Goal: Task Accomplishment & Management: Use online tool/utility

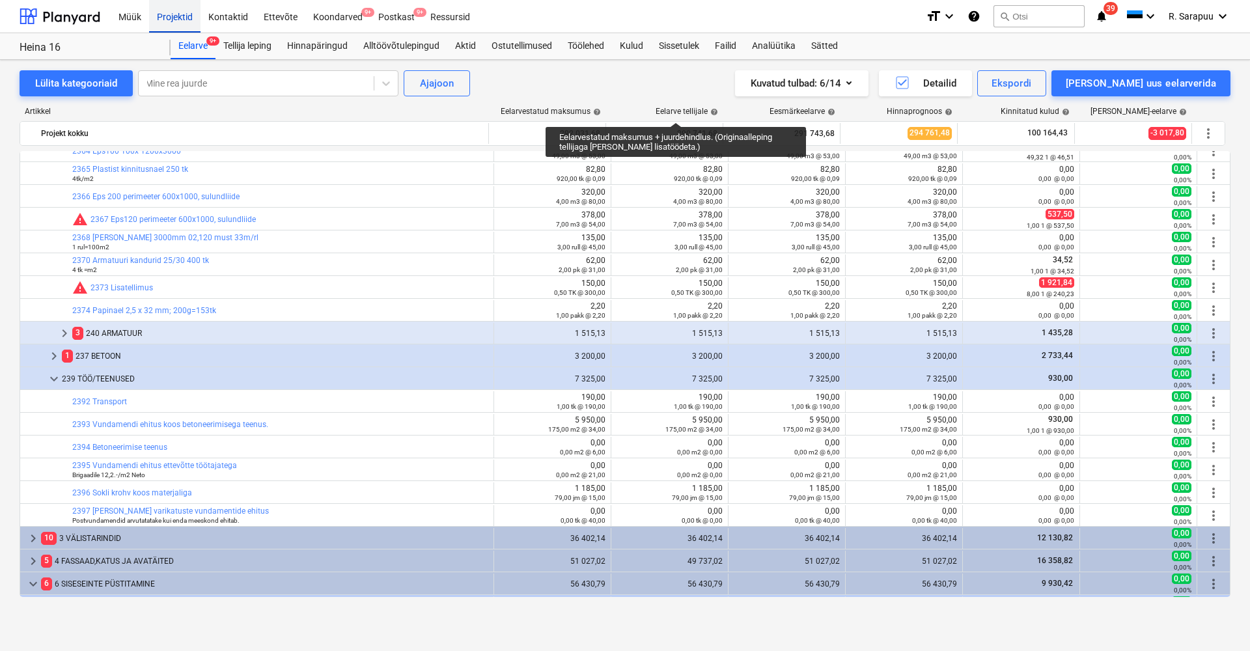
click at [180, 15] on div "Projektid" at bounding box center [174, 15] width 51 height 33
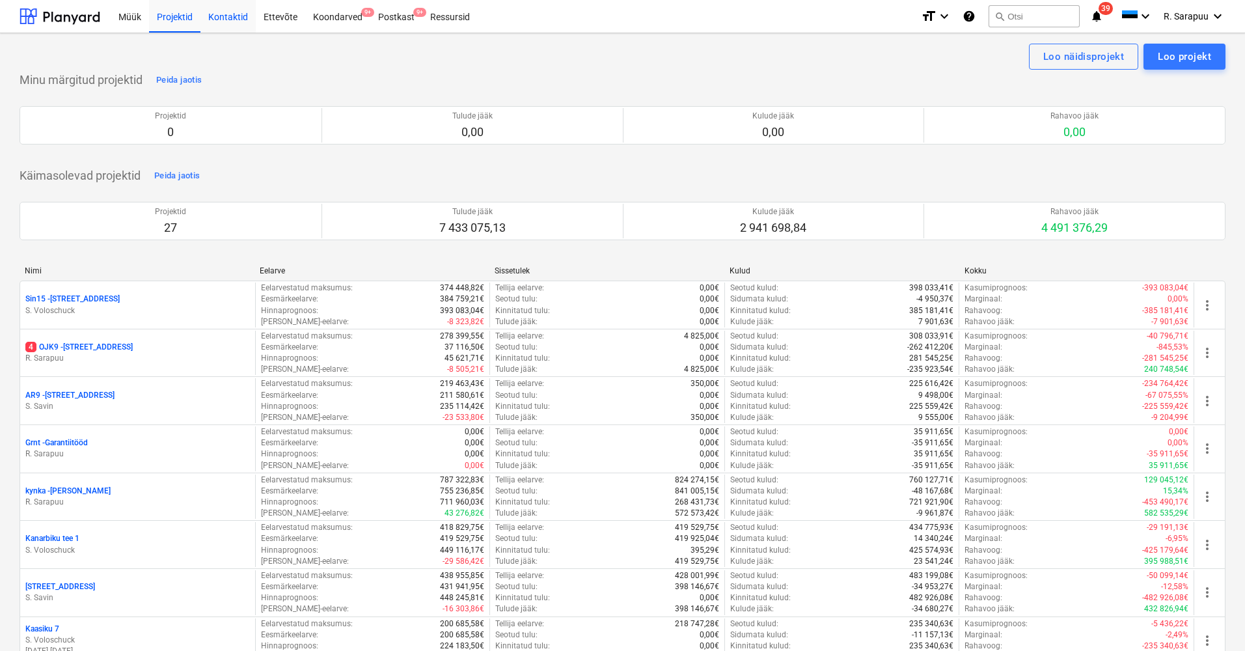
click at [230, 14] on div "Kontaktid" at bounding box center [228, 15] width 55 height 33
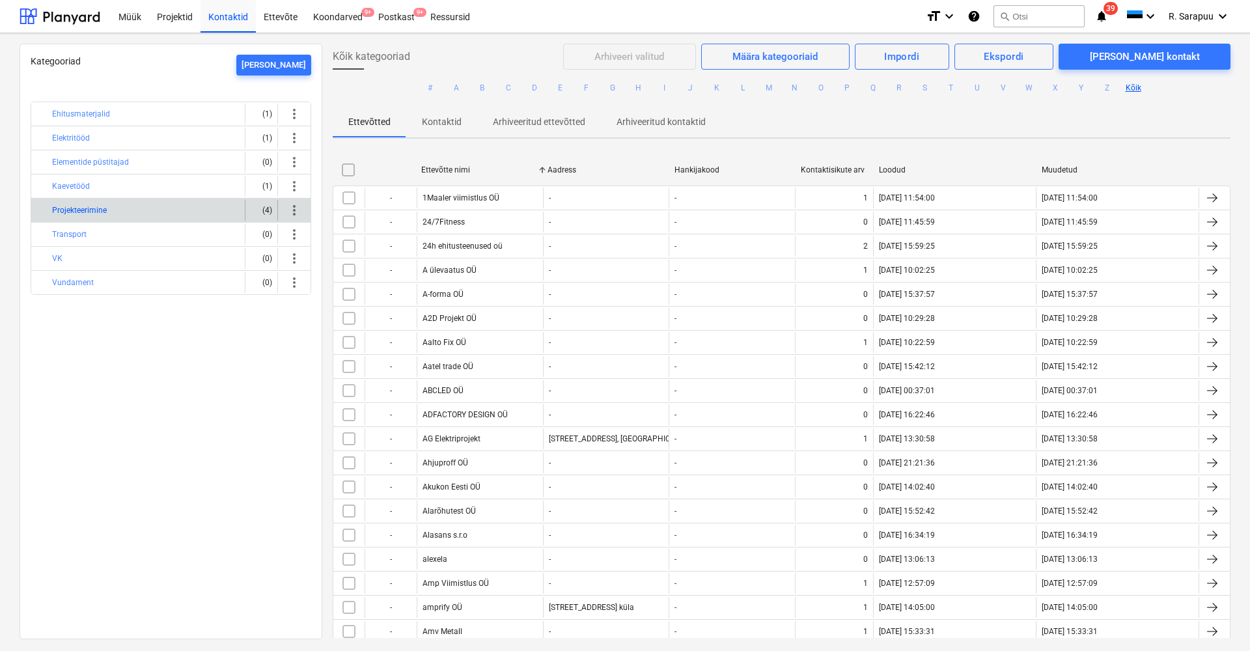
click at [69, 208] on button "Projekteerimine" at bounding box center [79, 210] width 55 height 16
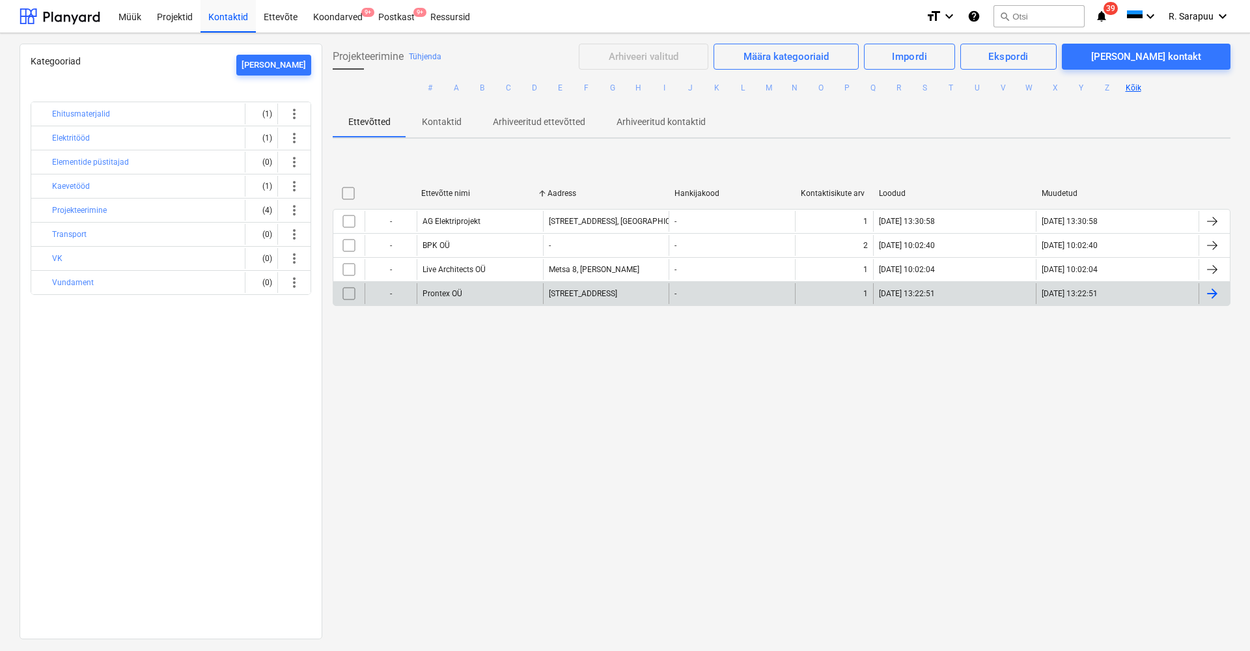
click at [464, 294] on div "Prontex OÜ" at bounding box center [480, 293] width 126 height 21
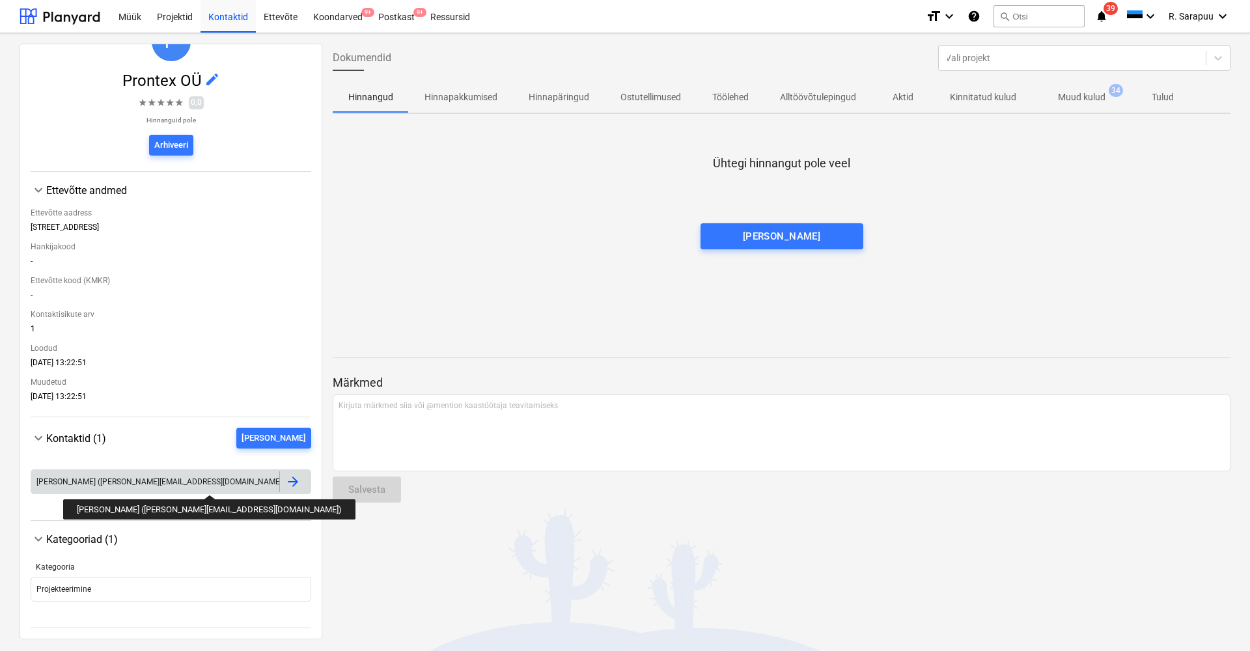
scroll to position [48, 0]
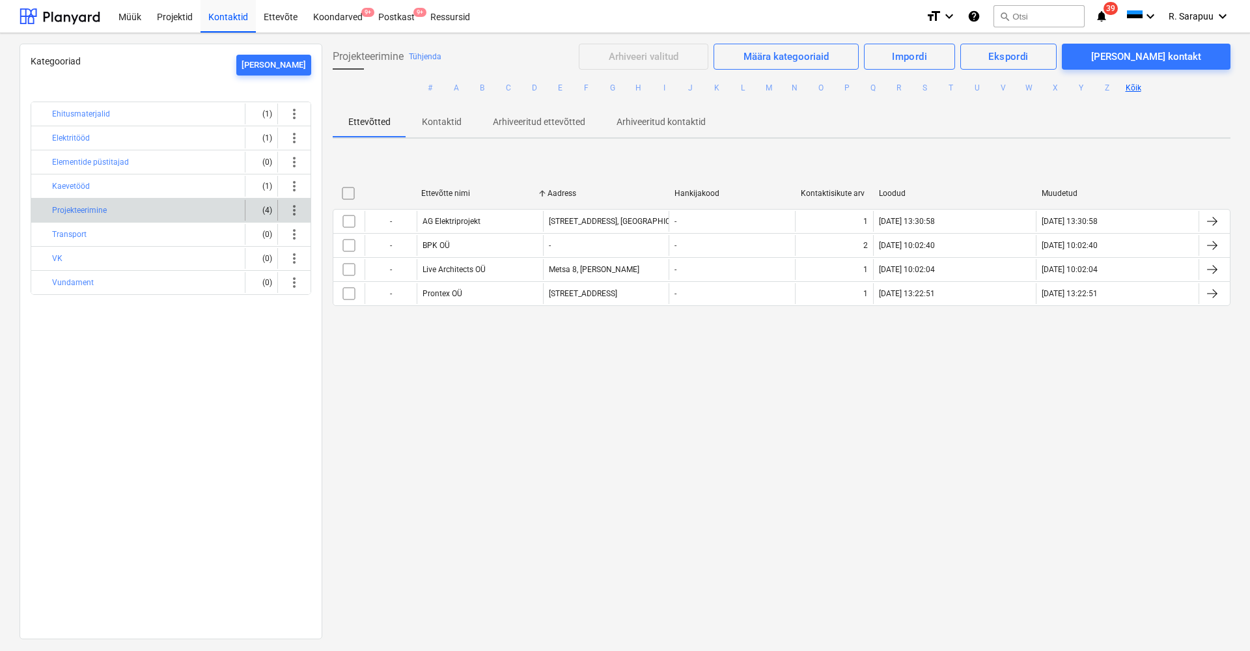
click at [135, 211] on div "Projekteerimine" at bounding box center [145, 210] width 187 height 21
click at [76, 211] on button "Projekteerimine" at bounding box center [79, 210] width 55 height 16
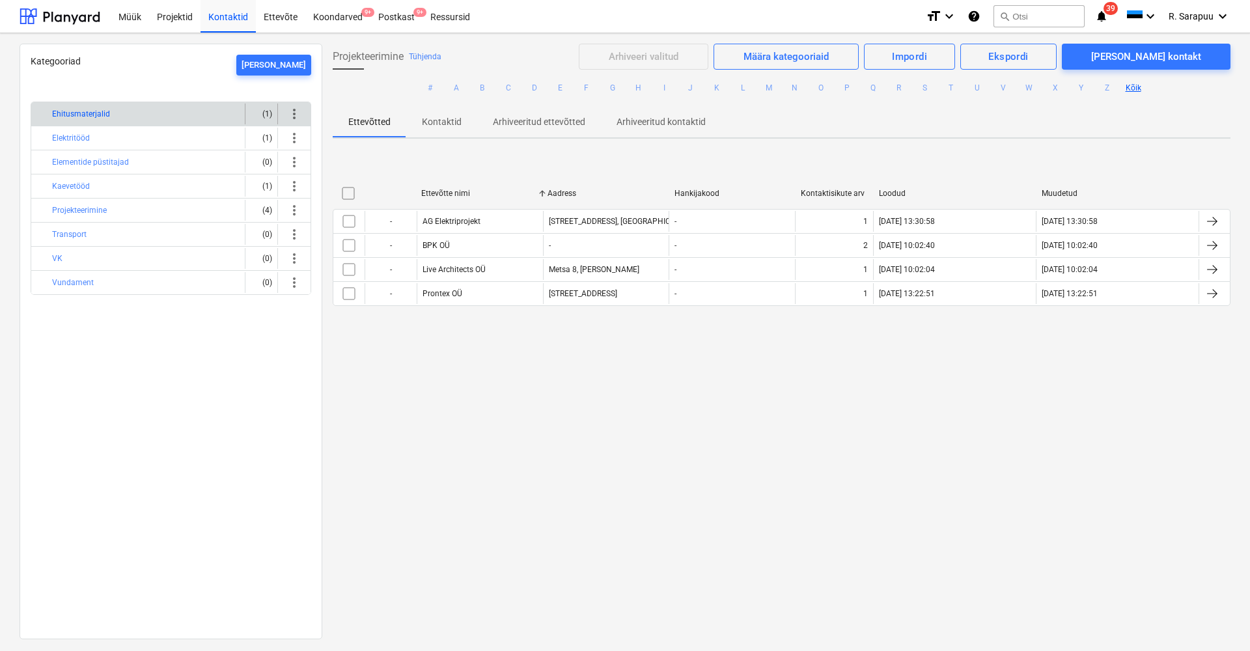
click at [92, 120] on button "Ehitusmaterjalid" at bounding box center [81, 114] width 58 height 16
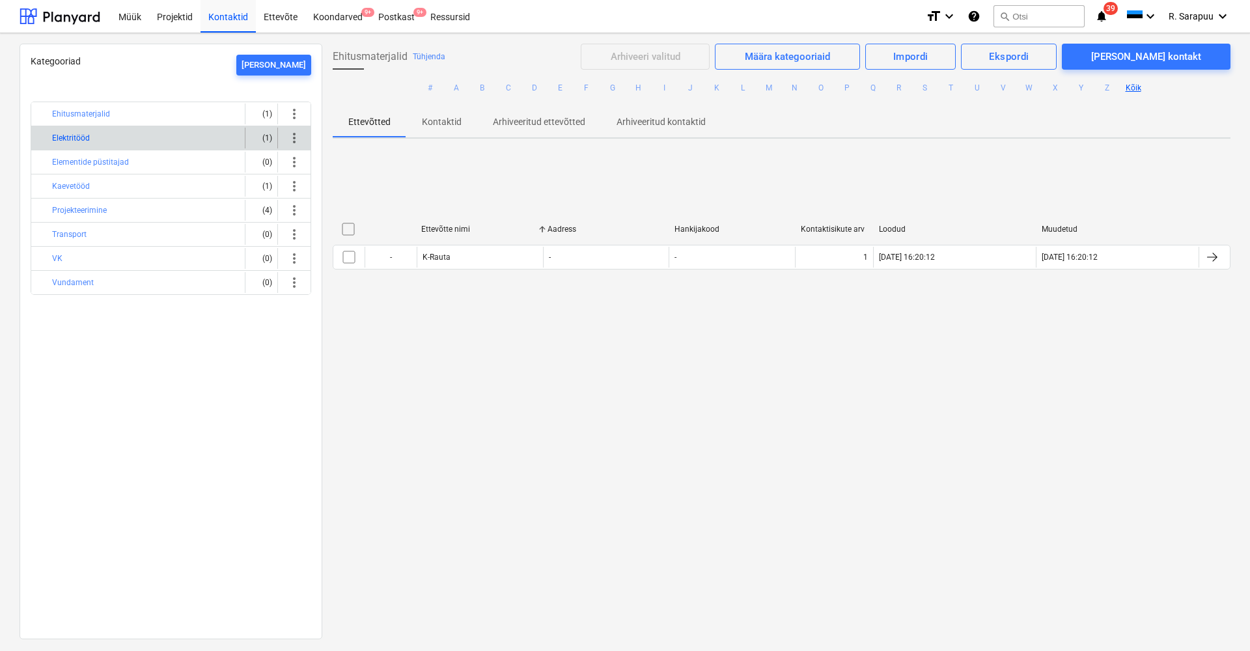
click at [85, 144] on button "Elektritööd" at bounding box center [71, 138] width 38 height 16
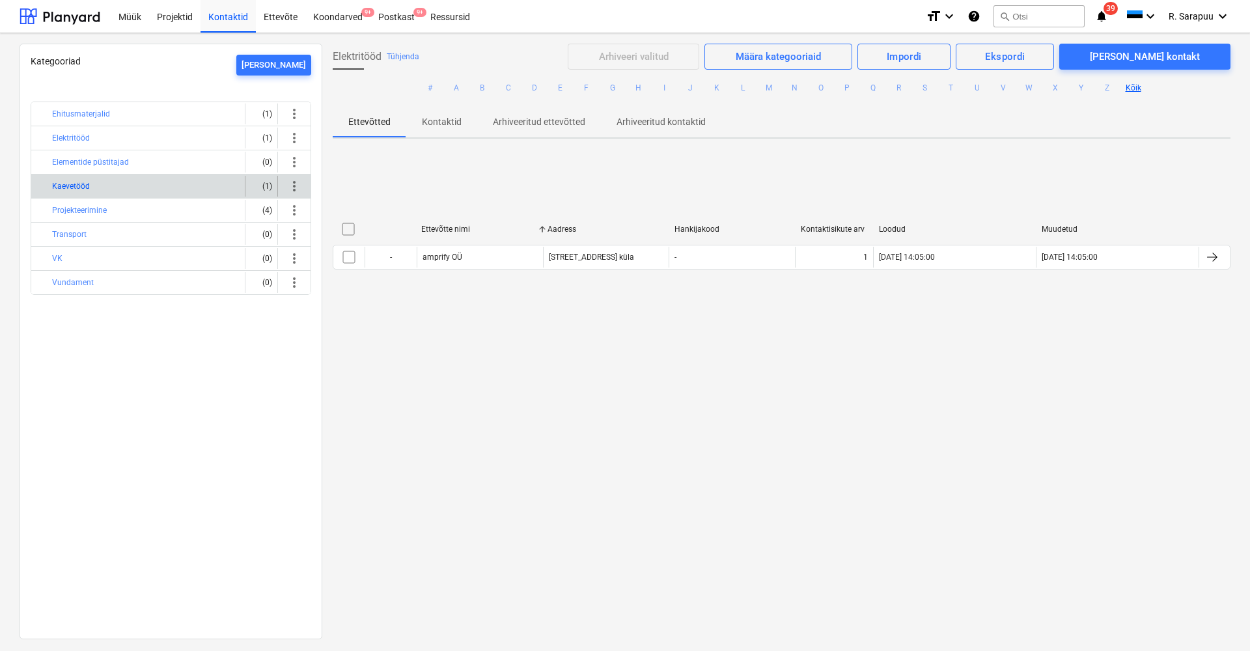
click at [82, 185] on button "Kaevetööd" at bounding box center [71, 186] width 38 height 16
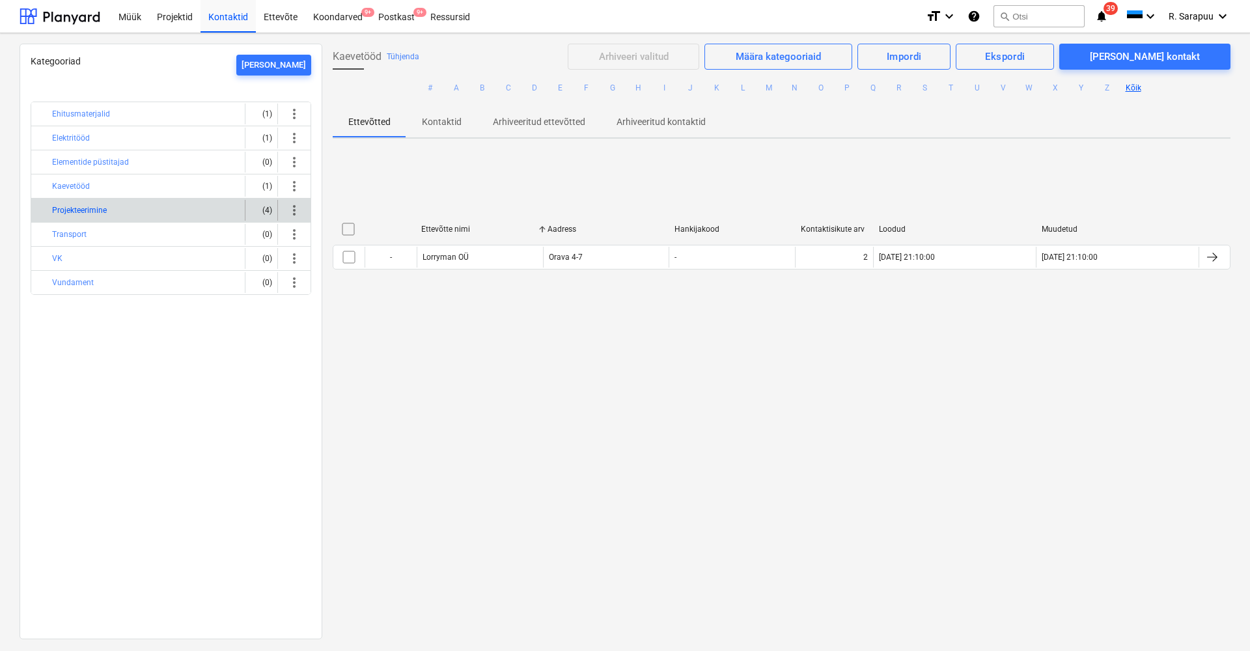
click at [90, 208] on button "Projekteerimine" at bounding box center [79, 210] width 55 height 16
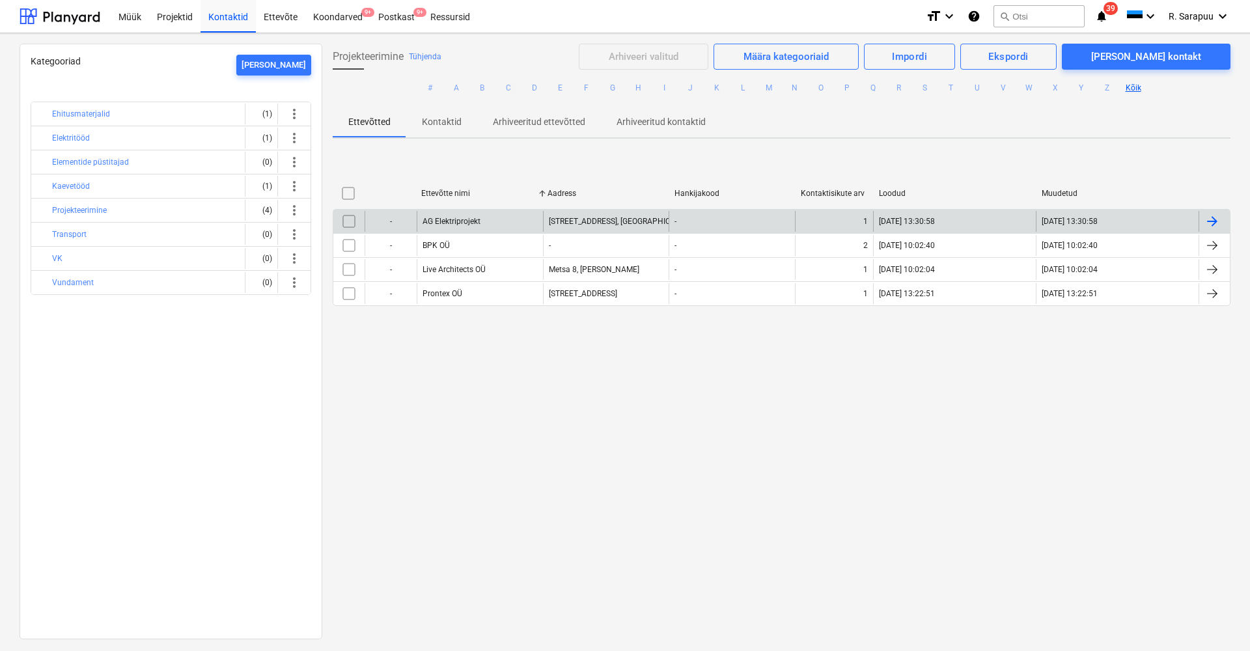
click at [601, 230] on div "[STREET_ADDRESS], [GEOGRAPHIC_DATA] [GEOGRAPHIC_DATA] vald [GEOGRAPHIC_DATA] 61…" at bounding box center [606, 221] width 126 height 21
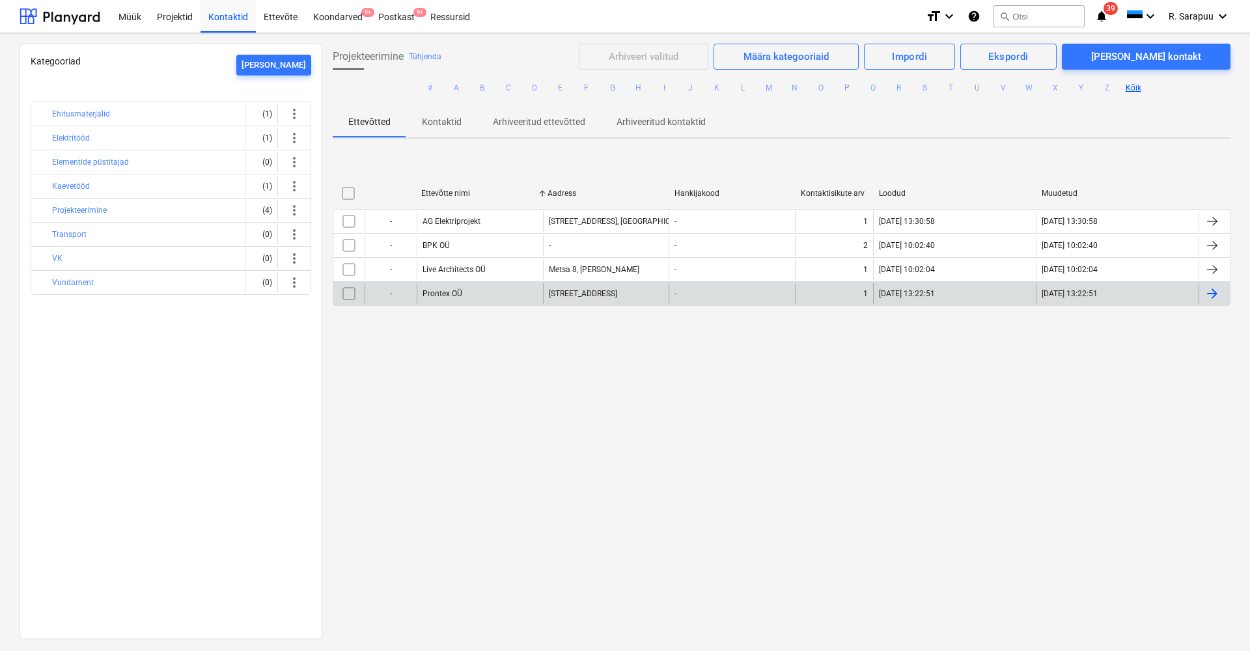
click at [463, 289] on div "Prontex OÜ" at bounding box center [480, 293] width 126 height 21
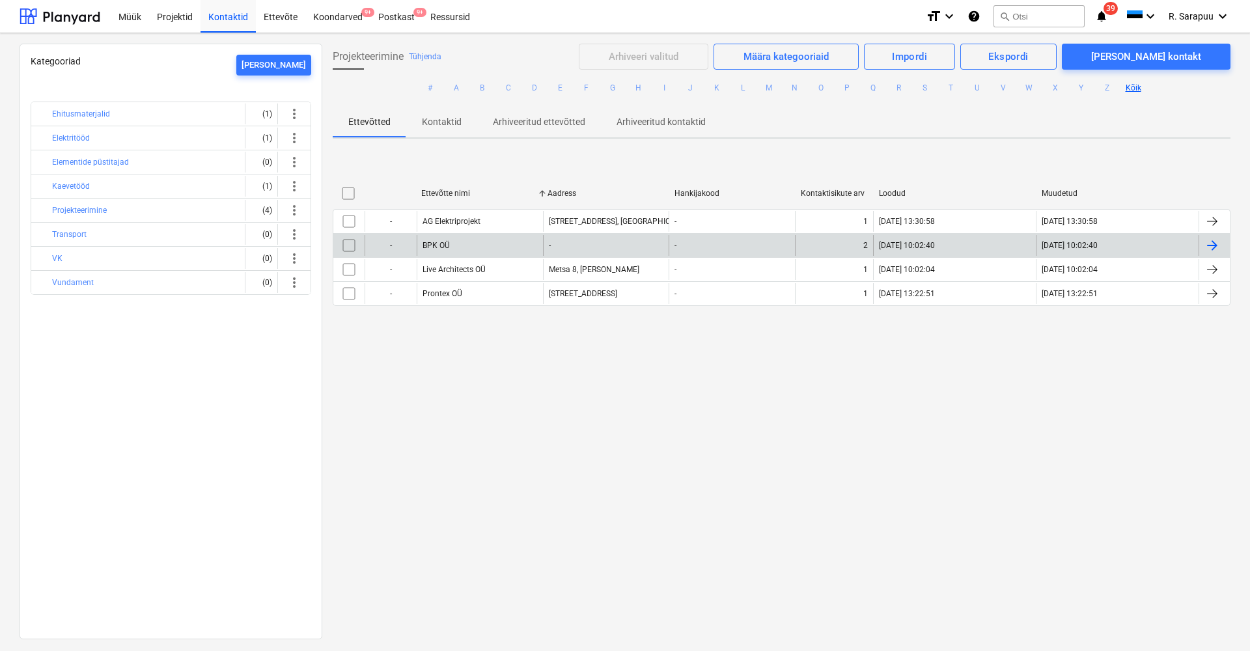
click at [350, 247] on input "checkbox" at bounding box center [349, 245] width 21 height 21
click at [1028, 55] on div "Ekspordi" at bounding box center [1008, 56] width 40 height 17
click at [1036, 98] on div "Ettevõtete eksportimine" at bounding box center [993, 88] width 127 height 23
click at [1208, 243] on div at bounding box center [1212, 246] width 16 height 16
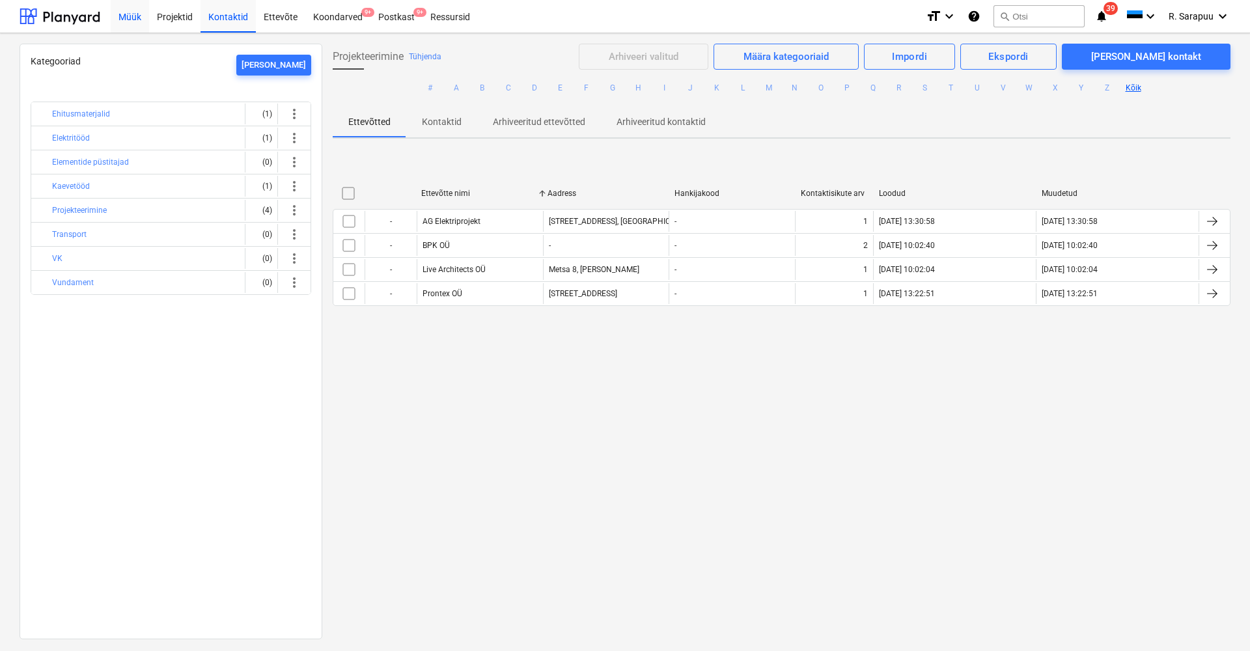
click at [136, 16] on div "Müük" at bounding box center [130, 15] width 38 height 33
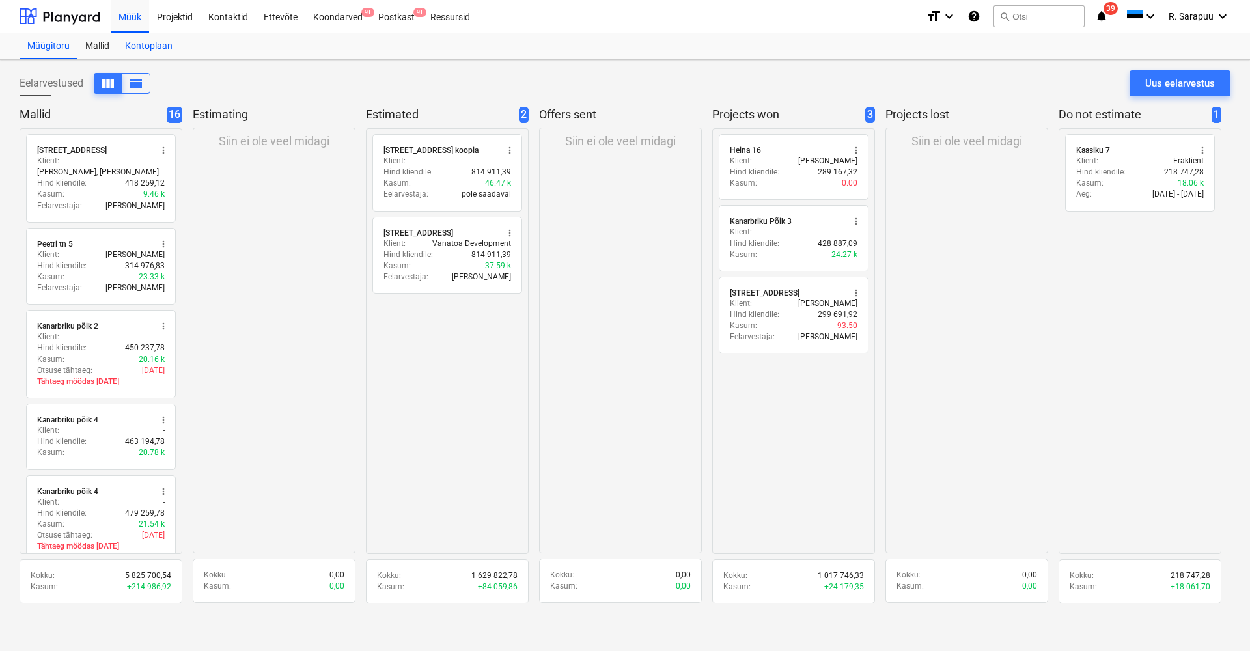
click at [150, 42] on div "Kontoplaan" at bounding box center [148, 46] width 63 height 26
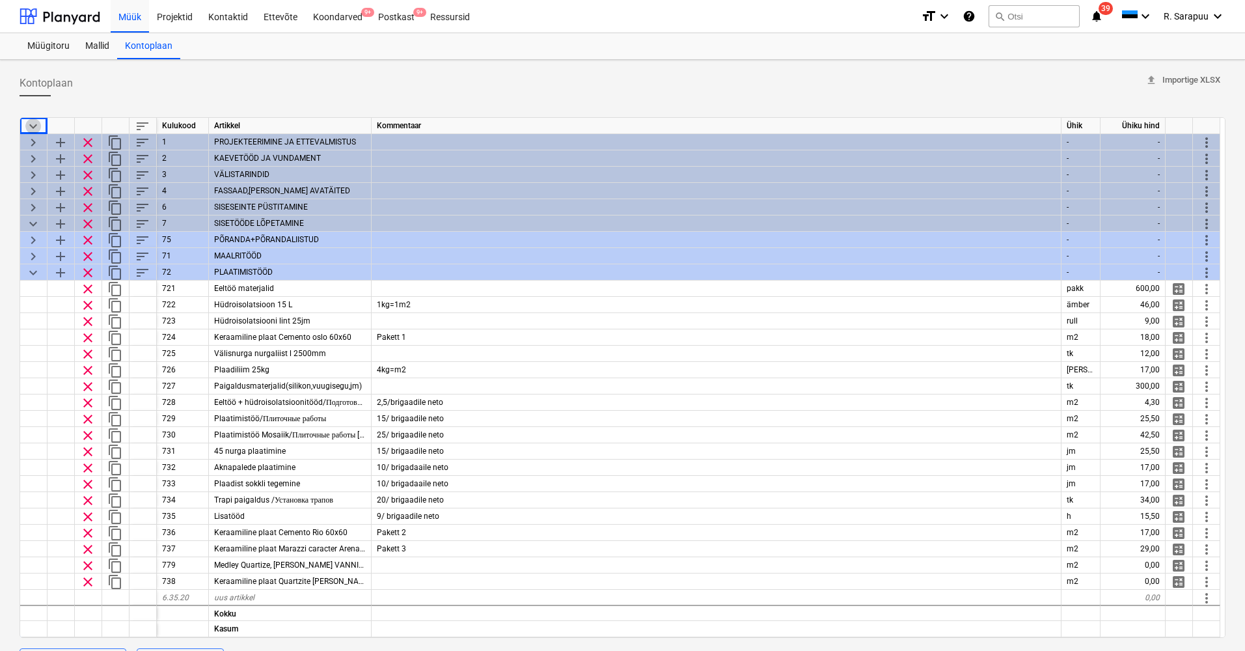
click at [29, 125] on span "keyboard_arrow_down" at bounding box center [33, 126] width 16 height 16
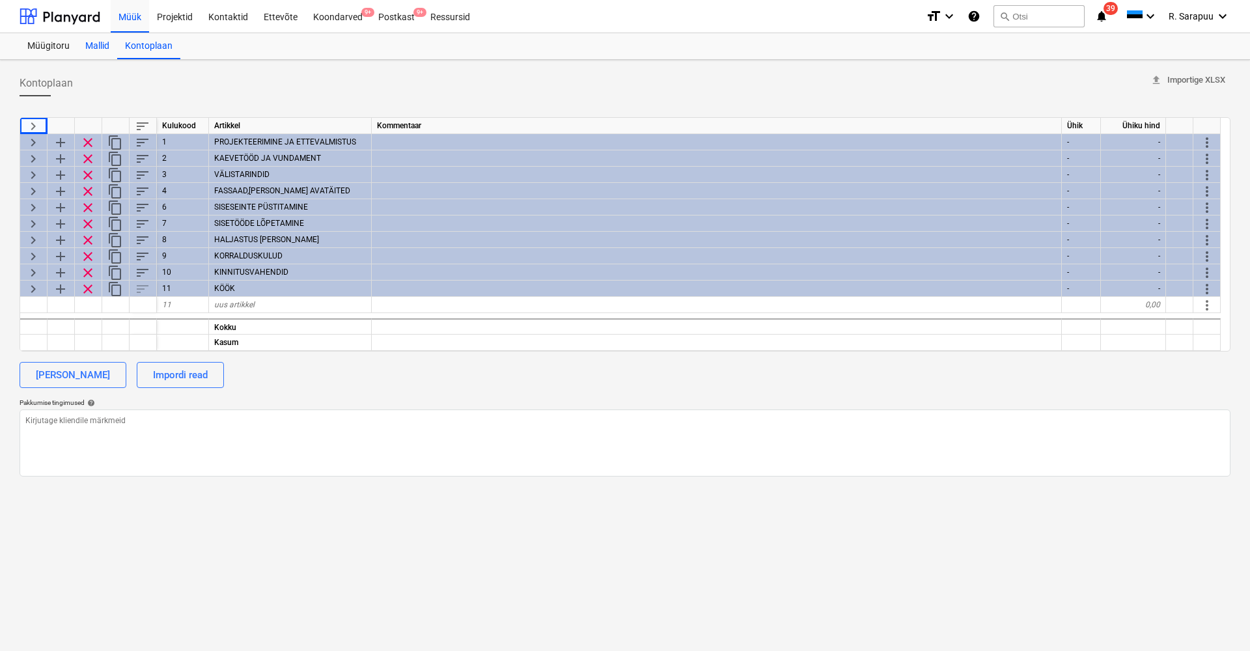
click at [96, 46] on div "Mallid" at bounding box center [97, 46] width 40 height 26
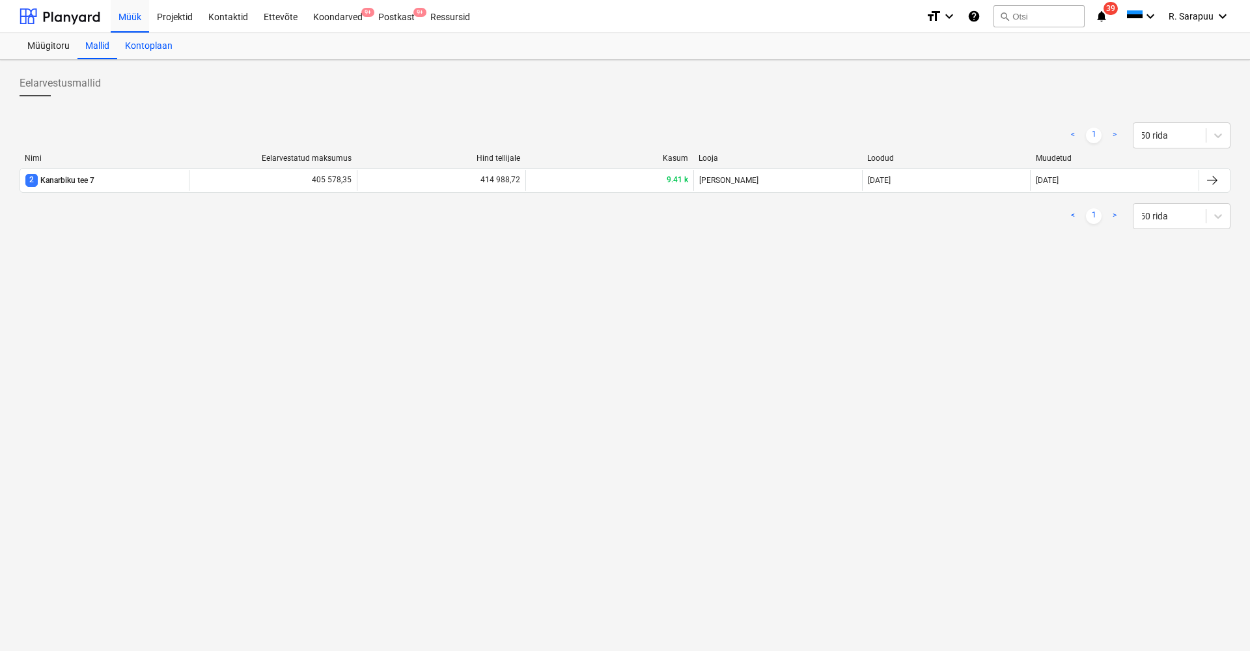
click at [139, 42] on div "Kontoplaan" at bounding box center [148, 46] width 63 height 26
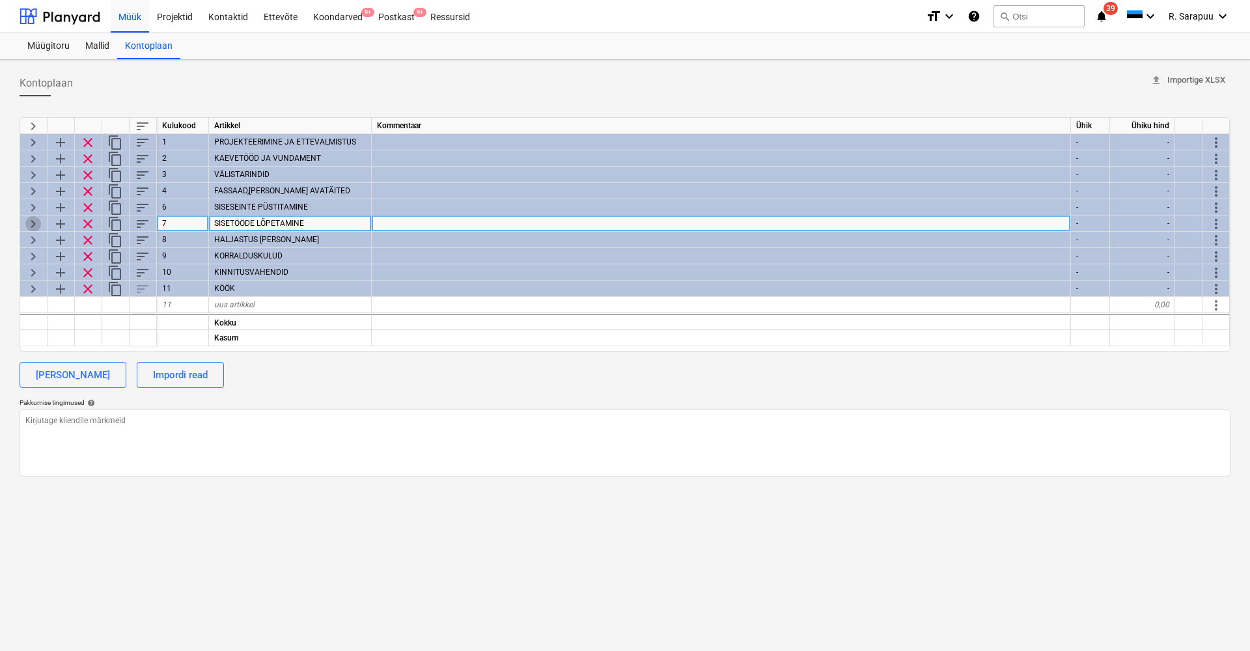
click at [35, 226] on span "keyboard_arrow_right" at bounding box center [33, 224] width 16 height 16
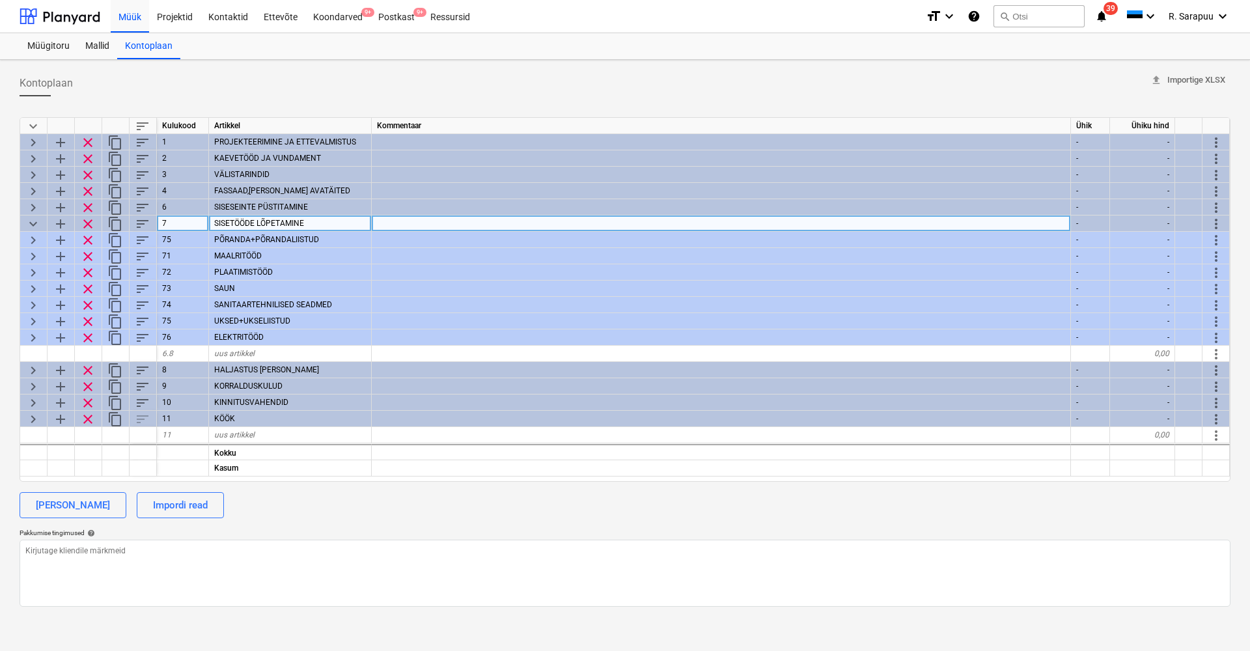
click at [29, 225] on span "keyboard_arrow_down" at bounding box center [33, 224] width 16 height 16
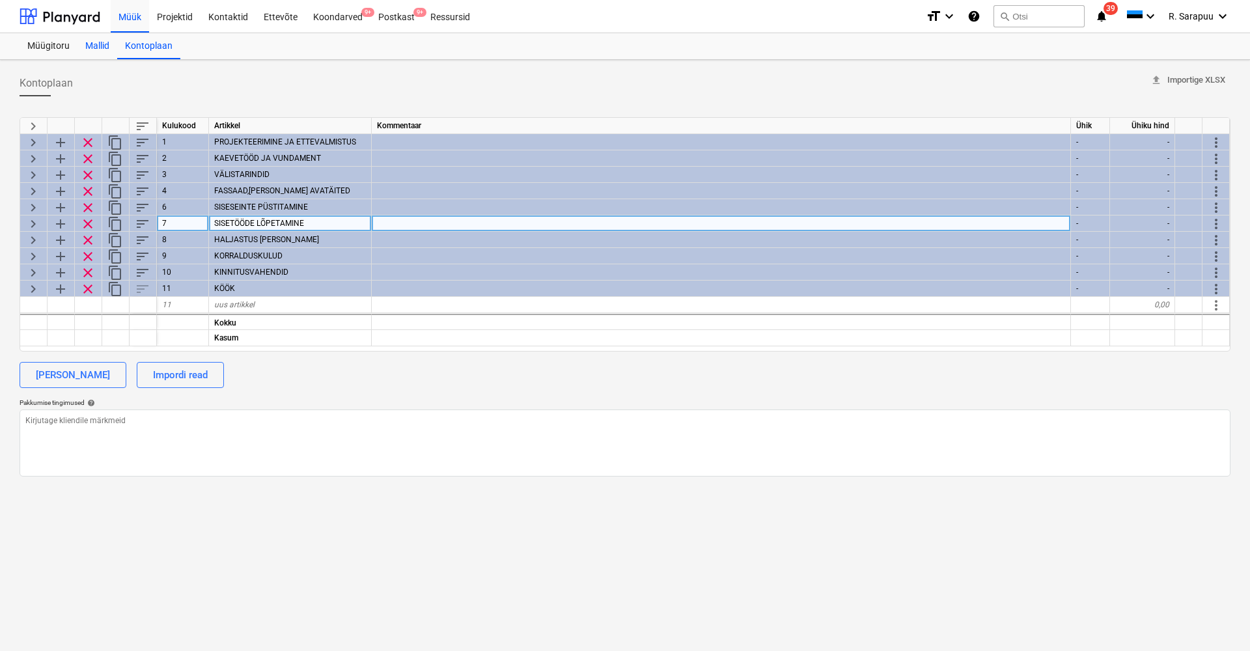
click at [92, 48] on div "Mallid" at bounding box center [97, 46] width 40 height 26
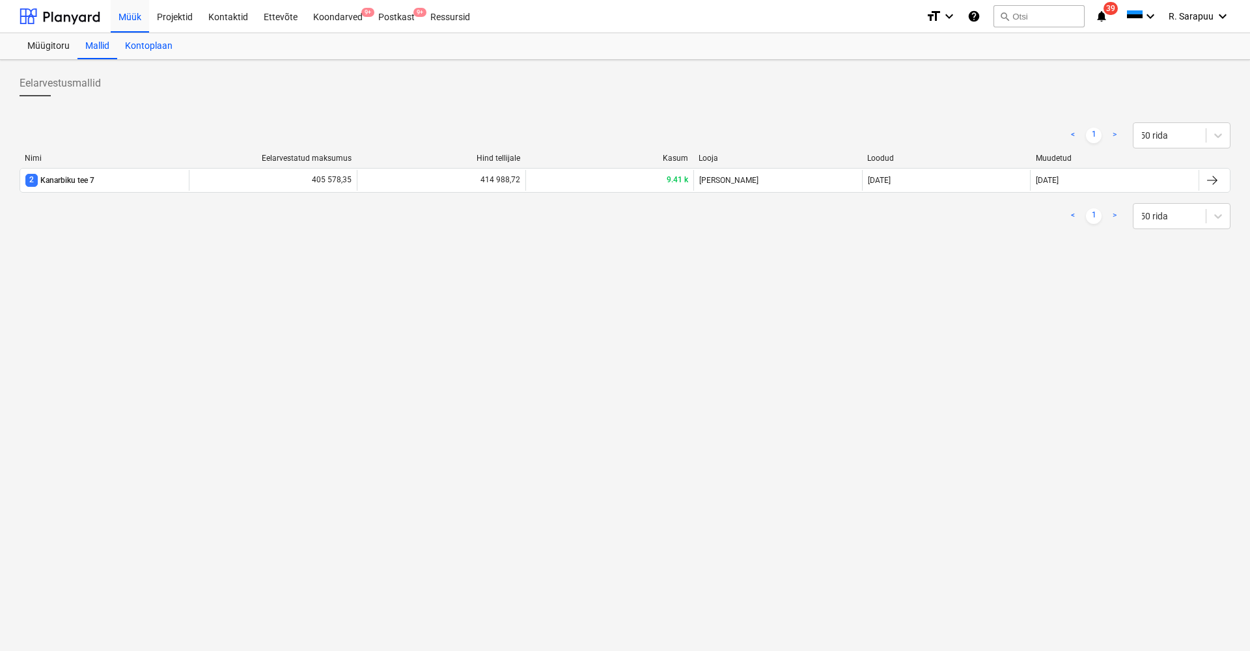
click at [152, 49] on div "Kontoplaan" at bounding box center [148, 46] width 63 height 26
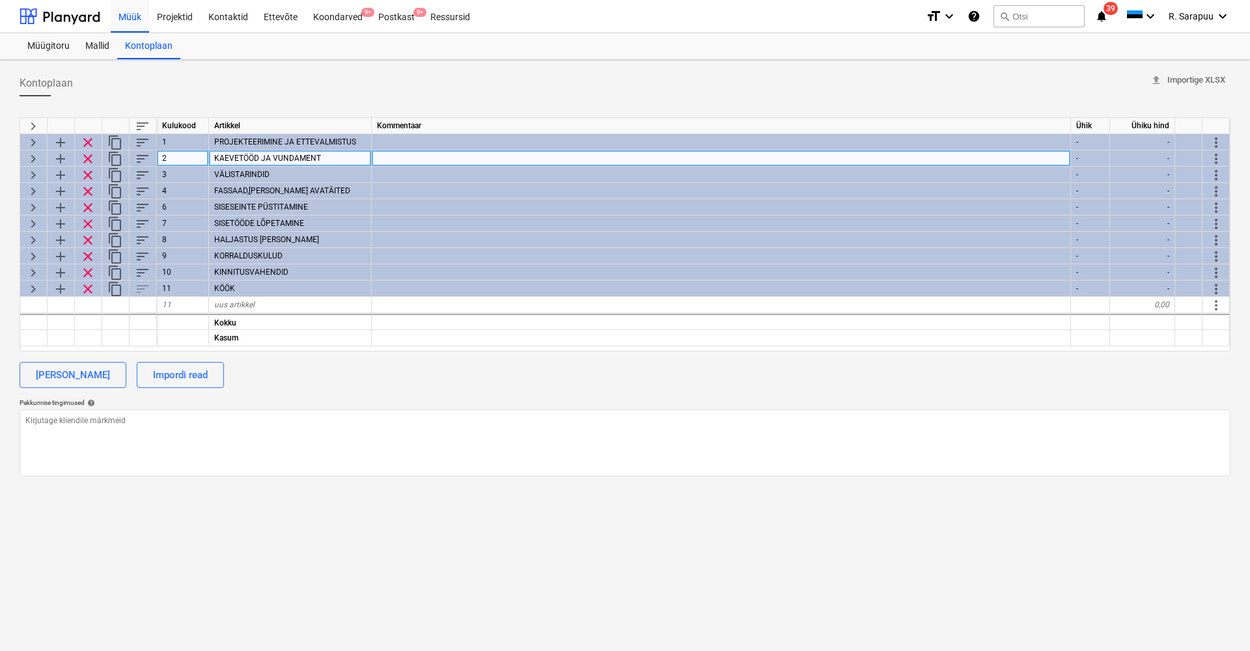
click at [35, 159] on span "keyboard_arrow_right" at bounding box center [33, 159] width 16 height 16
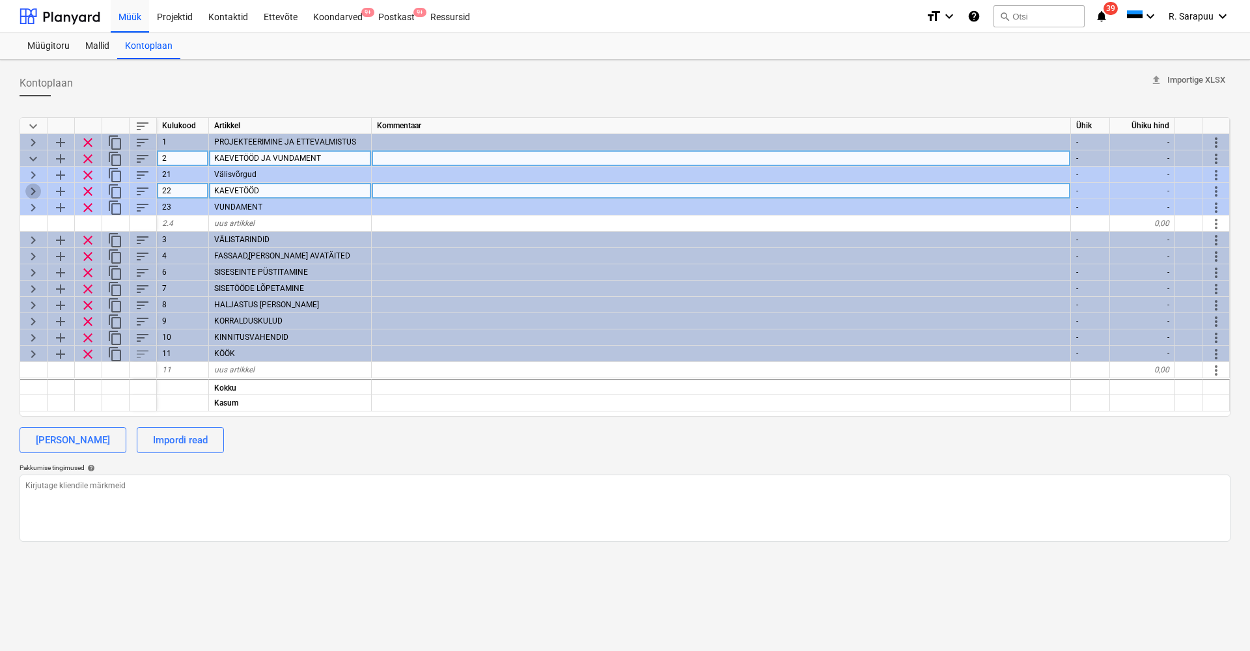
click at [36, 187] on span "keyboard_arrow_right" at bounding box center [33, 192] width 16 height 16
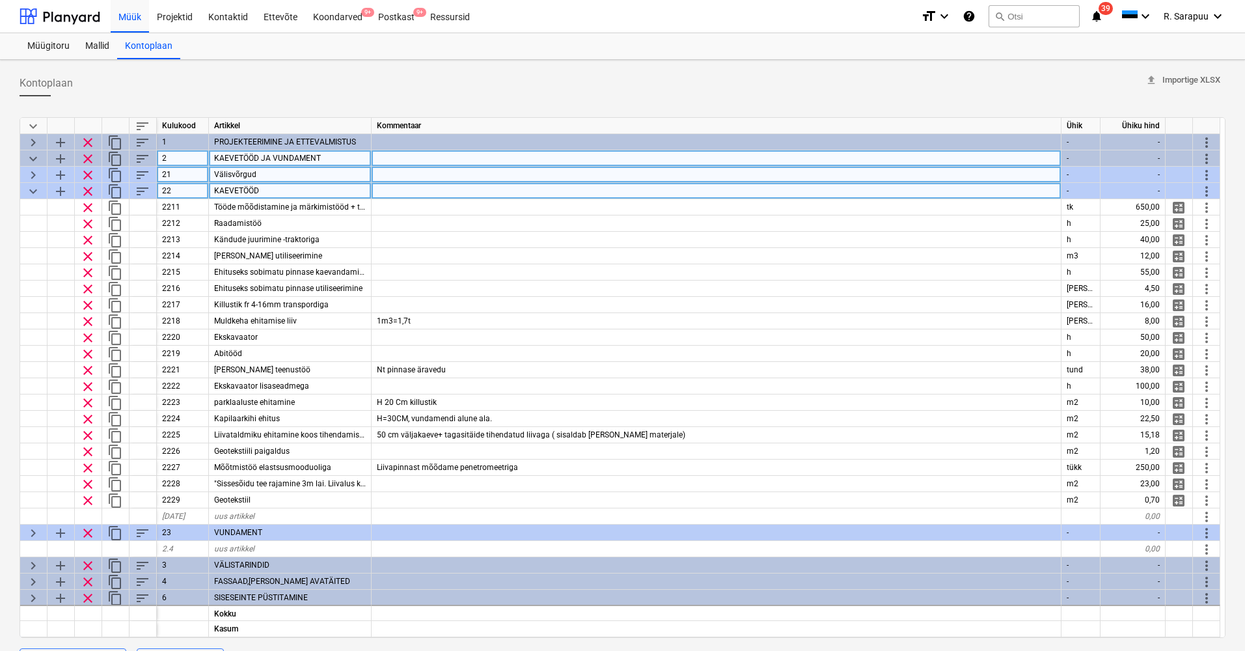
click at [29, 174] on span "keyboard_arrow_right" at bounding box center [33, 175] width 16 height 16
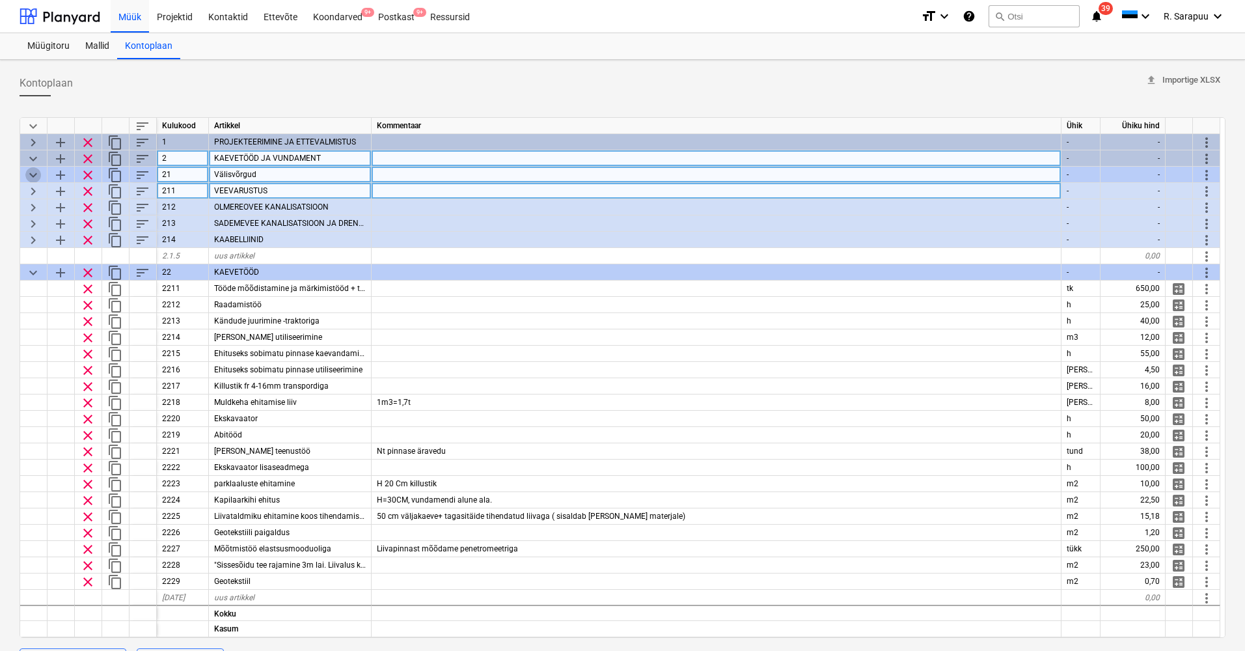
click at [29, 174] on span "keyboard_arrow_down" at bounding box center [33, 175] width 16 height 16
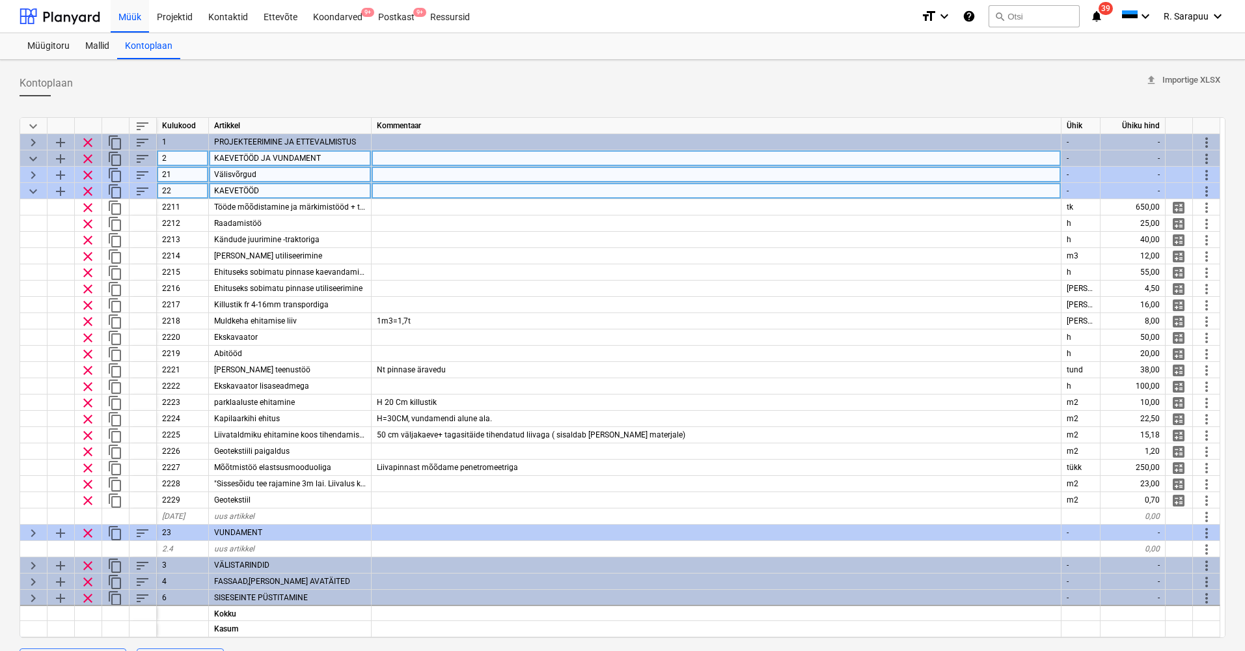
click at [29, 174] on span "keyboard_arrow_right" at bounding box center [33, 175] width 16 height 16
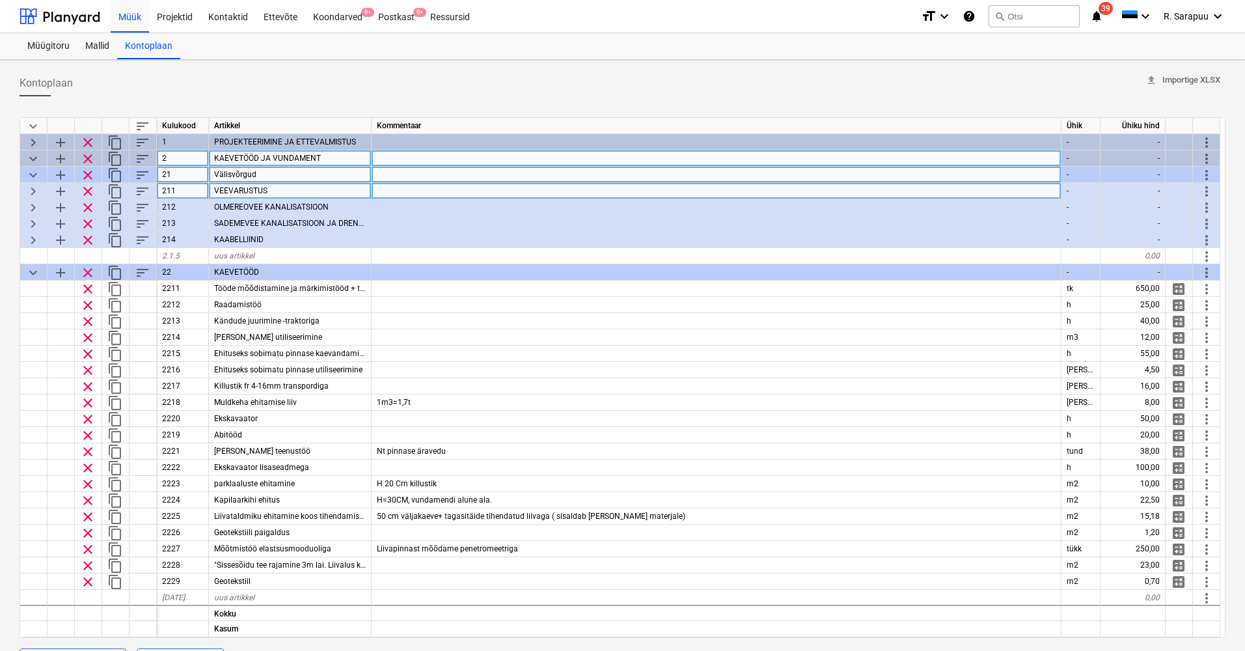
click at [38, 187] on span "keyboard_arrow_right" at bounding box center [33, 192] width 16 height 16
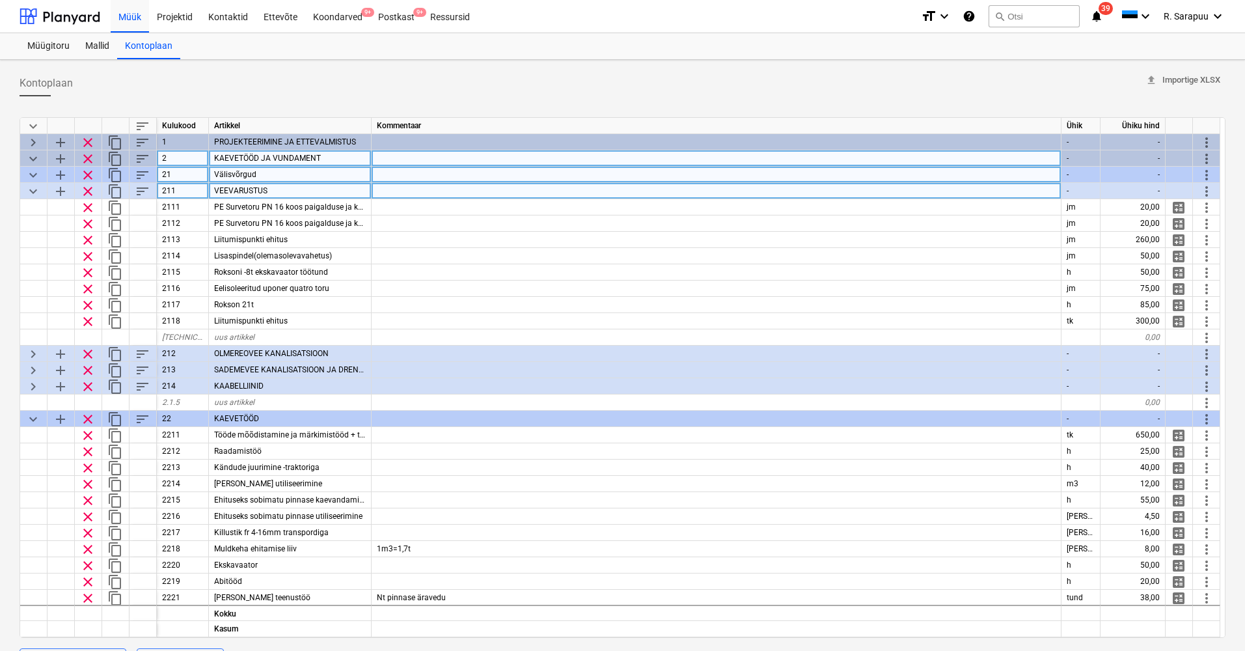
scroll to position [3, 0]
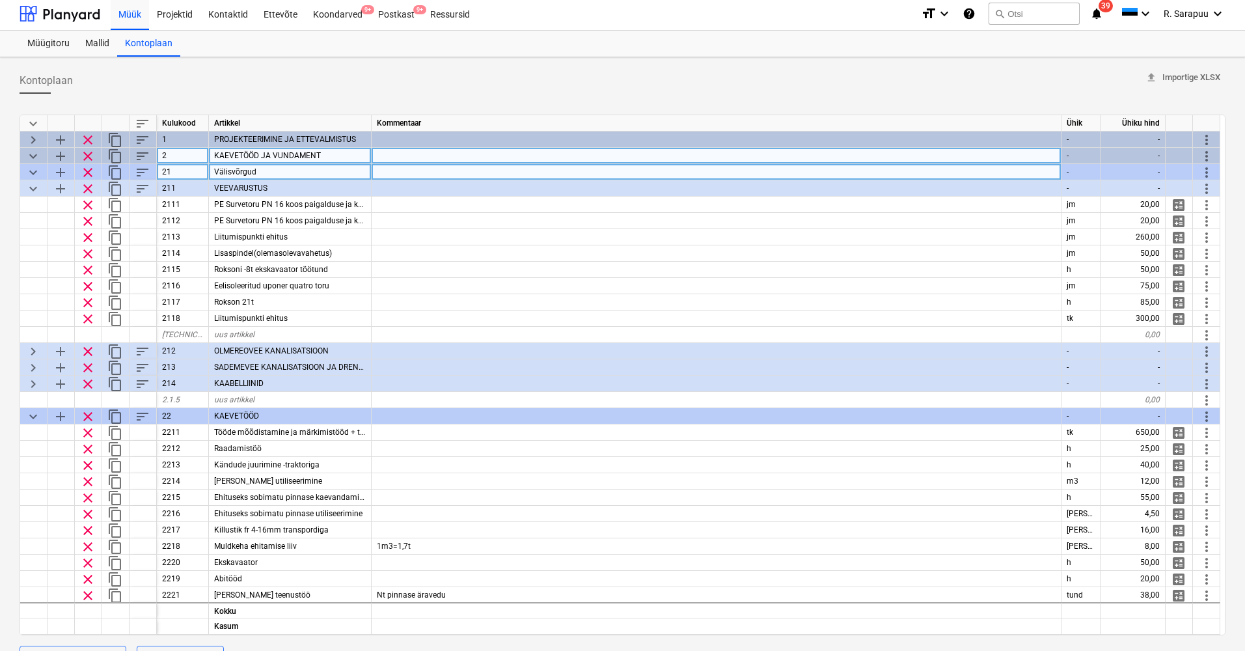
click at [337, 99] on div at bounding box center [623, 99] width 1206 height 10
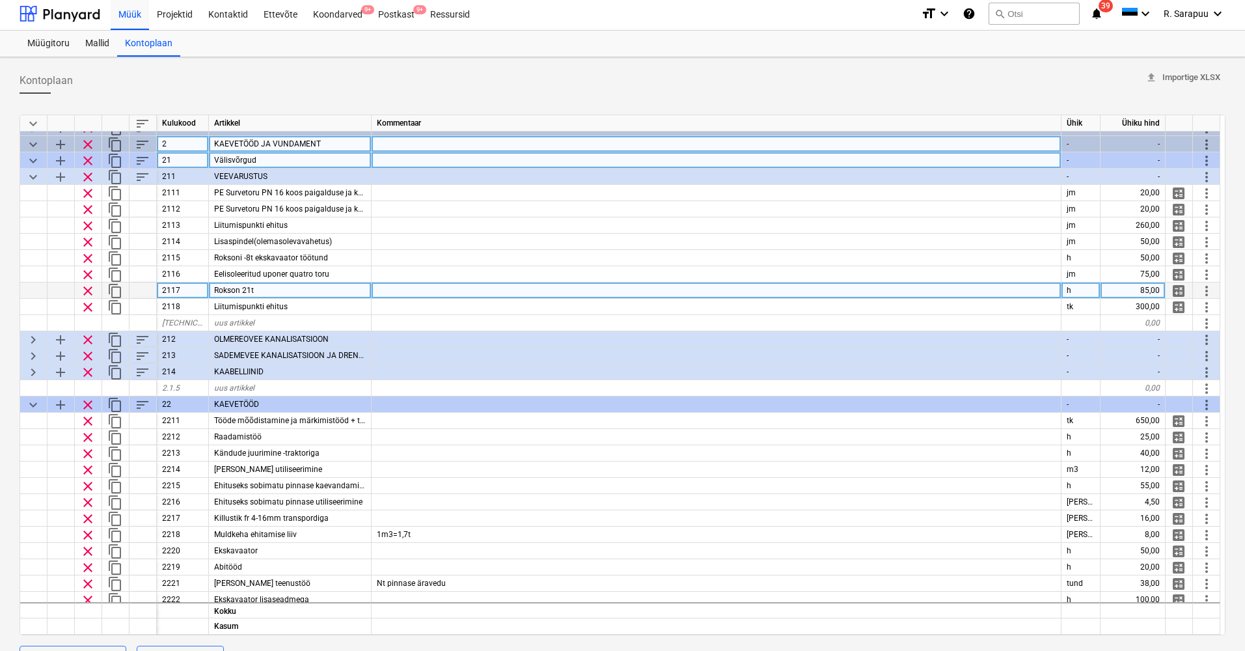
scroll to position [7, 1]
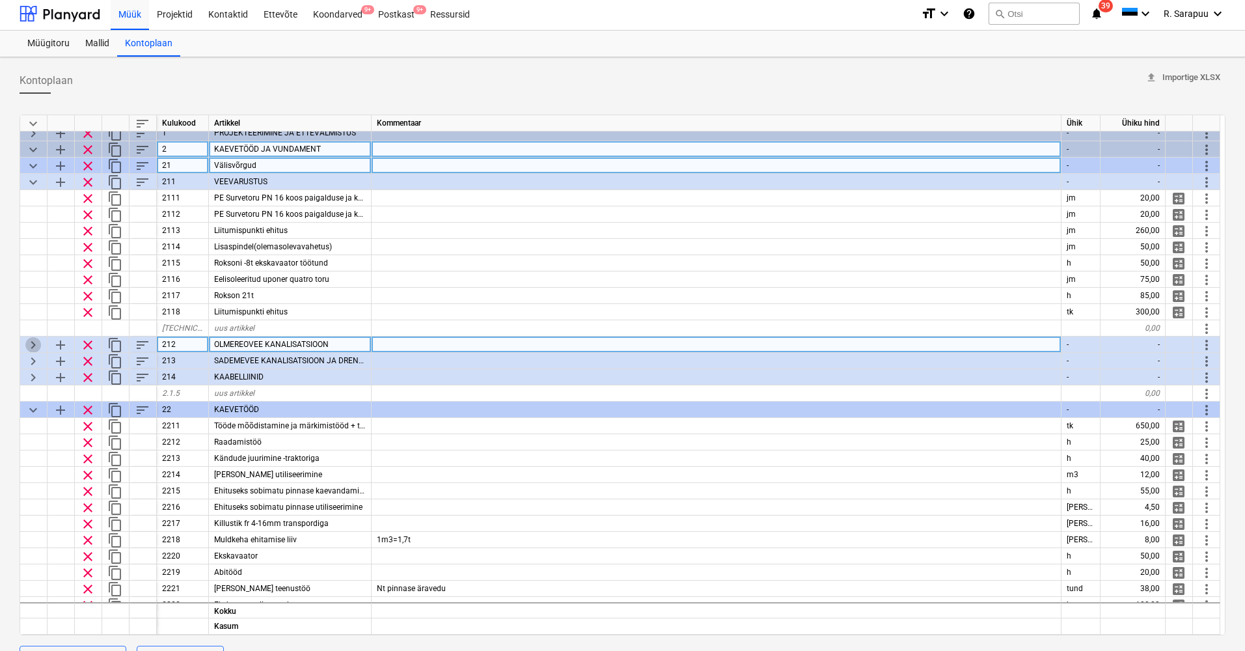
click at [35, 345] on span "keyboard_arrow_right" at bounding box center [33, 345] width 16 height 16
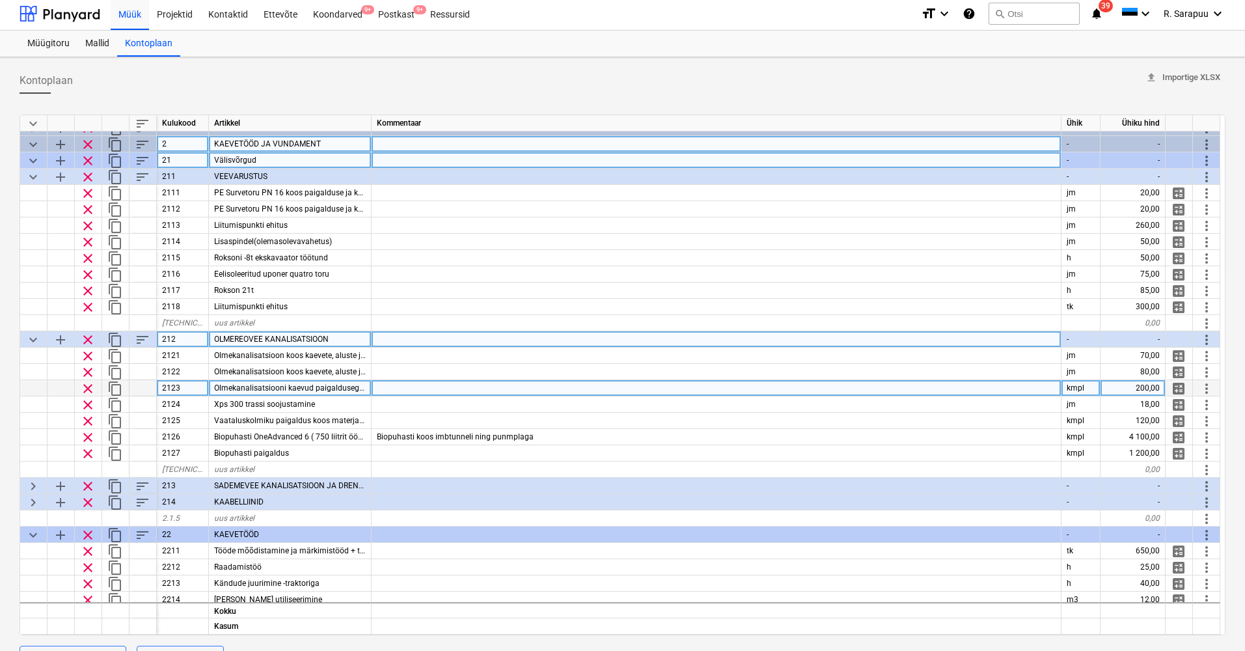
scroll to position [7, 1]
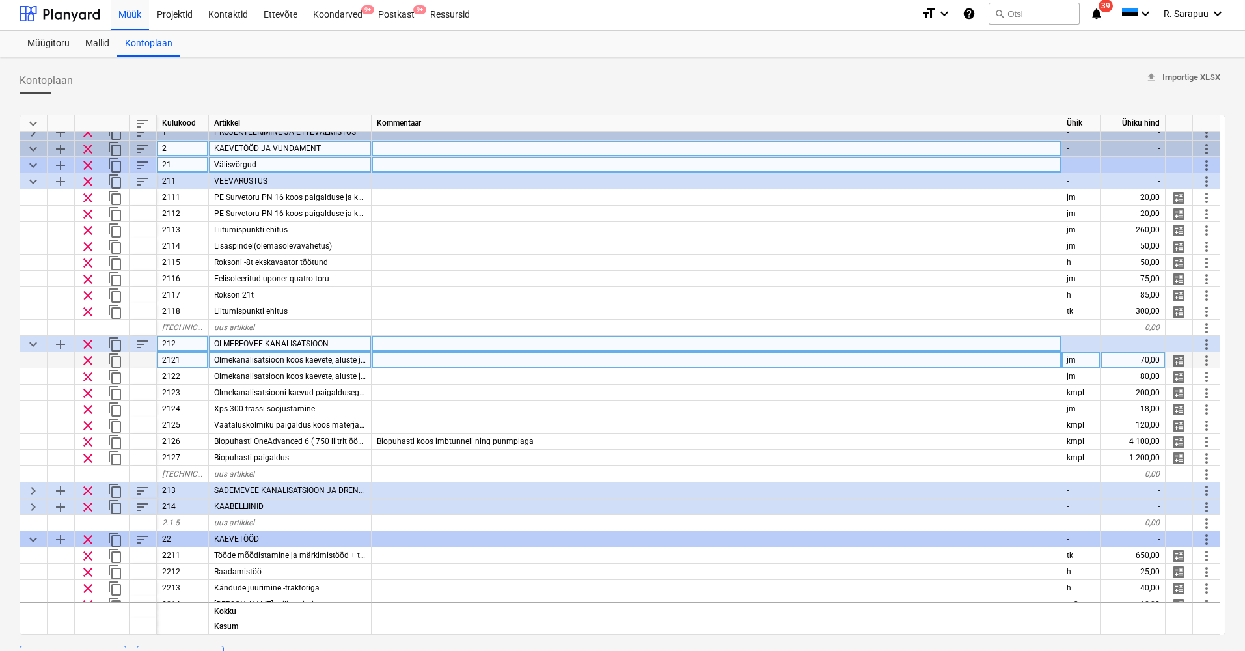
click at [325, 354] on div "Olmekanalisatsioon koos kaevete, aluste ja tagasitäitega110 mm" at bounding box center [290, 360] width 163 height 16
click at [352, 357] on input "Olmekanalisatsioon koos kaevete, aluste ja tagasitäitega110 mm" at bounding box center [290, 360] width 162 height 16
click at [363, 359] on input "Olmekanalisatsioon koos kaevete, aluste ja tagasitäitega110 mm" at bounding box center [290, 361] width 162 height 16
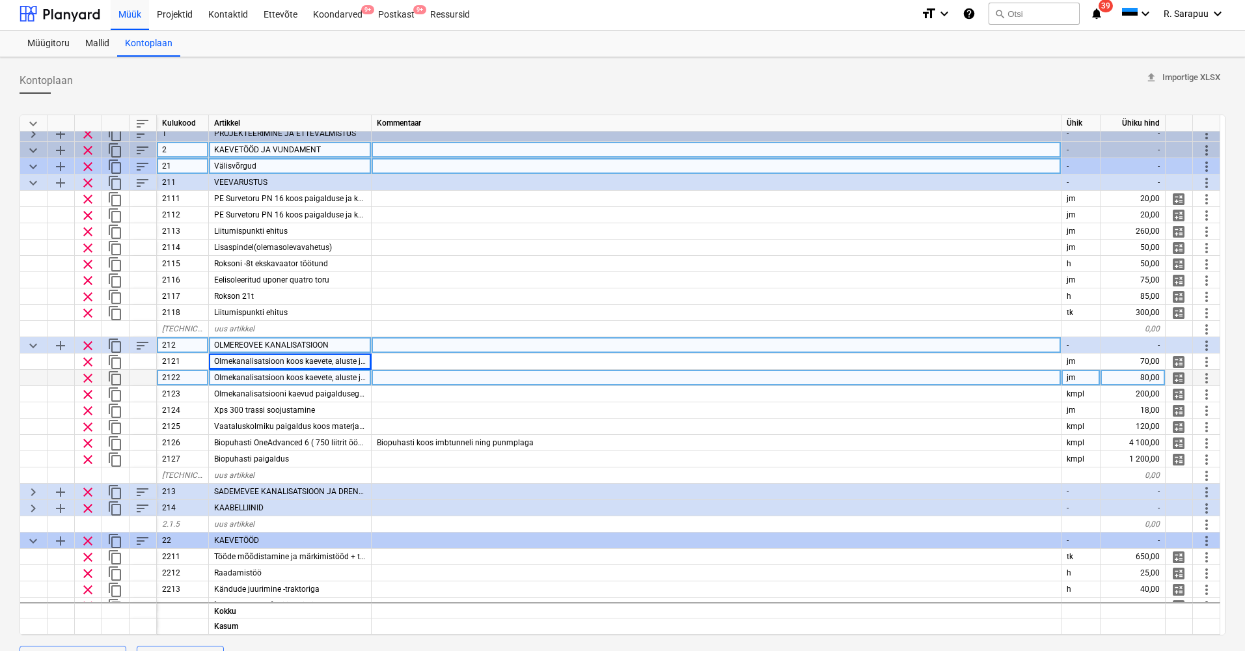
click at [391, 381] on div at bounding box center [717, 378] width 690 height 16
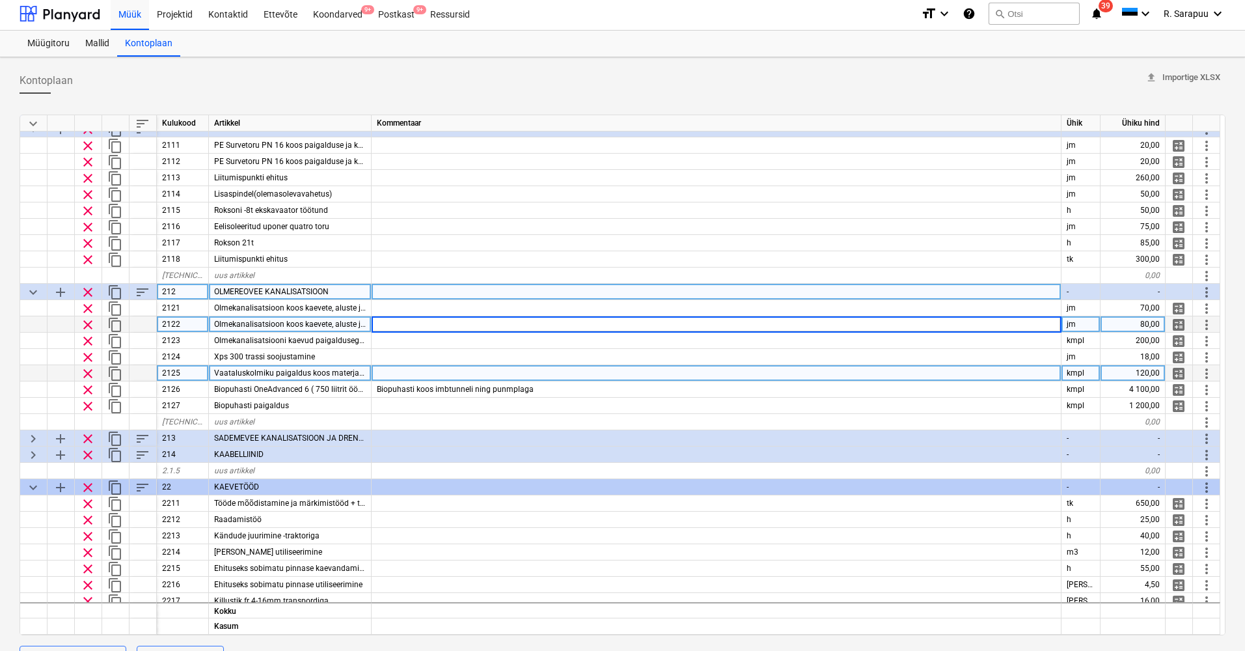
scroll to position [61, 1]
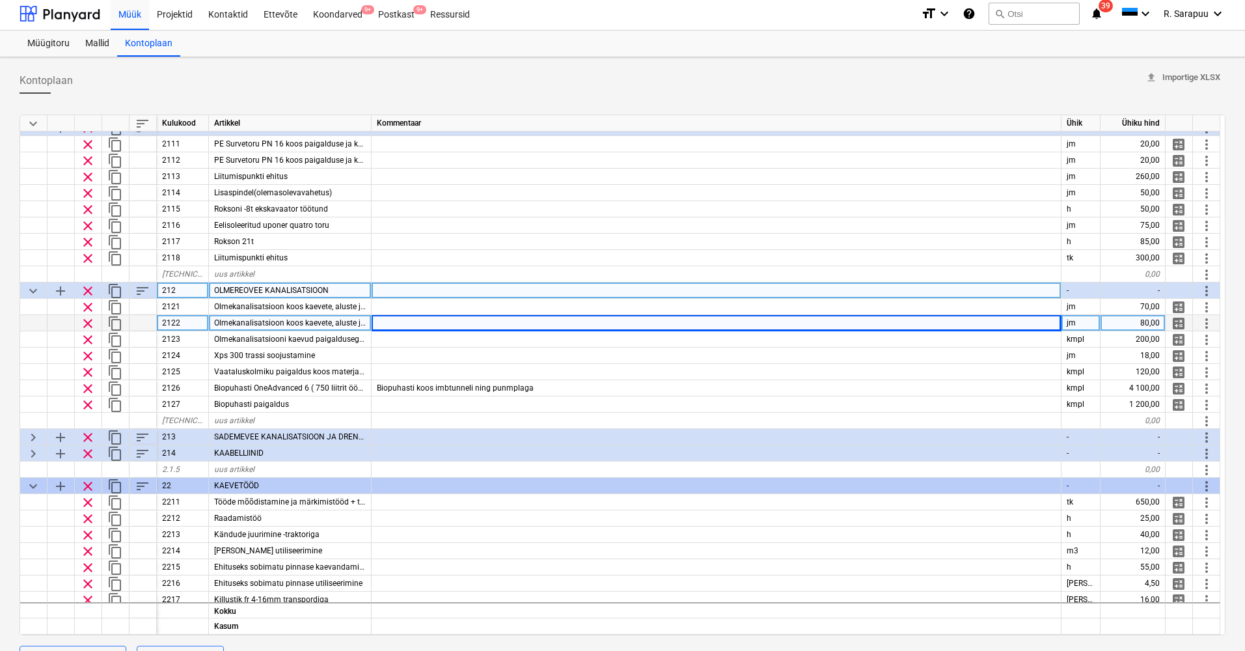
click at [365, 320] on span "Olmekanalisatsioon koos kaevete, aluste ja tagasitäitega 160mm" at bounding box center [329, 322] width 230 height 9
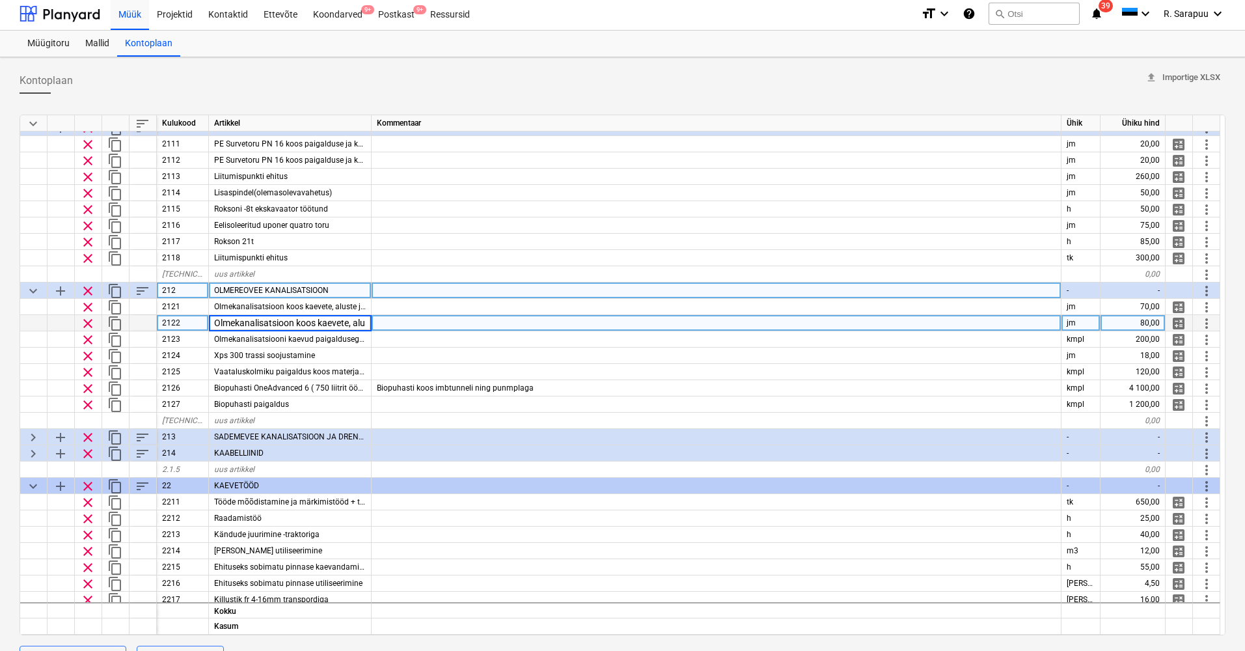
click at [365, 320] on input "Olmekanalisatsioon koos kaevete, aluste ja tagasitäitega 160mm" at bounding box center [290, 323] width 162 height 16
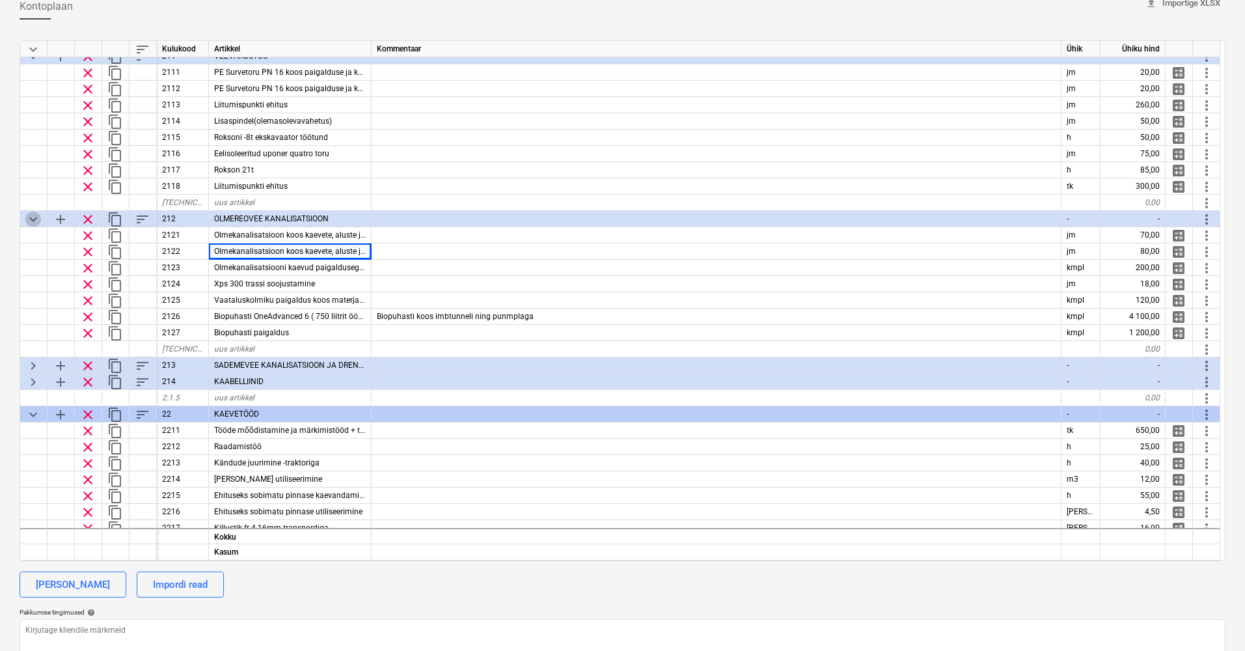
scroll to position [58, 1]
click at [38, 218] on span "keyboard_arrow_down" at bounding box center [33, 220] width 16 height 16
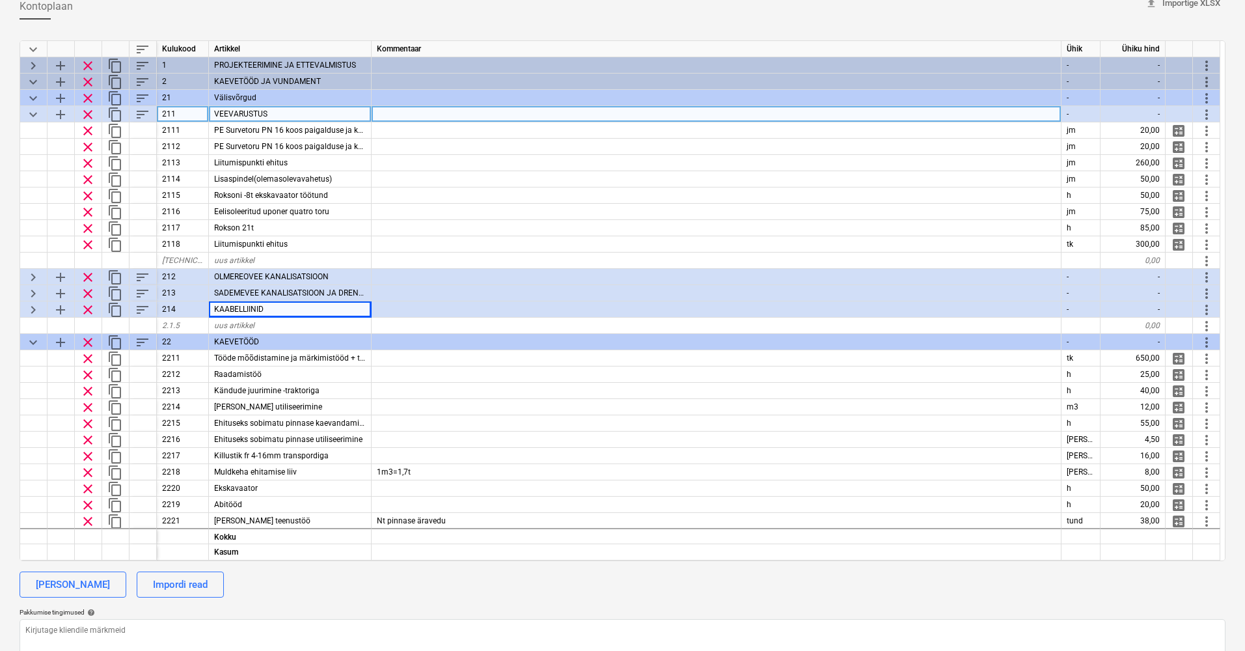
scroll to position [0, 1]
click at [37, 111] on span "keyboard_arrow_down" at bounding box center [33, 115] width 16 height 16
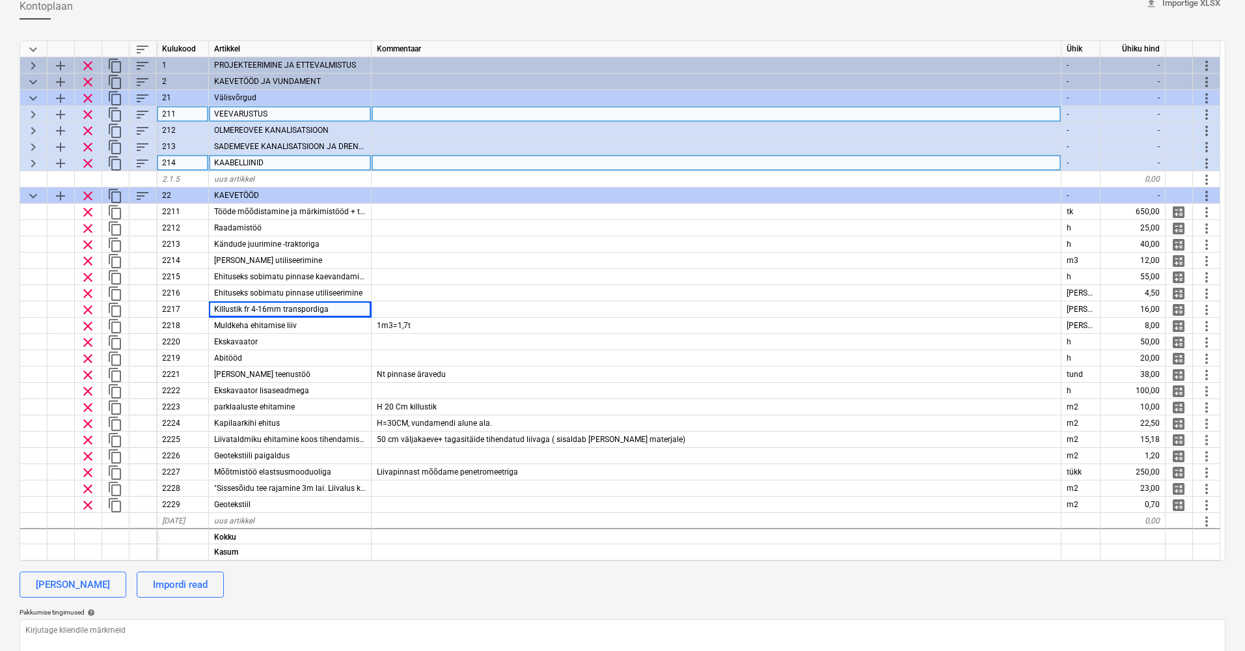
click at [36, 162] on span "keyboard_arrow_right" at bounding box center [33, 164] width 16 height 16
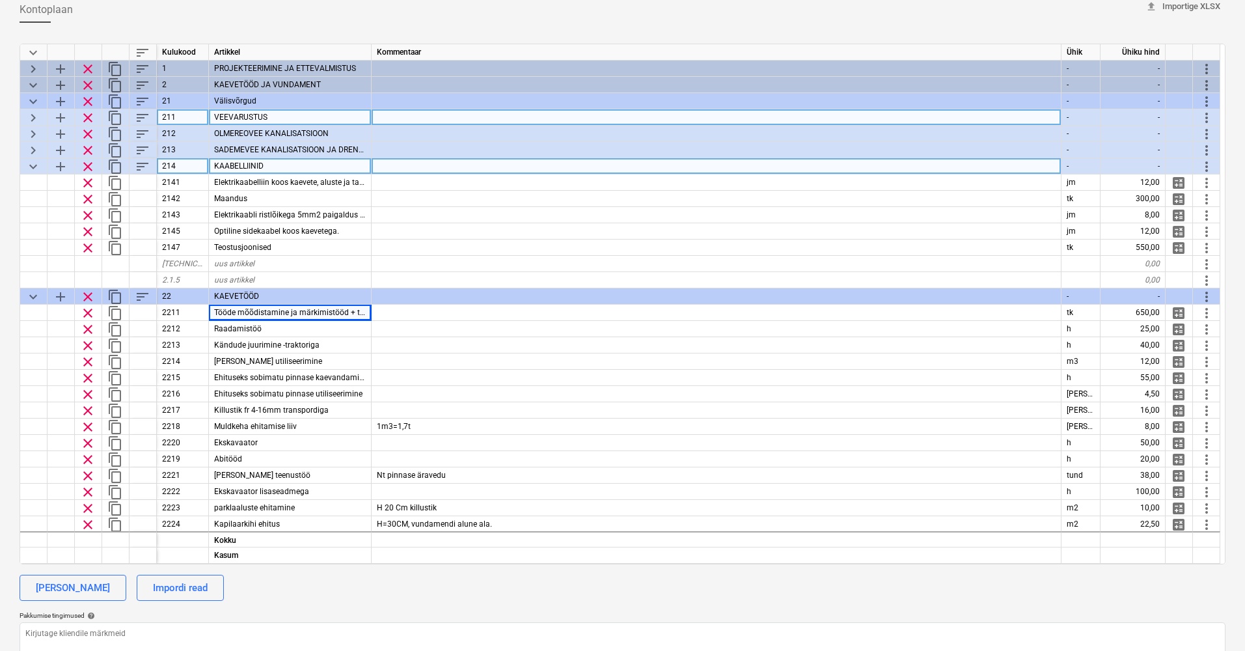
scroll to position [74, 0]
click at [35, 168] on span "keyboard_arrow_down" at bounding box center [33, 167] width 16 height 16
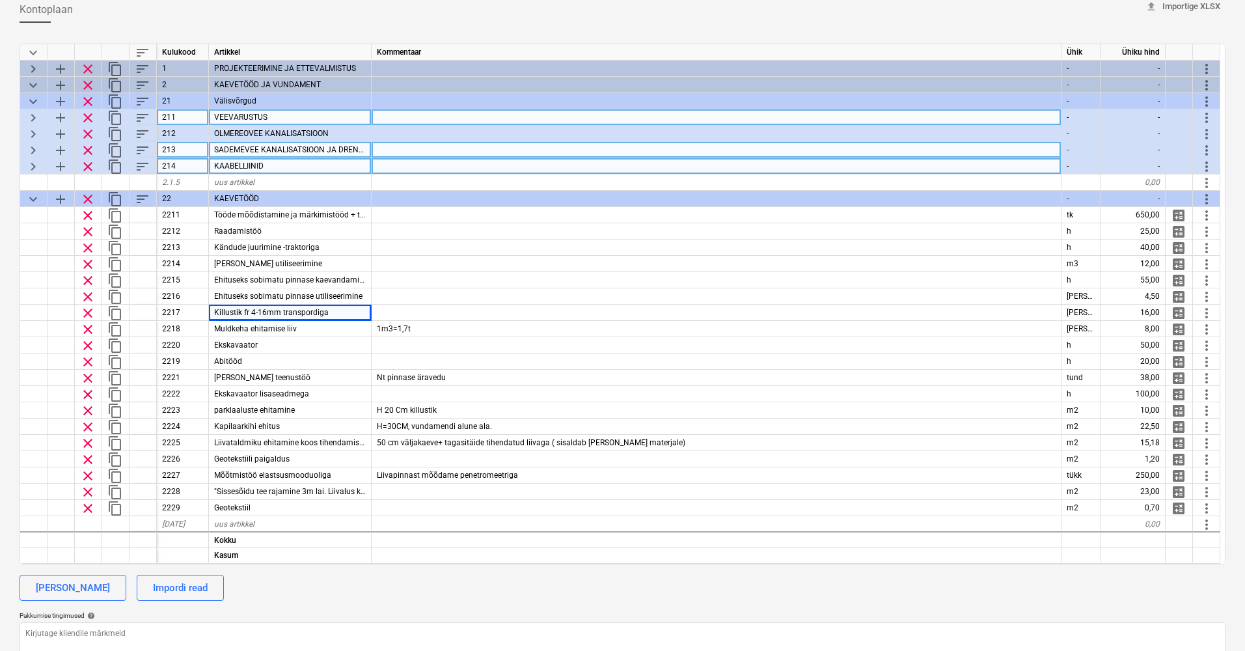
click at [33, 148] on span "keyboard_arrow_right" at bounding box center [33, 151] width 16 height 16
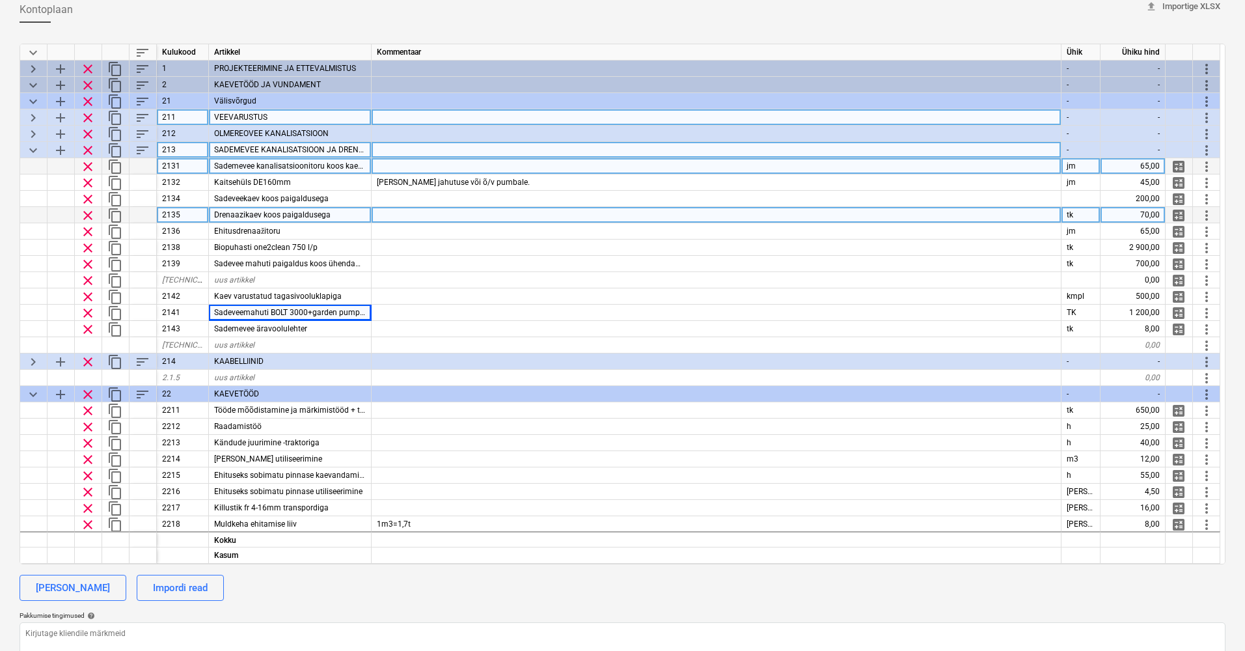
scroll to position [0, 1]
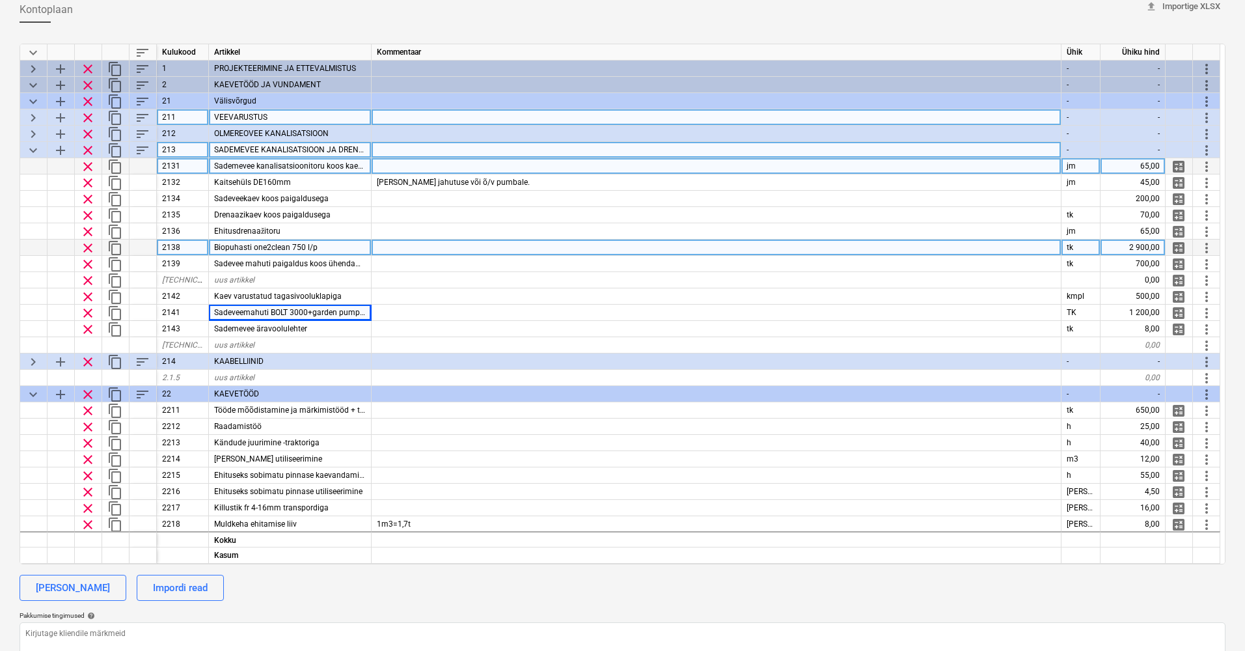
click at [90, 247] on span "clear" at bounding box center [88, 248] width 16 height 16
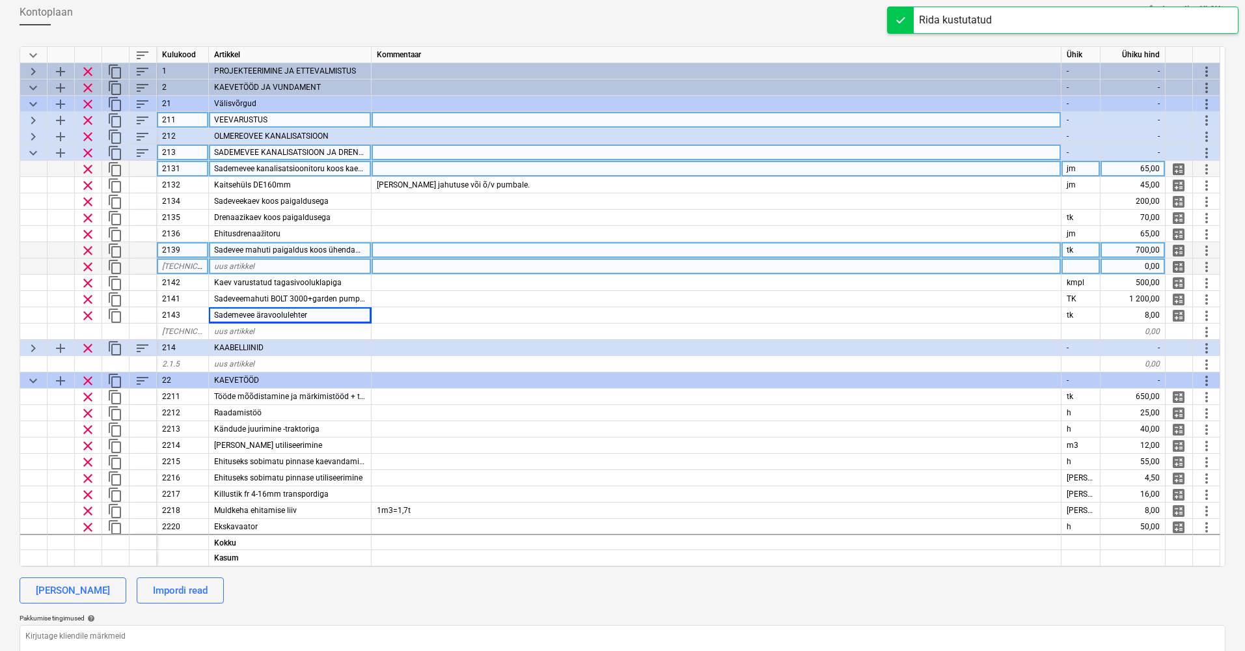
scroll to position [69, 0]
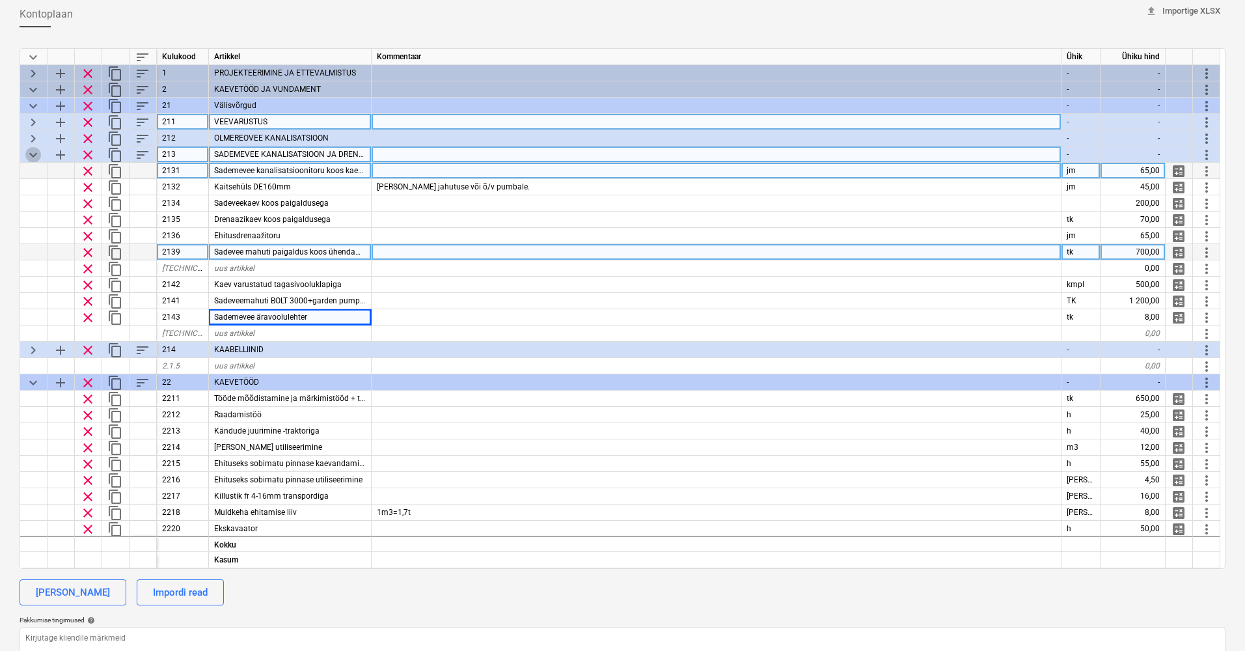
click at [34, 156] on span "keyboard_arrow_down" at bounding box center [33, 155] width 16 height 16
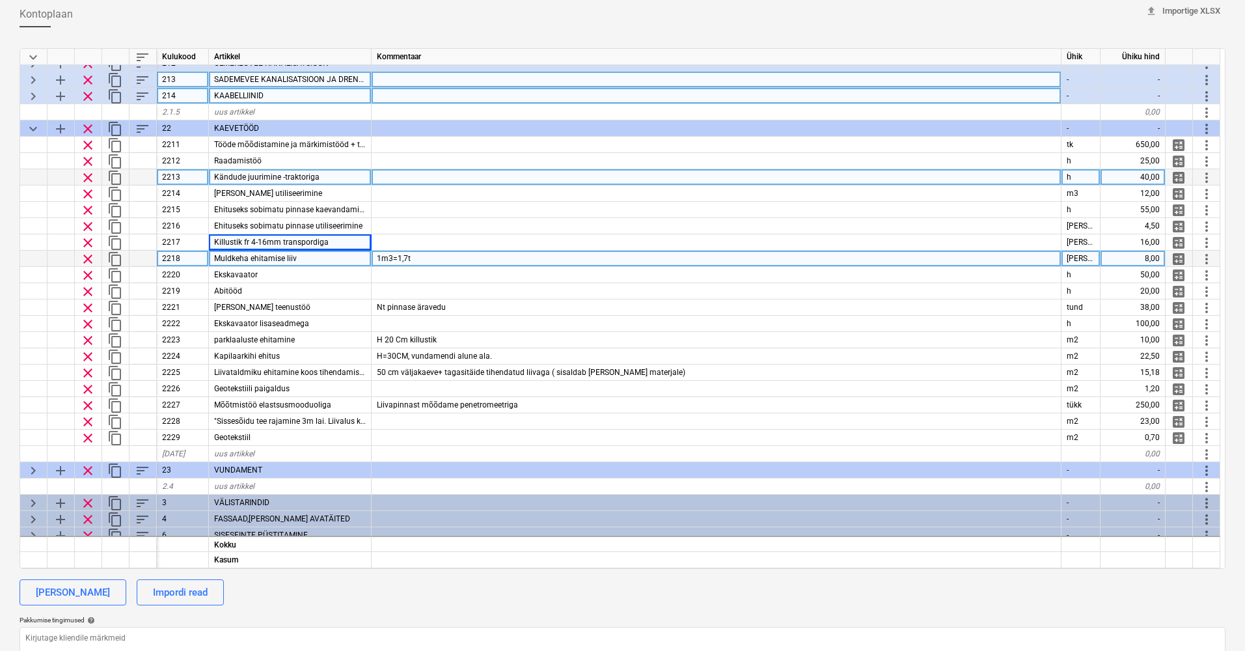
scroll to position [75, 0]
drag, startPoint x: 377, startPoint y: 260, endPoint x: 392, endPoint y: 260, distance: 15.0
click at [392, 260] on span "1m3=1,7t" at bounding box center [394, 258] width 34 height 9
click at [425, 258] on input "1m3=1,7t" at bounding box center [716, 259] width 689 height 16
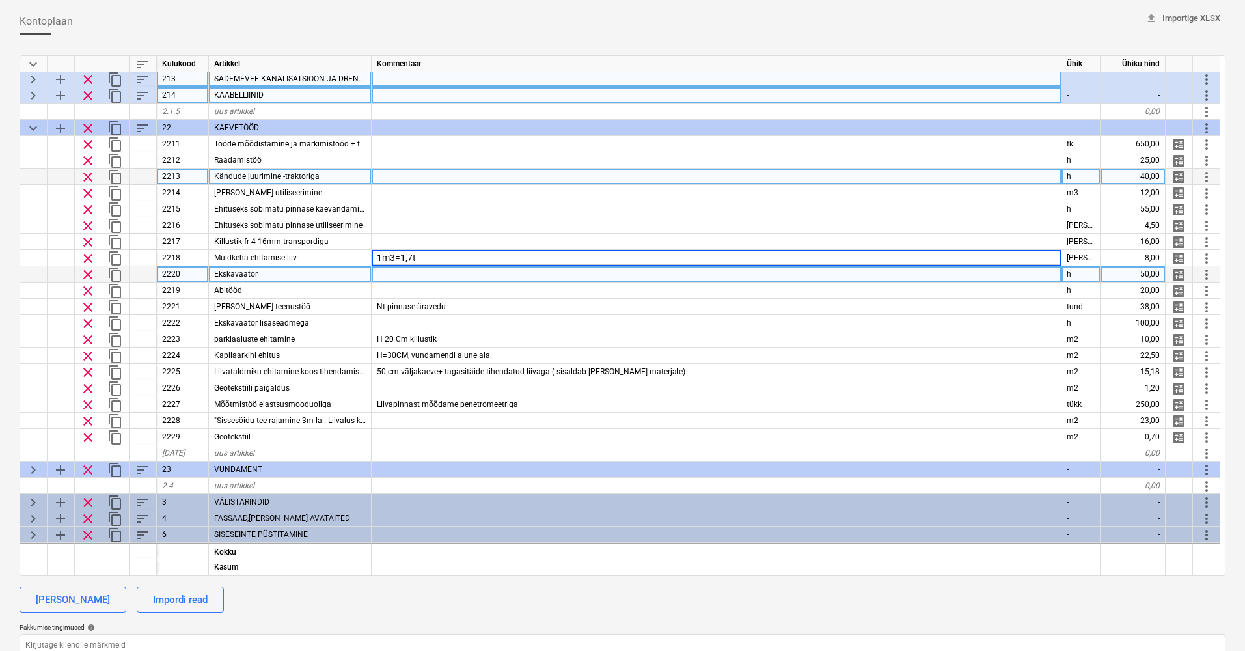
scroll to position [84, 0]
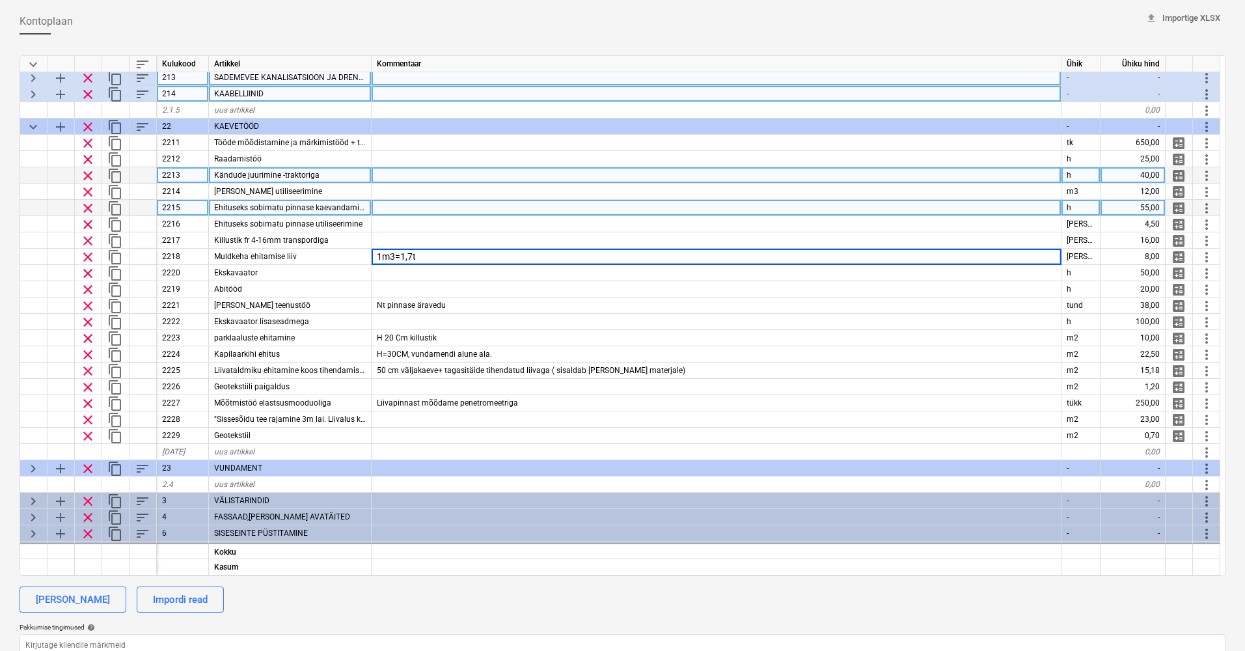
click at [86, 206] on span "clear" at bounding box center [88, 209] width 16 height 16
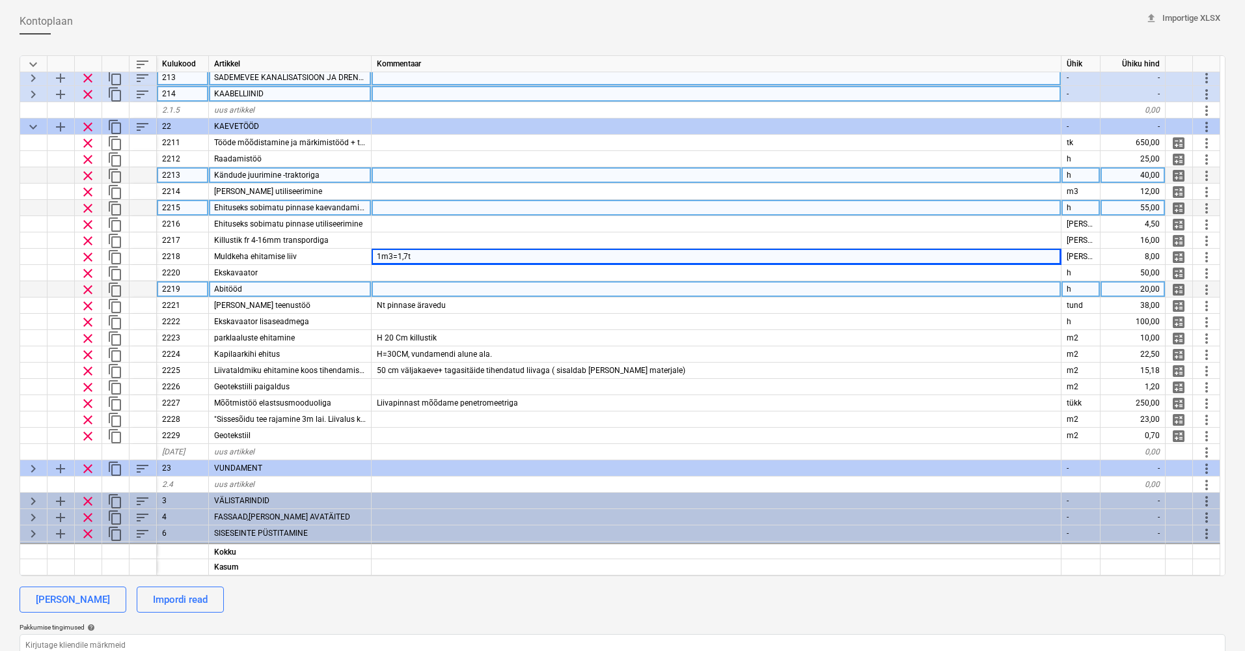
type textarea "x"
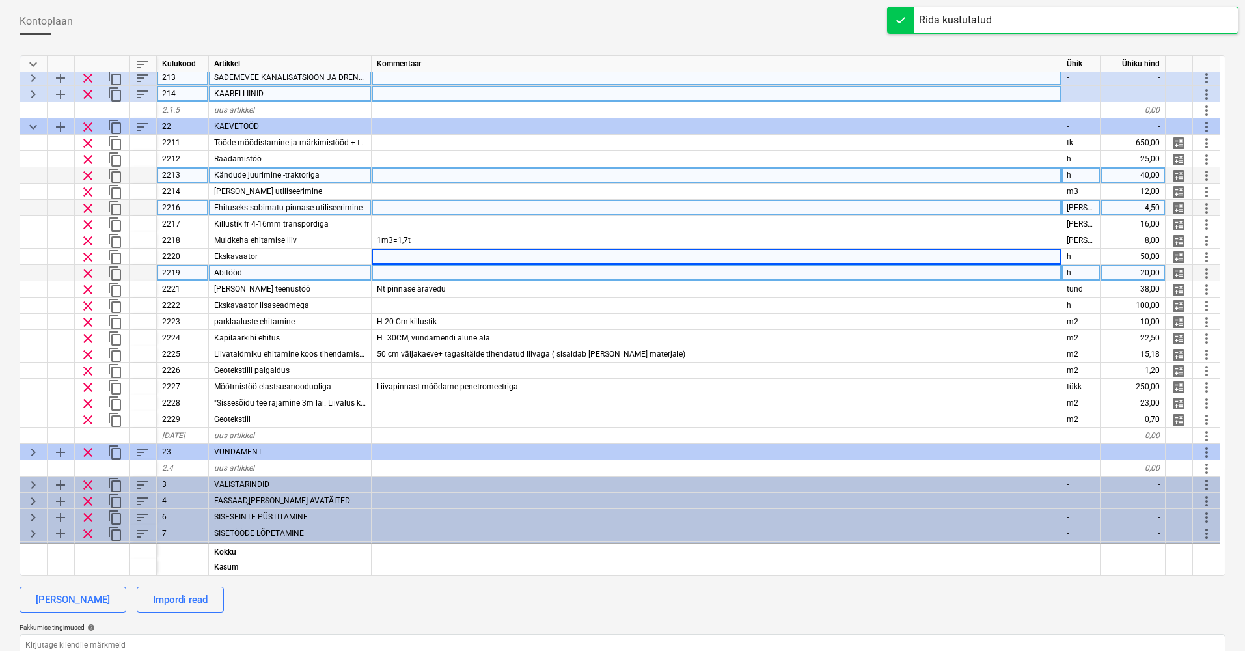
click at [249, 271] on div "Abitööd" at bounding box center [290, 273] width 163 height 16
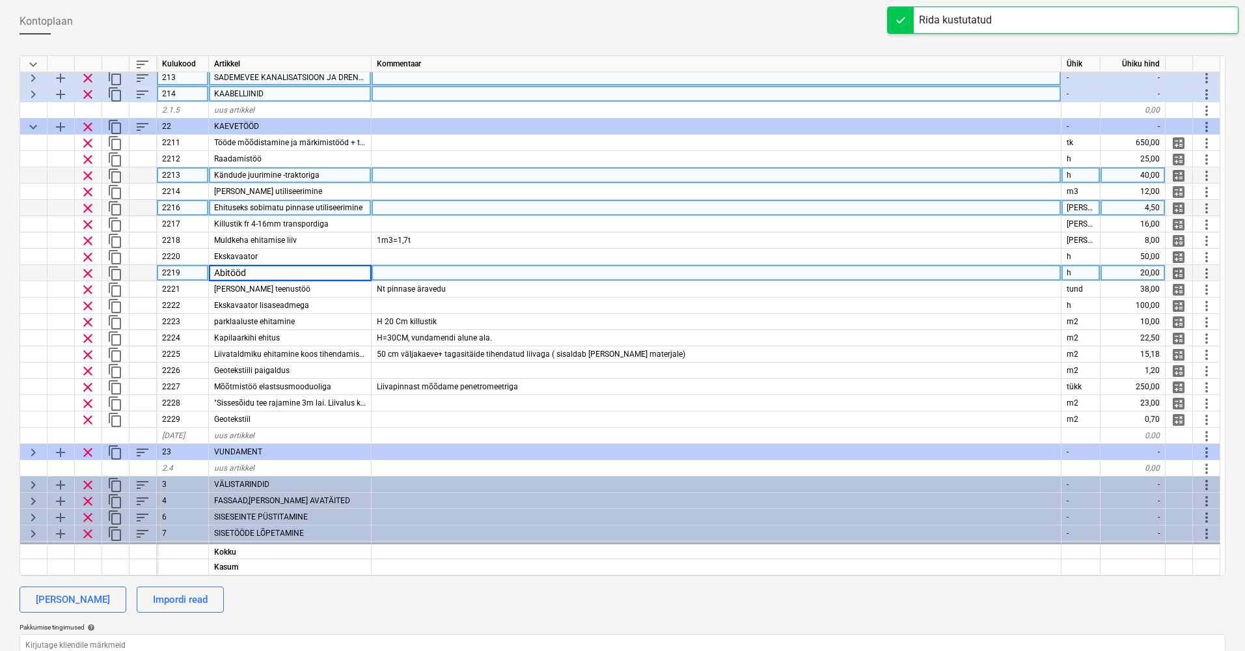
click at [432, 273] on div at bounding box center [717, 273] width 690 height 16
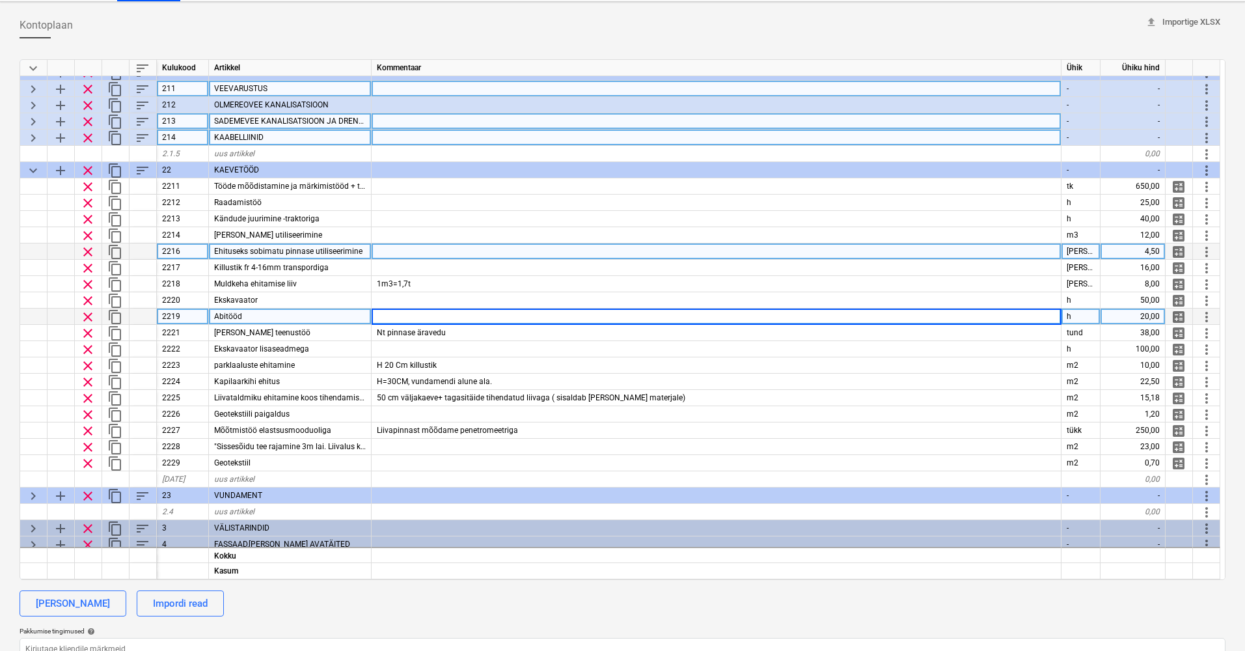
scroll to position [44, 0]
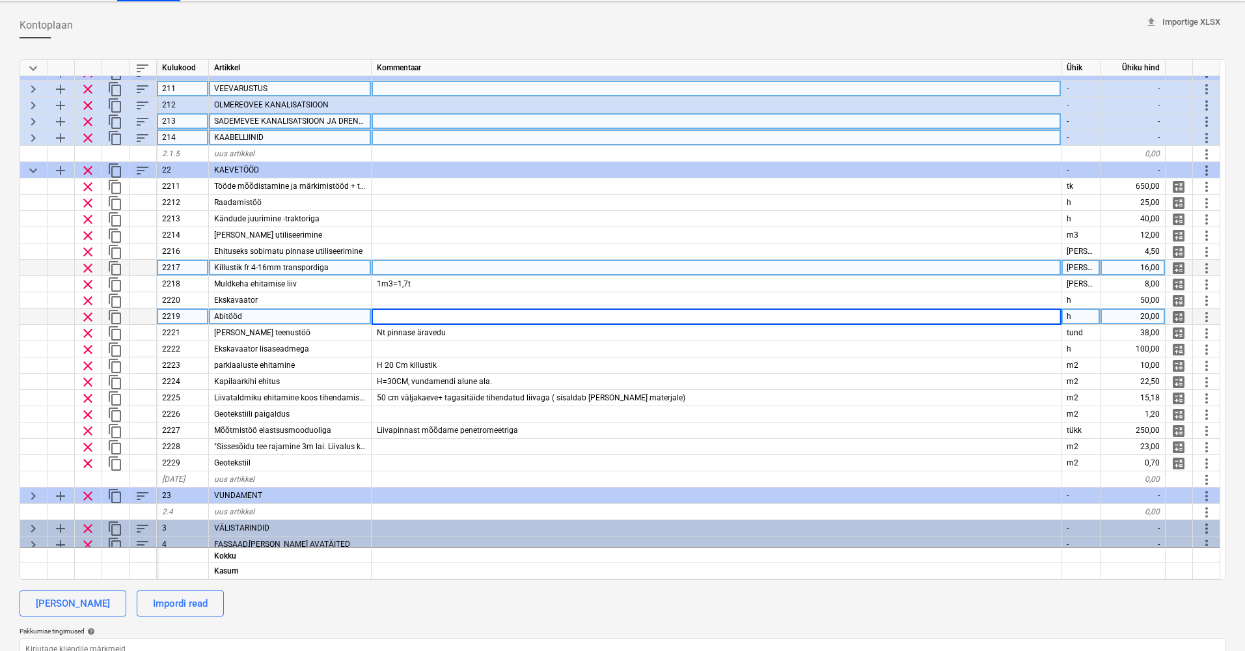
click at [1130, 272] on div "16,00" at bounding box center [1133, 268] width 65 height 16
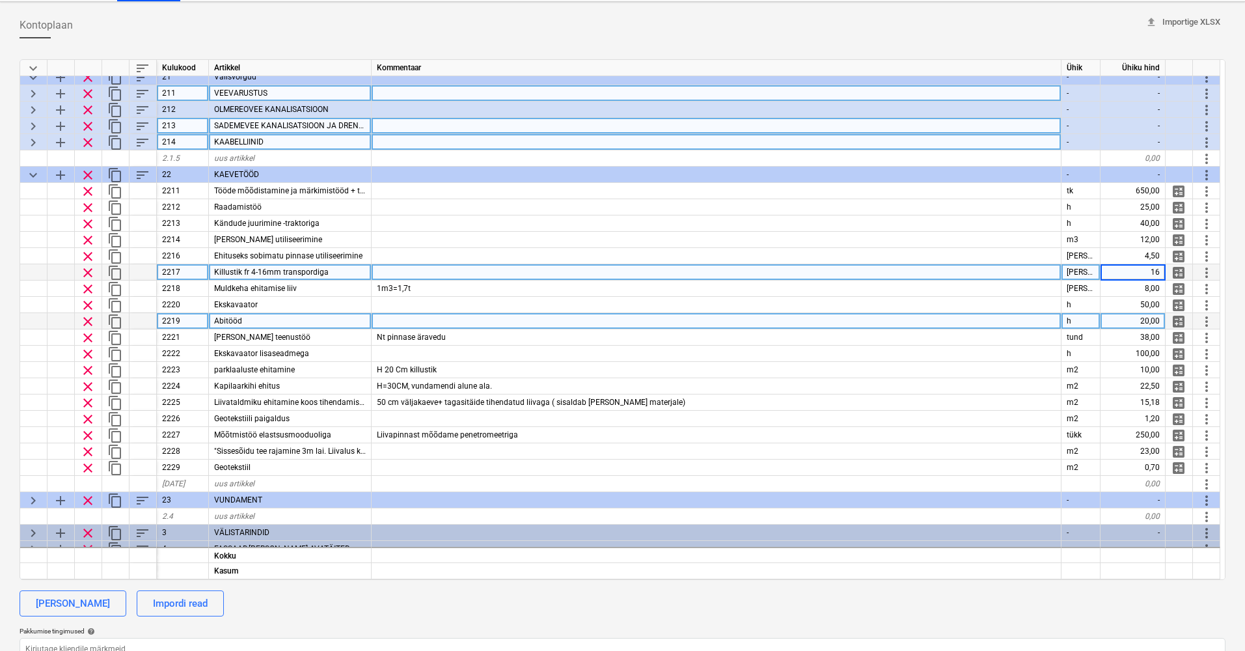
scroll to position [44, 0]
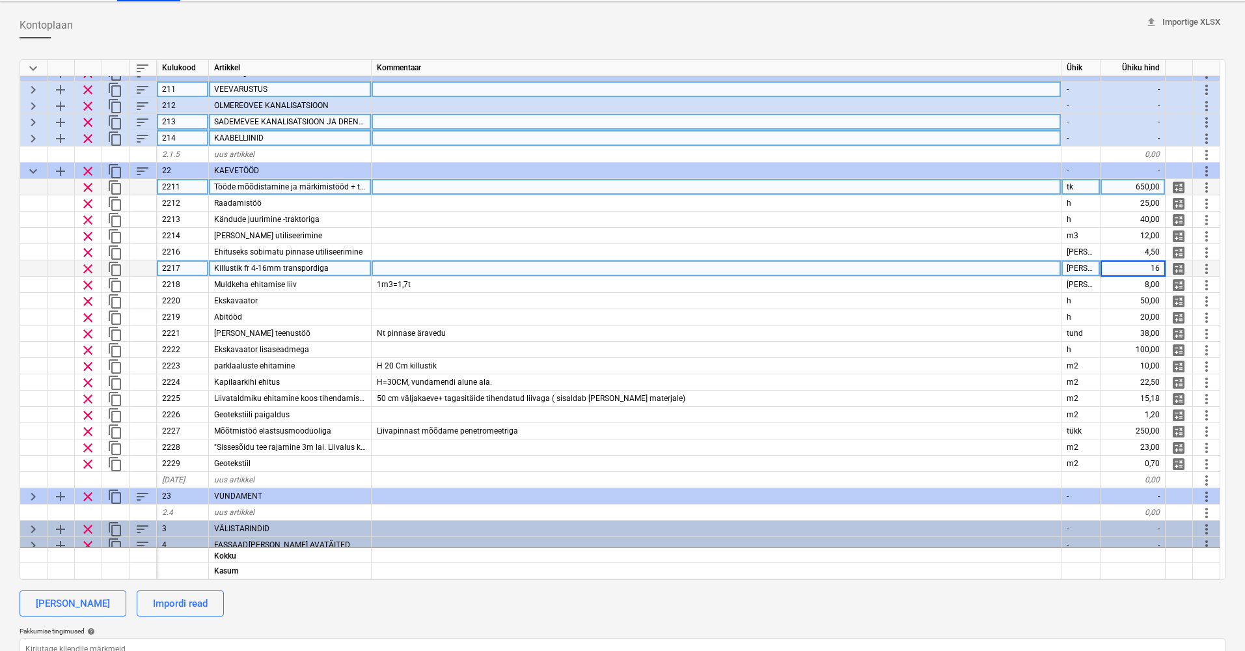
click at [1152, 180] on div "650,00" at bounding box center [1133, 187] width 65 height 16
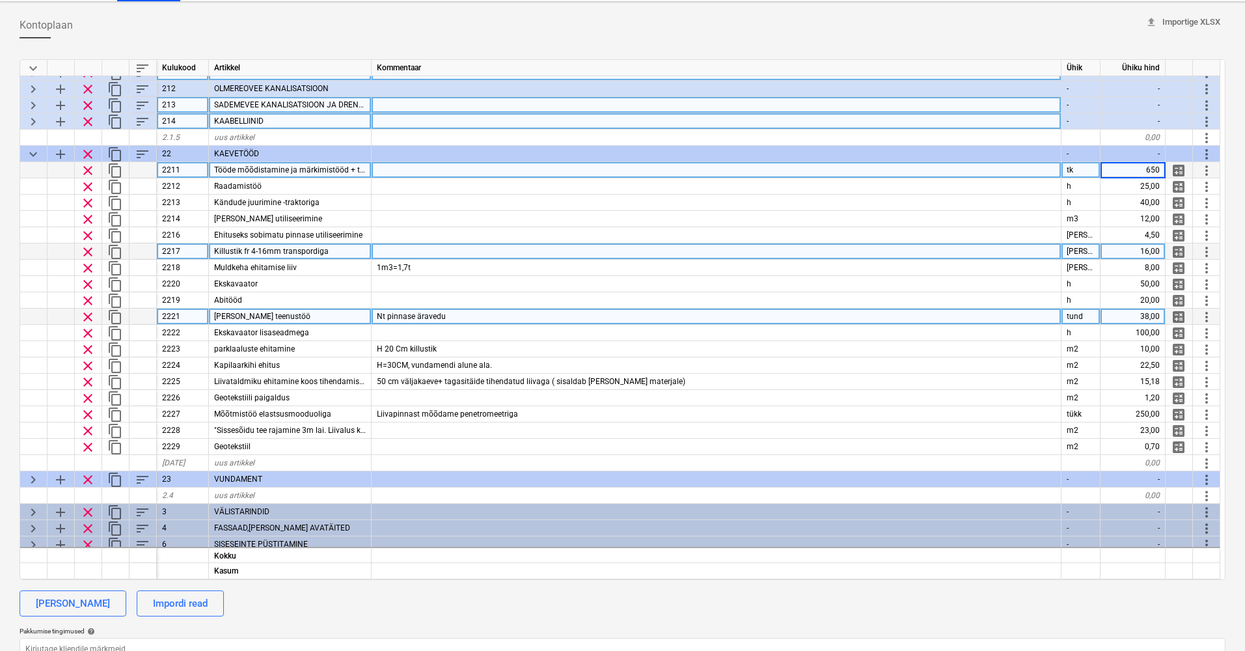
scroll to position [31, 0]
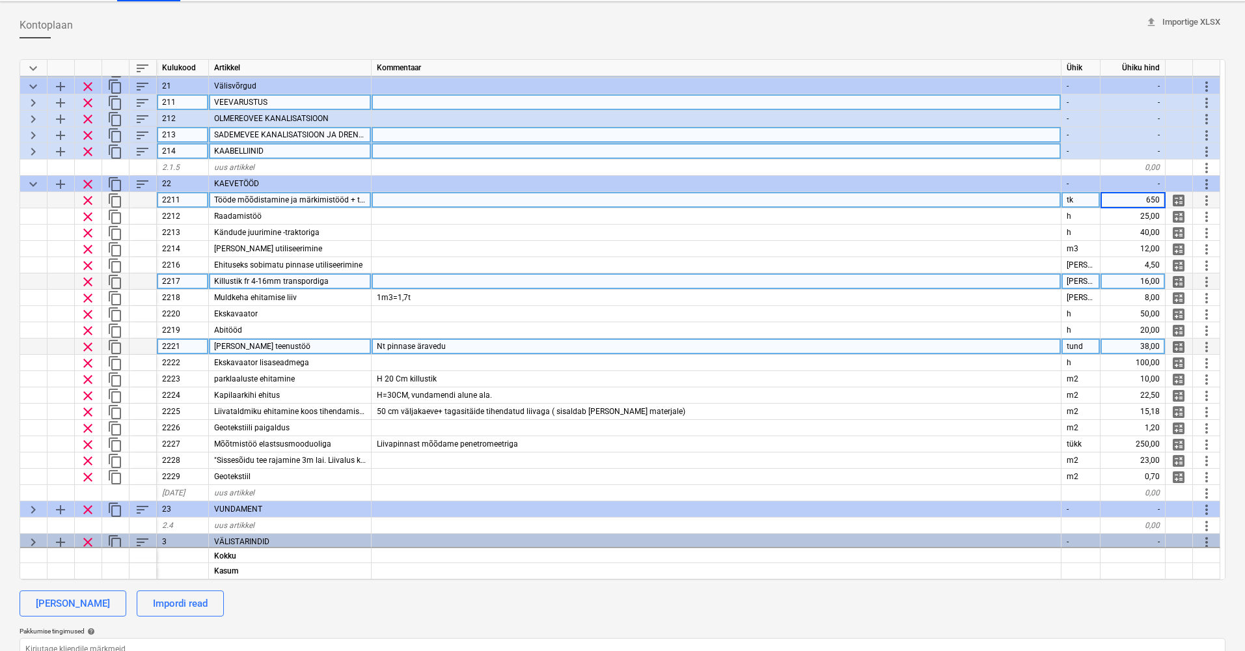
click at [449, 346] on div "Nt pinnase äravedu" at bounding box center [717, 347] width 690 height 16
click at [460, 344] on input "Nt pinnase äravedu" at bounding box center [716, 347] width 689 height 16
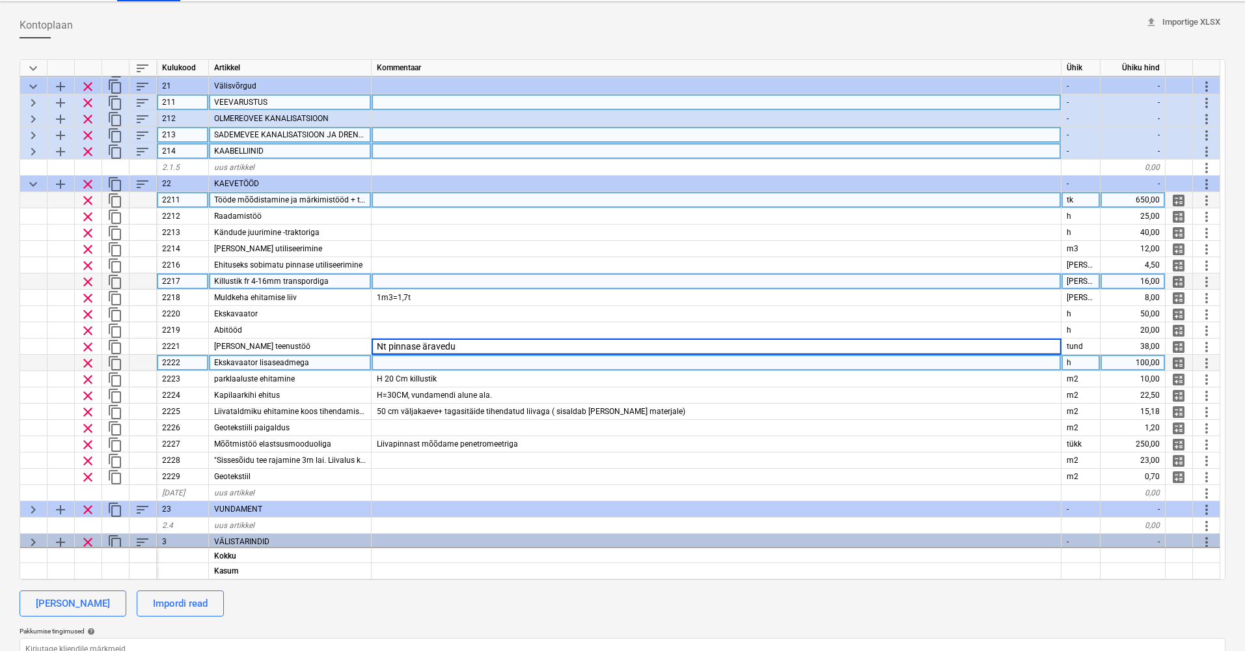
click at [404, 359] on div at bounding box center [717, 363] width 690 height 16
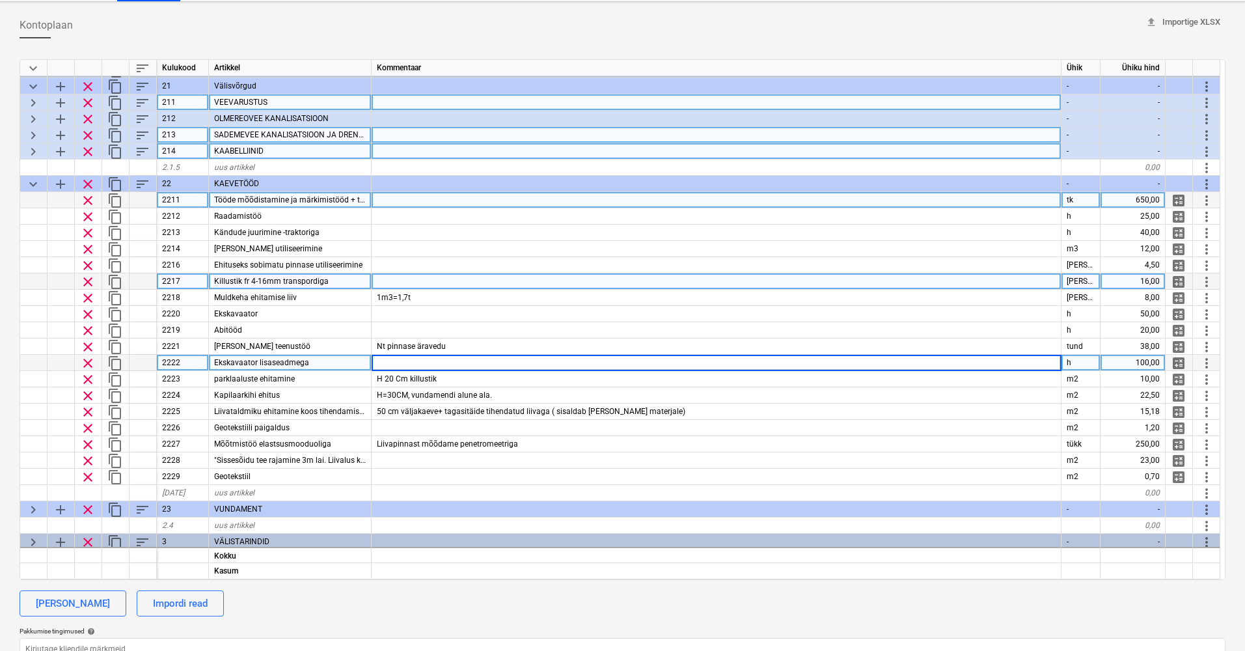
click at [324, 365] on div "Ekskavaator lisaseadmega" at bounding box center [290, 363] width 163 height 16
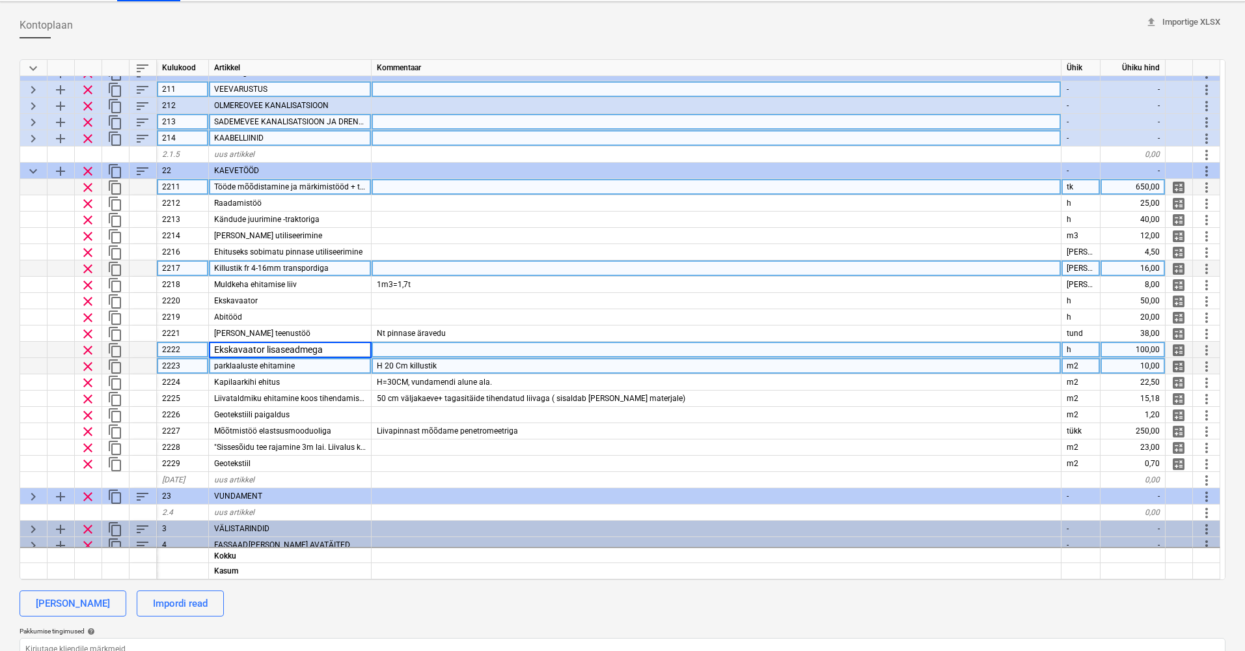
scroll to position [45, 1]
click at [322, 367] on div "parklaaluste ehitamine" at bounding box center [290, 365] width 163 height 16
click at [484, 361] on div "H 20 Cm killustik" at bounding box center [717, 365] width 690 height 16
click at [295, 361] on div "parklaaluste ehitamine" at bounding box center [290, 365] width 163 height 16
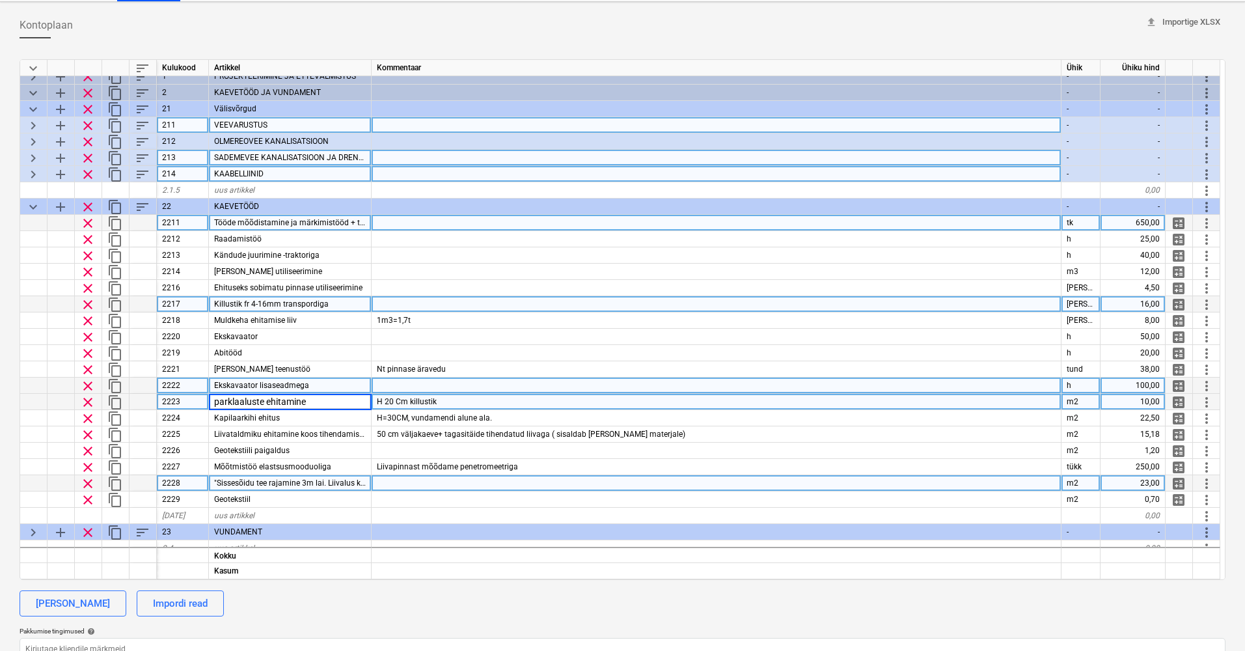
scroll to position [3, 1]
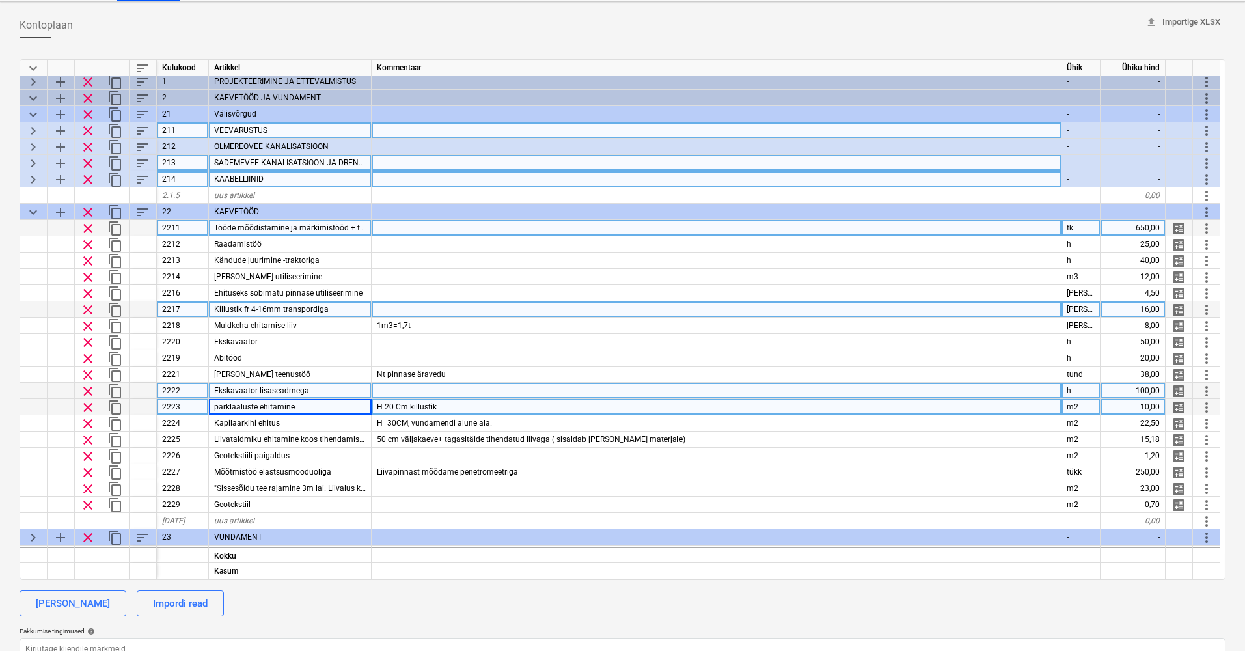
click at [402, 404] on span "H 20 Cm killustik" at bounding box center [407, 406] width 60 height 9
click at [1128, 410] on div "10,00" at bounding box center [1133, 407] width 65 height 16
type input "15"
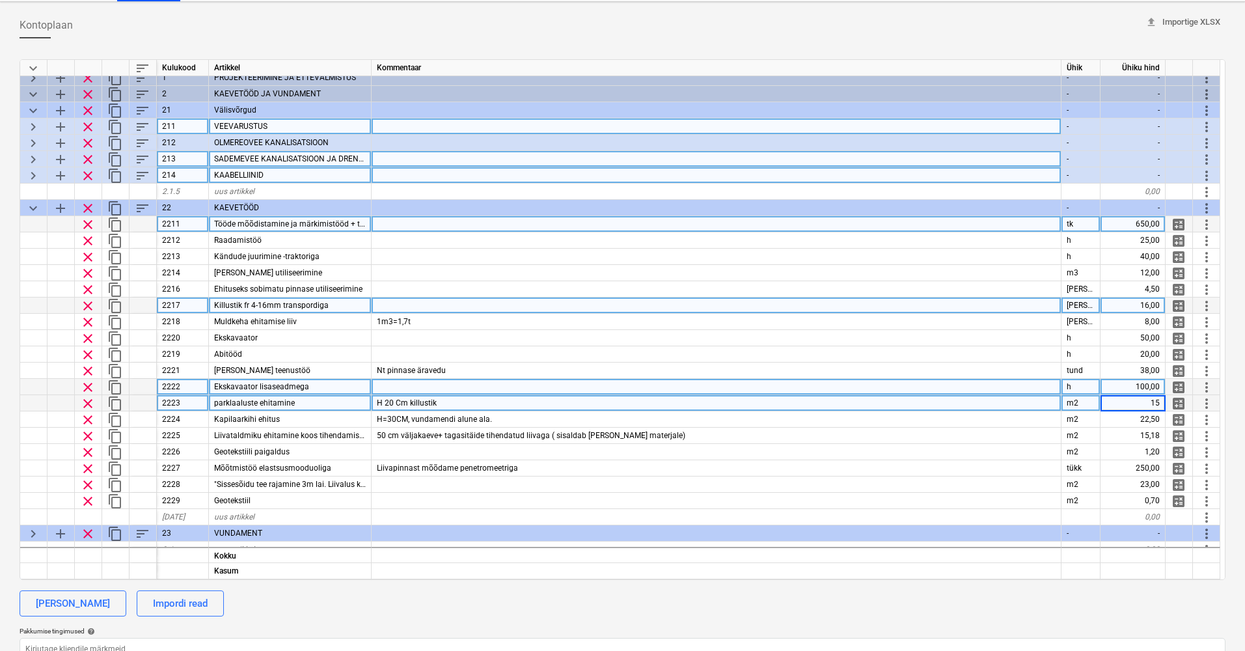
click at [1021, 405] on div "H 20 Cm killustik" at bounding box center [717, 403] width 690 height 16
type textarea "x"
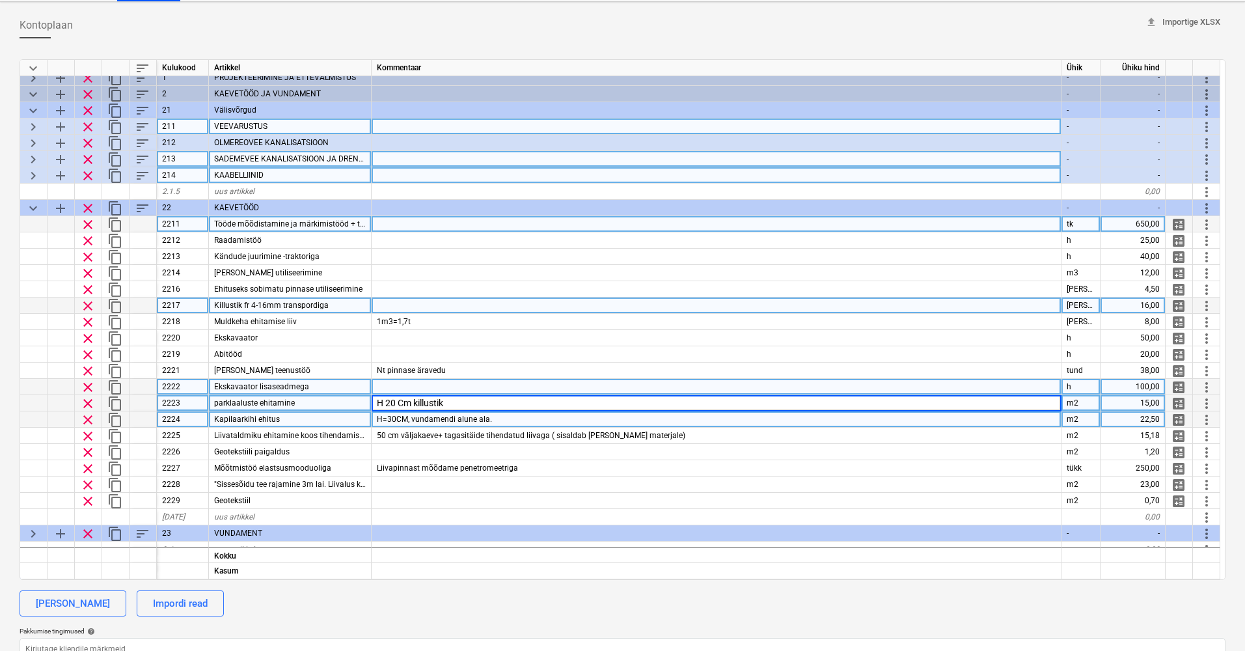
click at [251, 420] on span "Kapilaarkihi ehitus" at bounding box center [247, 419] width 66 height 9
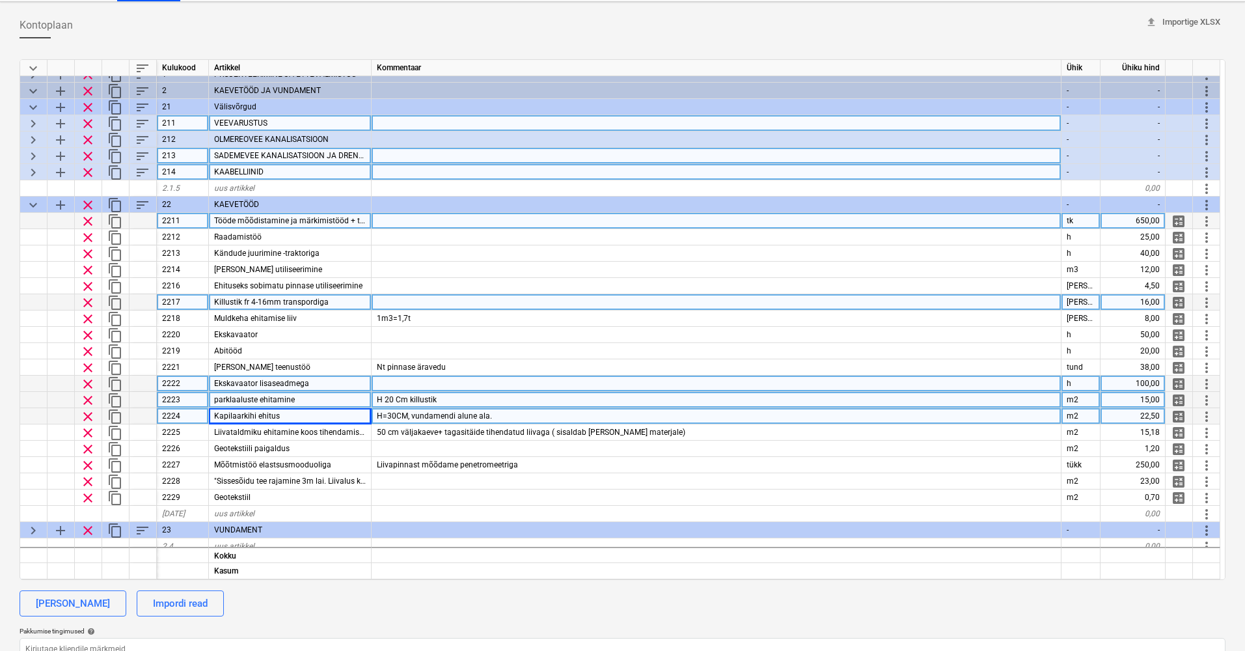
click at [495, 418] on div "H=30CM, vundamendi alune ala." at bounding box center [717, 416] width 690 height 16
click at [538, 417] on input "H=30CM, vundamendi alune ala." at bounding box center [716, 416] width 689 height 16
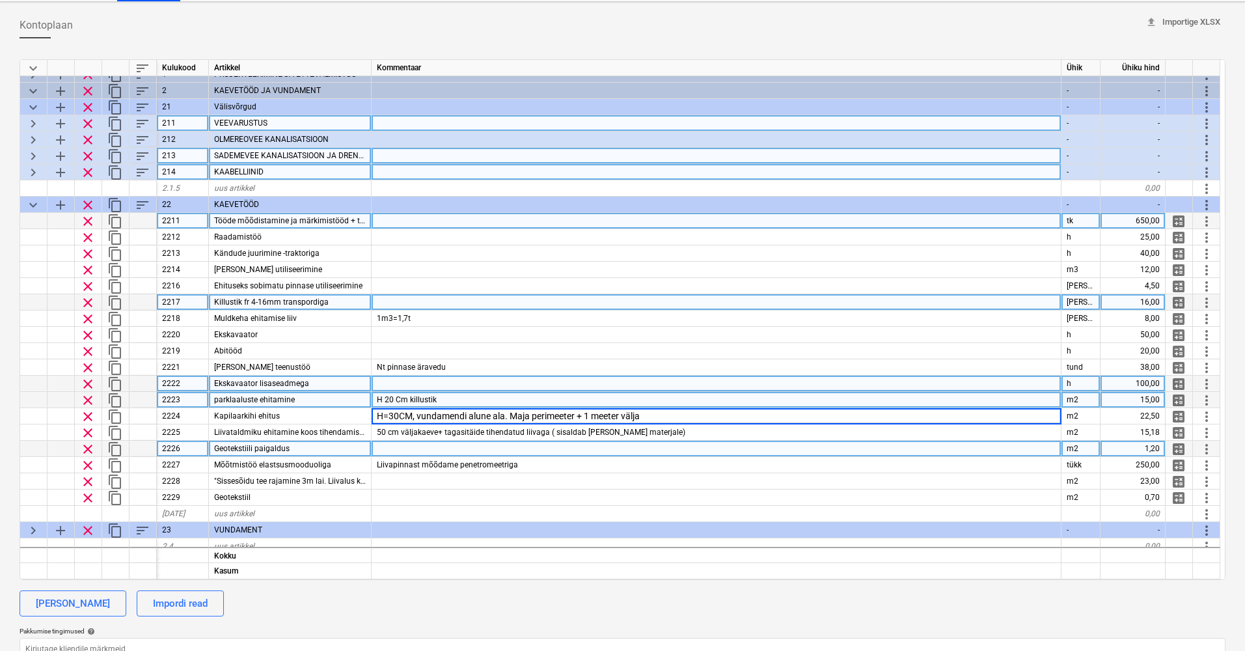
type input "H=30CM, vundamendi alune ala. Maja perimeeter + 1 meeter välja."
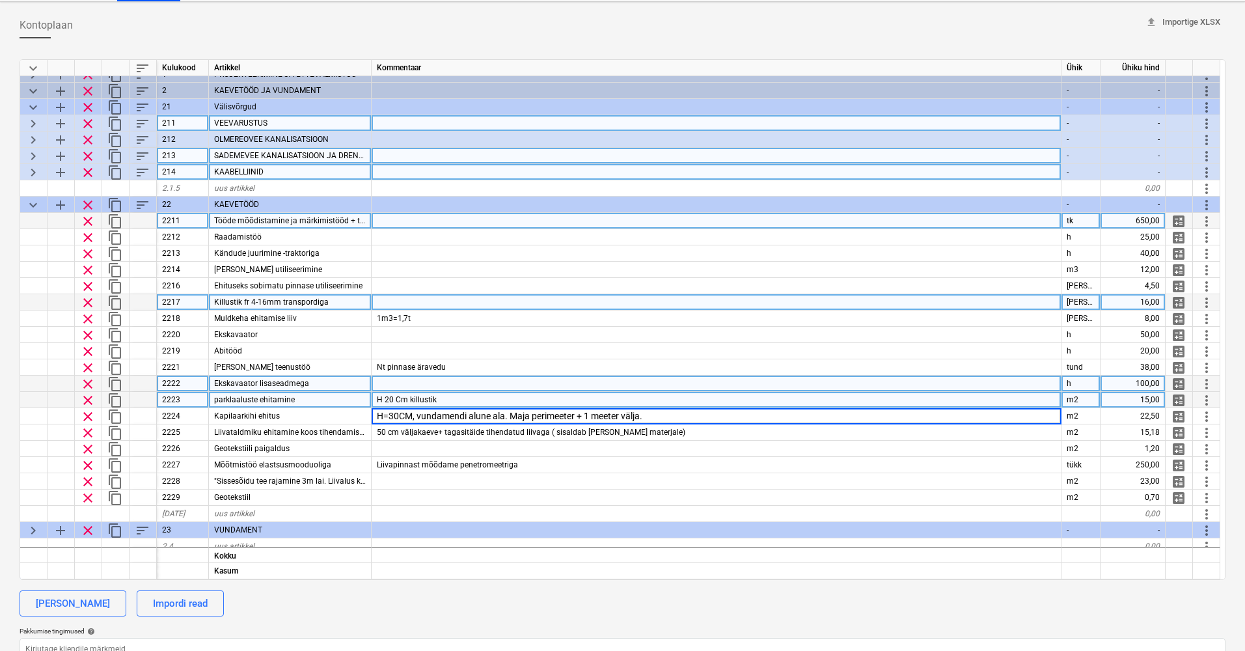
type textarea "x"
click at [447, 397] on div "H 20 Cm killustik" at bounding box center [717, 400] width 690 height 16
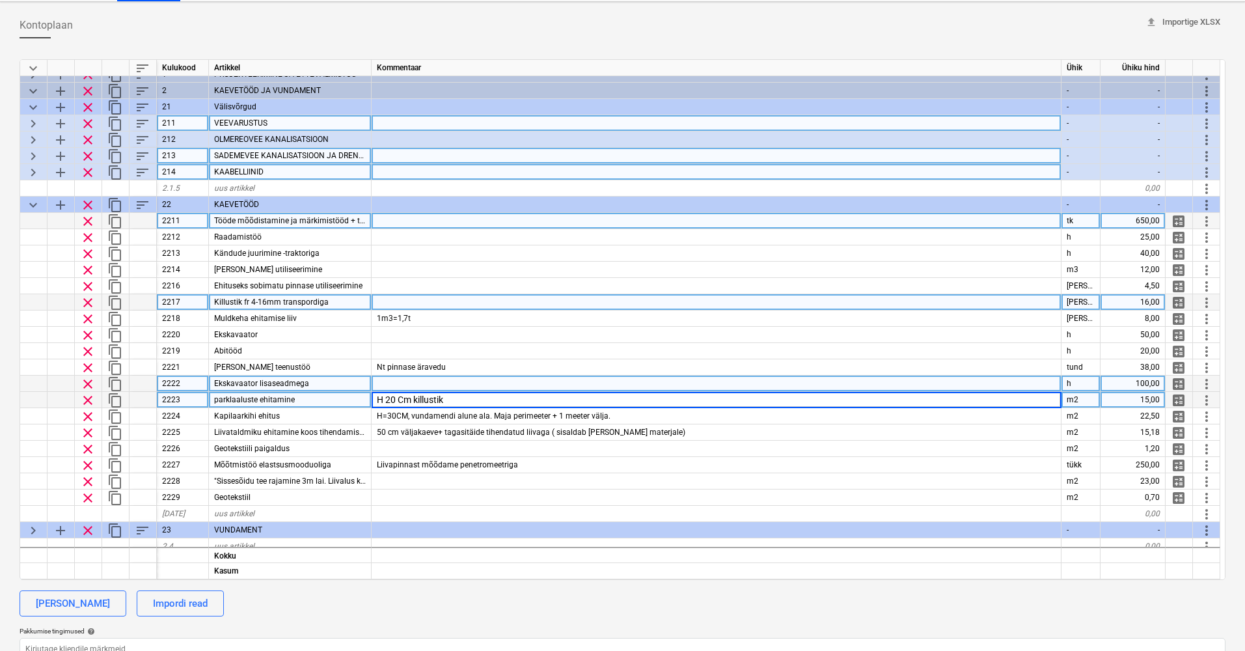
click at [452, 398] on input "H 20 Cm killustik" at bounding box center [716, 400] width 689 height 16
type input "H 20 Cm killustik ca 30 cm välja parklast."
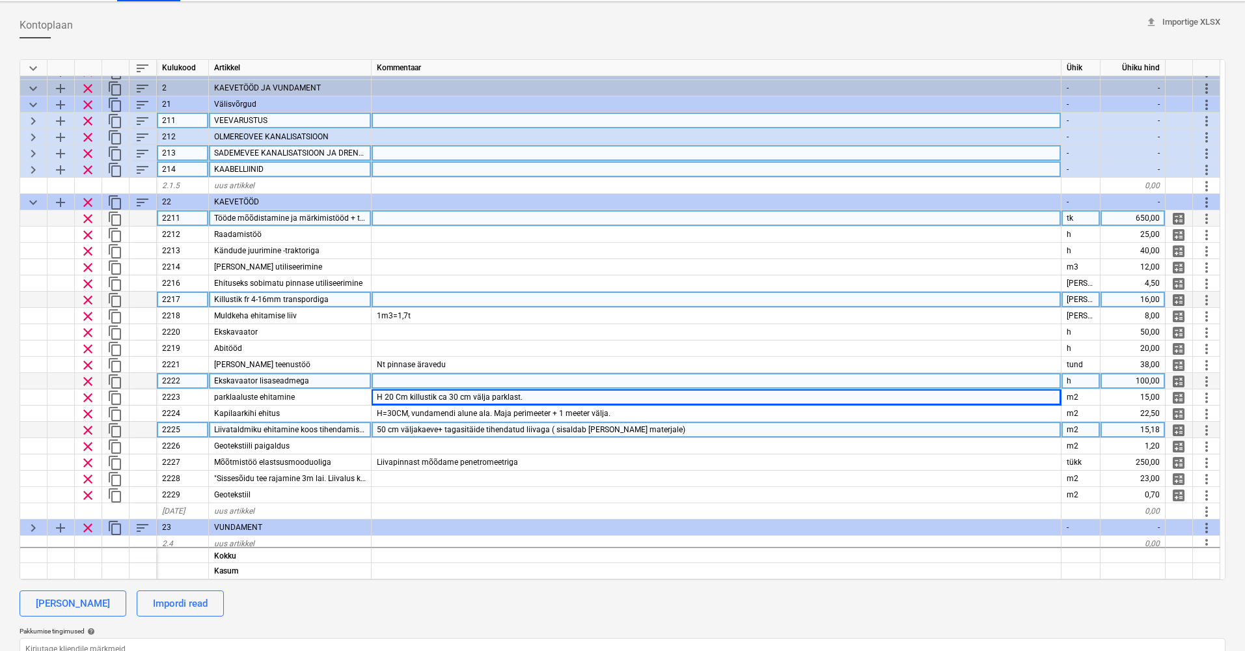
scroll to position [58, 1]
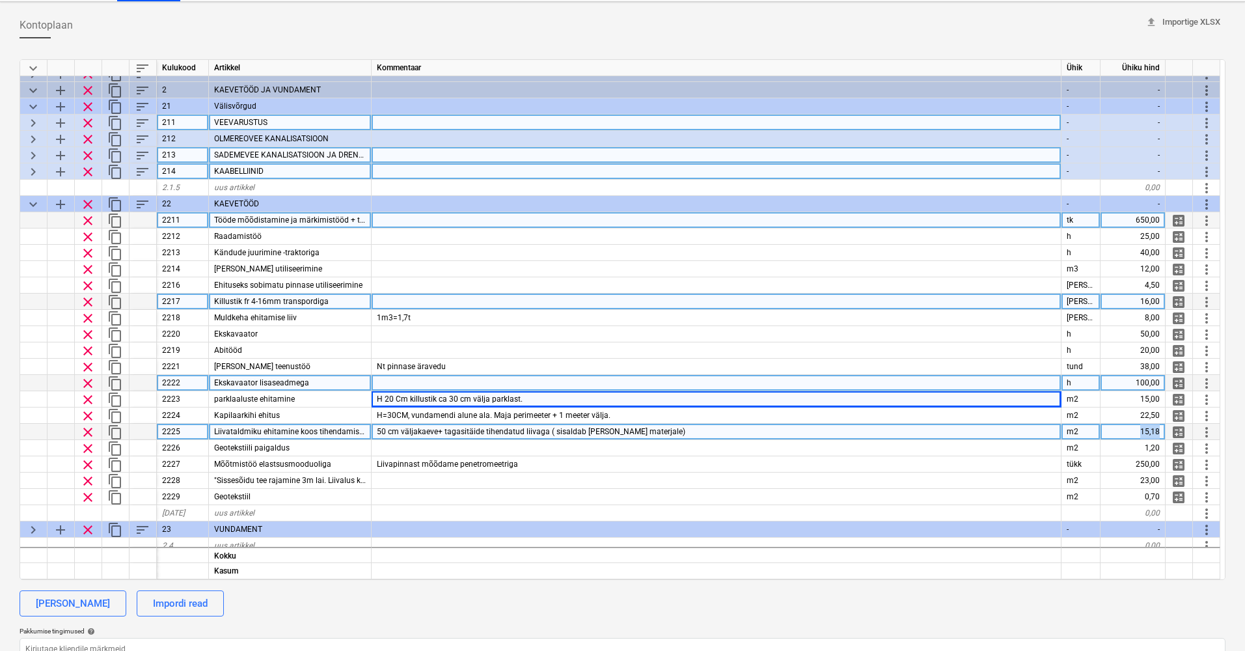
drag, startPoint x: 1139, startPoint y: 426, endPoint x: 1169, endPoint y: 426, distance: 30.0
click at [0, 0] on div "clear content_copy 2225 Liivataldmiku ehitamine koos tihendamisega. 50 cm välja…" at bounding box center [0, 0] width 0 height 0
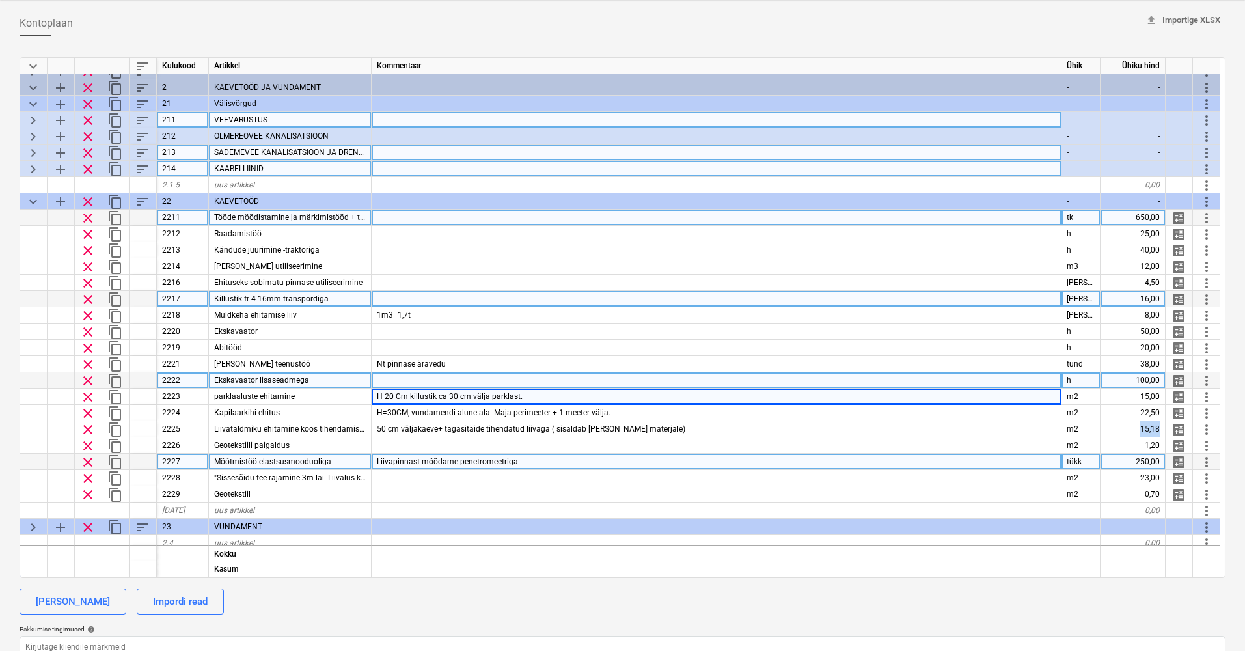
scroll to position [26, 0]
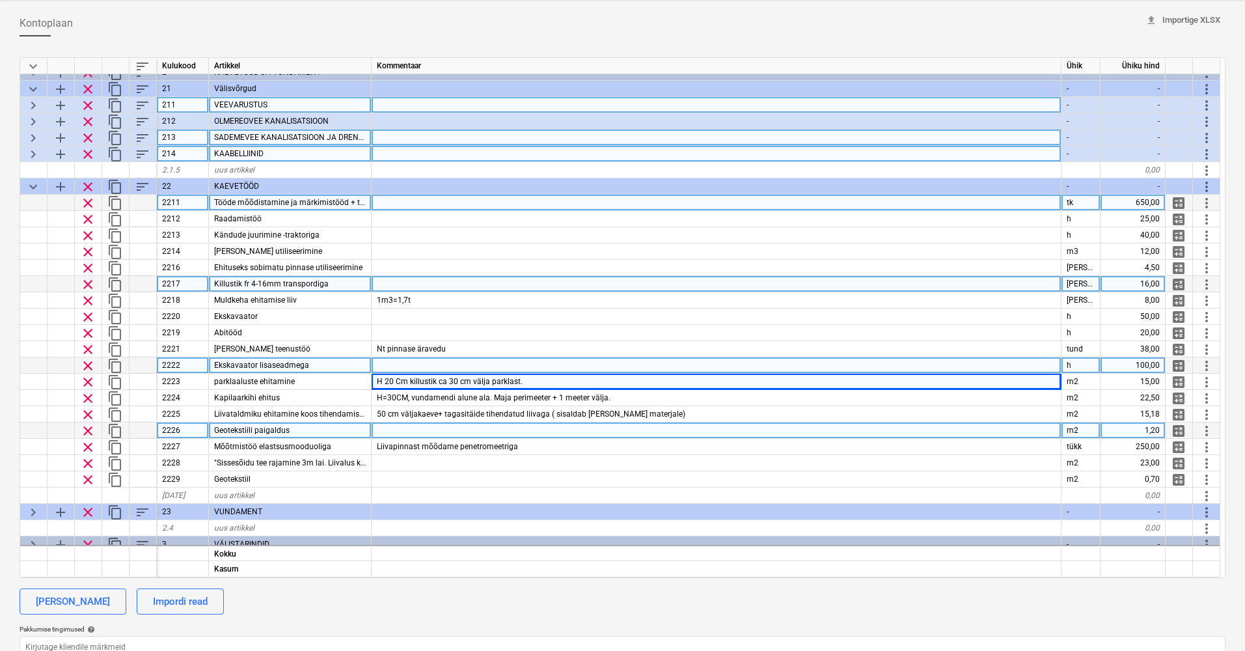
click at [318, 435] on div "Geotekstiili paigaldus" at bounding box center [290, 431] width 163 height 16
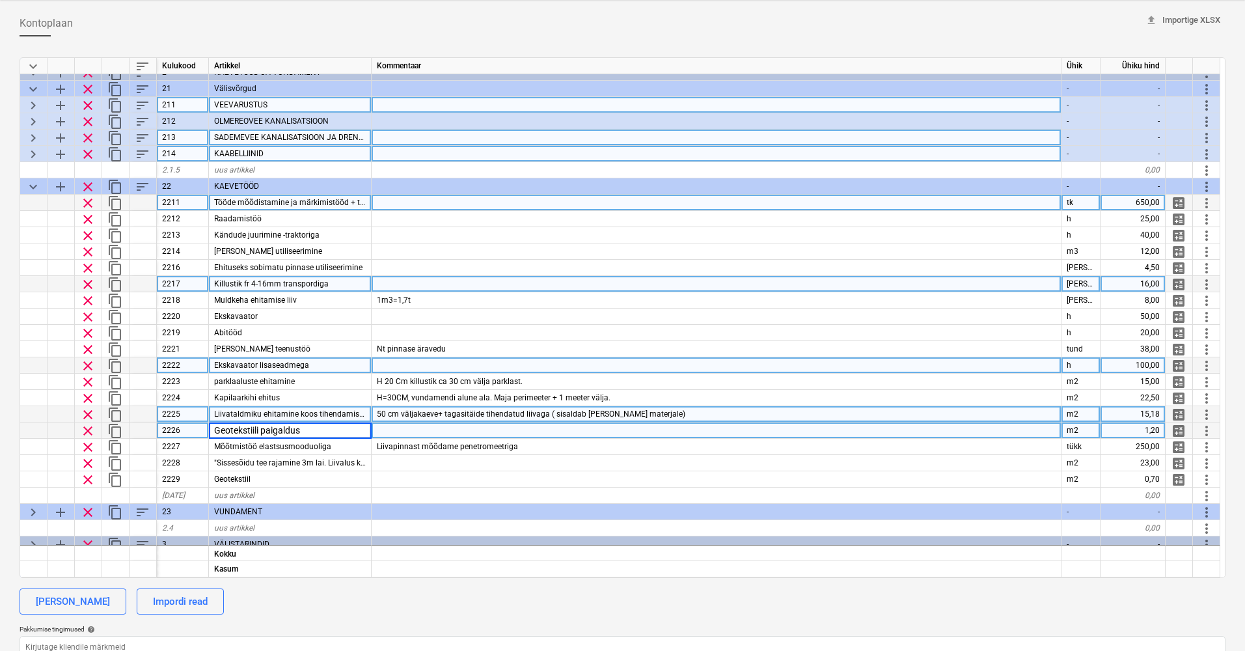
click at [333, 411] on span "Liivataldmiku ehitamine koos tihendamisega." at bounding box center [294, 413] width 160 height 9
click at [468, 428] on div at bounding box center [717, 431] width 690 height 16
click at [299, 431] on div "Geotekstiili paigaldus" at bounding box center [290, 431] width 163 height 16
drag, startPoint x: 370, startPoint y: 413, endPoint x: 386, endPoint y: 413, distance: 16.3
click at [0, 0] on div "clear content_copy 2225 Liivataldmiku ehitamine koos tihendamisega. 50 cm välja…" at bounding box center [0, 0] width 0 height 0
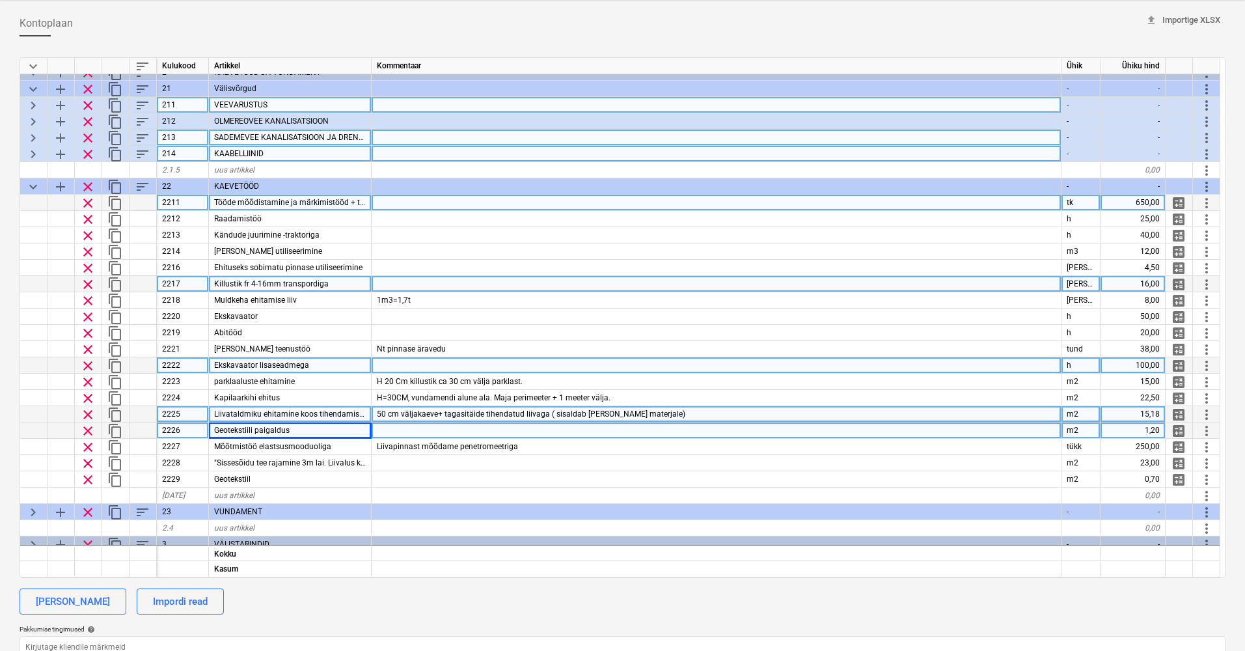
click at [386, 413] on span "50 cm väljakaeve+ tagasitäide tihendatud liivaga ( sisaldab [PERSON_NAME] mater…" at bounding box center [531, 413] width 309 height 9
click at [389, 432] on div at bounding box center [717, 431] width 690 height 16
click at [289, 437] on div "Geotekstiili paigaldus" at bounding box center [290, 431] width 163 height 16
click at [405, 431] on div at bounding box center [717, 431] width 690 height 16
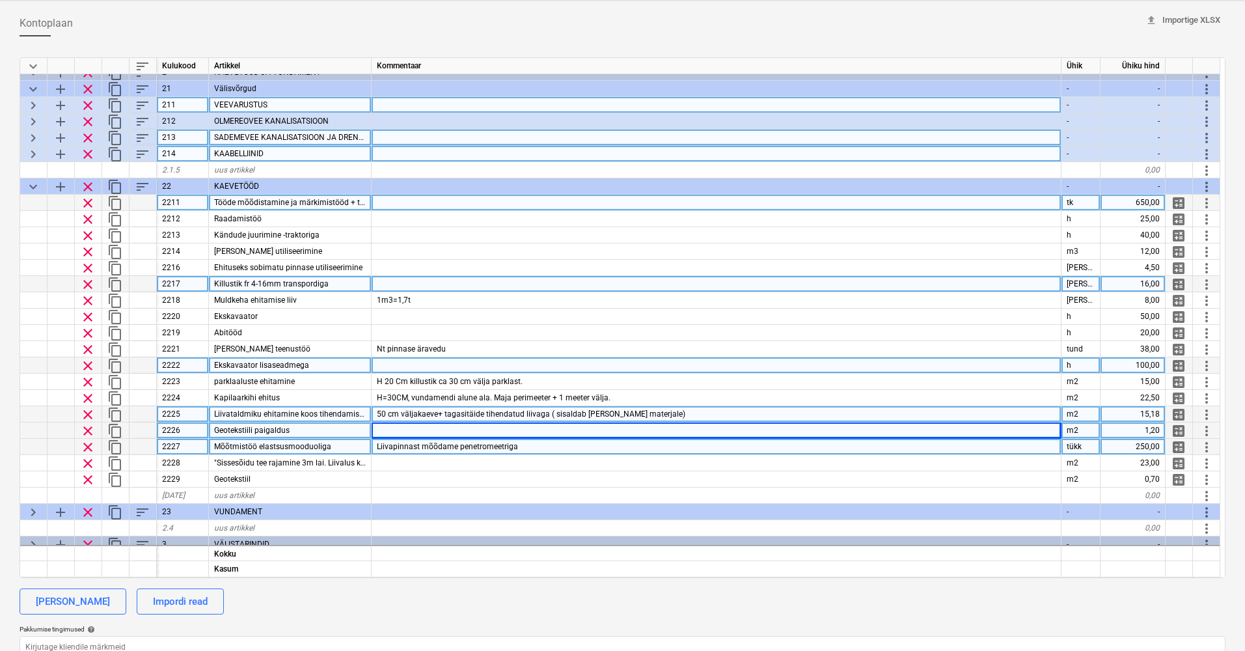
click at [332, 450] on div "Mõõtmistöö elastsusmooduoliga" at bounding box center [290, 447] width 163 height 16
click at [525, 449] on div "Liivapinnast mõõdame penetromeetriga" at bounding box center [717, 447] width 690 height 16
click at [571, 439] on input "Liivapinnast mõõdame penetromeetriga" at bounding box center [716, 447] width 689 height 16
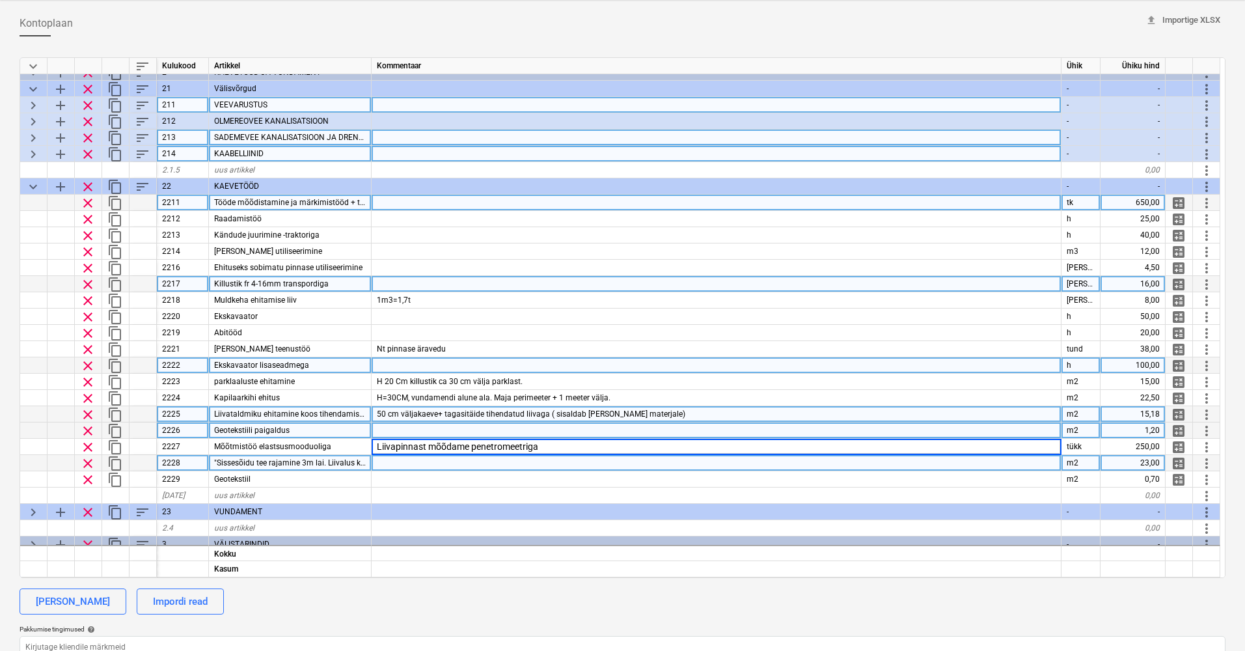
click at [542, 460] on div at bounding box center [717, 463] width 690 height 16
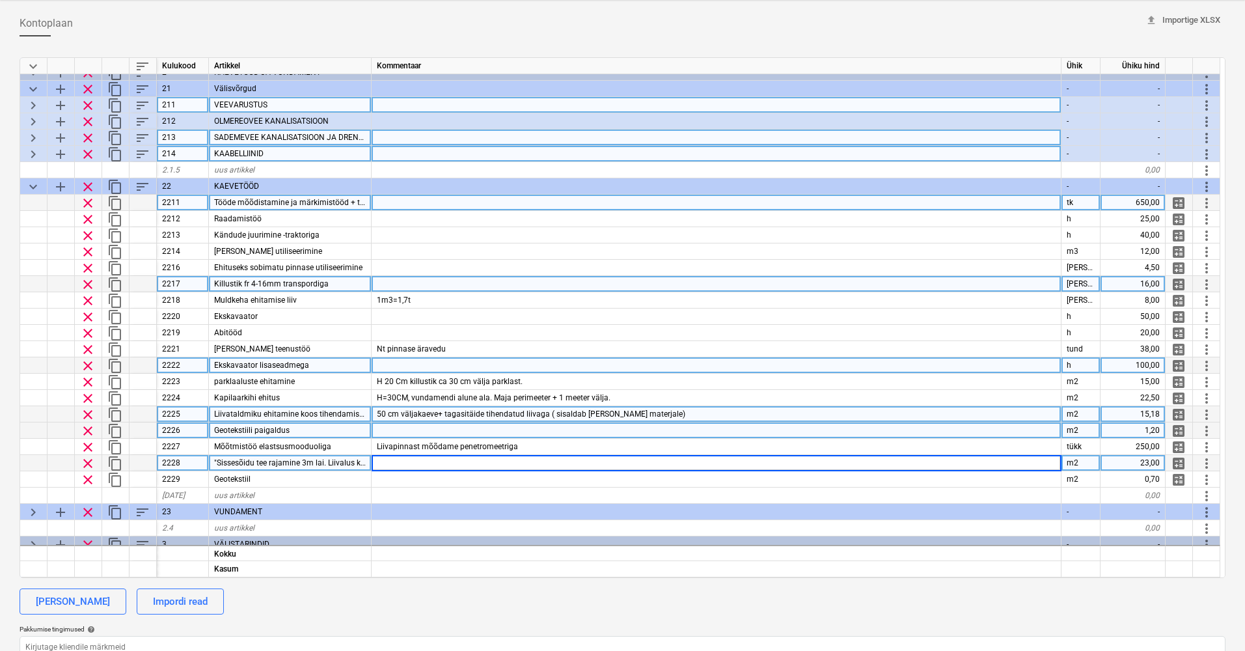
click at [340, 460] on span ""Sissesõidu tee rajamine 3m lai. Liivalus kuni 20 cm ; 16x32 killustik 20cm;Fre…" at bounding box center [382, 462] width 337 height 9
click at [348, 467] on input ""Sissesõidu tee rajamine 3m lai. Liivalus kuni 20 cm ;16x32 killustik 20cm;Free…" at bounding box center [290, 463] width 162 height 16
click at [89, 464] on span "clear" at bounding box center [88, 464] width 16 height 16
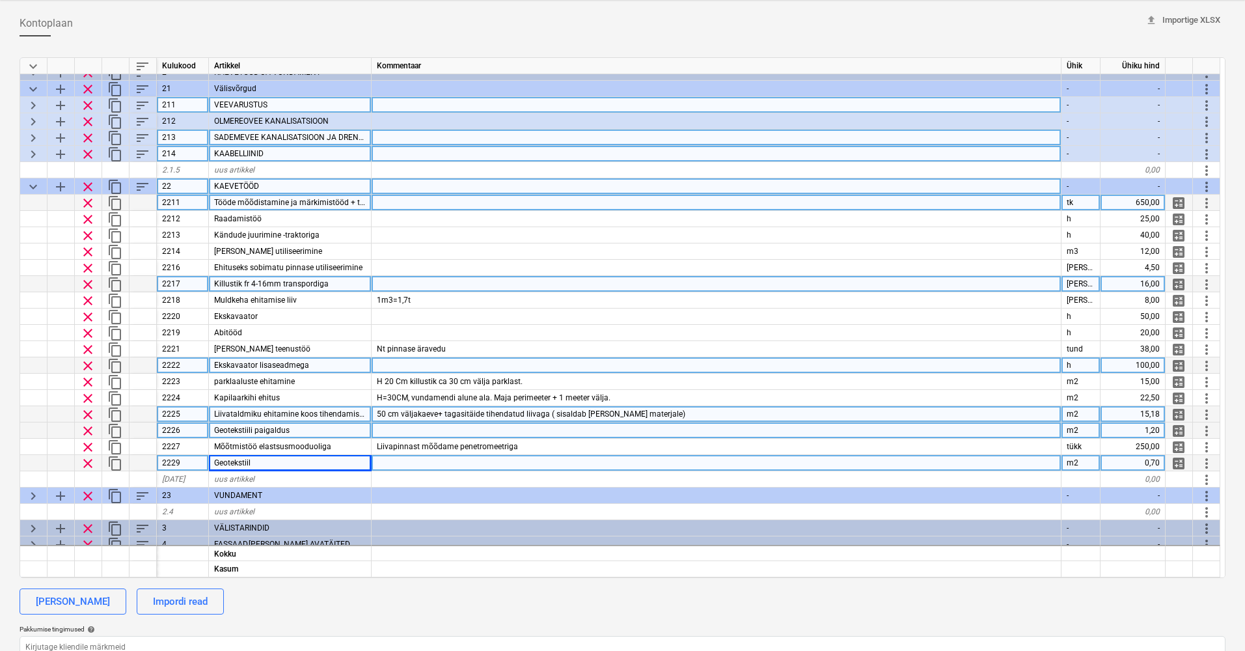
click at [31, 184] on span "keyboard_arrow_down" at bounding box center [33, 187] width 16 height 16
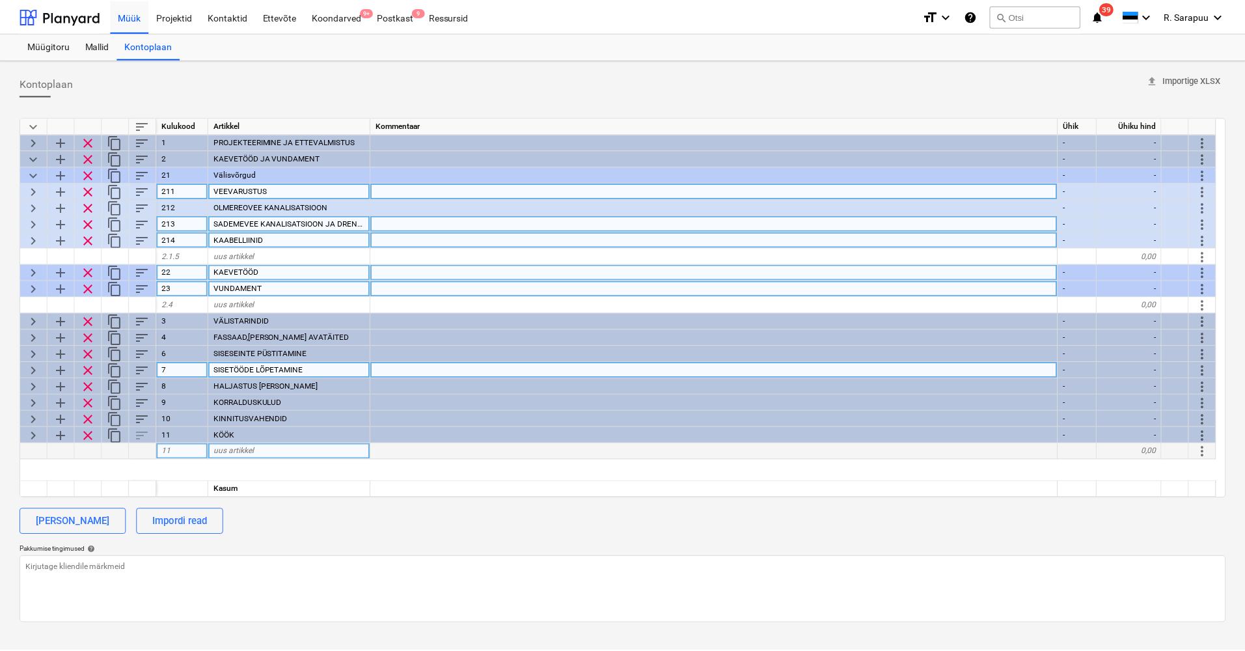
scroll to position [0, 0]
click at [33, 284] on span "keyboard_arrow_right" at bounding box center [33, 289] width 16 height 16
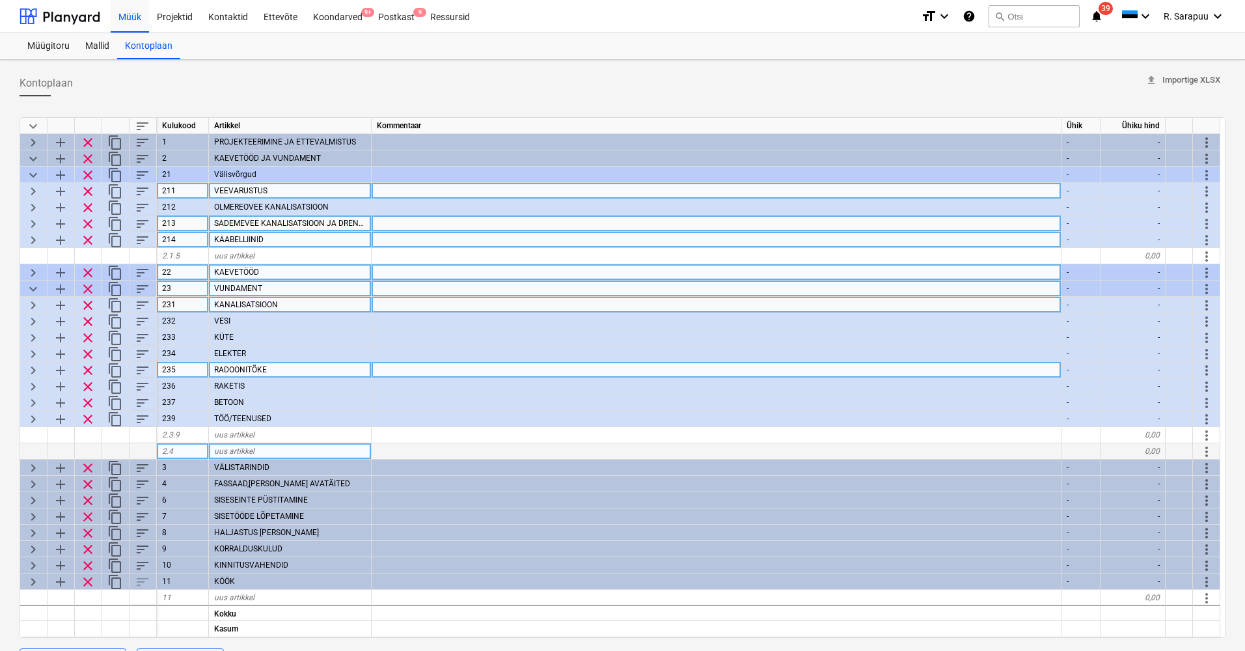
click at [36, 307] on span "keyboard_arrow_right" at bounding box center [33, 306] width 16 height 16
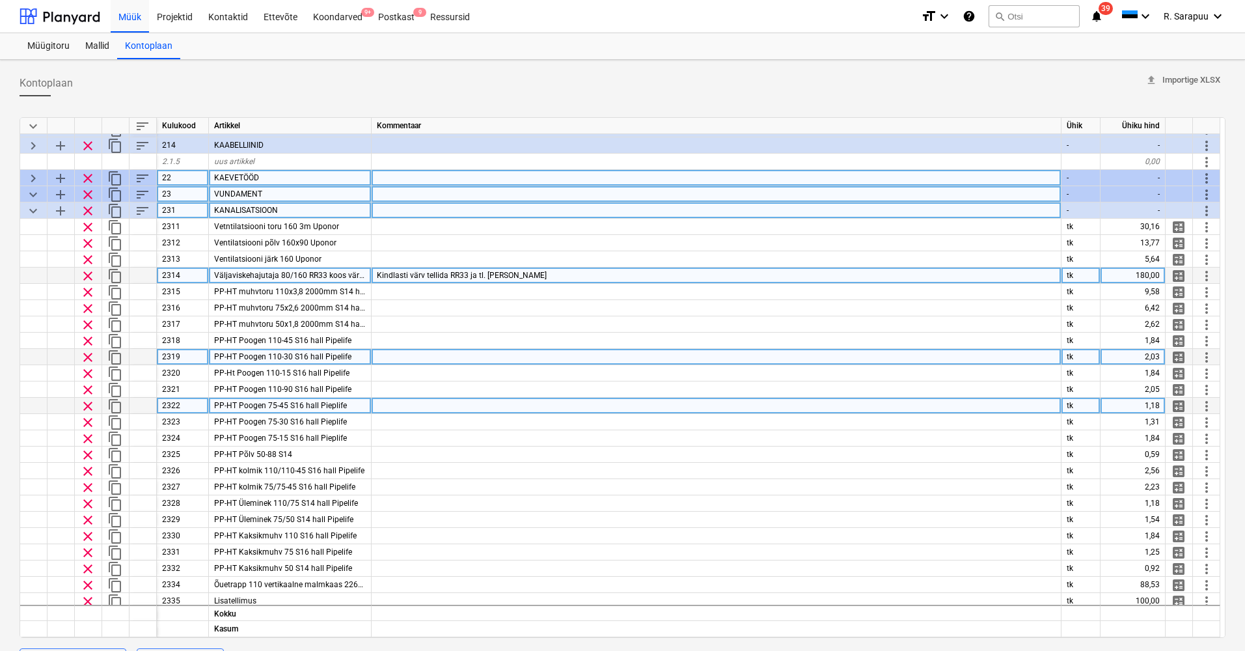
scroll to position [258, 1]
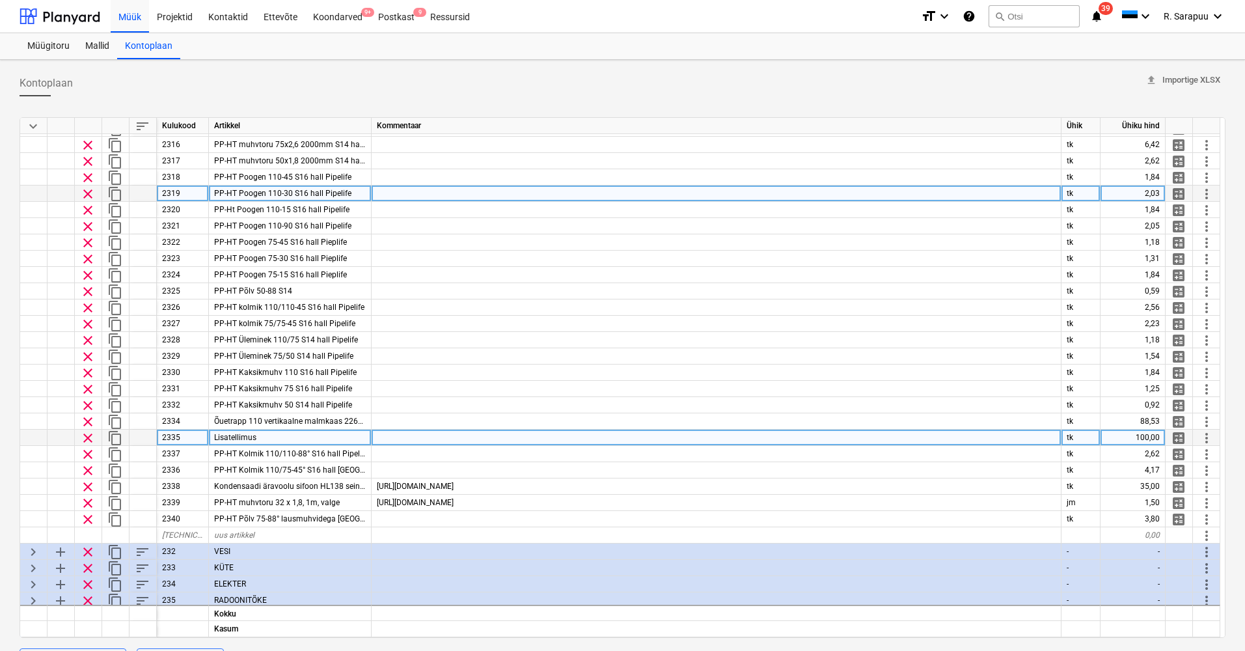
click at [1142, 432] on div "100,00" at bounding box center [1133, 438] width 65 height 16
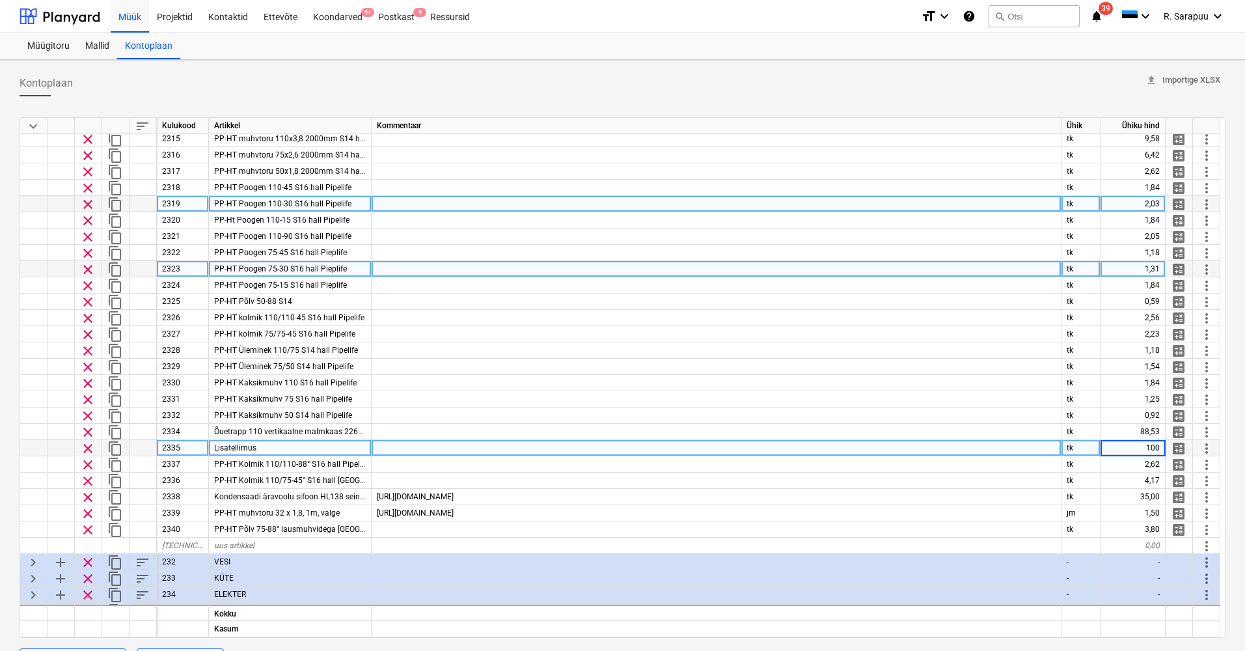
scroll to position [252, 1]
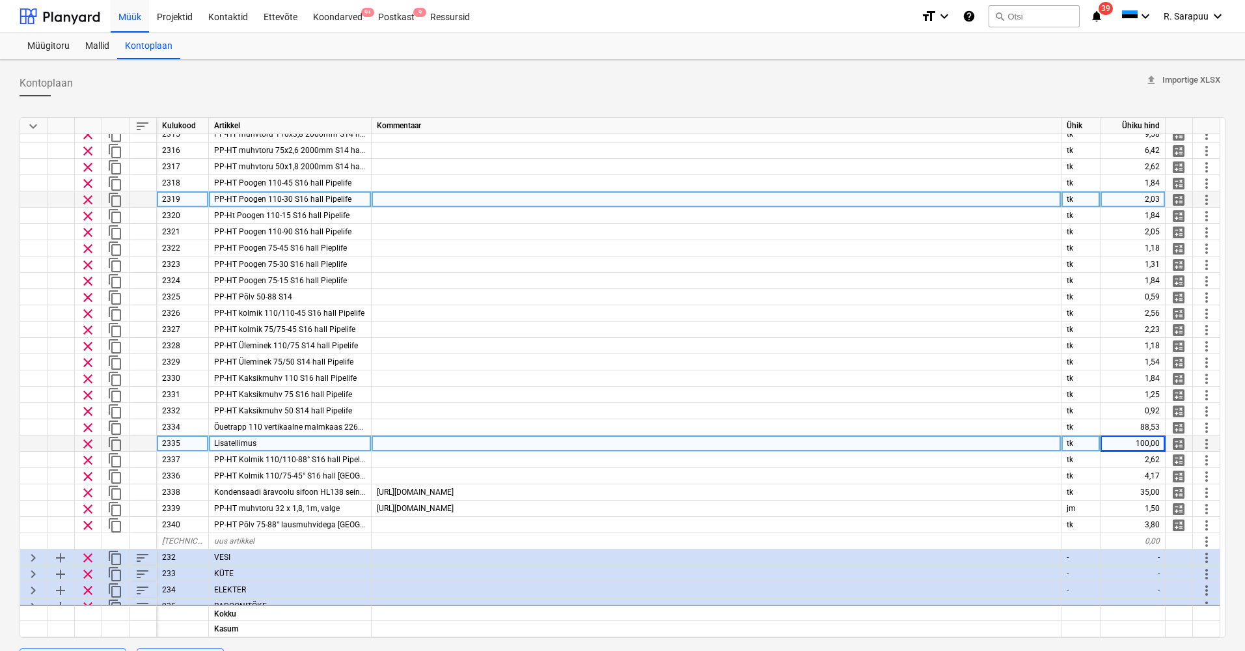
click at [249, 450] on div "Lisatellimus" at bounding box center [290, 444] width 163 height 16
click at [1154, 445] on div "100,00" at bounding box center [1133, 444] width 65 height 16
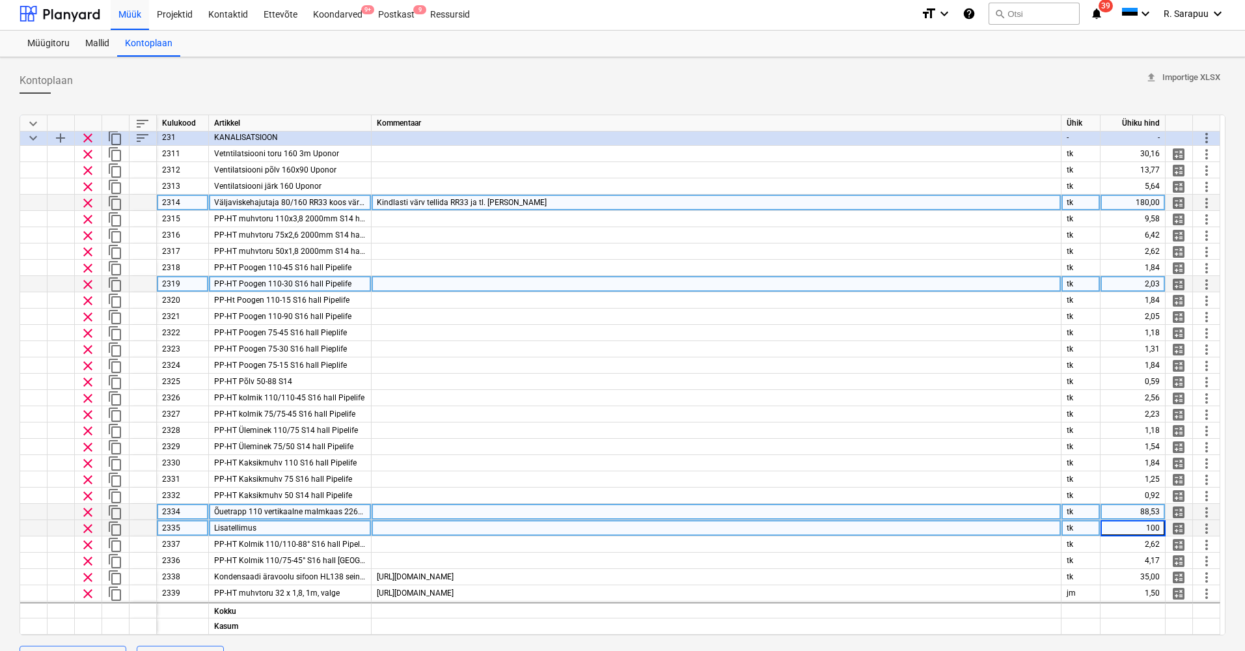
scroll to position [171, 1]
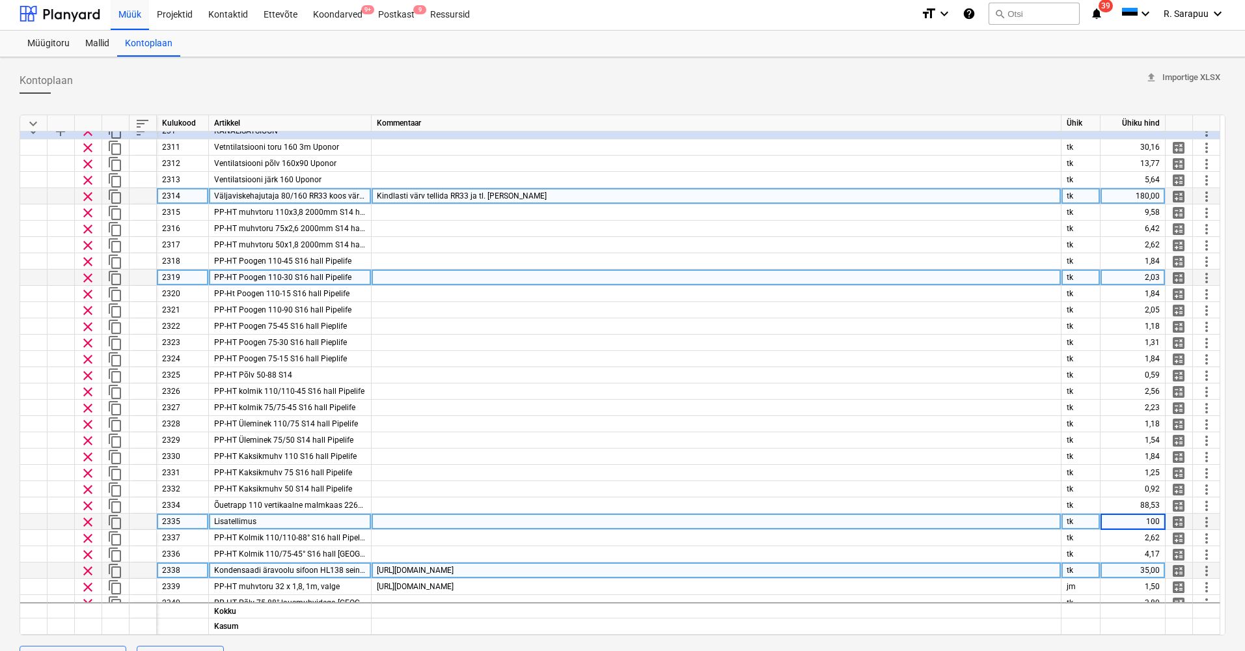
click at [334, 575] on div "Kondensaadi äravoolu sifoon HL138 seinapealne" at bounding box center [290, 570] width 163 height 16
click at [402, 569] on span "[URL][DOMAIN_NAME]" at bounding box center [415, 570] width 77 height 9
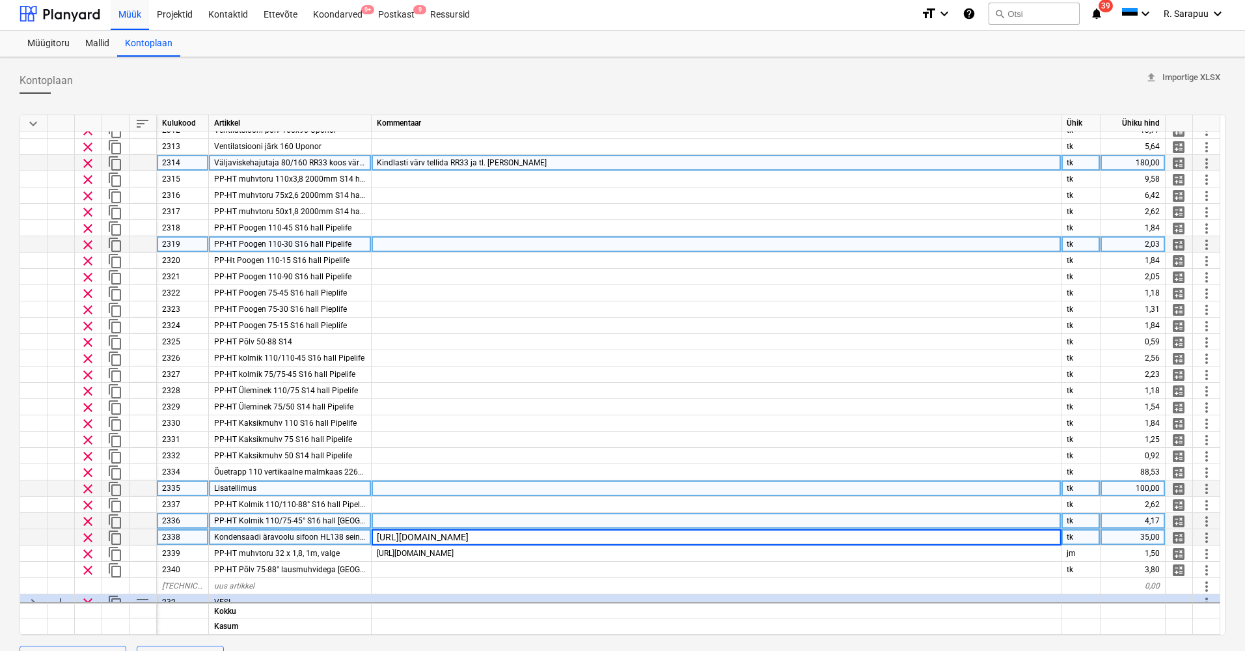
scroll to position [208, 1]
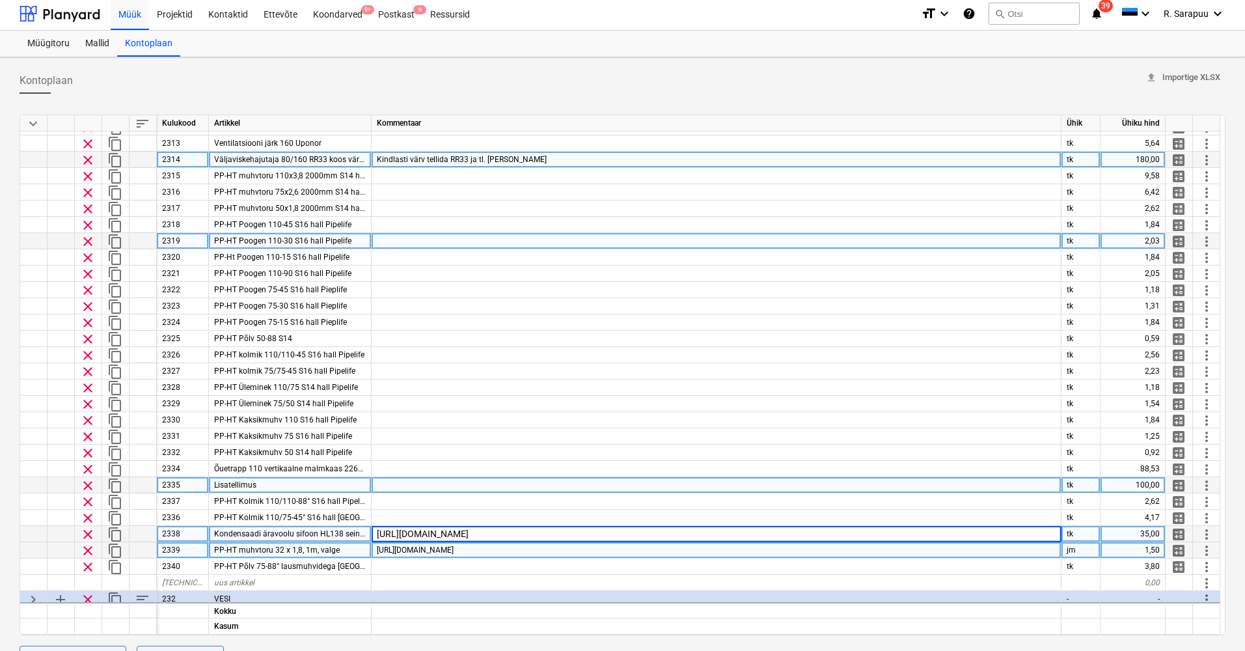
click at [312, 544] on div "PP-HT muhvtoru 32 x 1,8, 1m, valge" at bounding box center [290, 550] width 163 height 16
click at [333, 536] on span "Kondensaadi äravoolu sifoon HL138 seinapealne" at bounding box center [301, 533] width 174 height 9
click at [333, 536] on input "Kondensaadi äravoolu sifoon HL138 seinapealne" at bounding box center [290, 534] width 162 height 16
click at [424, 529] on div "[URL][DOMAIN_NAME]" at bounding box center [717, 534] width 690 height 16
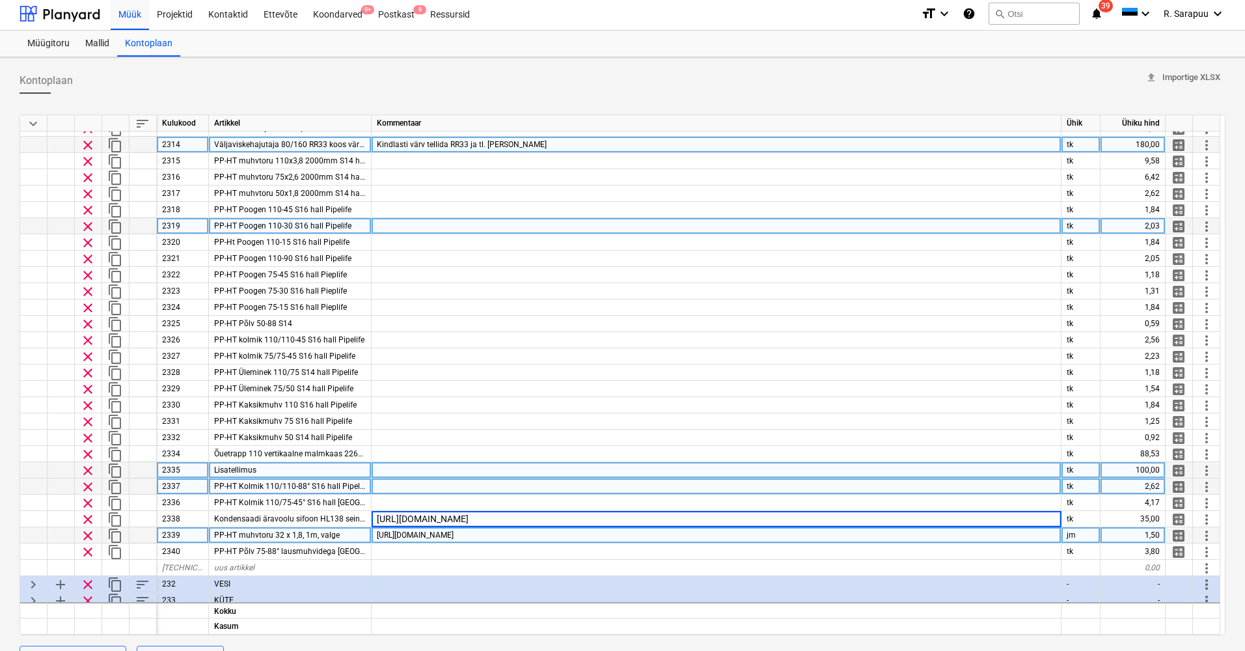
click at [437, 480] on div at bounding box center [717, 486] width 690 height 16
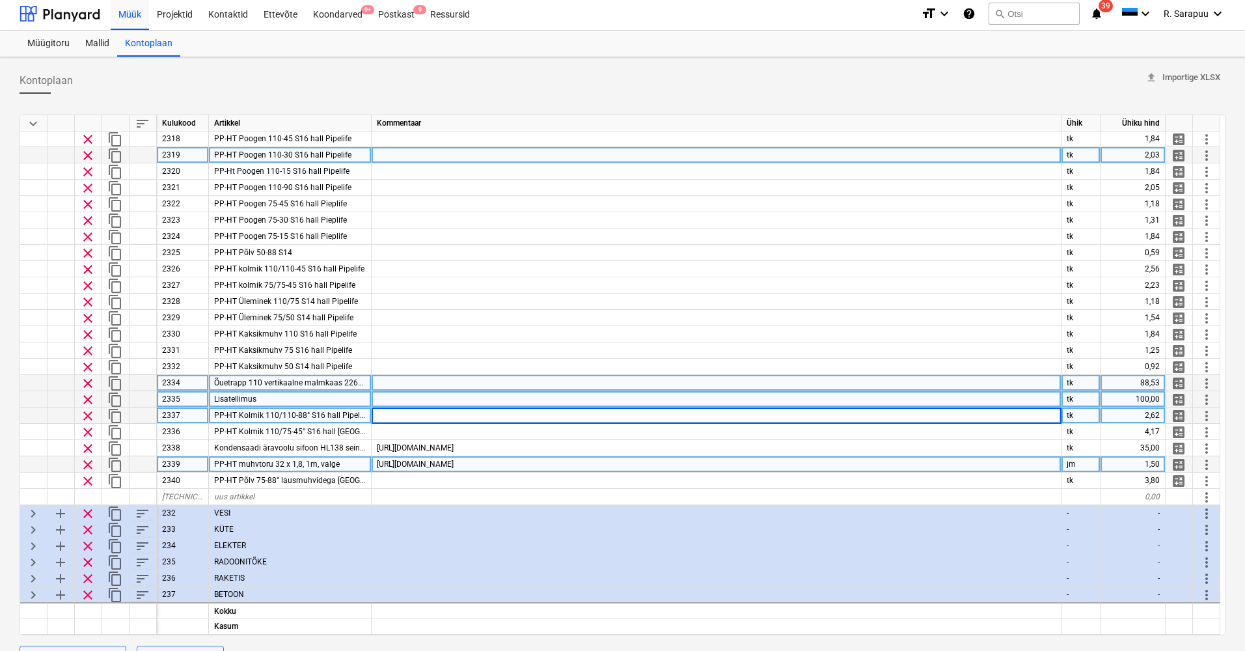
scroll to position [298, 0]
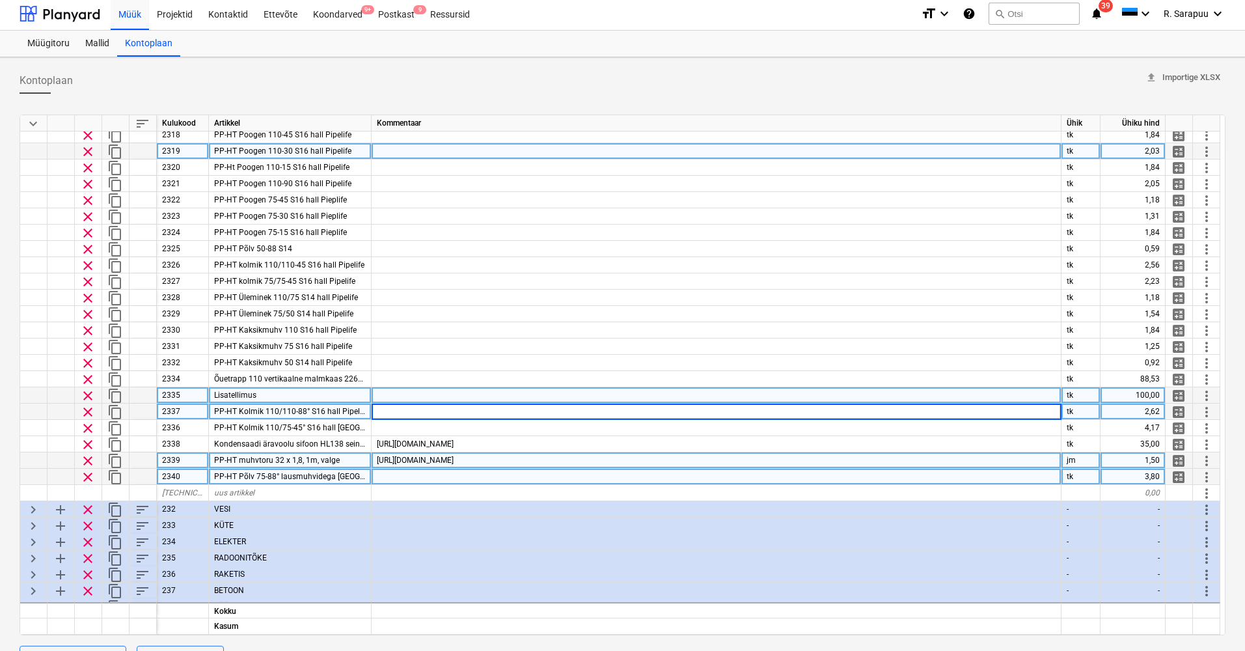
click at [434, 478] on div at bounding box center [717, 477] width 690 height 16
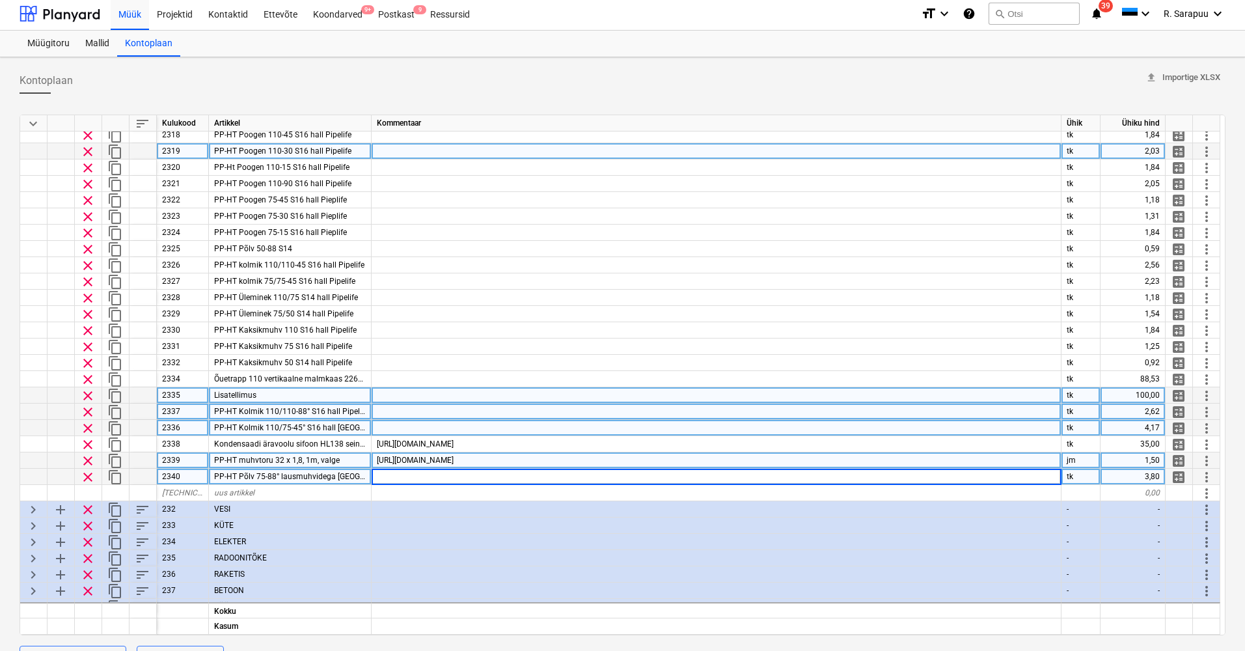
click at [428, 426] on div at bounding box center [717, 428] width 690 height 16
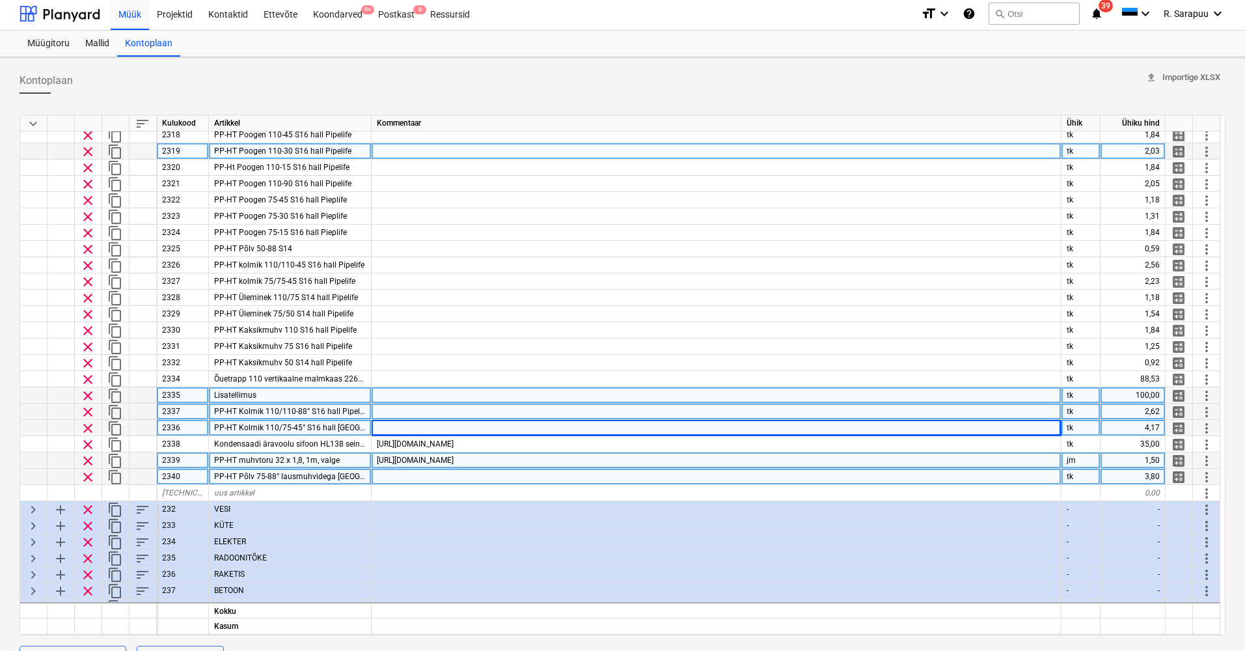
drag, startPoint x: 274, startPoint y: 459, endPoint x: 292, endPoint y: 459, distance: 18.2
click at [292, 459] on span "PP-HT muhvtoru 32 x 1,8, 1m, valge" at bounding box center [277, 460] width 126 height 9
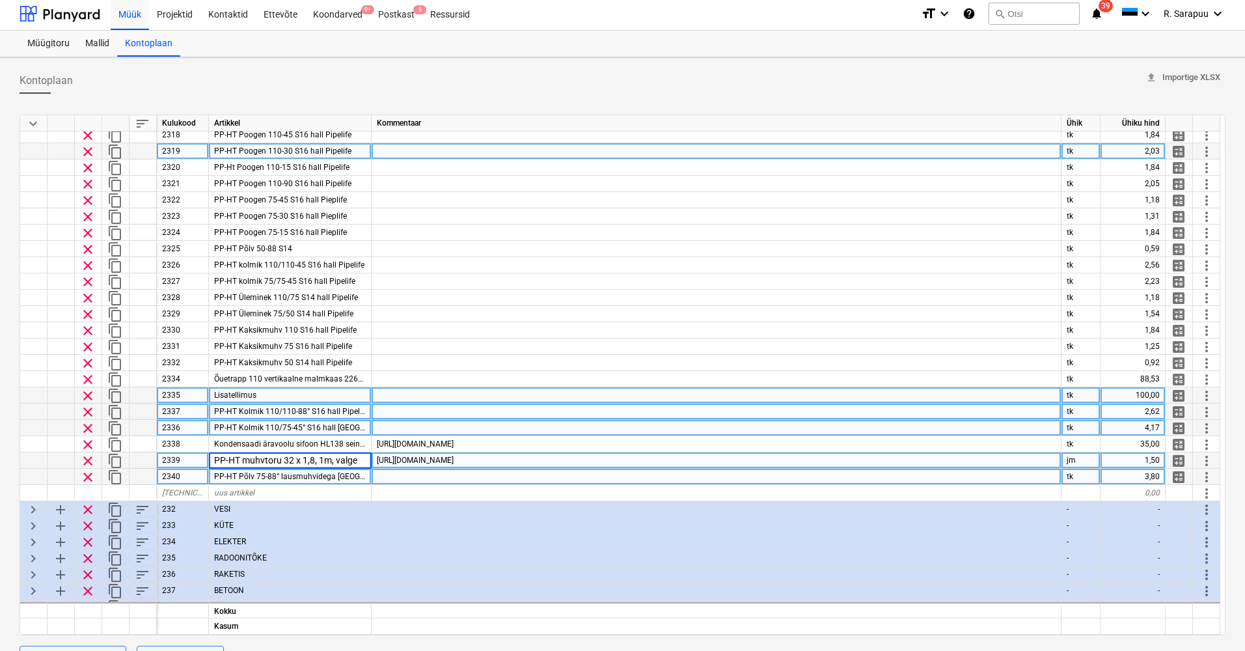
click at [438, 415] on div at bounding box center [717, 412] width 690 height 16
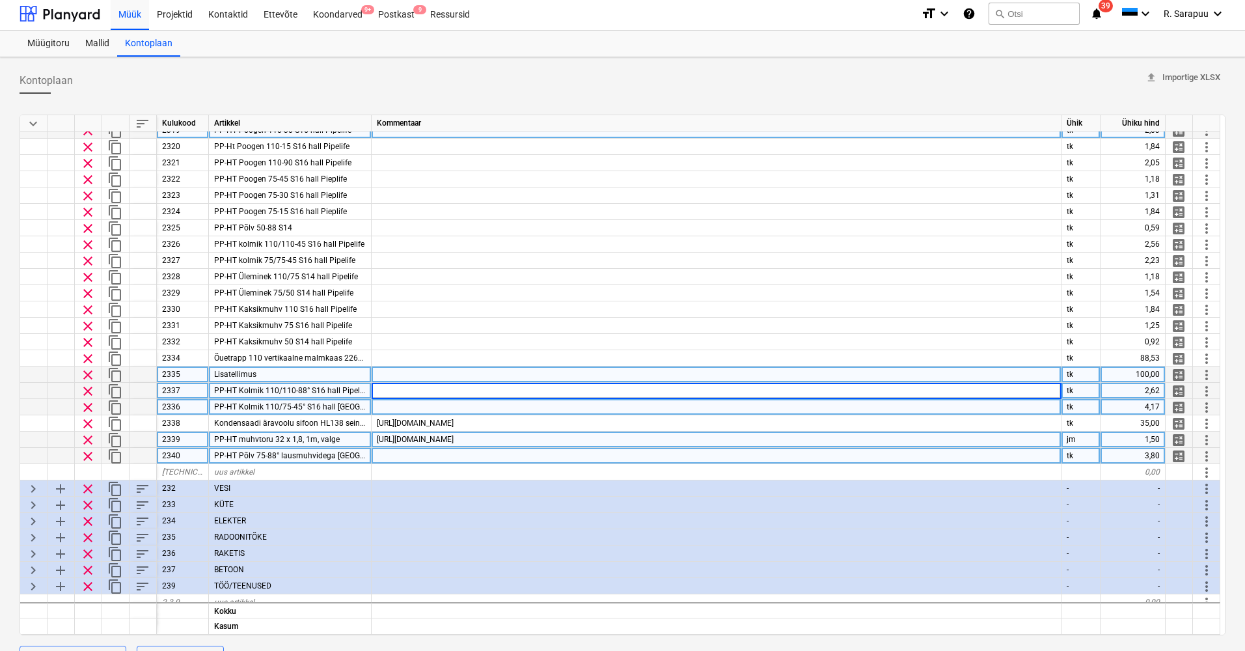
scroll to position [131, 0]
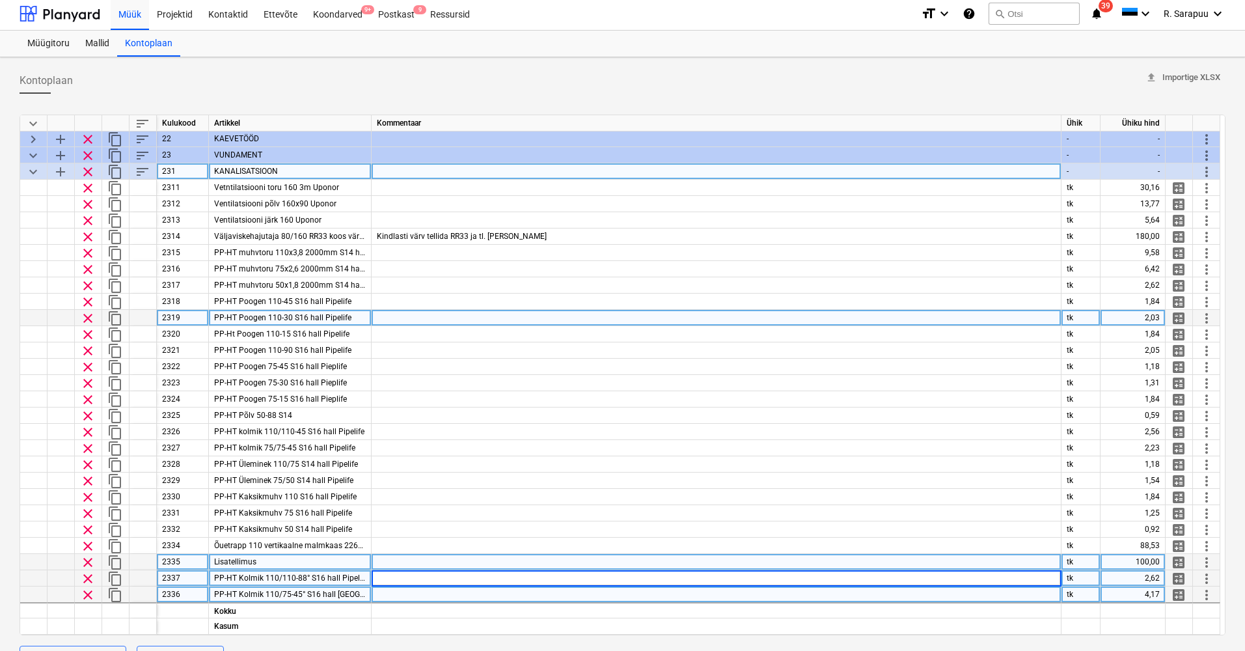
click at [36, 170] on span "keyboard_arrow_down" at bounding box center [33, 172] width 16 height 16
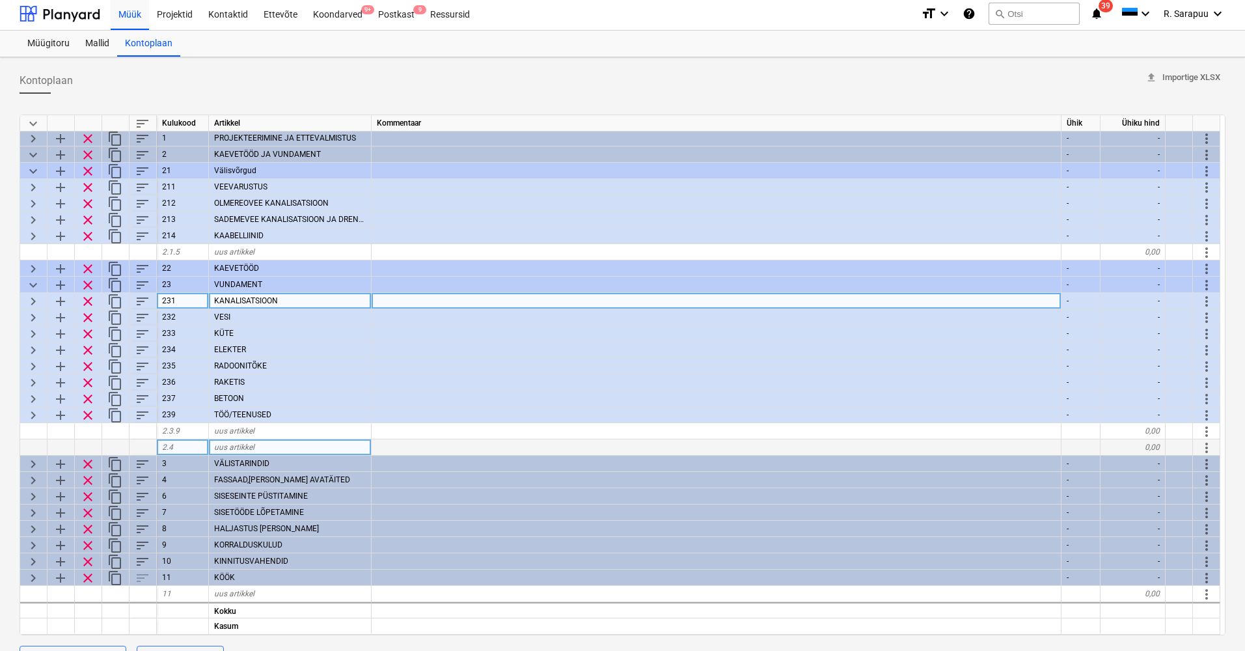
scroll to position [6, 0]
click at [28, 311] on span "keyboard_arrow_right" at bounding box center [33, 318] width 16 height 16
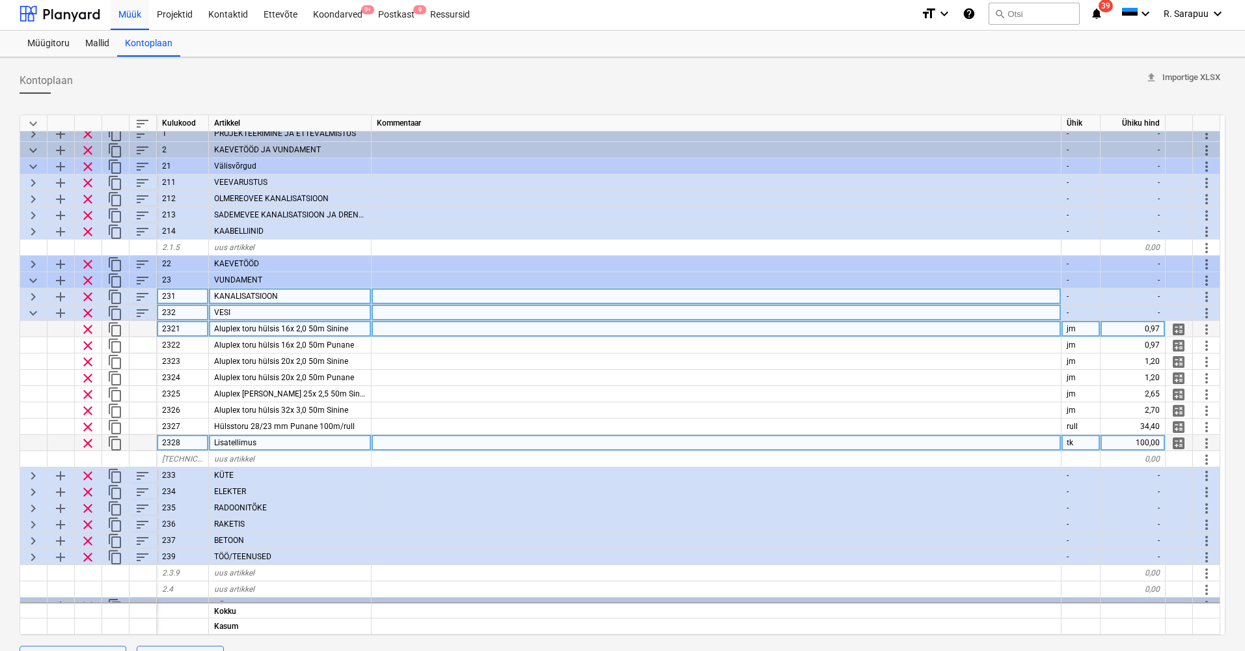
click at [314, 328] on span "Aluplex toru hülsis 16x 2,0 50m Sinine" at bounding box center [281, 328] width 134 height 9
click at [339, 329] on input "Aluplex toru hülsis 16x 2,0 50m Sinine" at bounding box center [290, 329] width 162 height 16
click at [404, 328] on div at bounding box center [717, 329] width 690 height 16
click at [35, 316] on span "keyboard_arrow_down" at bounding box center [33, 313] width 16 height 16
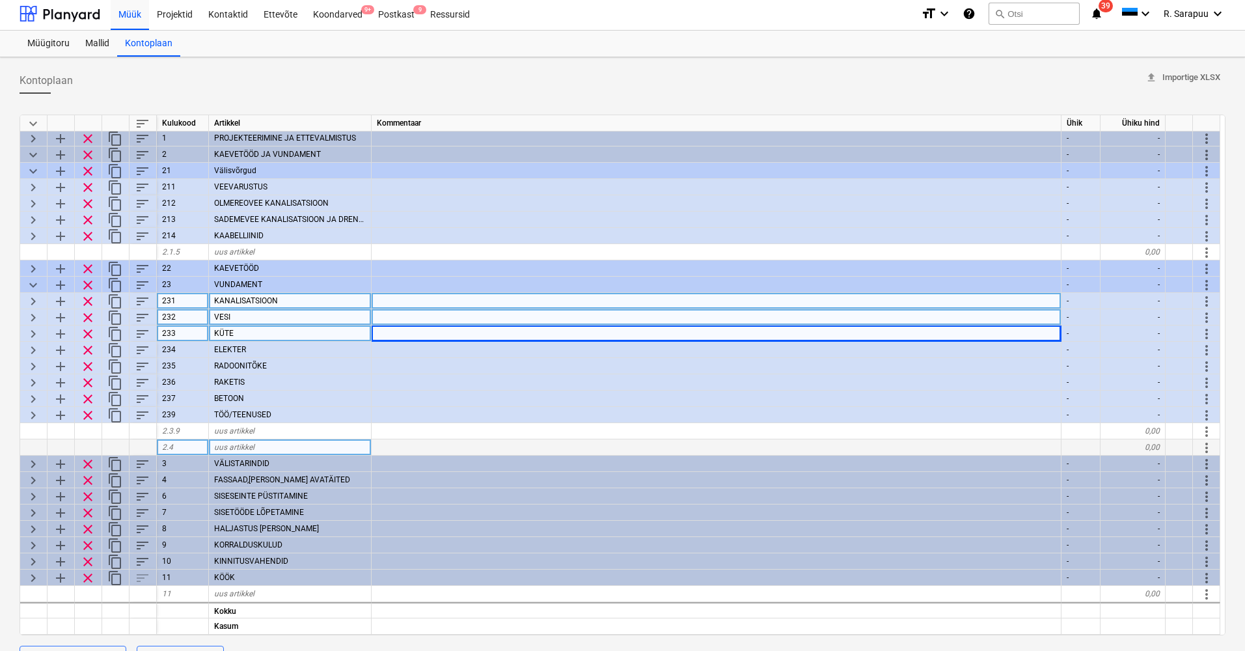
click at [37, 326] on span "keyboard_arrow_right" at bounding box center [33, 334] width 16 height 16
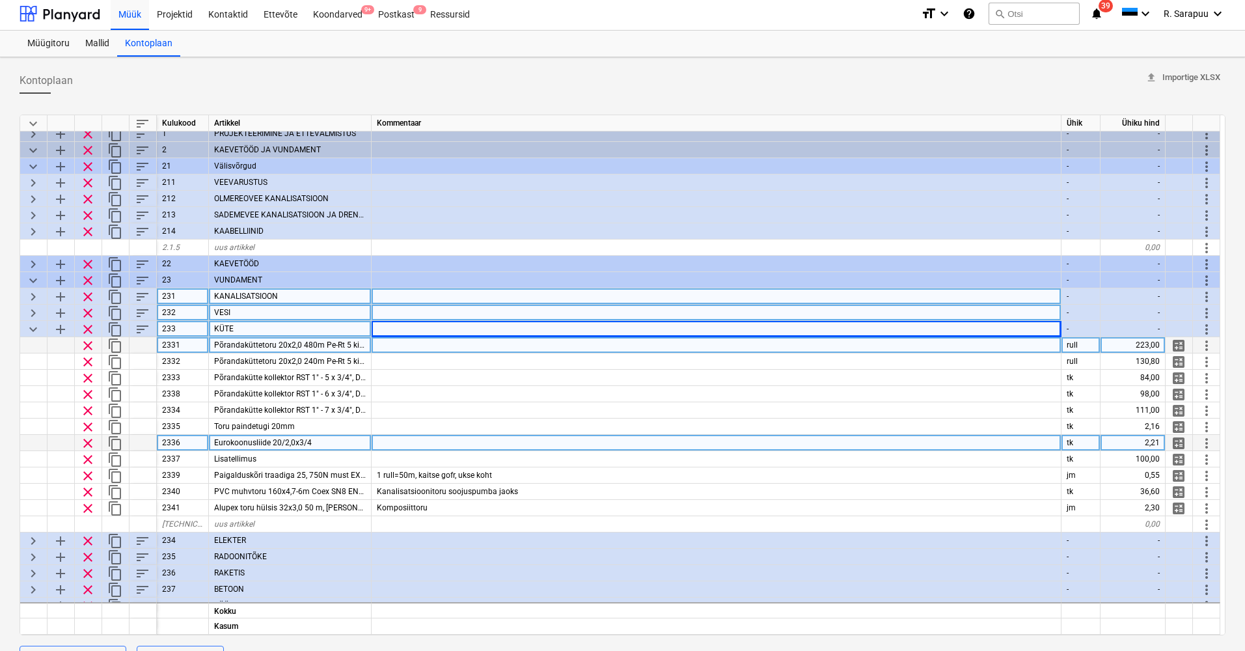
click at [326, 342] on span "Põrandaküttetoru 20x2,0 480m Pe-Rt 5 kihiline" at bounding box center [296, 344] width 164 height 9
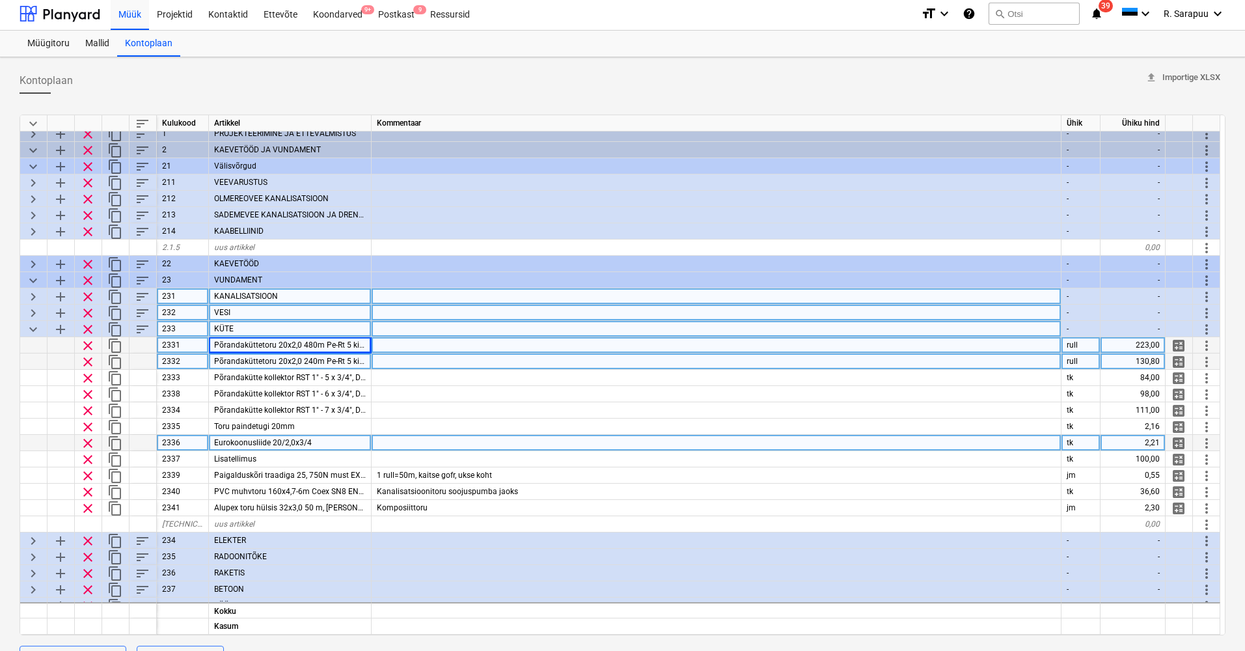
click at [339, 364] on span "Põrandaküttetoru 20x2,0 240m Pe-Rt 5 kihiline" at bounding box center [296, 361] width 164 height 9
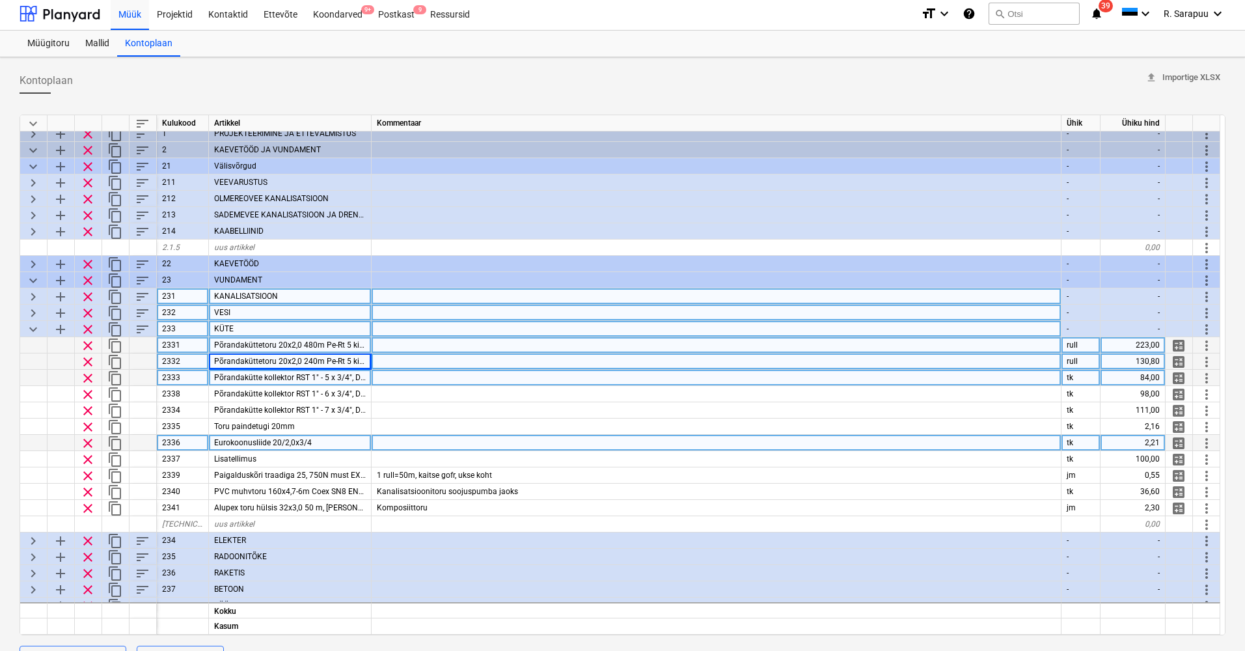
click at [327, 379] on span "Põrandakütte kollektor RST 1" - 5 x 3/4", Danfoss" at bounding box center [299, 377] width 171 height 9
click at [335, 361] on span "Põrandaküttetoru 20x2,0 240m Pe-Rt 5 kihiline" at bounding box center [296, 361] width 164 height 9
click at [319, 381] on span "Põrandakütte kollektor RST 1" - 5 x 3/4", Danfoss" at bounding box center [299, 377] width 171 height 9
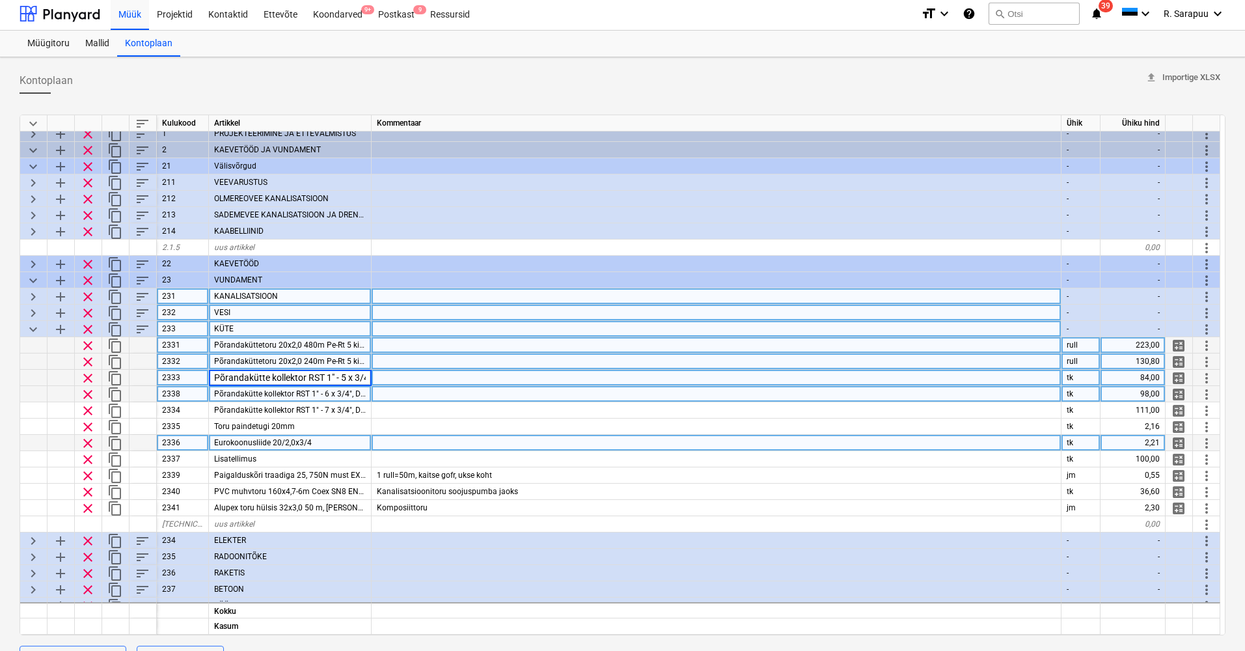
click at [347, 394] on span "Põrandakütte kollektor RST 1" - 6 x 3/4", Danfoss" at bounding box center [299, 393] width 171 height 9
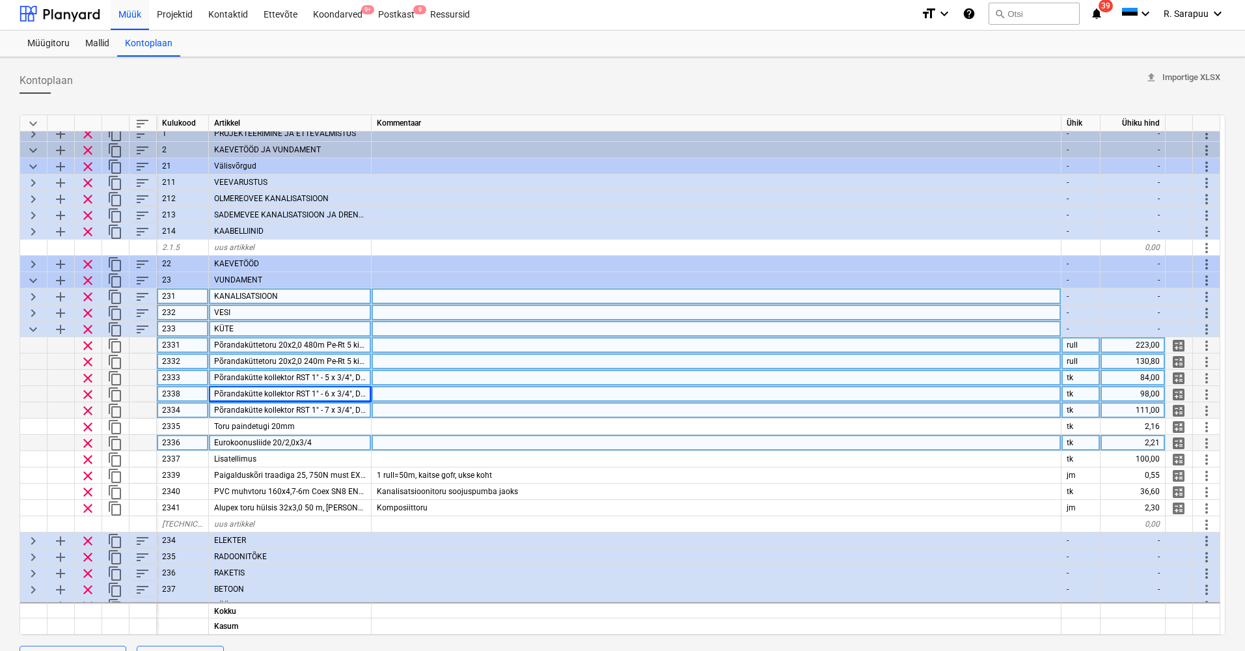
click at [346, 415] on div "Põrandakütte kollektor RST 1" - 7 x 3/4", Danfoss" at bounding box center [290, 410] width 163 height 16
click at [305, 381] on span "Põrandakütte kollektor RST 1" - 5 x 3/4", Danfoss" at bounding box center [299, 377] width 171 height 9
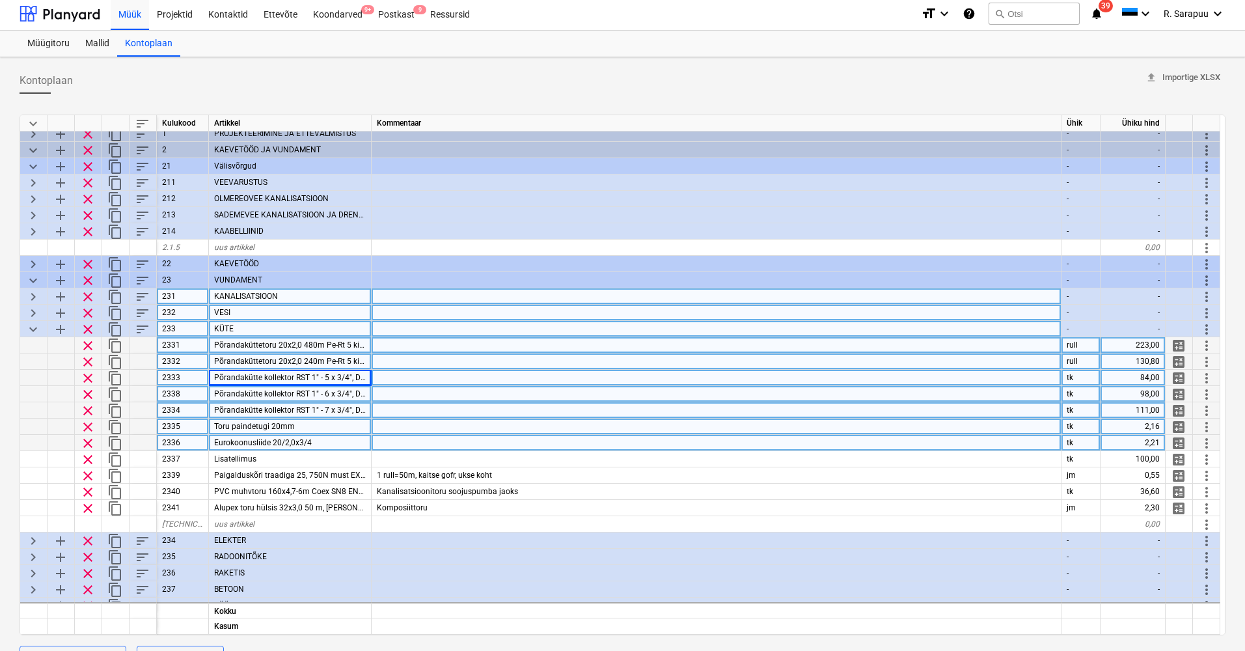
click at [305, 426] on div "Toru paindetugi 20mm" at bounding box center [290, 427] width 163 height 16
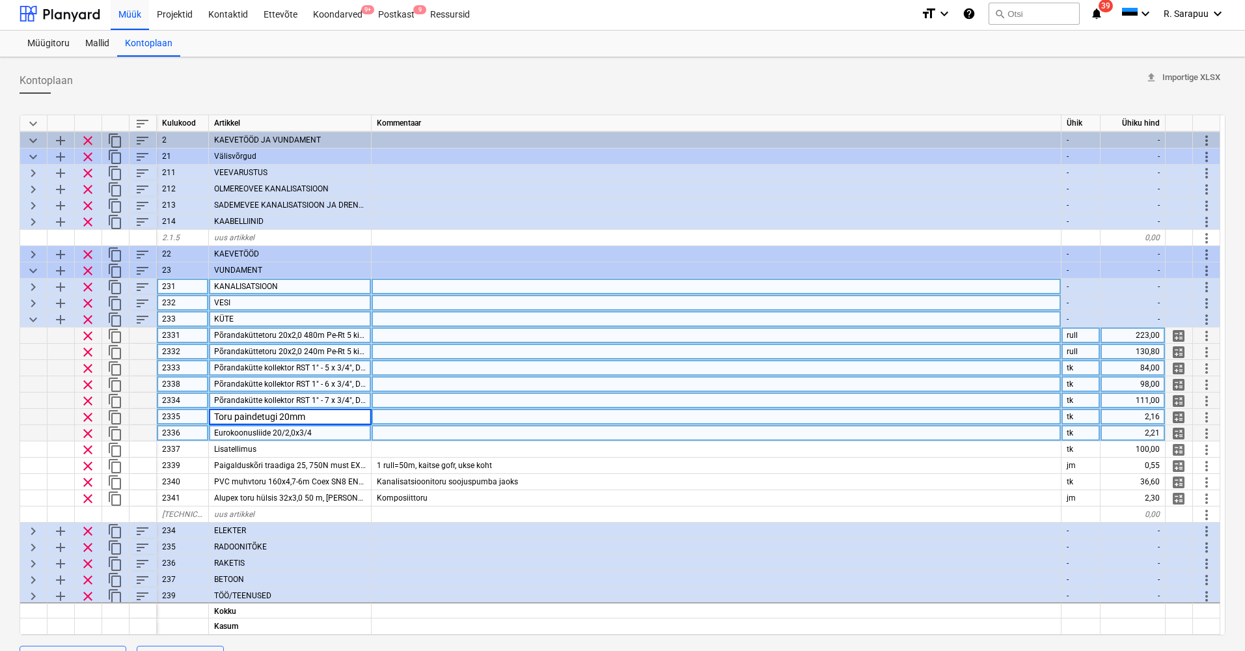
scroll to position [16, 0]
click at [330, 433] on div "Eurokoonusliide 20/2,0x3/4" at bounding box center [290, 432] width 163 height 16
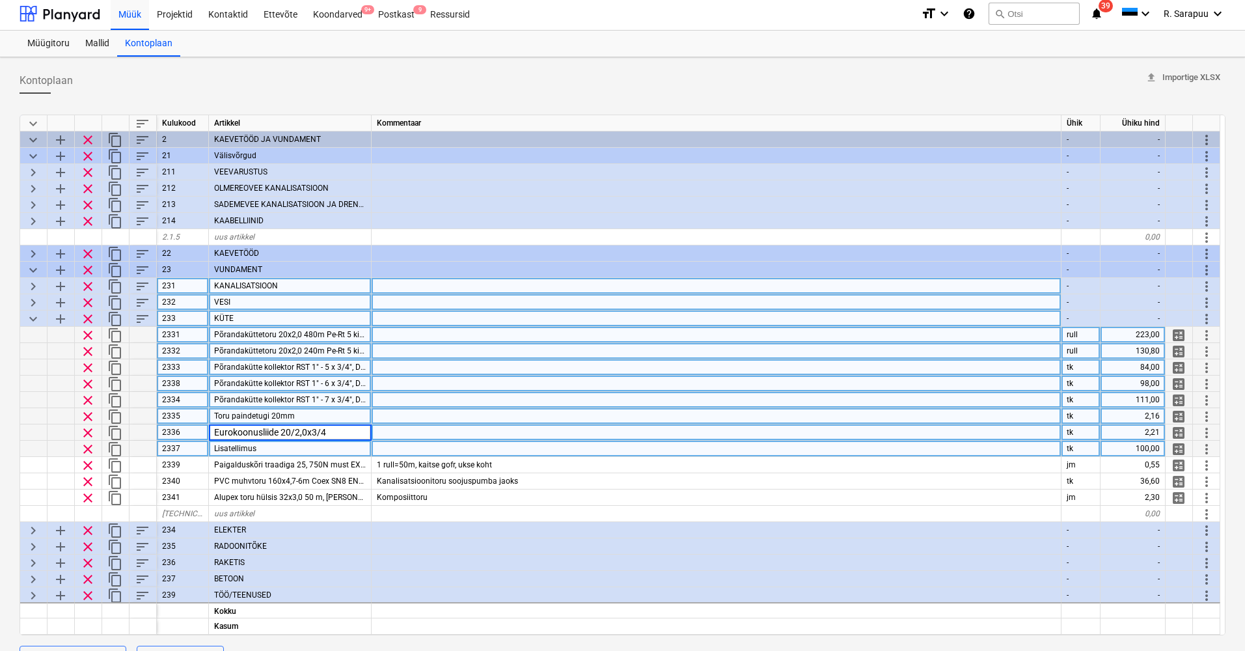
click at [419, 450] on div at bounding box center [717, 449] width 690 height 16
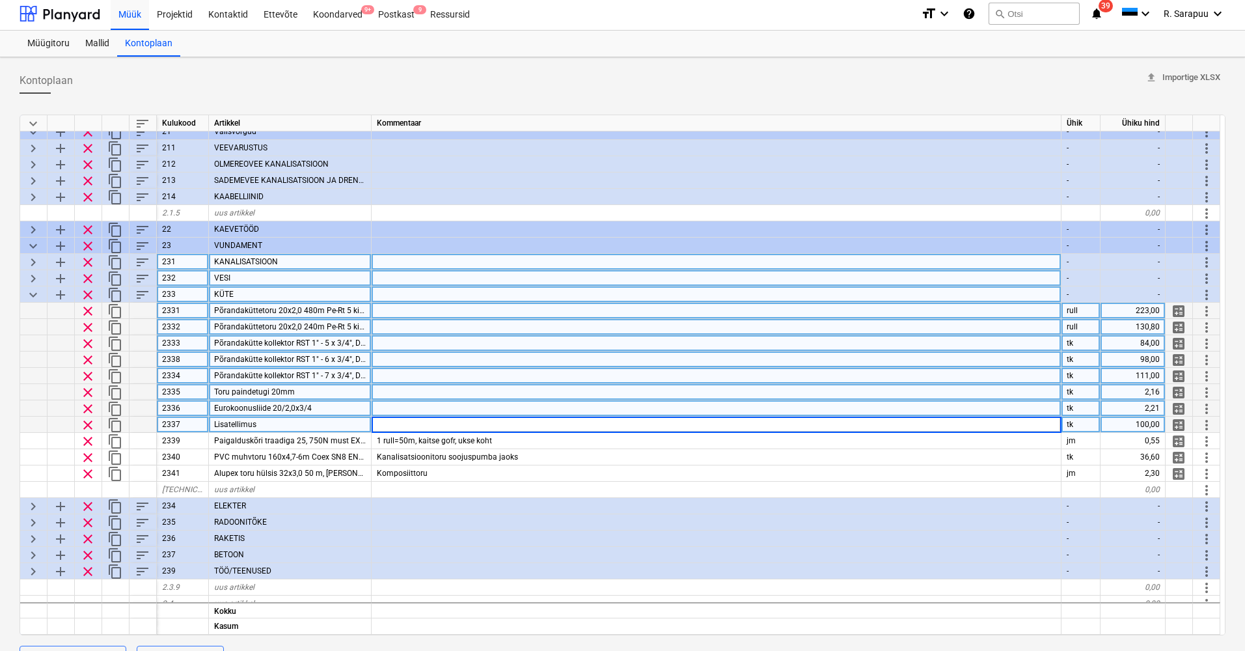
scroll to position [42, 0]
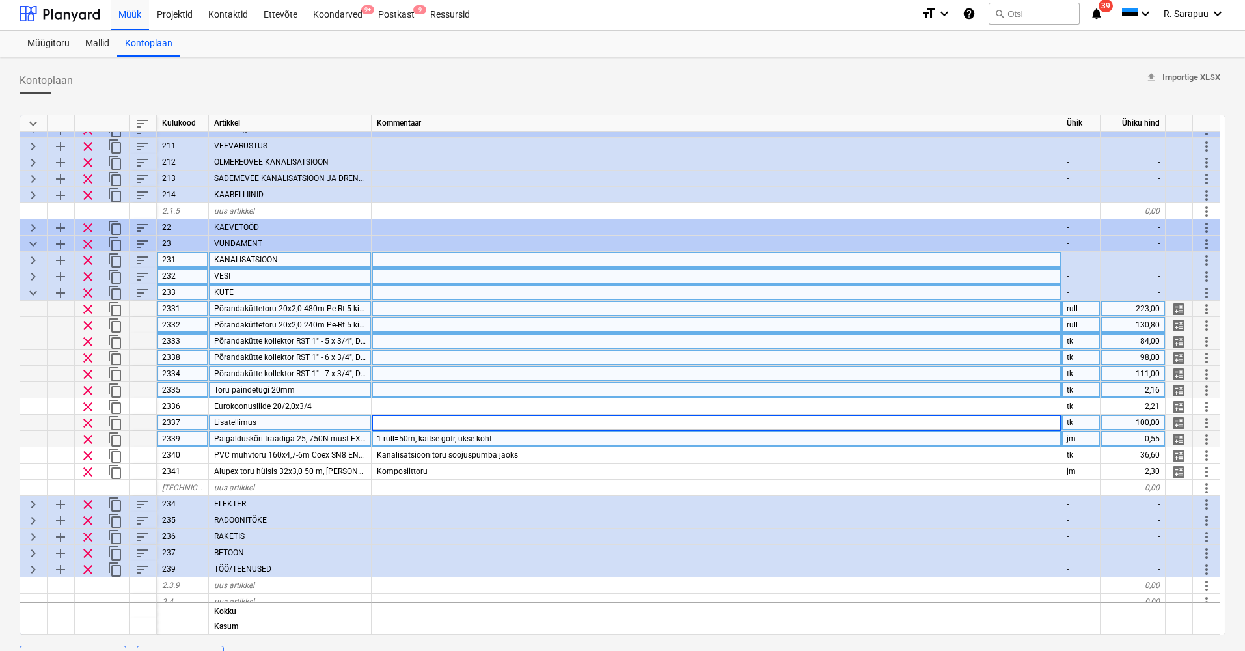
click at [523, 434] on div "1 rull=50m, kaitse gofr, ukse koht" at bounding box center [717, 439] width 690 height 16
click at [275, 435] on span "Paigalduskõri traadiga 25, 750N must EXM-W-UV Pipelife" at bounding box center [315, 438] width 202 height 9
click at [500, 437] on div "1 rull=50m, kaitse gofr, ukse koht" at bounding box center [717, 439] width 690 height 16
click at [303, 443] on div "Paigalduskõri traadiga 25, 750N must EXM-W-UV Pipelife" at bounding box center [290, 439] width 163 height 16
click at [301, 440] on input "Paigalduskõri traadiga 25, 750N must EXM-W-UV Pipelife" at bounding box center [290, 439] width 162 height 16
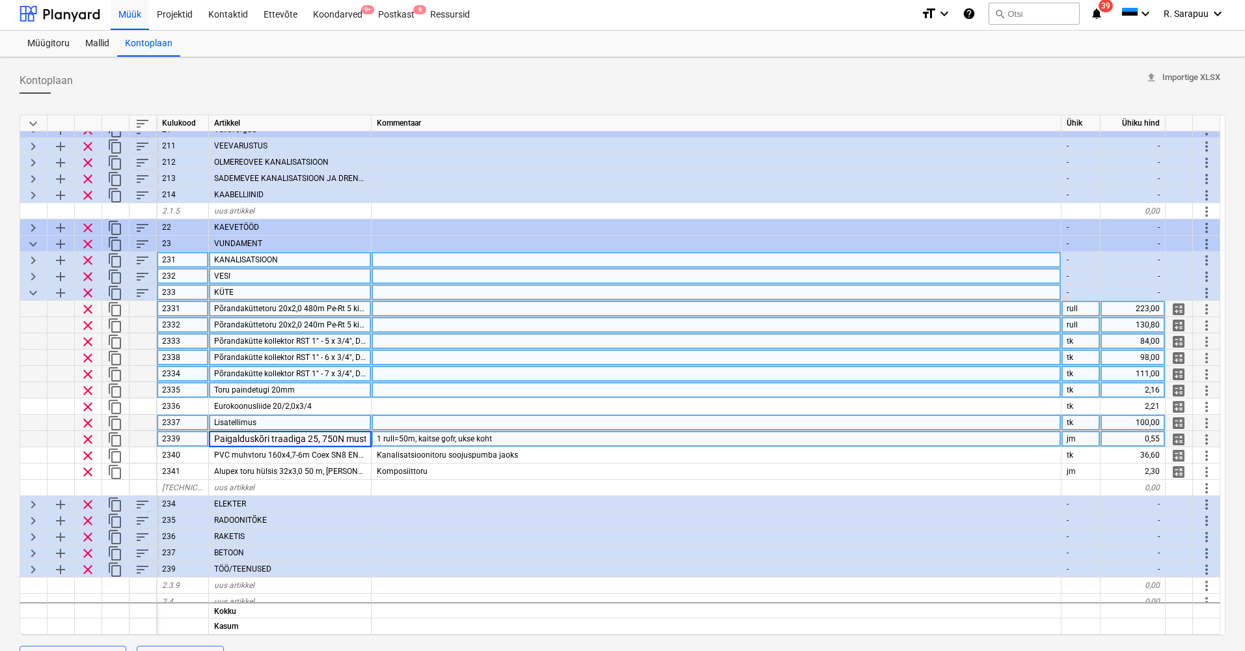
click at [426, 439] on span "1 rull=50m, kaitse gofr, ukse koht" at bounding box center [434, 438] width 115 height 9
click at [523, 437] on input "1 rull=50m, kaitse gofr, ukse koht" at bounding box center [716, 439] width 689 height 16
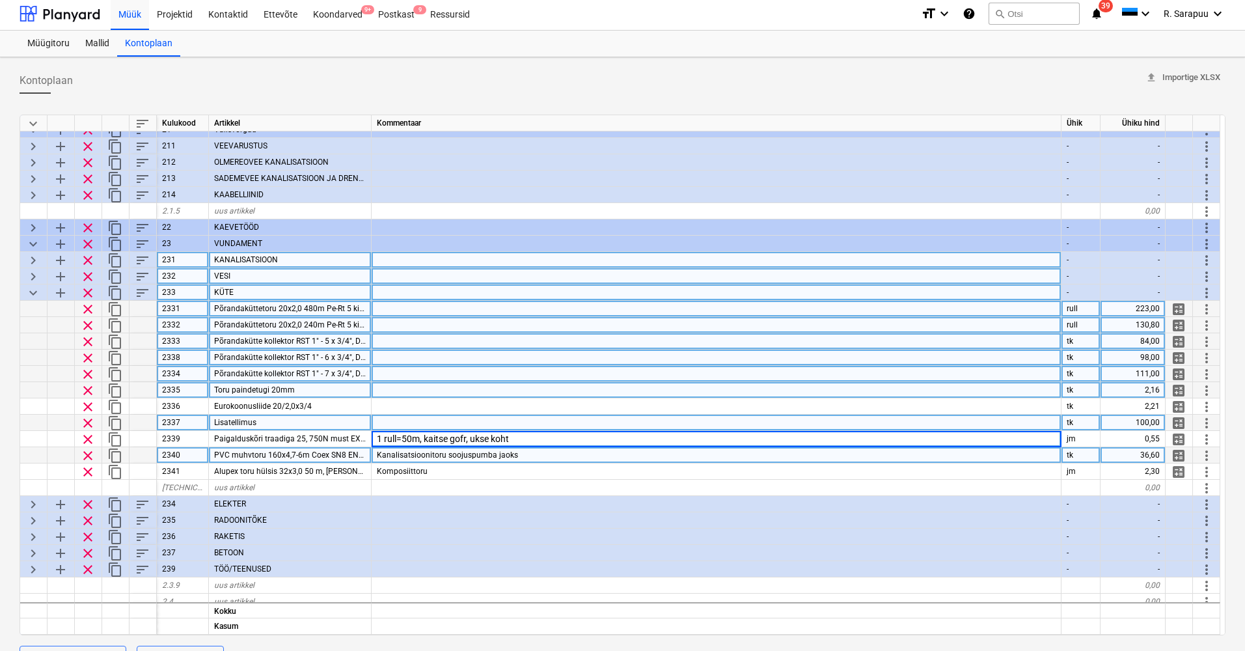
scroll to position [61, 0]
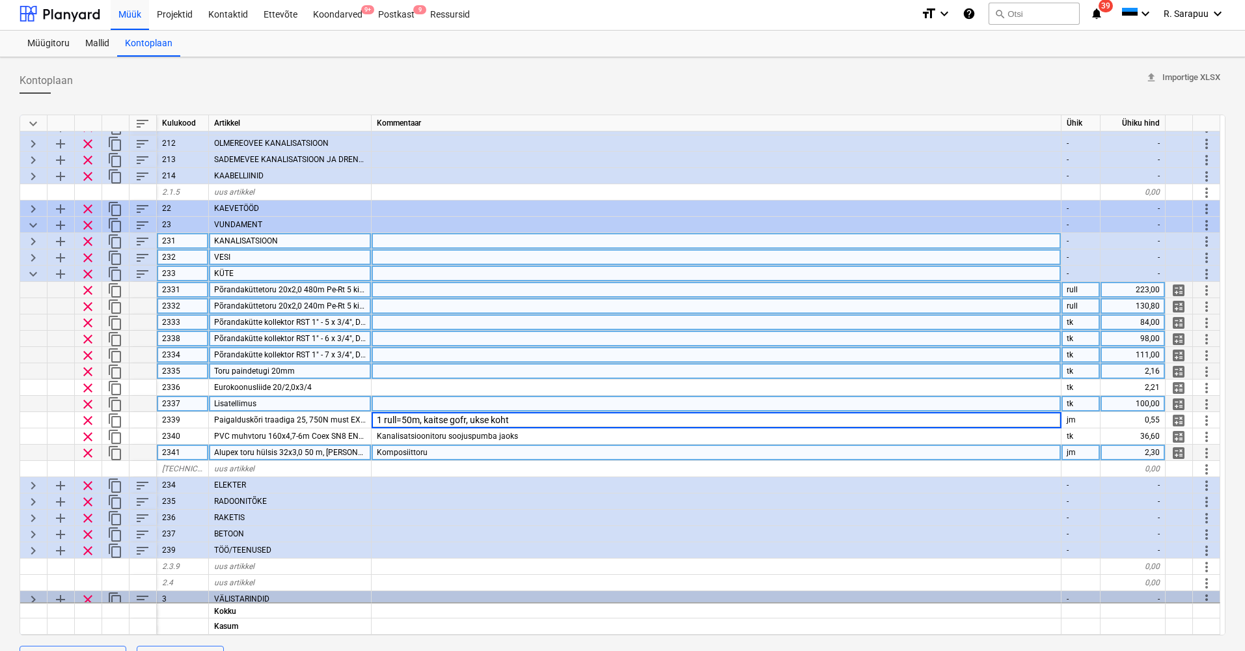
click at [441, 449] on div "Komposiittoru" at bounding box center [717, 453] width 690 height 16
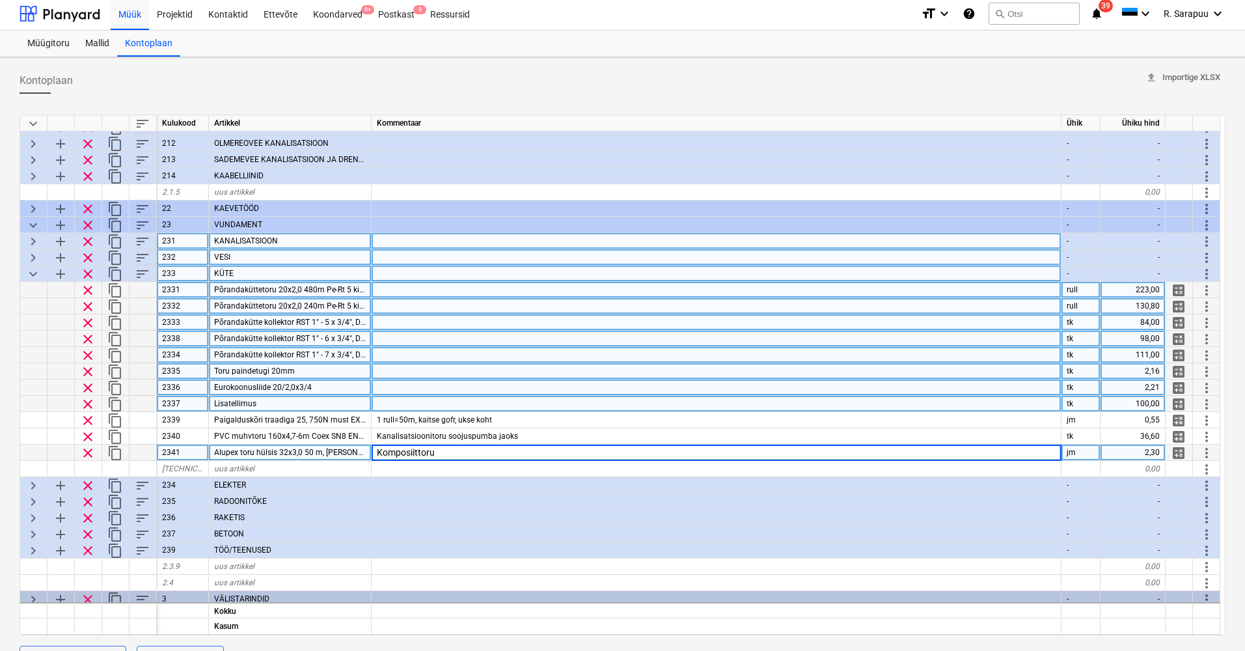
scroll to position [117, 1]
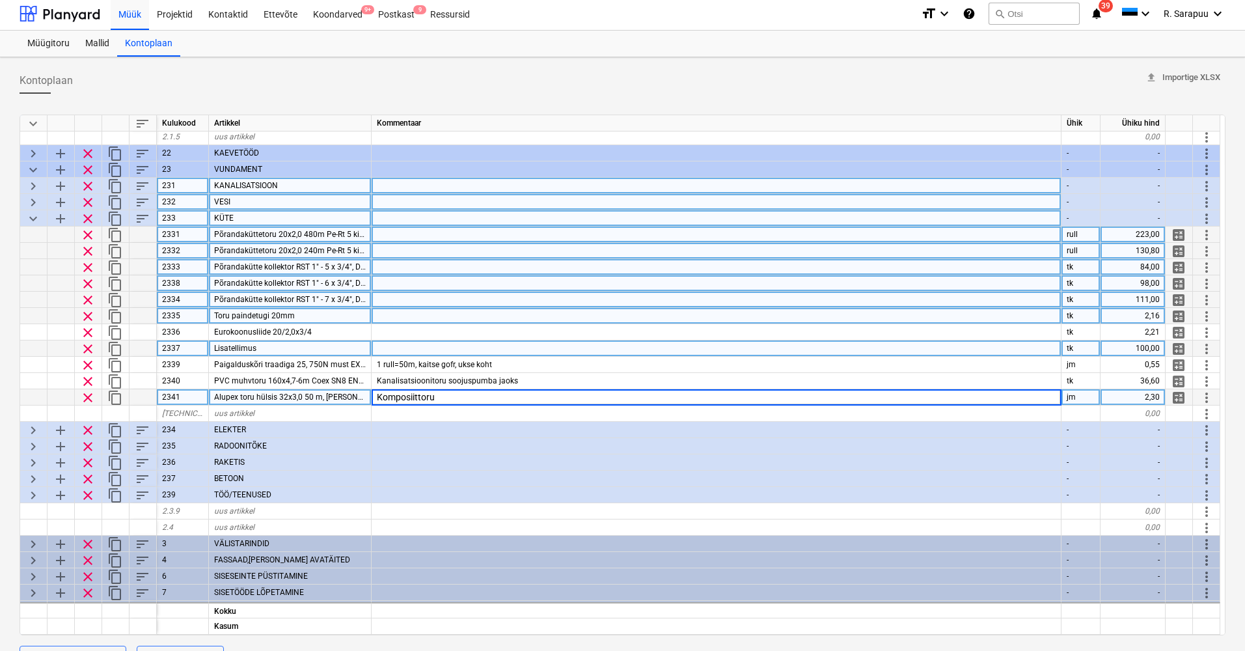
click at [450, 400] on input "Komposiittoru" at bounding box center [716, 397] width 689 height 16
click at [284, 398] on span "Alupex toru hülsis 32x3,0 50 m, [PERSON_NAME]" at bounding box center [299, 397] width 171 height 9
click at [342, 400] on input "Alupex toru hülsis 32x3,0 50 m, [PERSON_NAME]" at bounding box center [290, 397] width 162 height 16
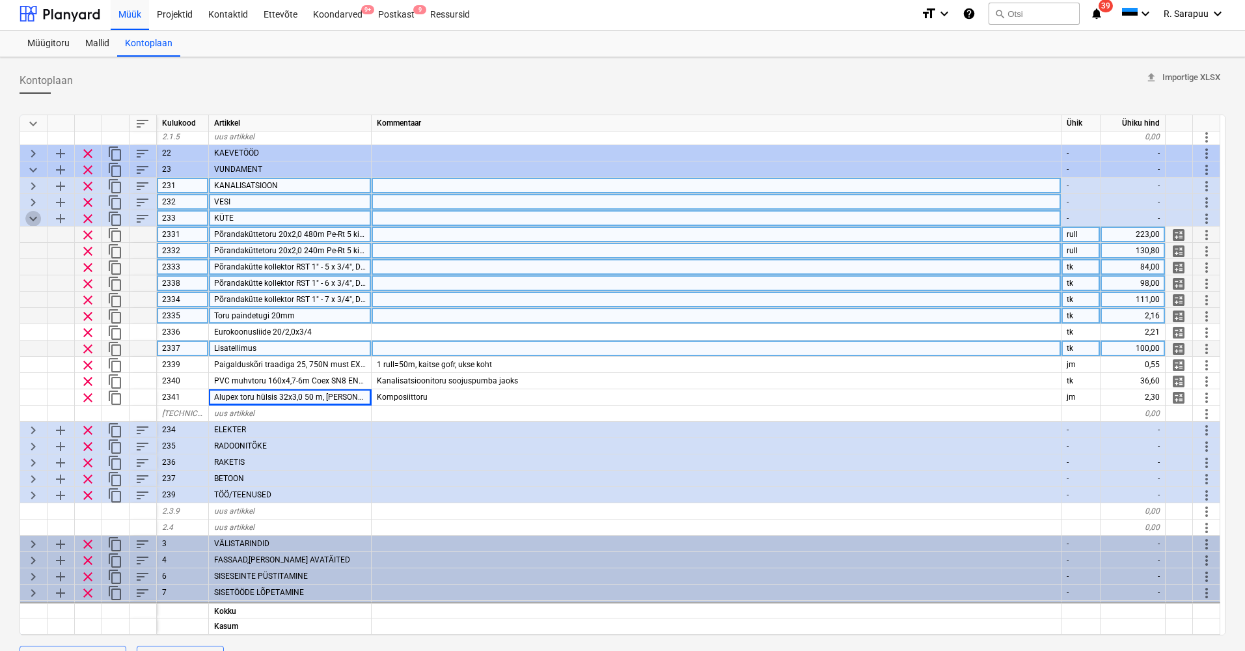
click at [33, 219] on span "keyboard_arrow_down" at bounding box center [33, 219] width 16 height 16
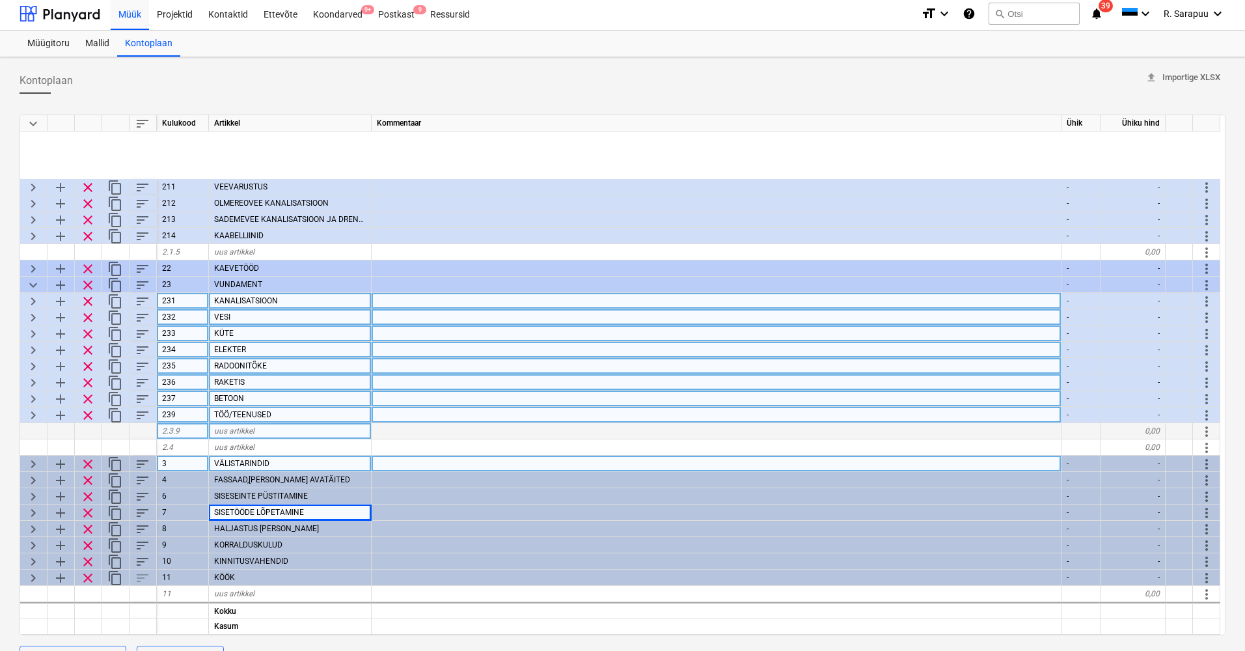
scroll to position [6, 1]
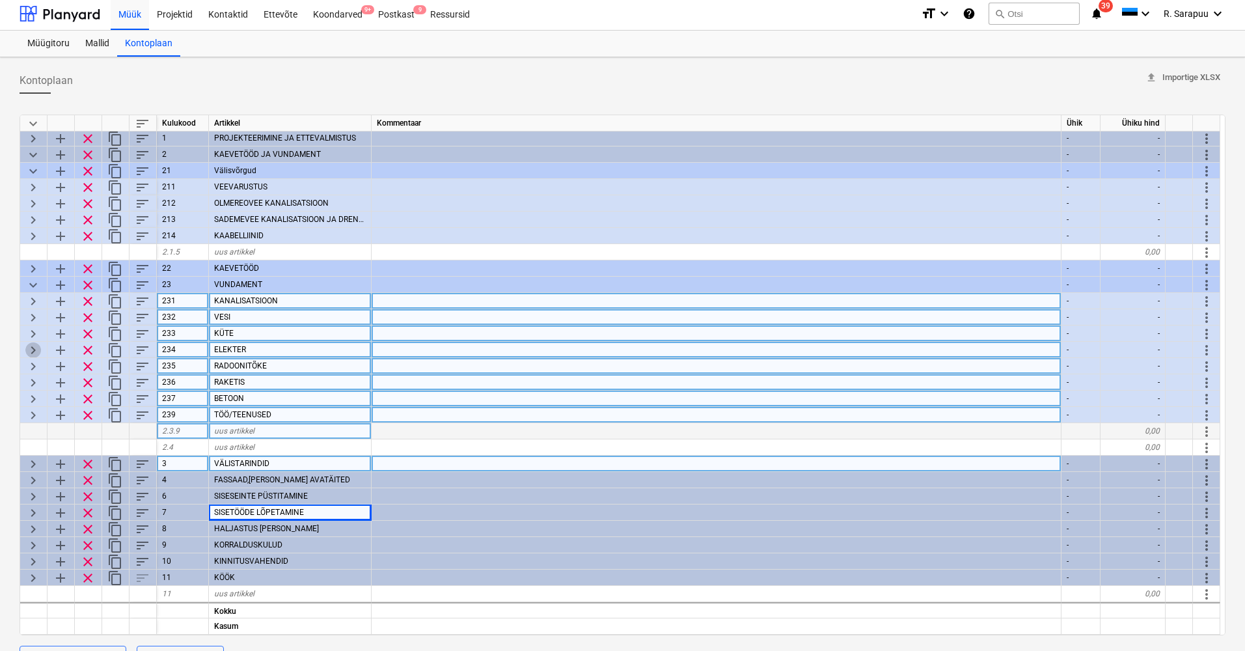
click at [29, 345] on span "keyboard_arrow_right" at bounding box center [33, 350] width 16 height 16
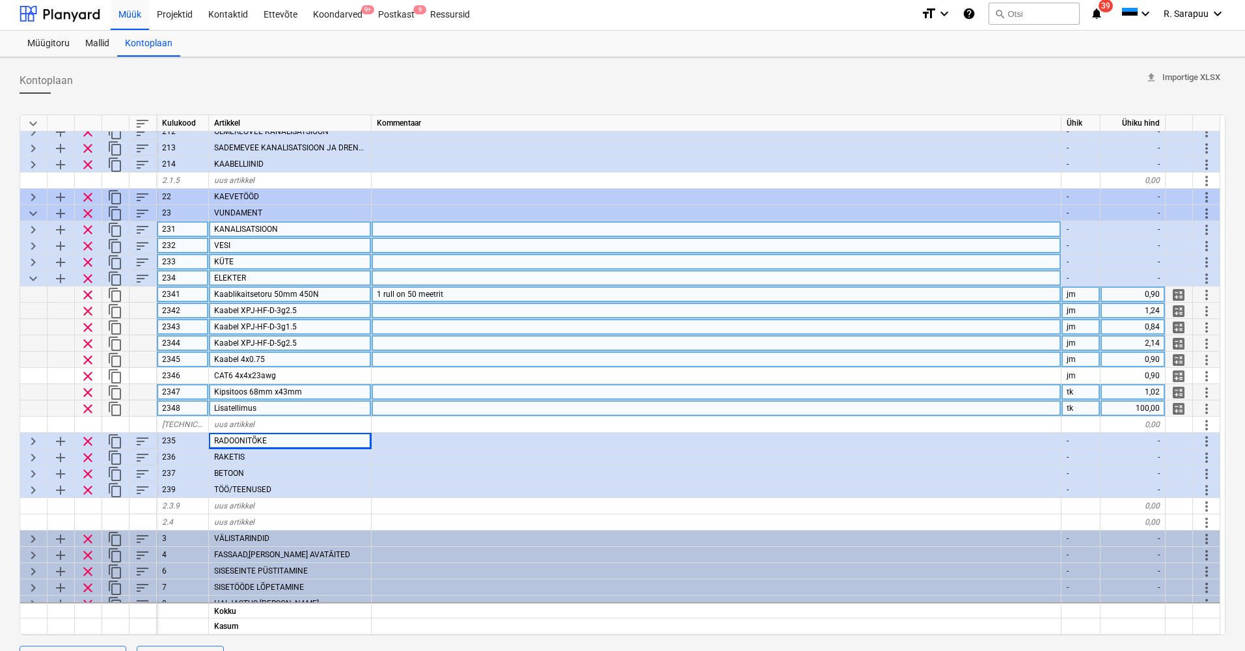
scroll to position [76, 0]
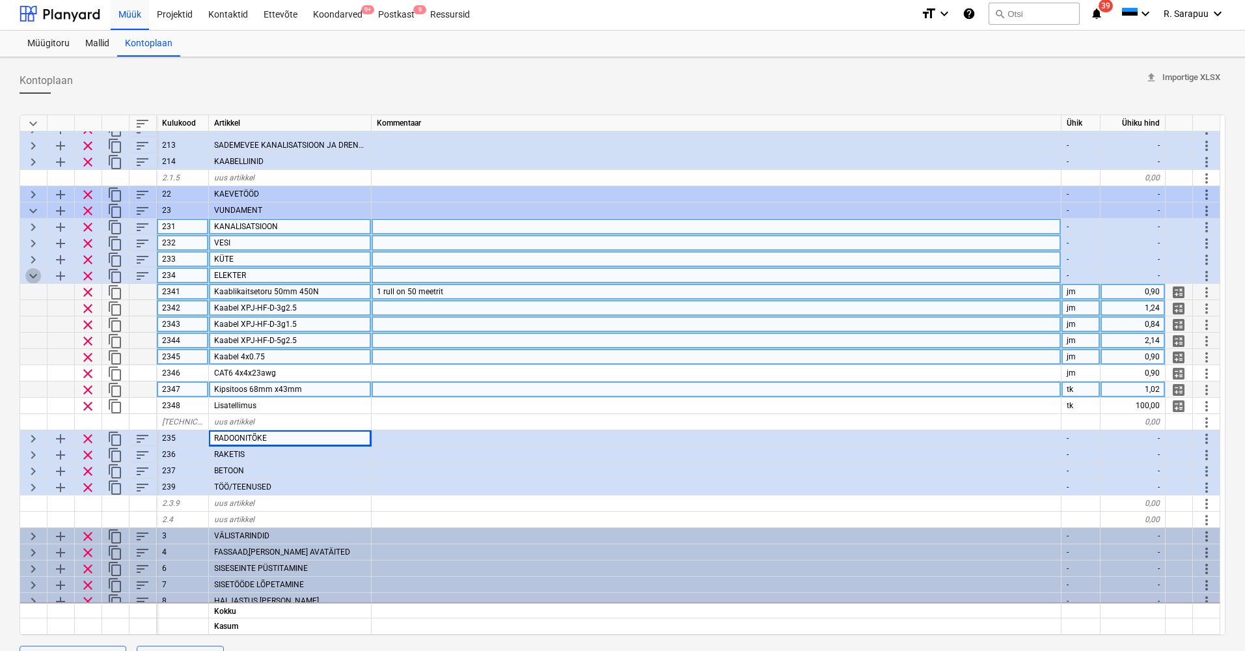
click at [33, 275] on span "keyboard_arrow_down" at bounding box center [33, 276] width 16 height 16
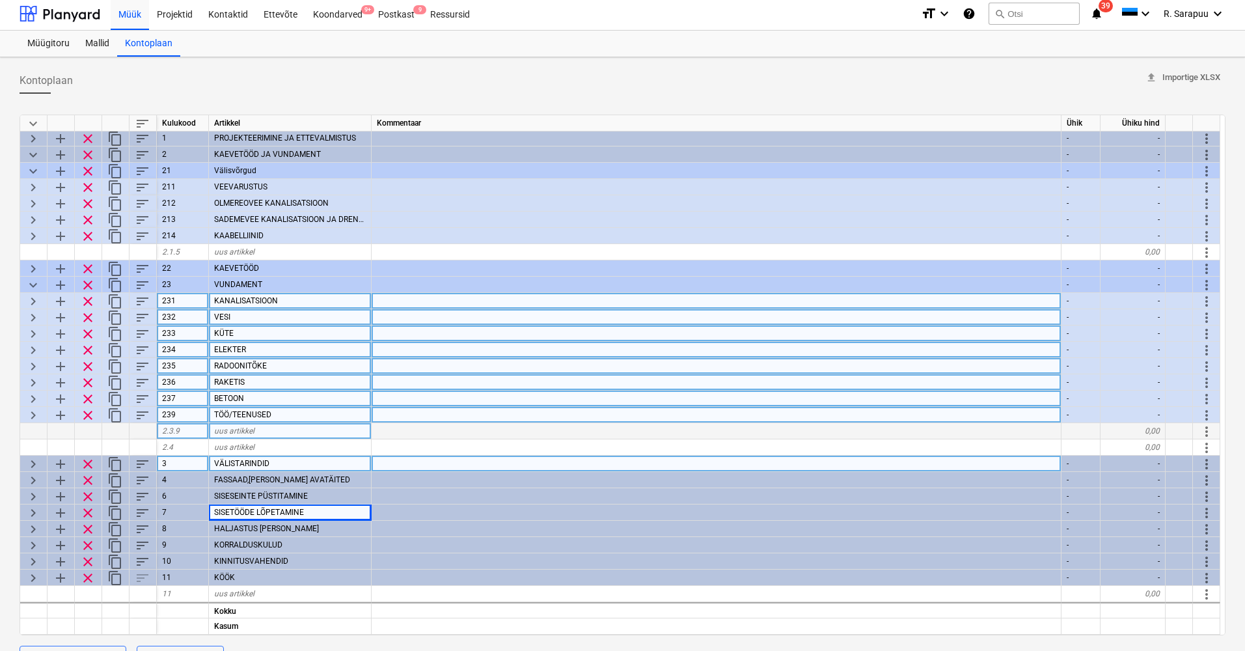
scroll to position [6, 0]
click at [35, 360] on span "keyboard_arrow_right" at bounding box center [33, 367] width 16 height 16
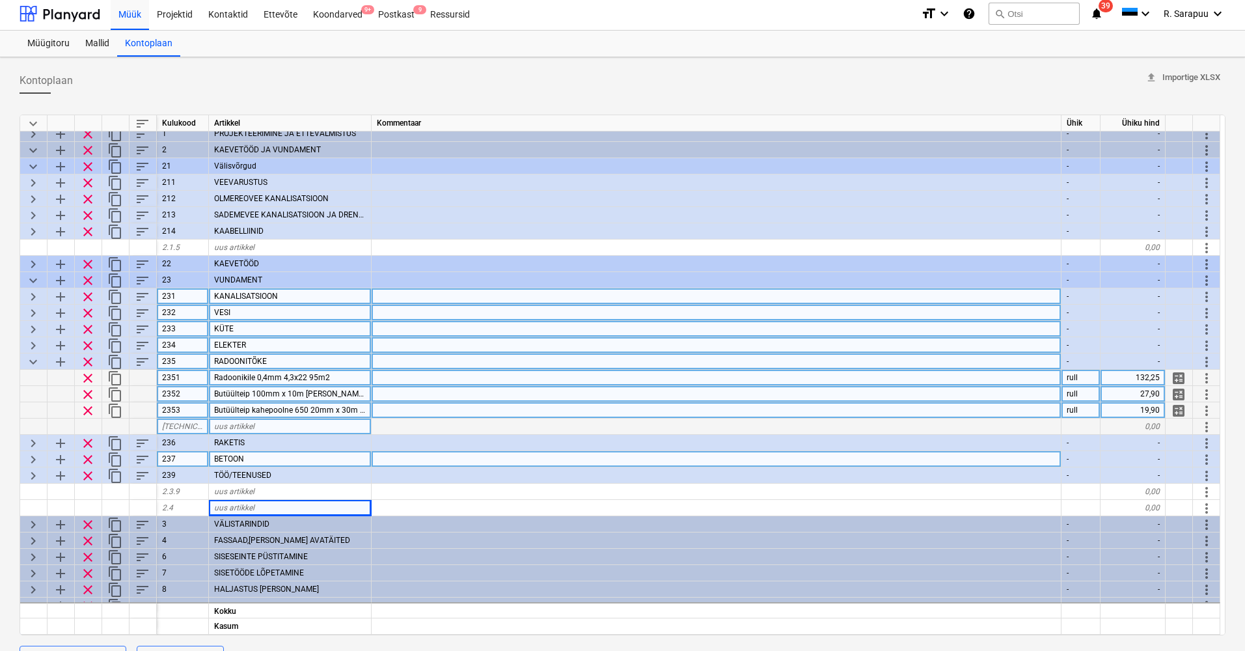
drag, startPoint x: 311, startPoint y: 378, endPoint x: 319, endPoint y: 378, distance: 7.8
click at [319, 378] on span "Radoonikile 0,4mm 4,3x22 95m2" at bounding box center [272, 377] width 116 height 9
click at [425, 396] on div at bounding box center [717, 394] width 690 height 16
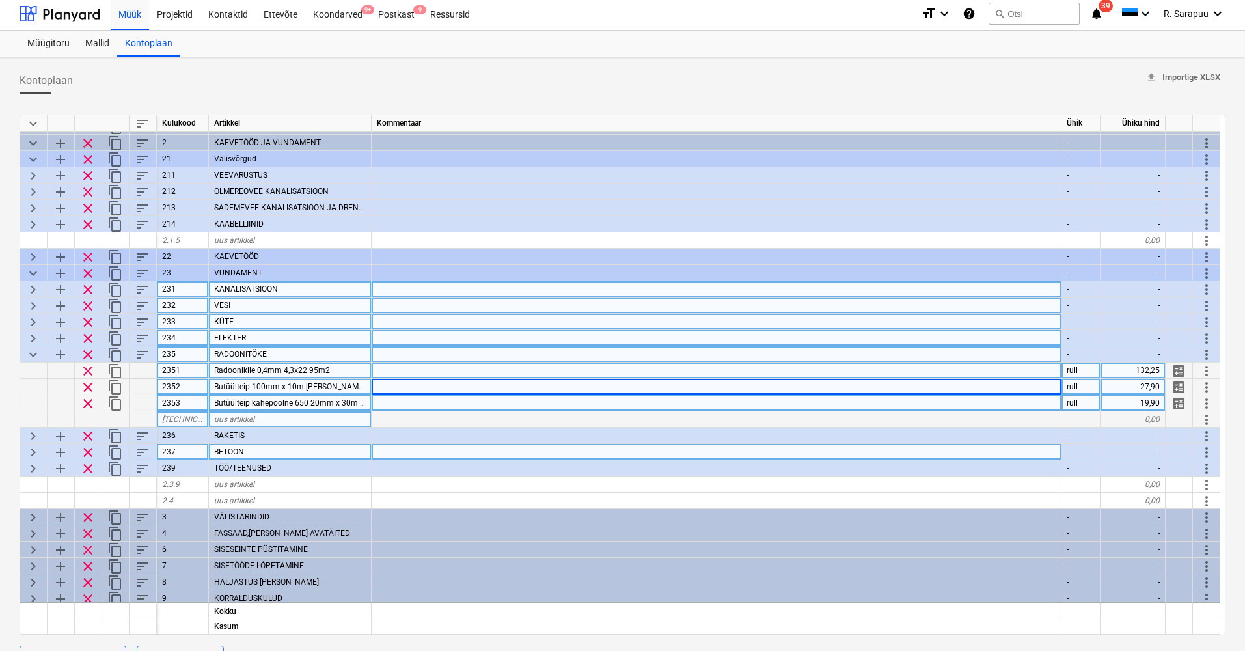
click at [436, 405] on div at bounding box center [717, 403] width 690 height 16
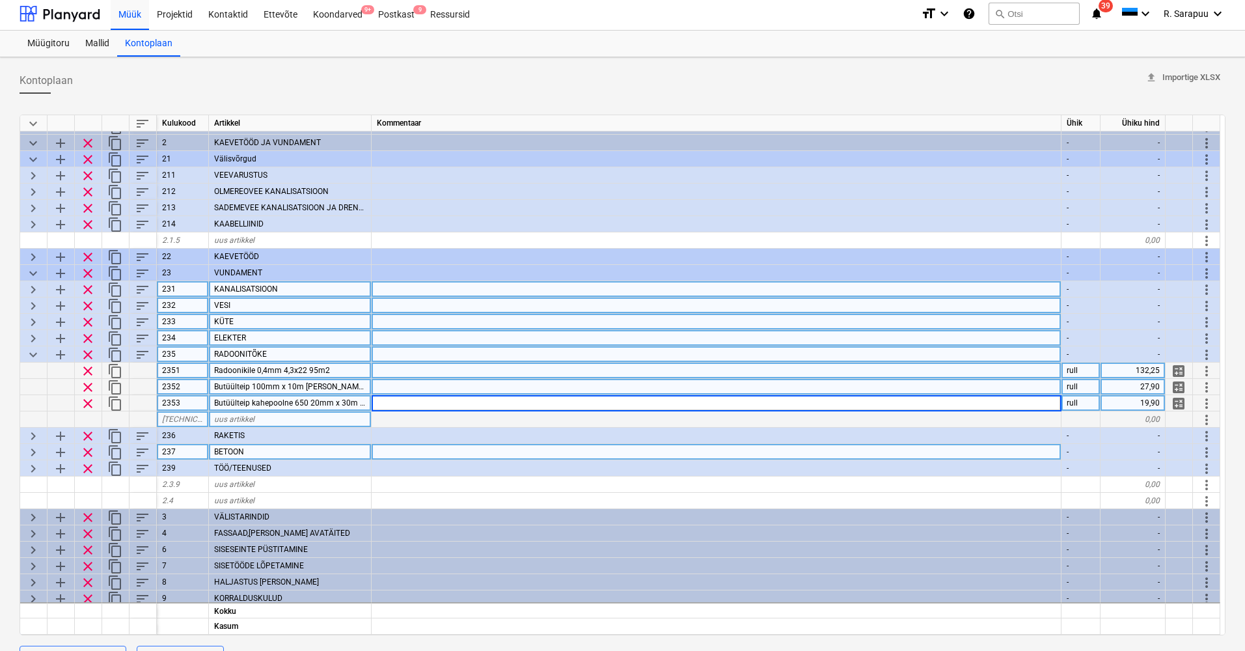
click at [1042, 389] on div at bounding box center [717, 387] width 690 height 16
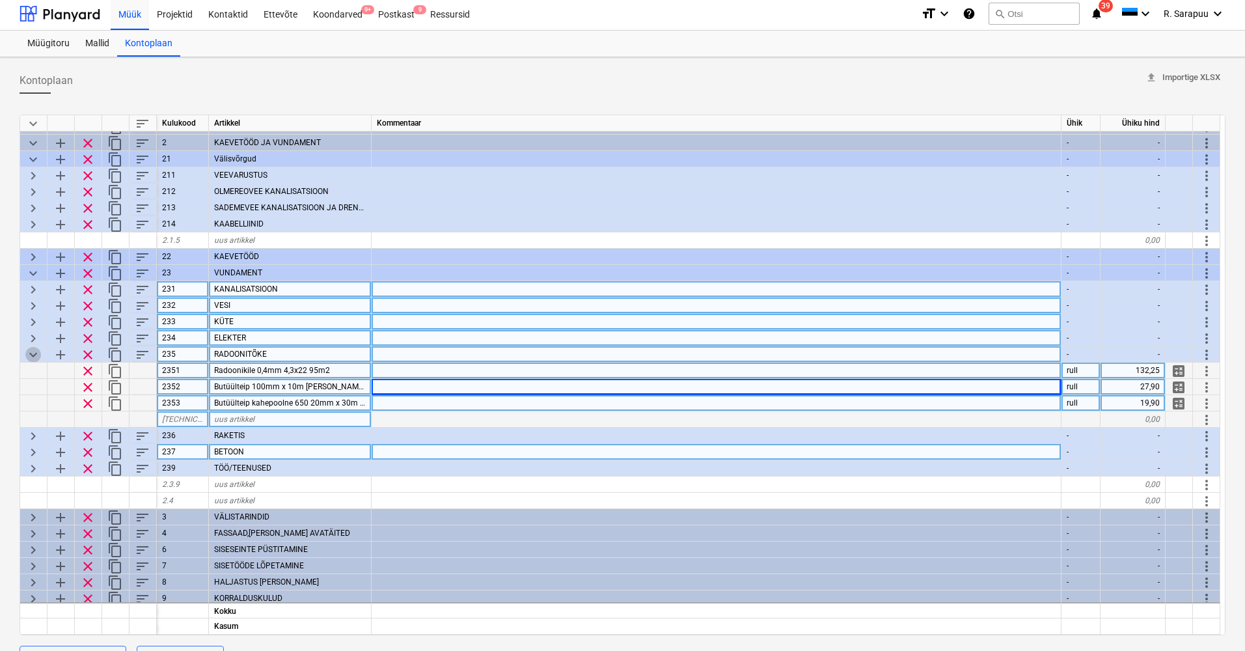
click at [35, 355] on span "keyboard_arrow_down" at bounding box center [33, 355] width 16 height 16
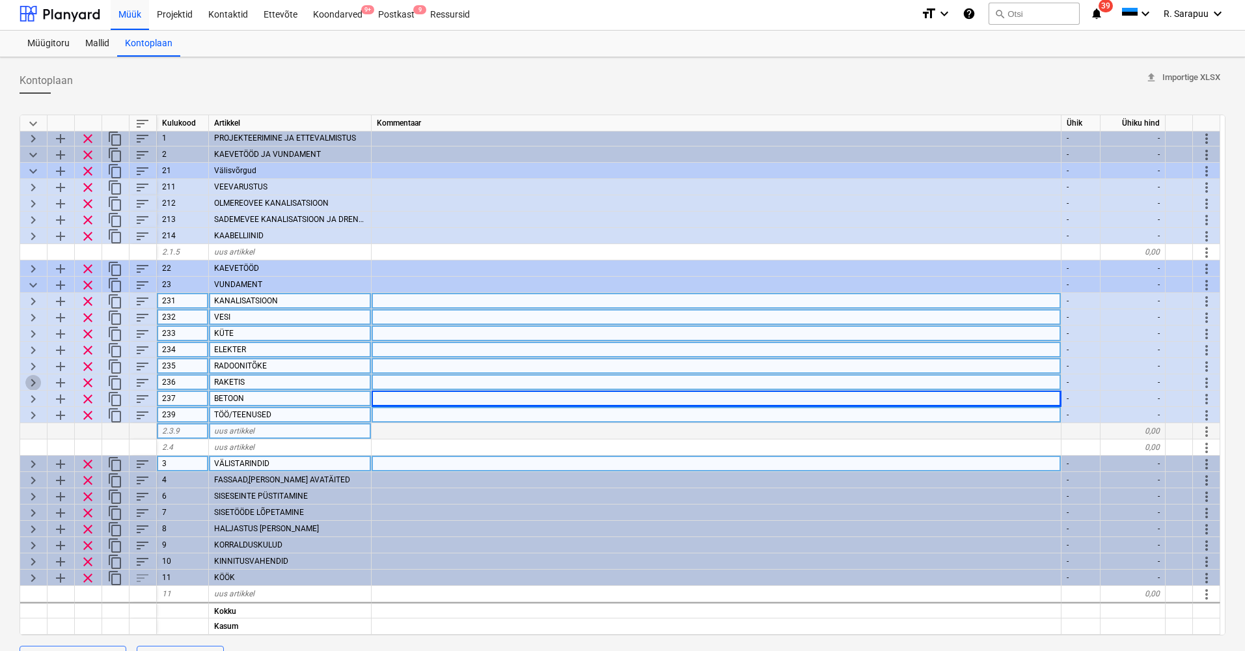
click at [31, 375] on span "keyboard_arrow_right" at bounding box center [33, 383] width 16 height 16
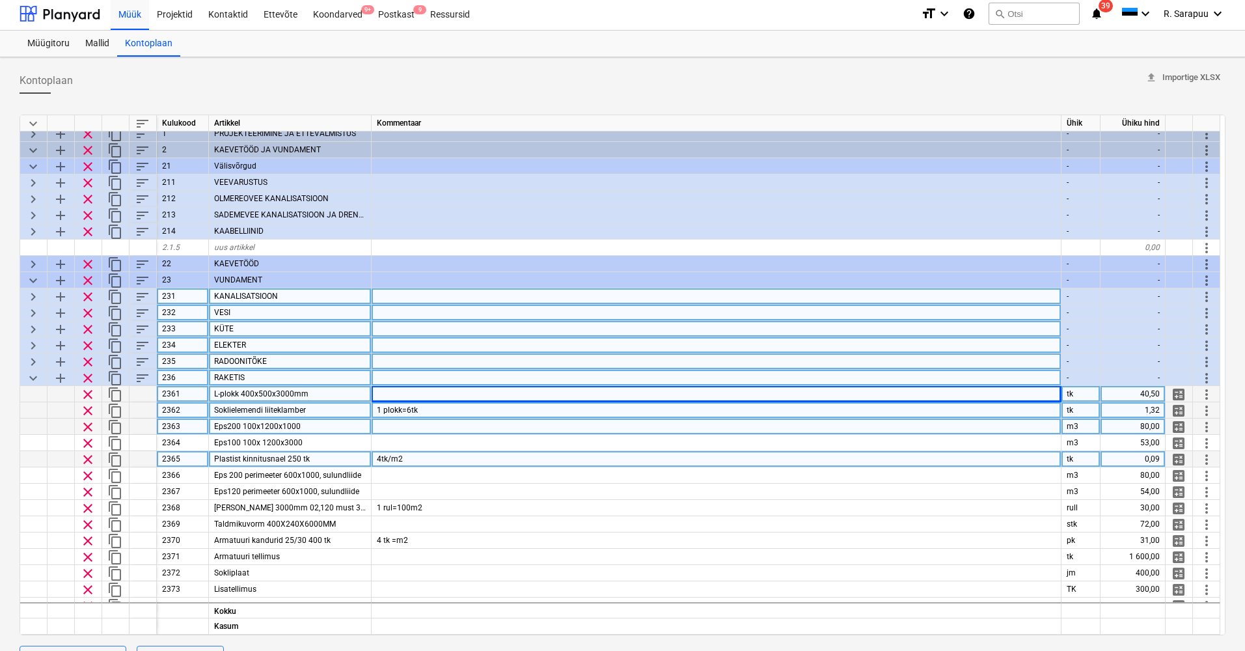
click at [281, 394] on span "L-plokk 400x500x3000mm" at bounding box center [261, 393] width 94 height 9
click at [416, 394] on div at bounding box center [717, 394] width 690 height 16
click at [906, 412] on div "1 plokk=6tk" at bounding box center [717, 410] width 690 height 16
click at [441, 409] on input "1 plokk=6tk" at bounding box center [716, 410] width 689 height 16
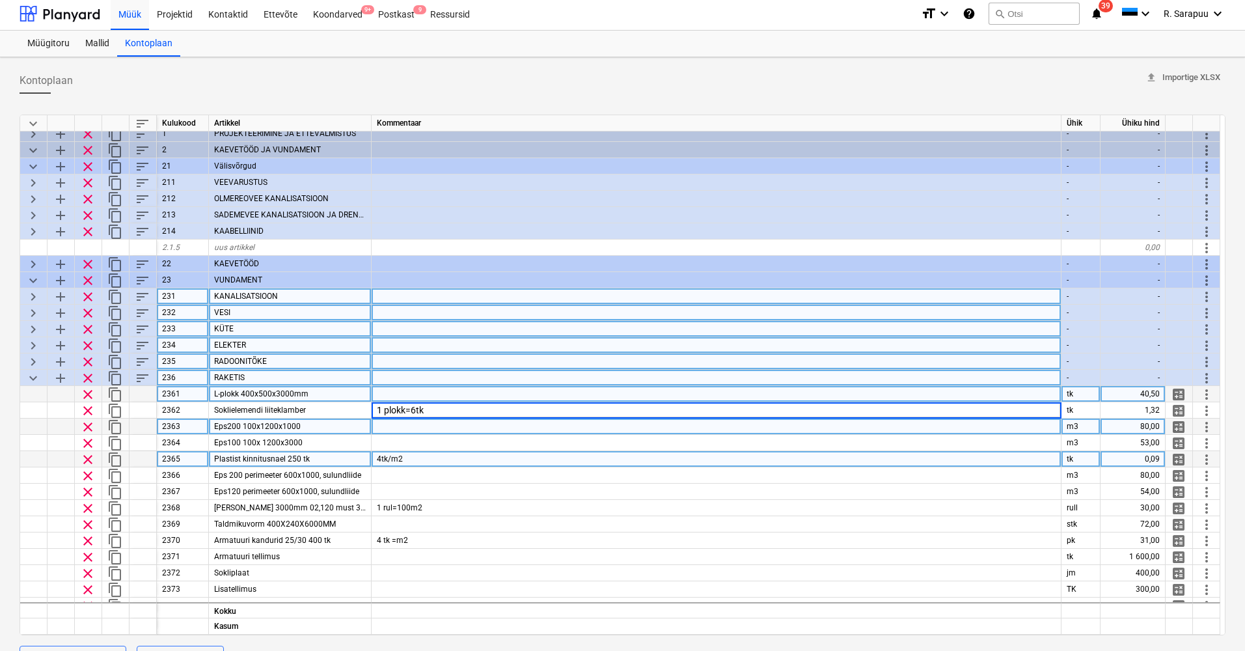
click at [411, 423] on div at bounding box center [717, 427] width 690 height 16
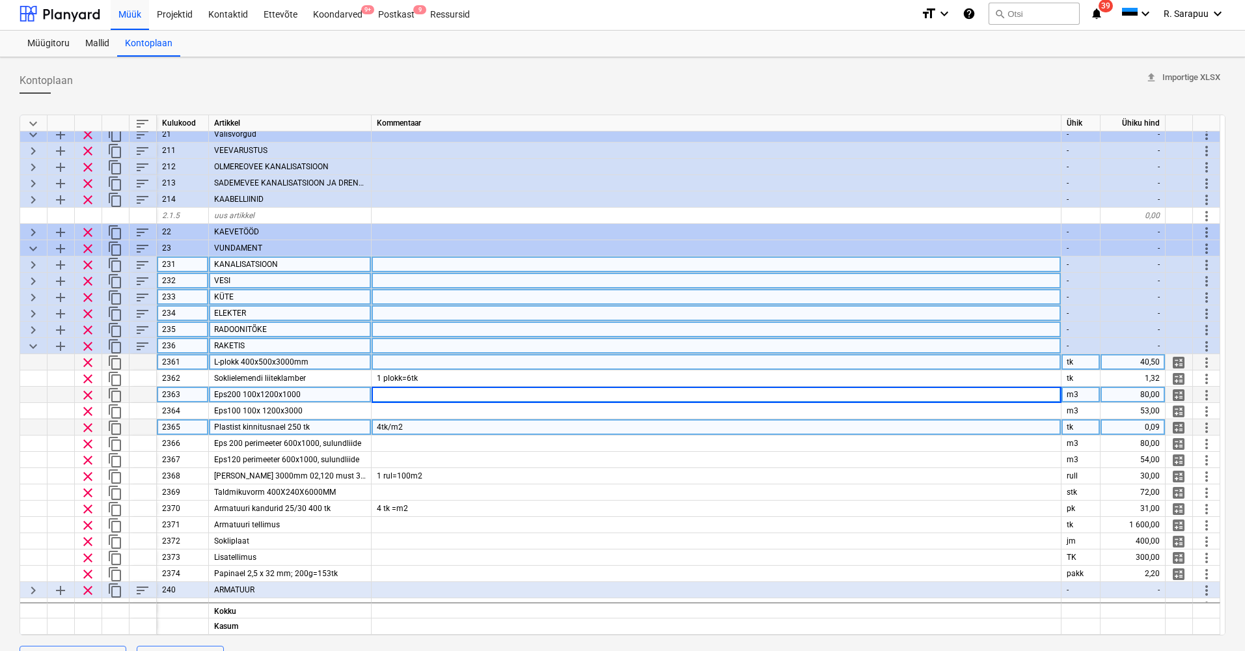
scroll to position [40, 0]
click at [411, 421] on div "4tk/m2" at bounding box center [717, 425] width 690 height 16
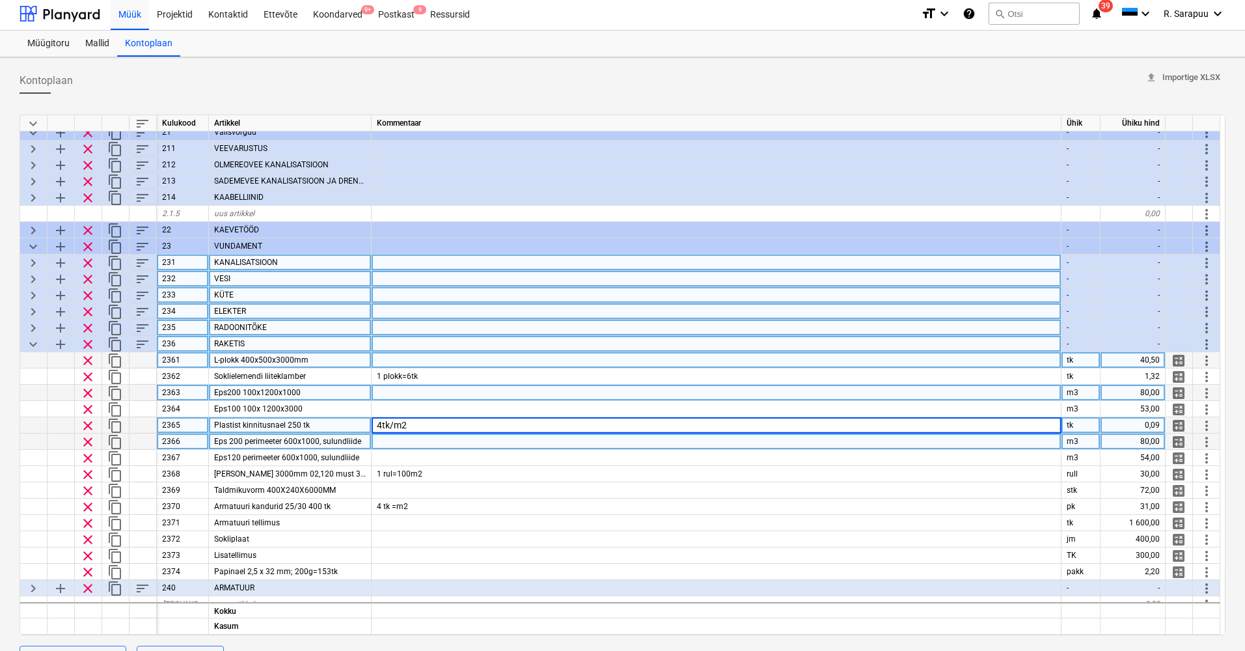
click at [331, 443] on span "Eps 200 perimeeter 600x1000, sulundliide" at bounding box center [287, 441] width 147 height 9
click at [352, 443] on input "Eps 200 perimeeter 600x1000, sulundliide" at bounding box center [290, 442] width 162 height 16
click at [299, 445] on input "Eps 200 perimeeter 600x1000, sulundliide" at bounding box center [290, 442] width 162 height 16
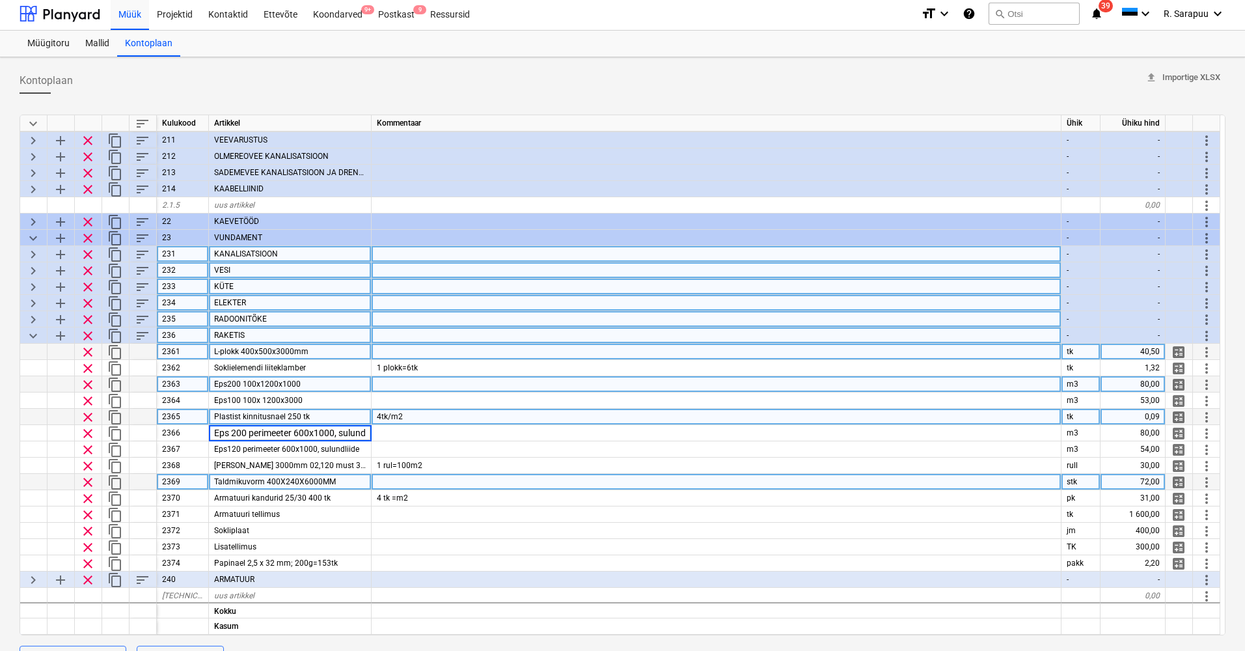
scroll to position [49, 0]
click at [321, 480] on span "Taldmikuvorm 400X240X6000MM" at bounding box center [275, 481] width 122 height 9
click at [399, 483] on div at bounding box center [717, 481] width 690 height 16
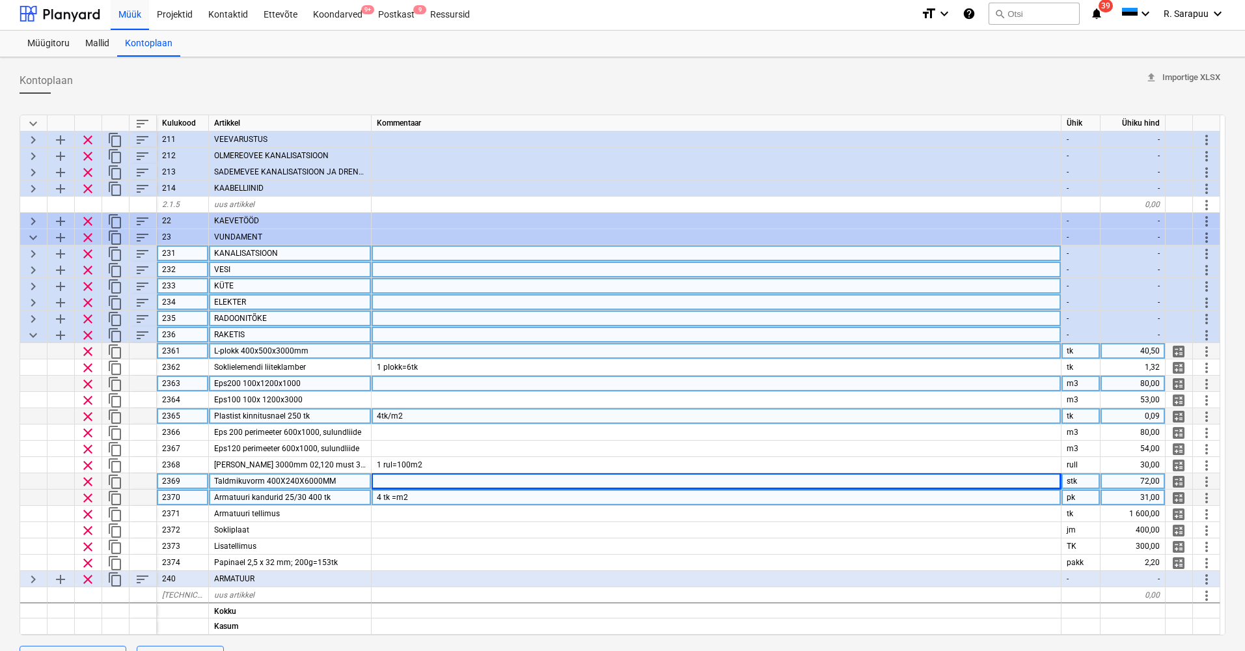
click at [296, 504] on div "Armatuuri kandurid 25/30 400 tk" at bounding box center [290, 498] width 163 height 16
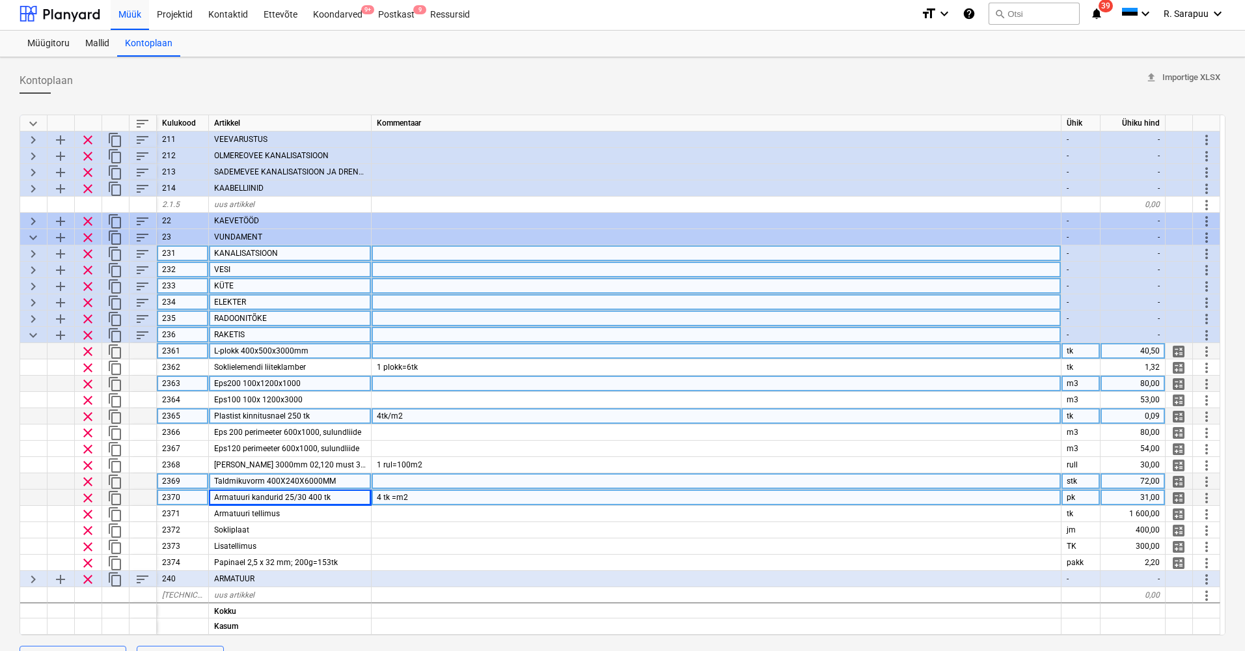
click at [400, 481] on div at bounding box center [717, 481] width 690 height 16
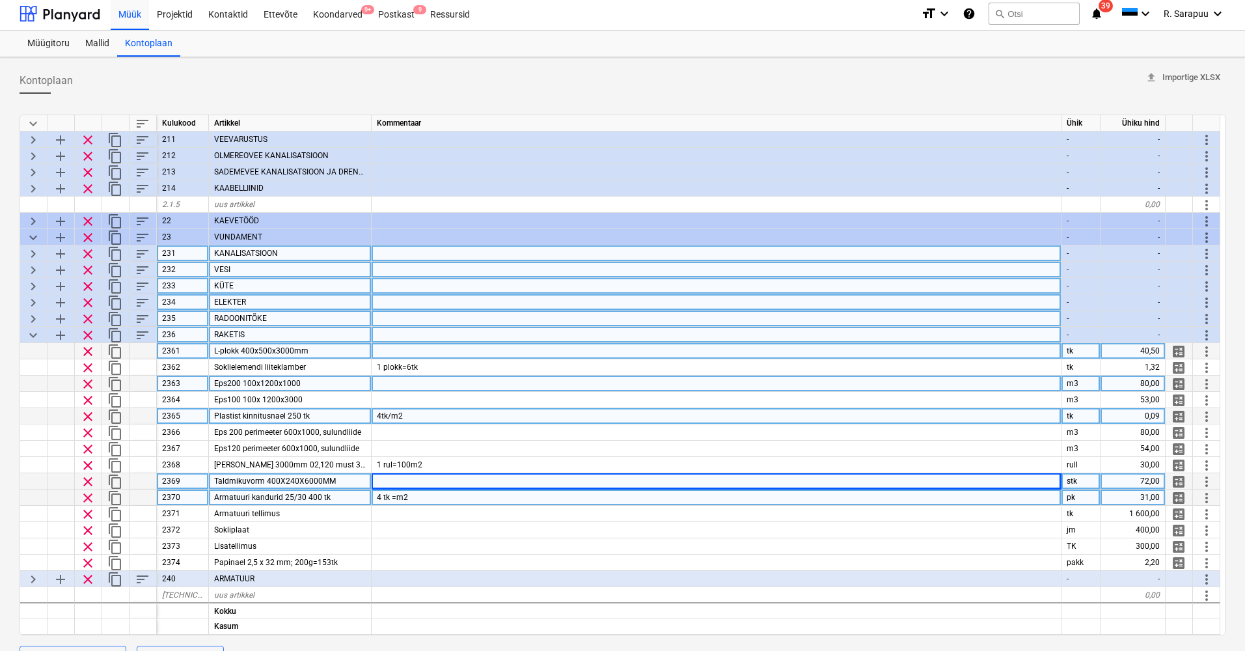
click at [314, 495] on span "Armatuuri kandurid 25/30 400 tk" at bounding box center [272, 497] width 117 height 9
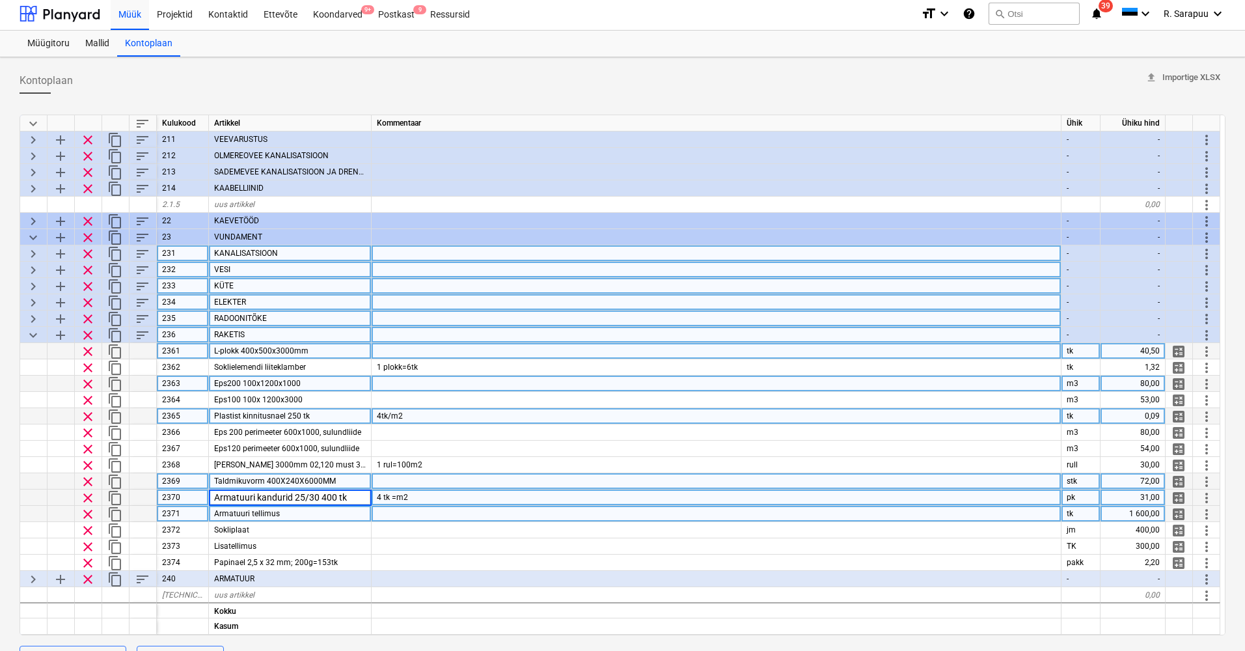
click at [92, 510] on span "clear" at bounding box center [88, 514] width 16 height 16
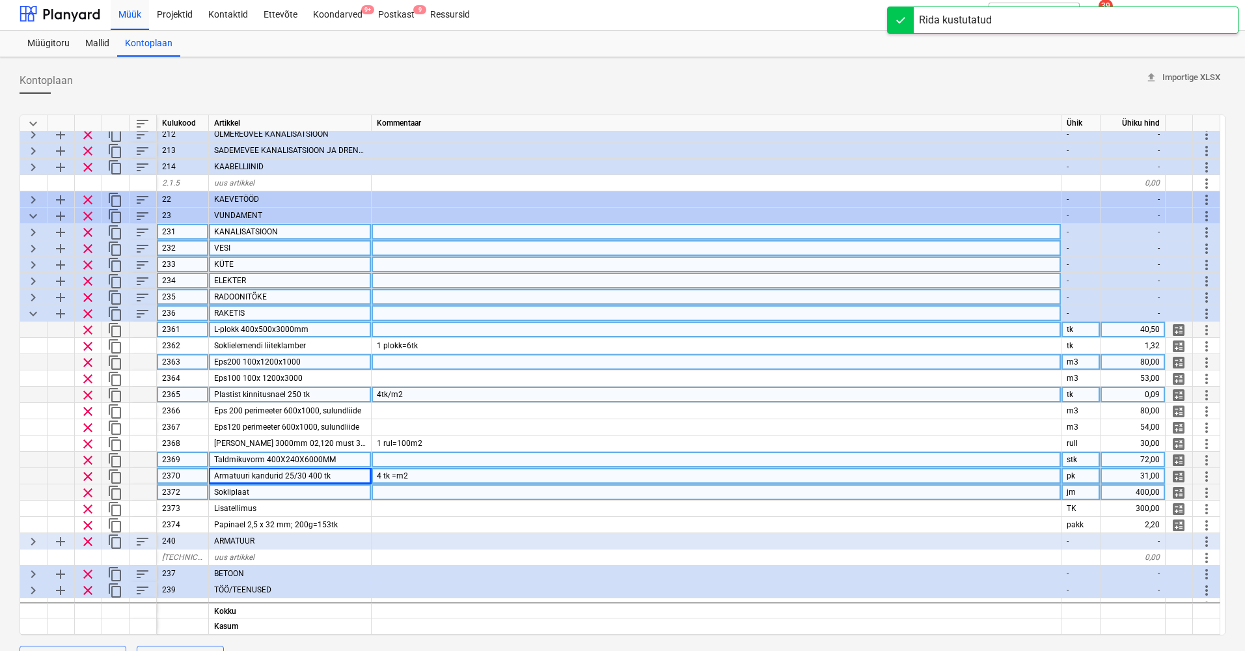
scroll to position [72, 0]
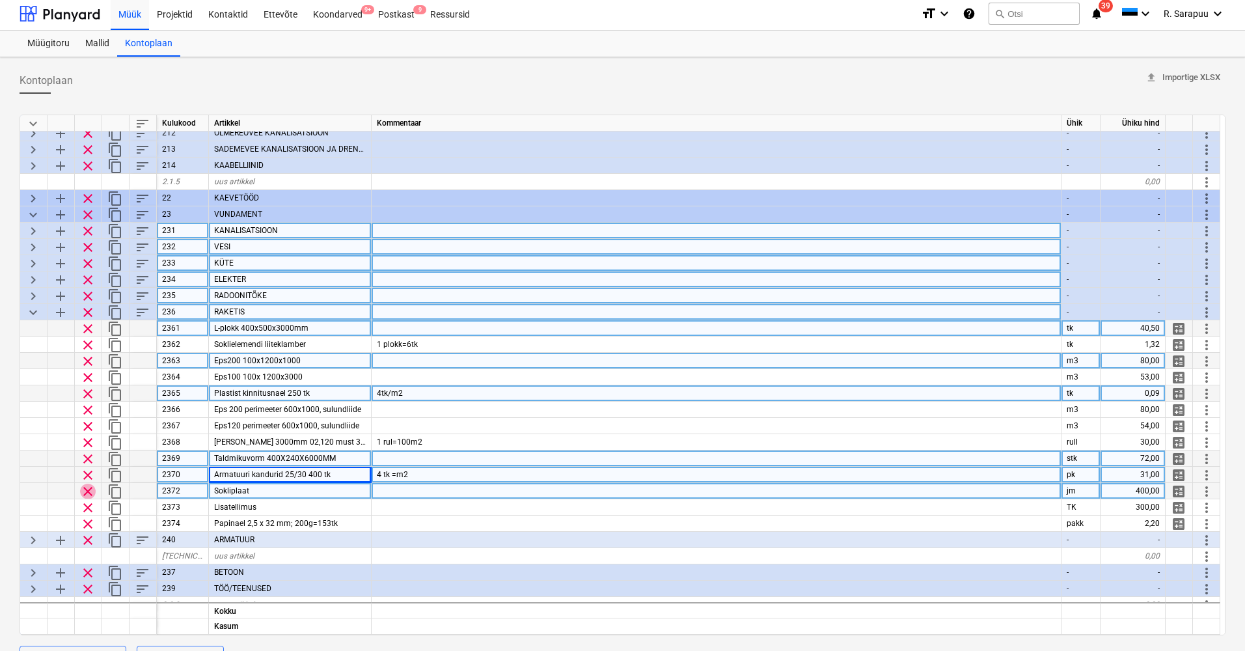
click at [89, 490] on span "clear" at bounding box center [88, 492] width 16 height 16
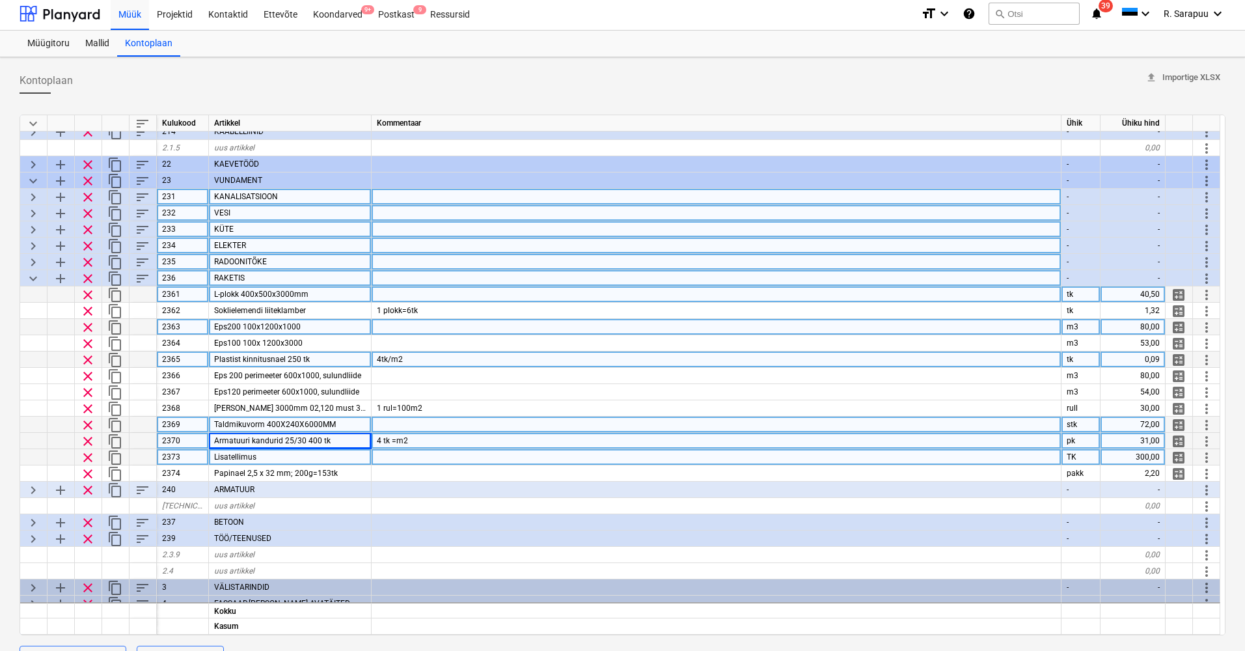
scroll to position [107, 0]
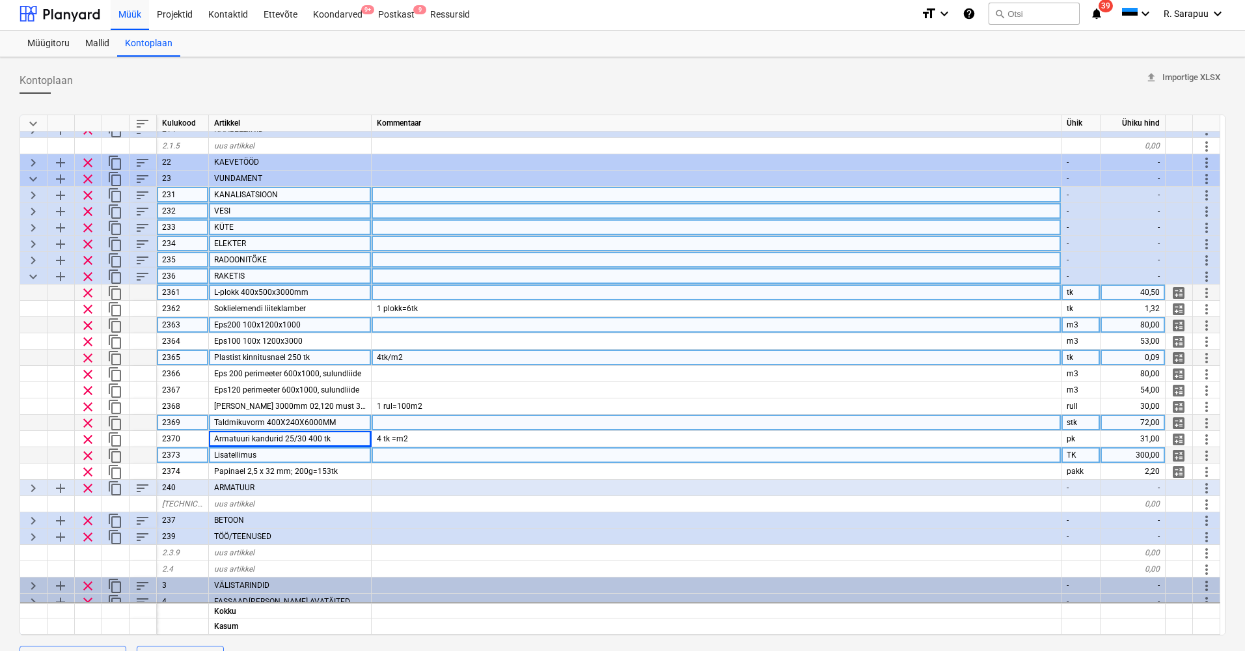
click at [1127, 456] on div "300,00" at bounding box center [1133, 455] width 65 height 16
click at [995, 458] on div at bounding box center [717, 455] width 690 height 16
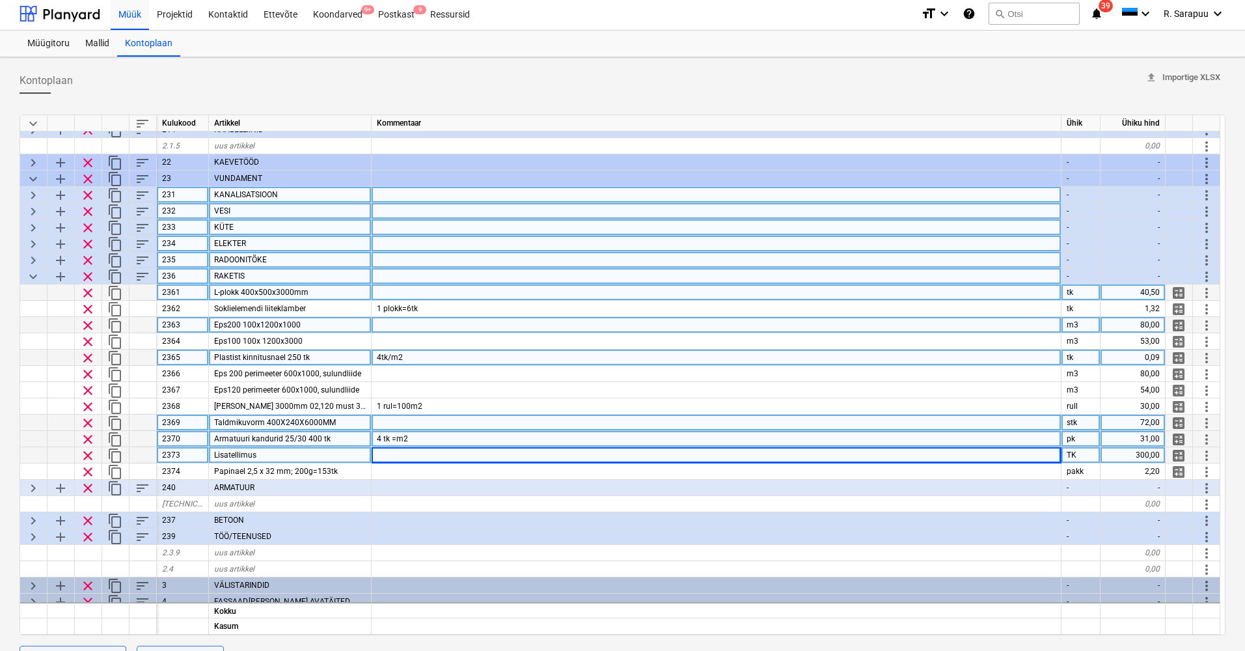
click at [997, 432] on div "4 tk =m2" at bounding box center [717, 439] width 690 height 16
click at [949, 455] on div at bounding box center [717, 455] width 690 height 16
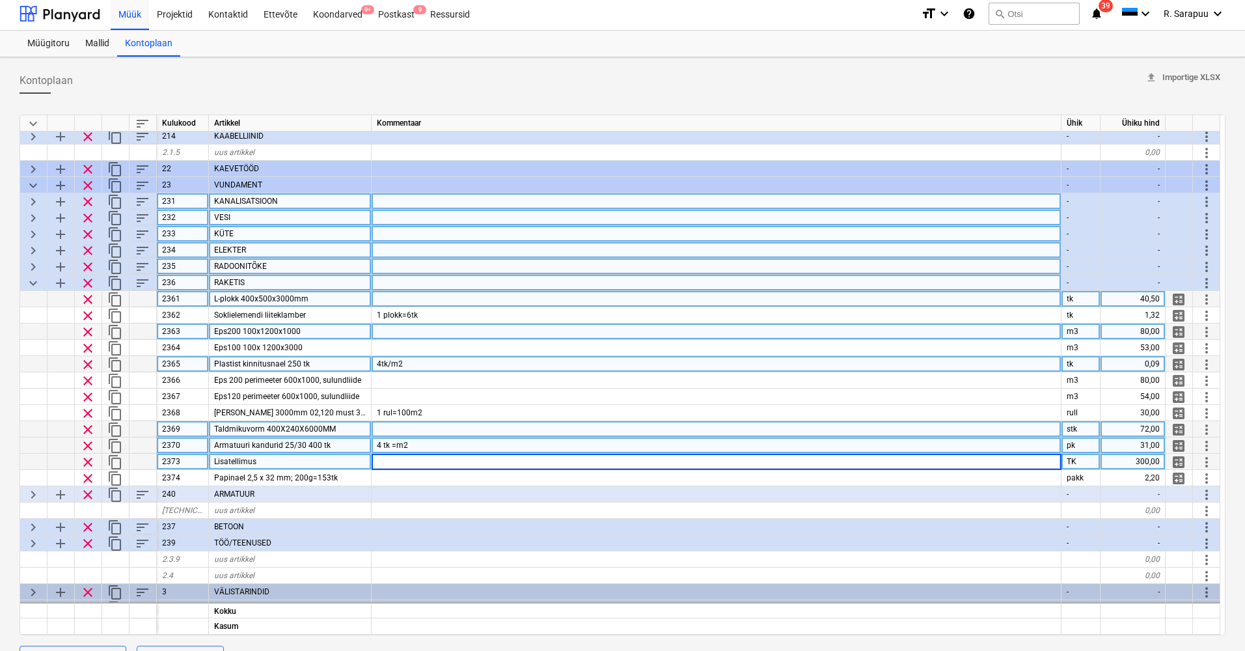
scroll to position [102, 1]
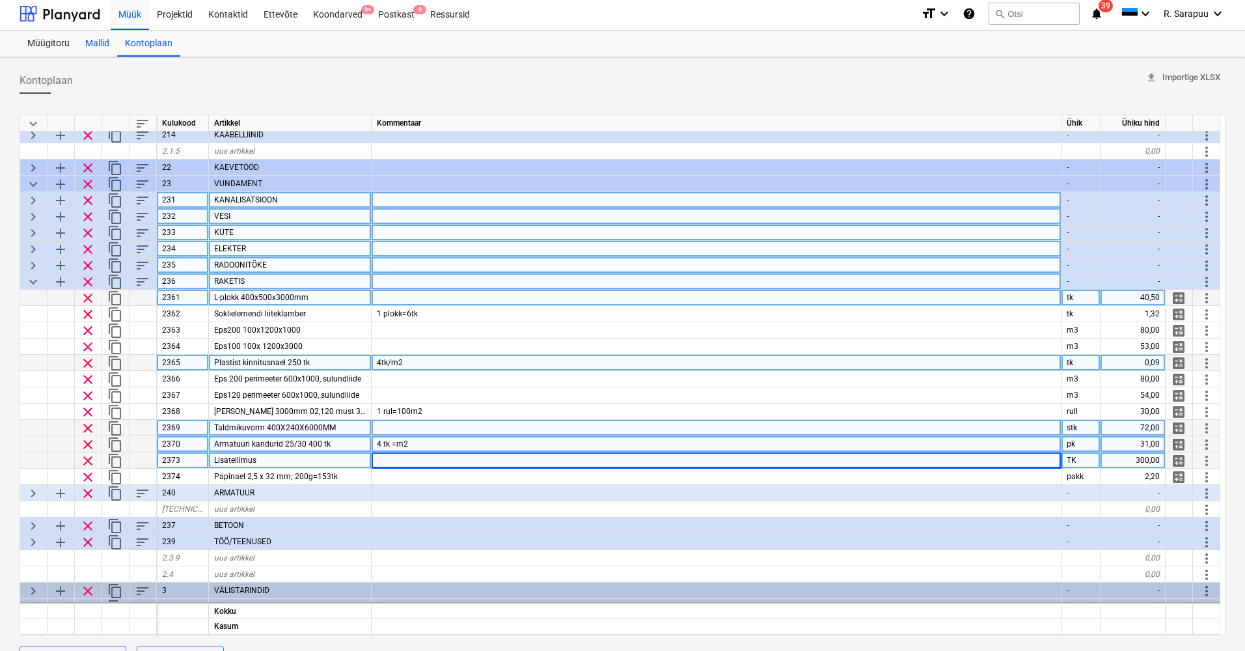
click at [103, 46] on div "Mallid" at bounding box center [97, 44] width 40 height 26
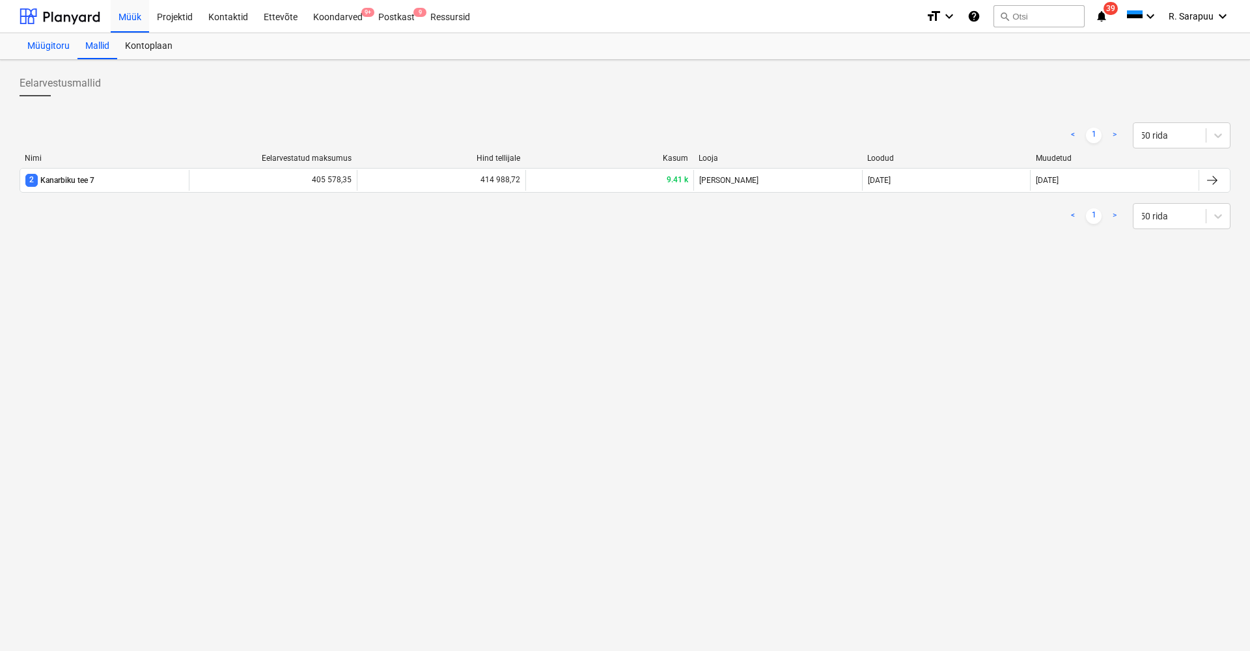
click at [57, 50] on div "Müügitoru" at bounding box center [49, 46] width 58 height 26
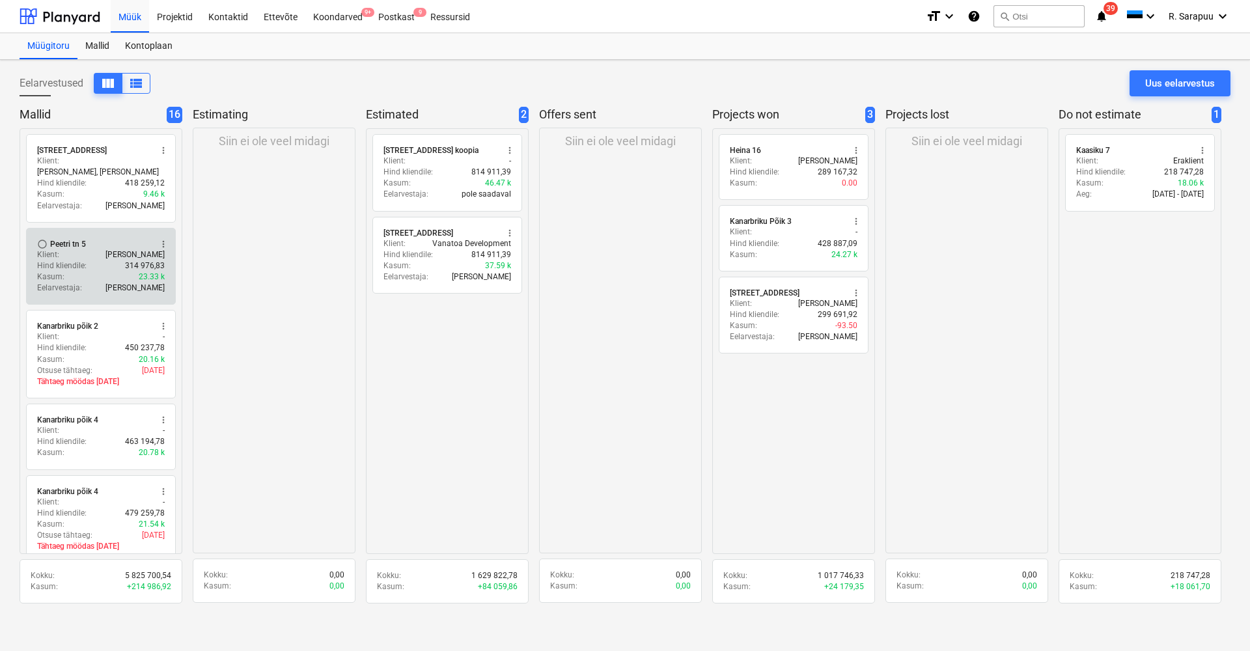
click at [85, 260] on div "Hind kliendile : 314 976,83" at bounding box center [101, 265] width 128 height 11
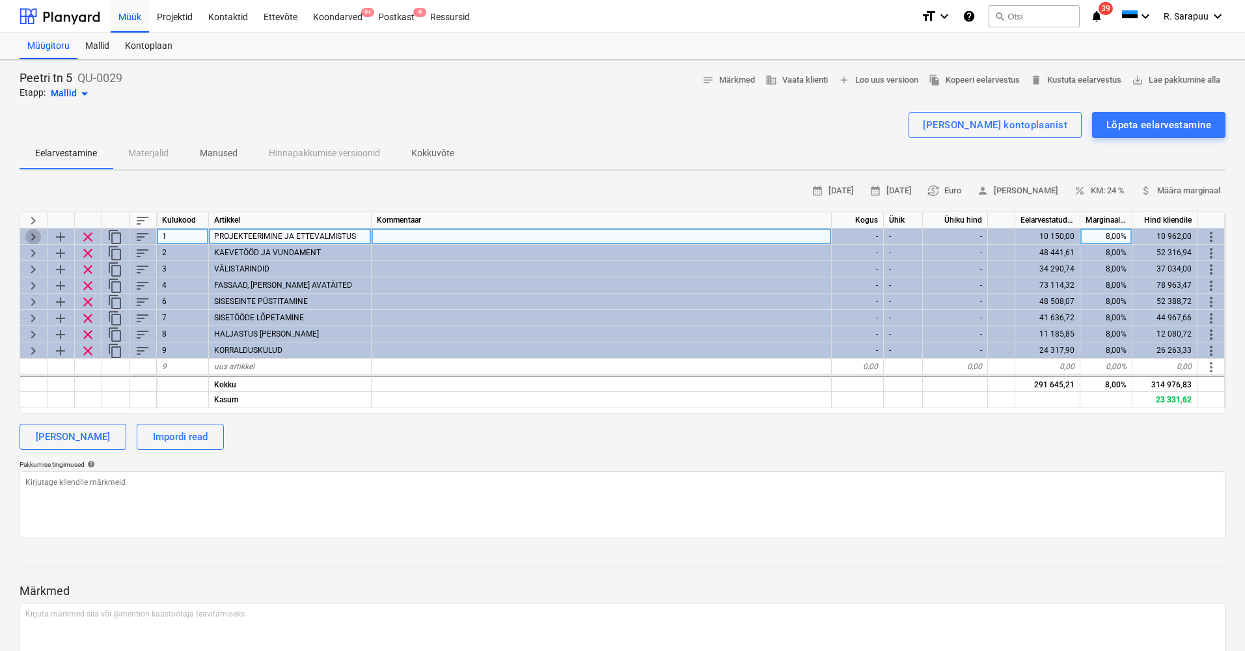
click at [29, 234] on span "keyboard_arrow_right" at bounding box center [33, 237] width 16 height 16
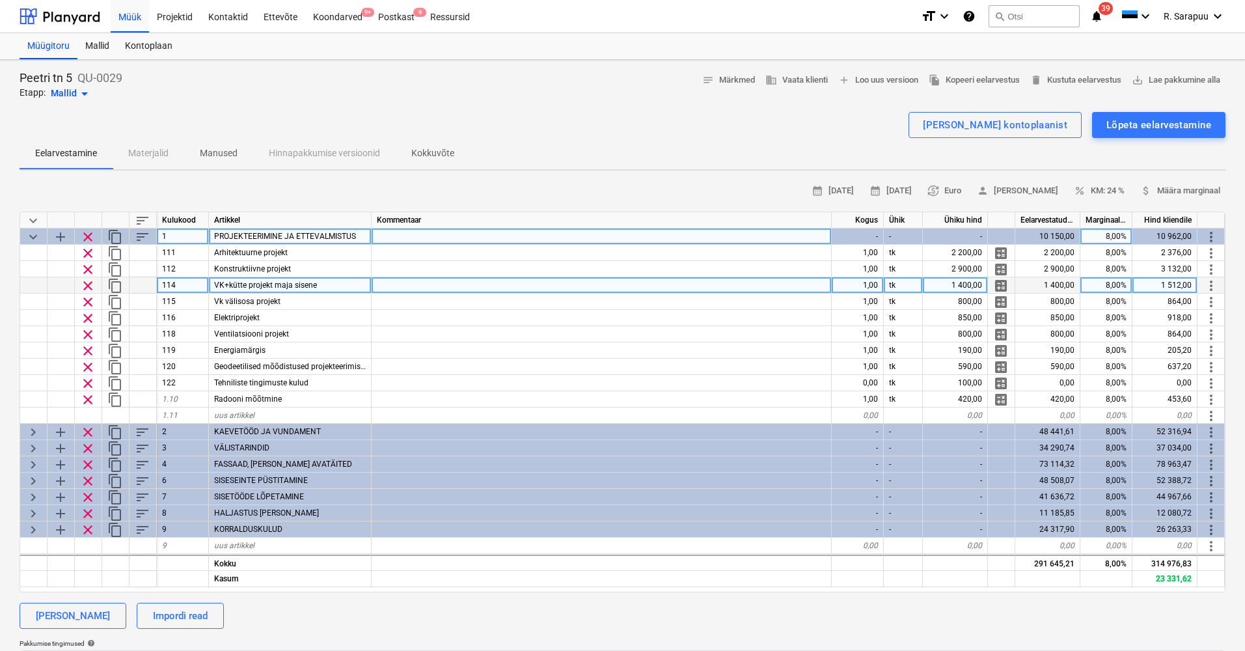
click at [868, 292] on div "1,00" at bounding box center [858, 285] width 52 height 16
click at [1123, 287] on div "8,00%" at bounding box center [1107, 285] width 52 height 16
click at [890, 286] on div "tk" at bounding box center [903, 285] width 39 height 16
click at [866, 283] on div "1,00" at bounding box center [858, 285] width 52 height 16
click at [152, 41] on div "Kontoplaan" at bounding box center [148, 46] width 63 height 26
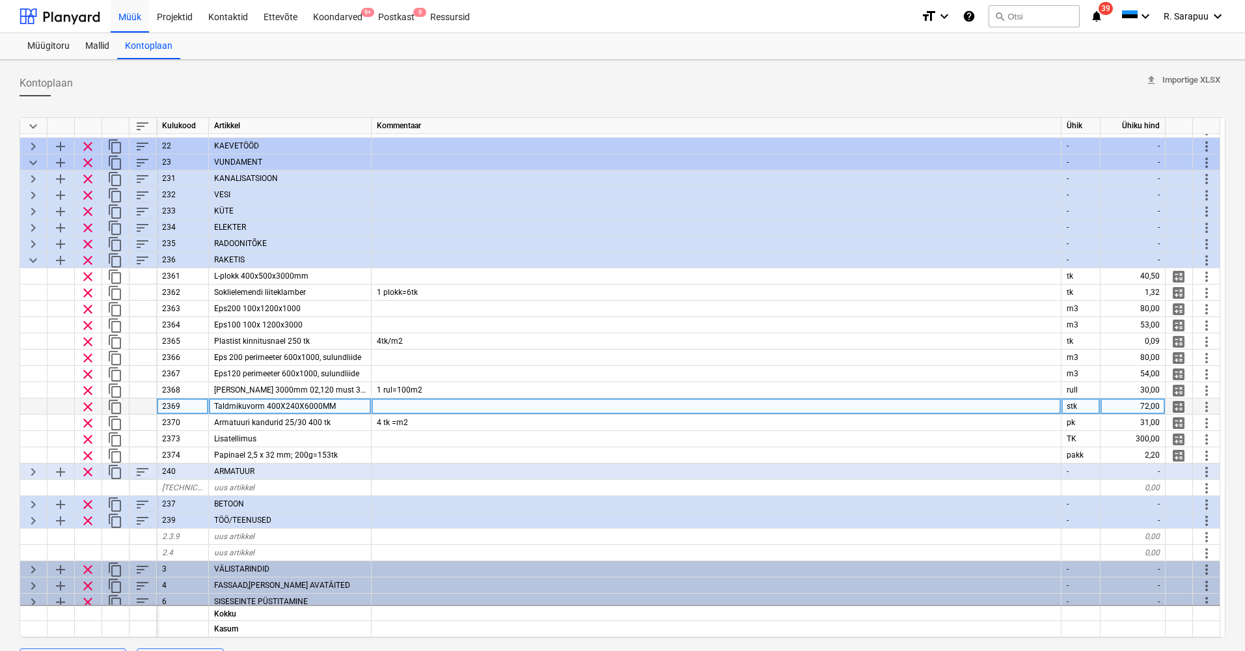
scroll to position [145, 0]
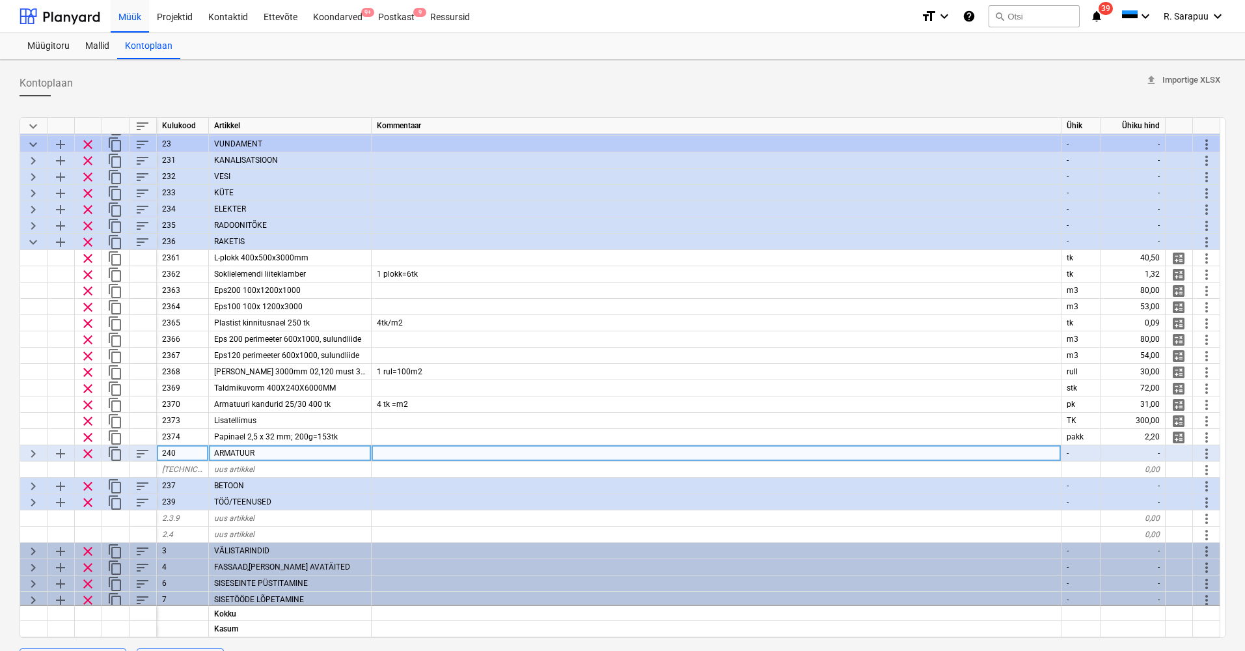
click at [29, 457] on span "keyboard_arrow_right" at bounding box center [33, 454] width 16 height 16
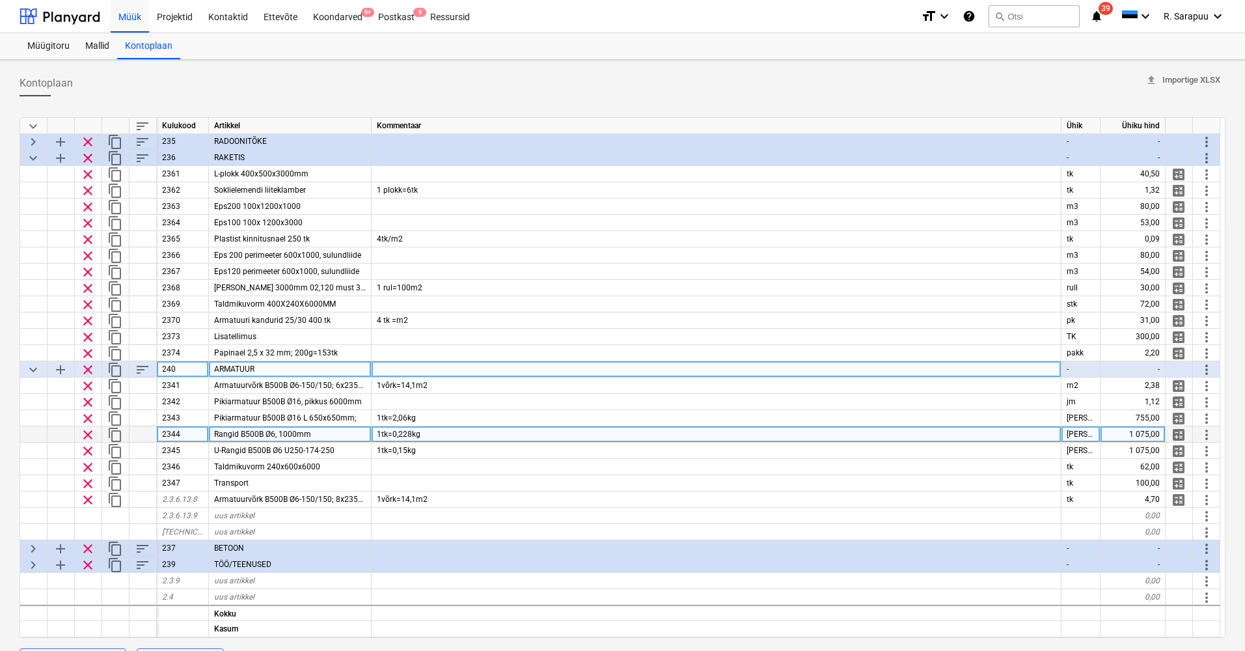
scroll to position [231, 0]
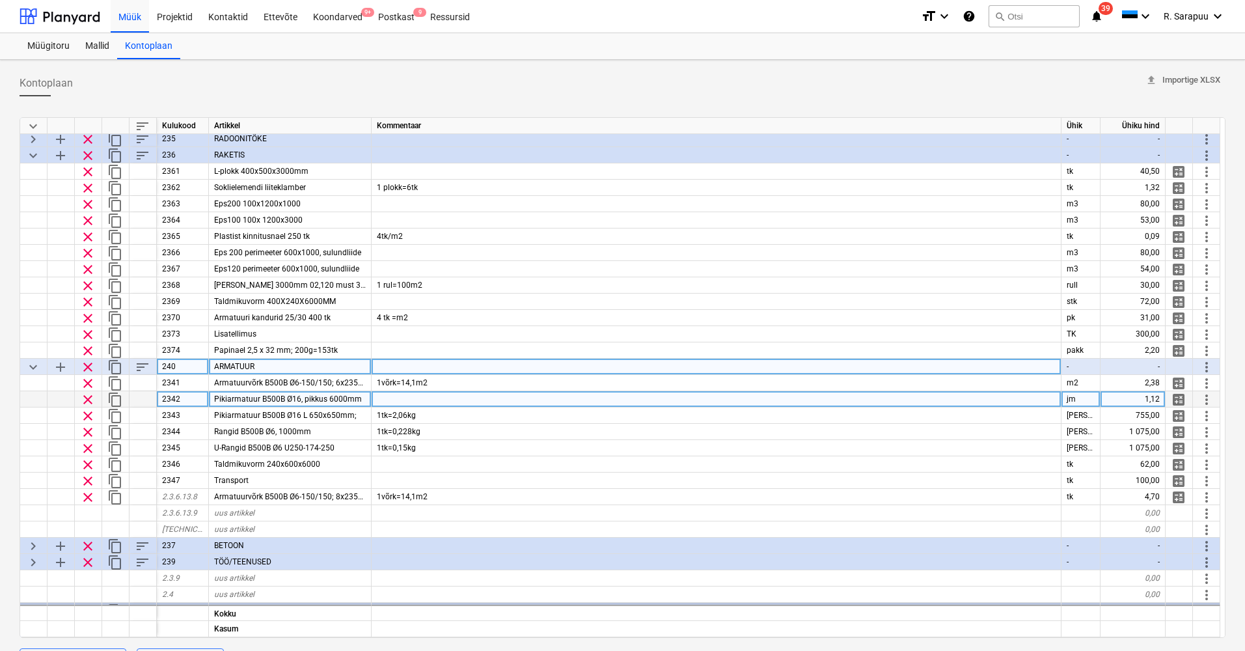
click at [421, 399] on div at bounding box center [717, 399] width 690 height 16
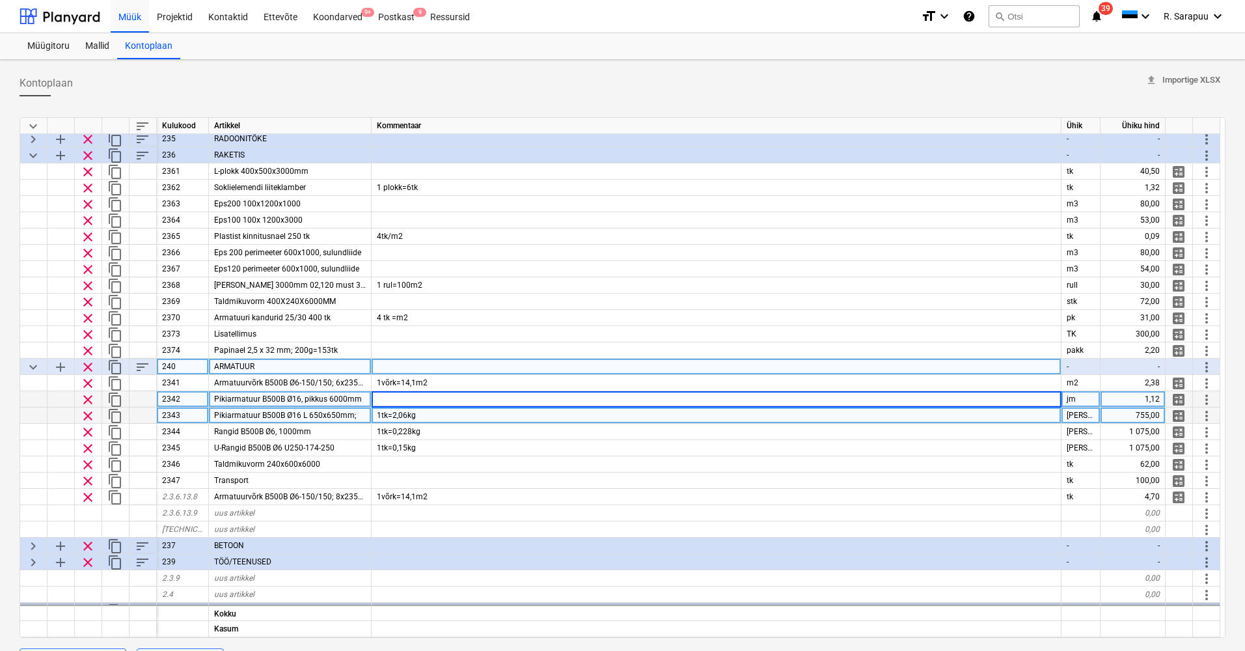
scroll to position [245, 0]
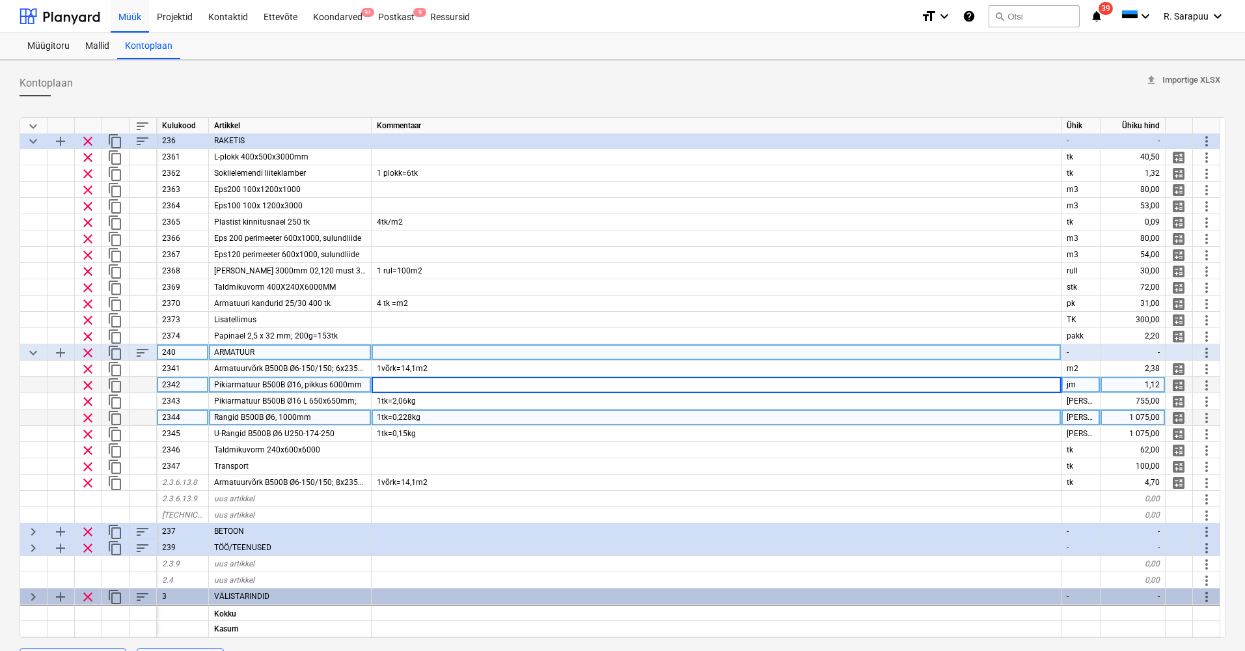
click at [283, 421] on span "Rangid B500B Ø6, 1000mm" at bounding box center [262, 417] width 97 height 9
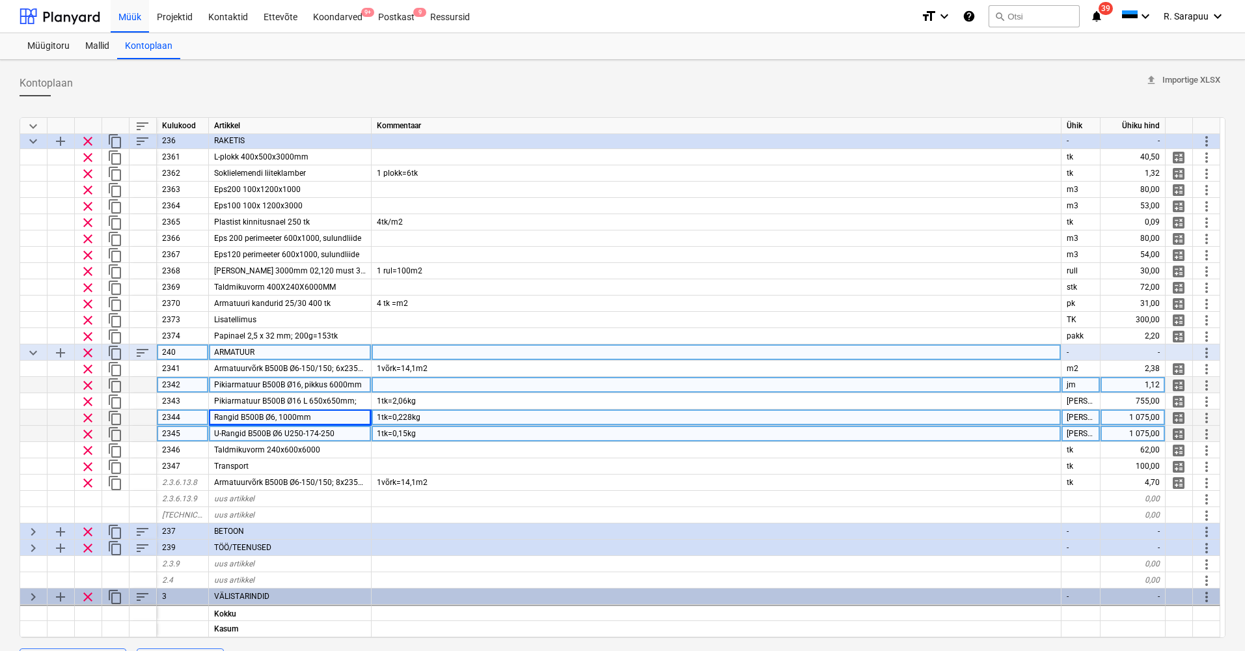
click at [284, 434] on span "U-Rangid B500B Ø6 U250-174-250" at bounding box center [274, 433] width 120 height 9
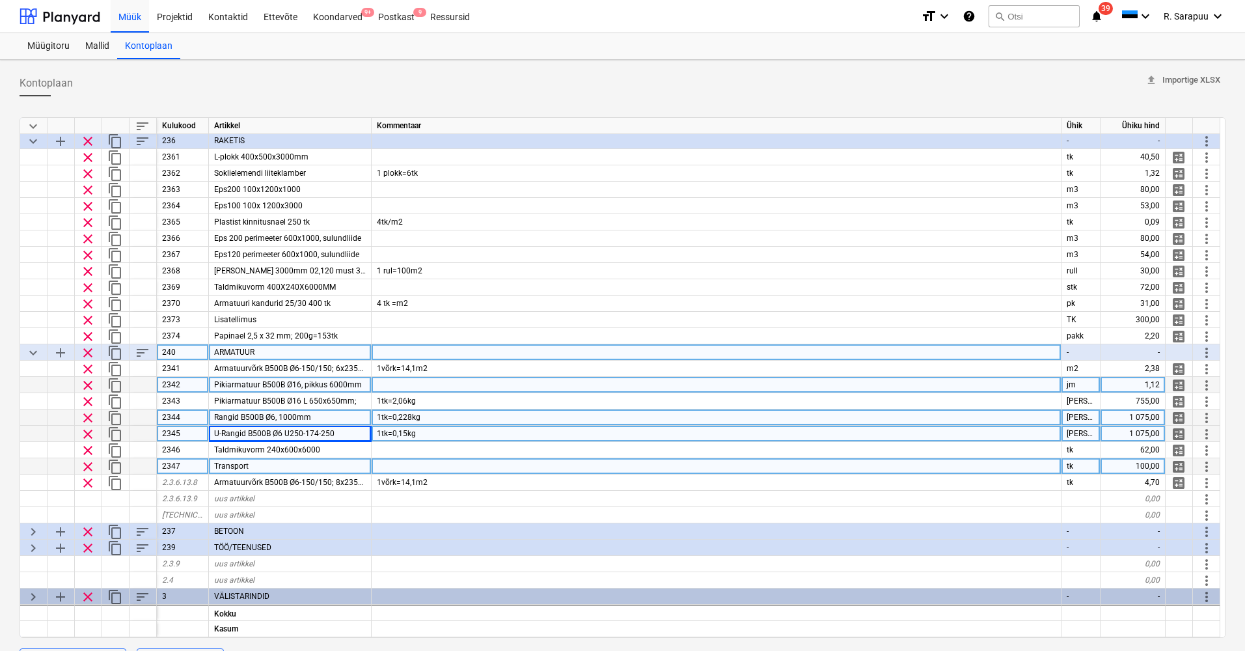
click at [284, 458] on div "Transport" at bounding box center [290, 466] width 163 height 16
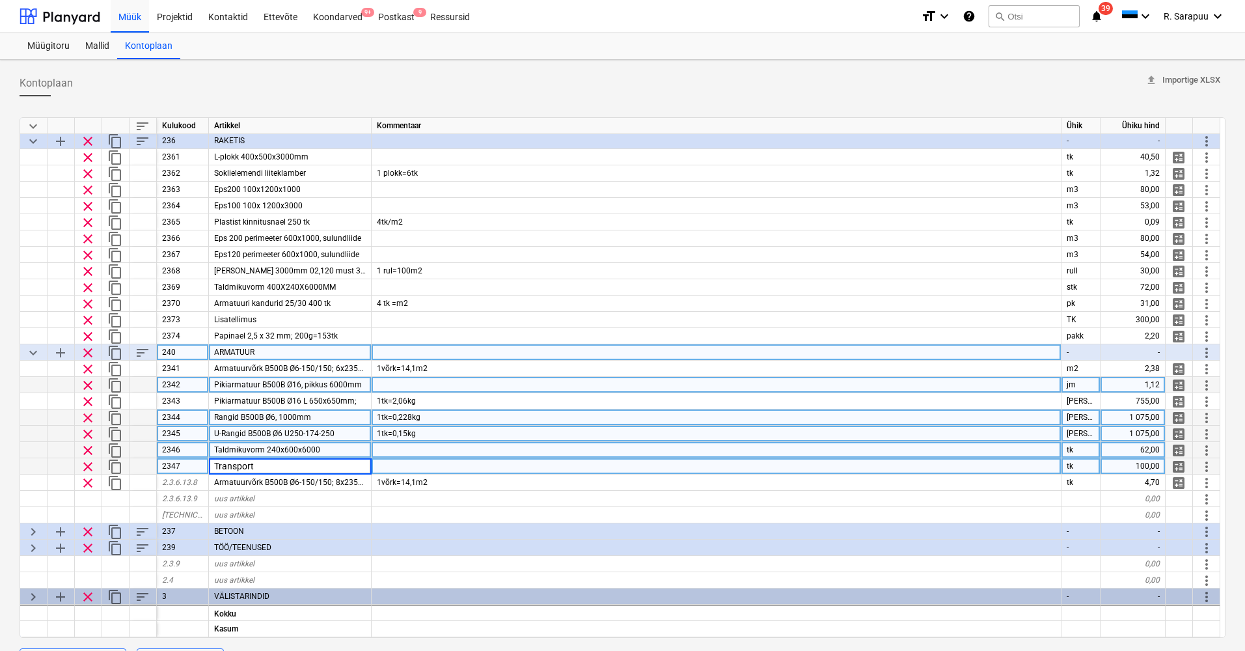
click at [286, 448] on span "Taldmikuvorm 240x600x6000" at bounding box center [267, 449] width 106 height 9
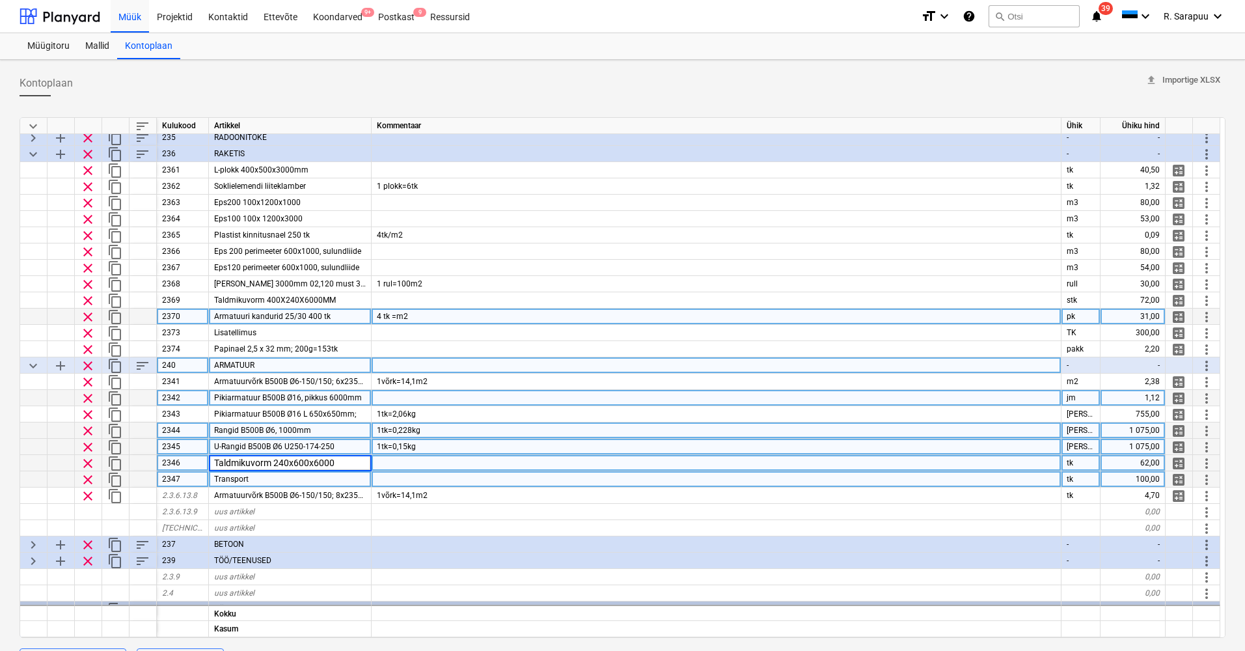
scroll to position [227, 0]
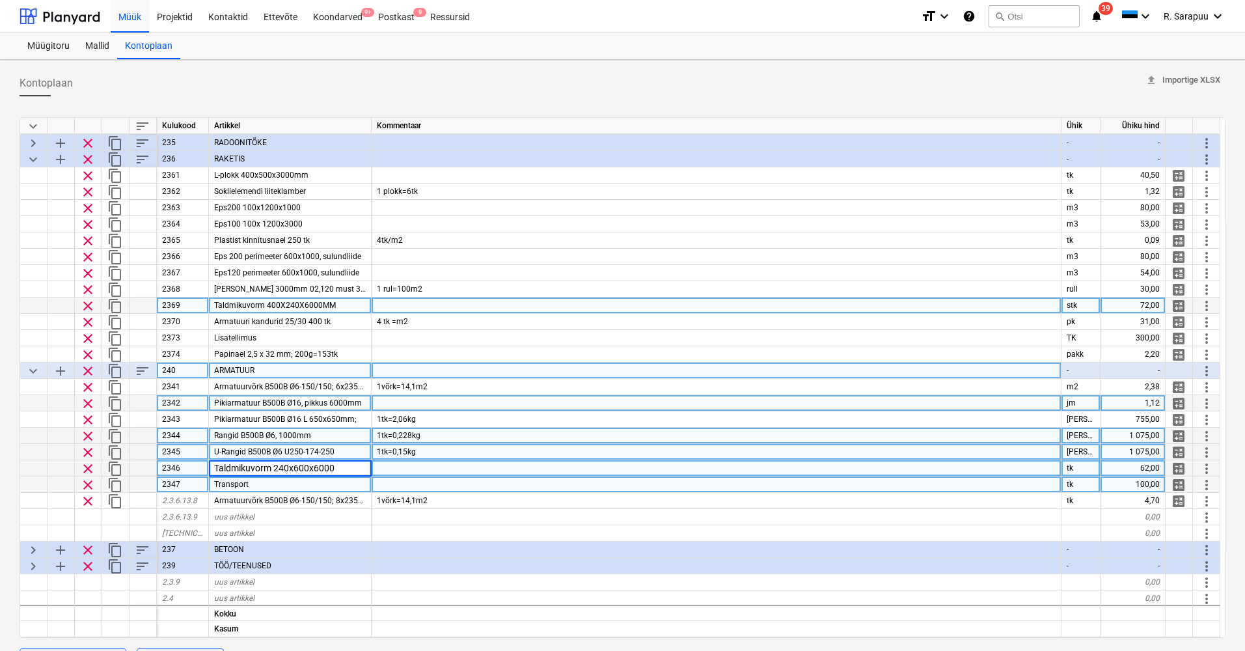
click at [90, 303] on span "clear" at bounding box center [88, 306] width 16 height 16
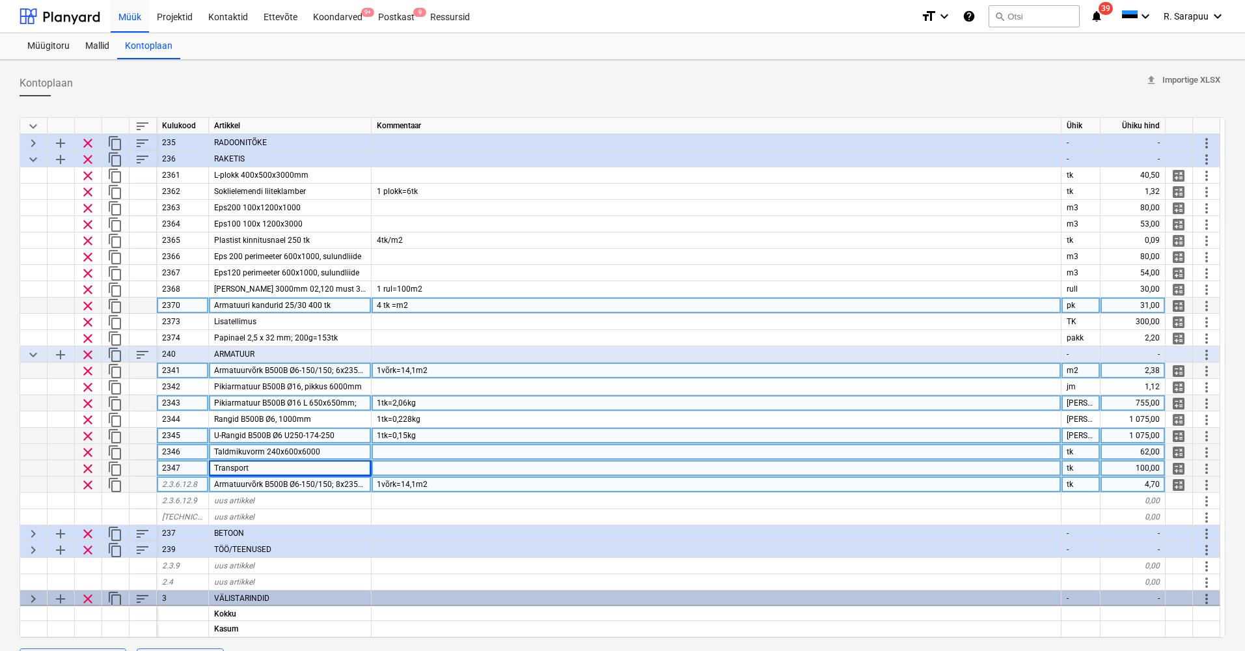
click at [404, 470] on div at bounding box center [717, 468] width 690 height 16
click at [1129, 467] on div "100,00" at bounding box center [1133, 468] width 65 height 16
click at [1050, 467] on div at bounding box center [717, 468] width 690 height 16
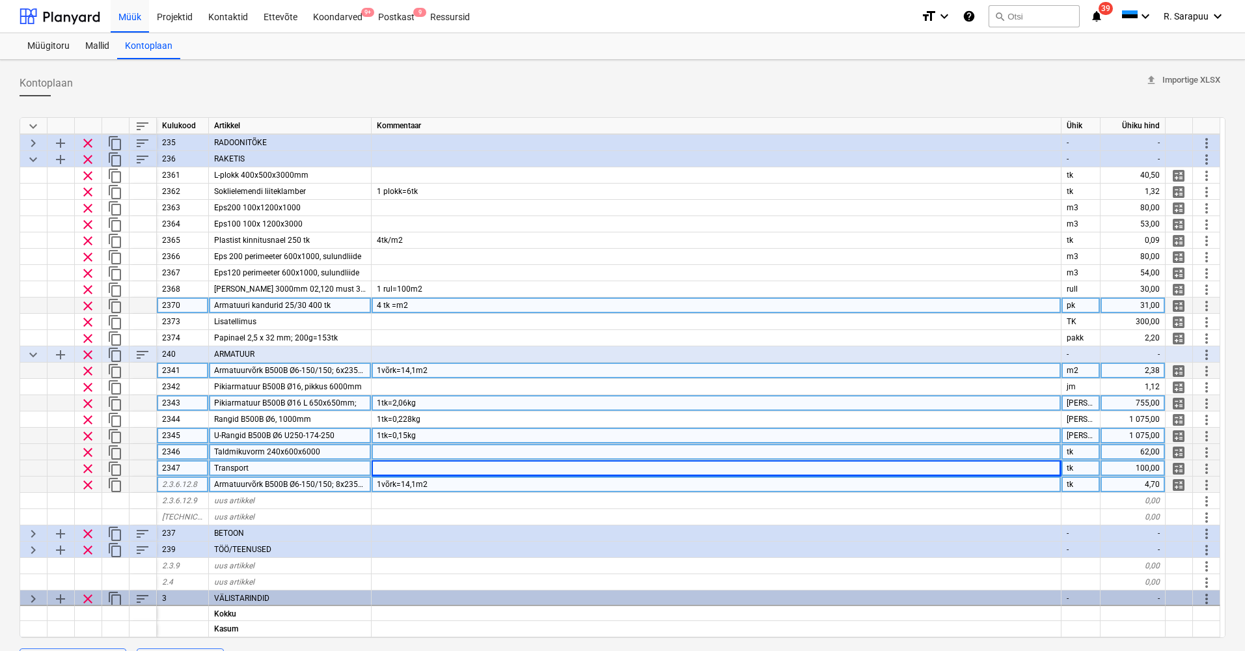
click at [292, 473] on div "Transport" at bounding box center [290, 468] width 163 height 16
click at [292, 473] on input "Transport" at bounding box center [290, 468] width 162 height 16
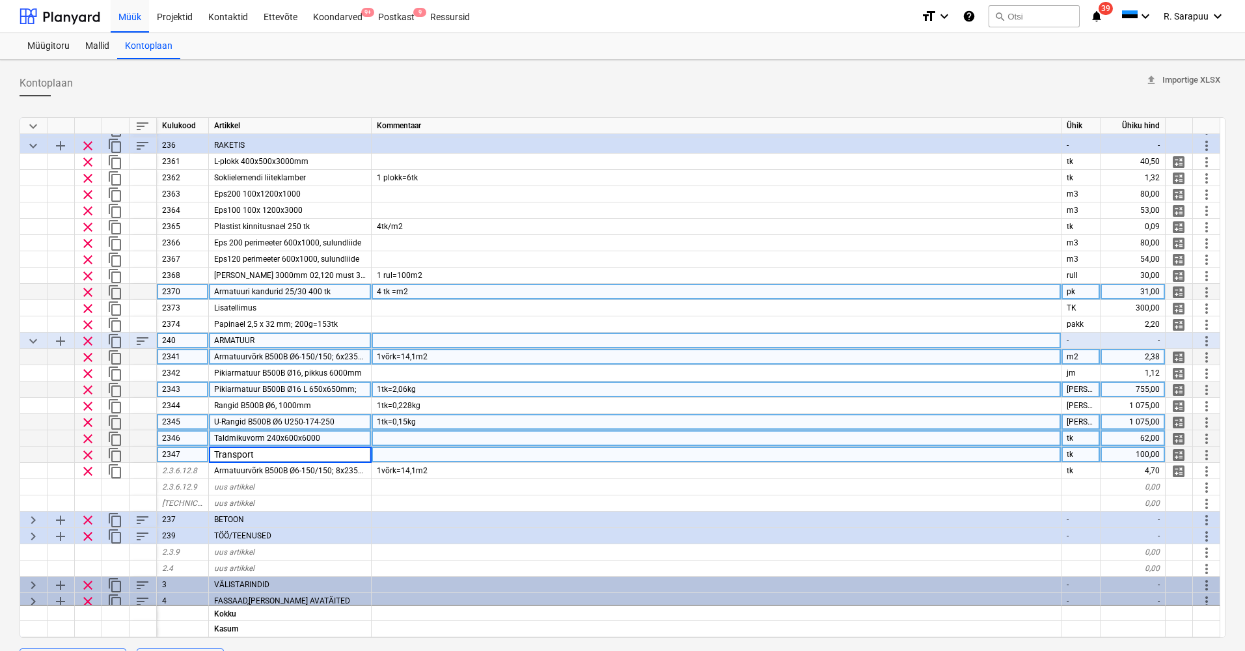
click at [40, 337] on span "keyboard_arrow_down" at bounding box center [33, 341] width 16 height 16
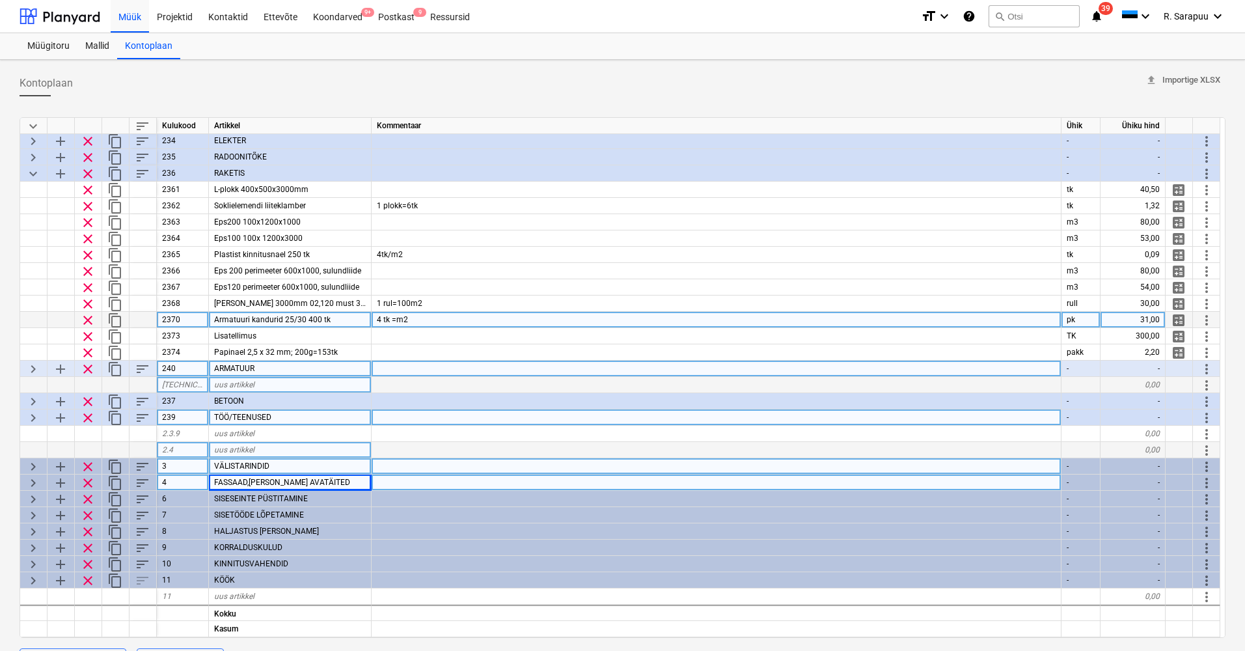
scroll to position [217, 0]
click at [31, 171] on span "keyboard_arrow_down" at bounding box center [33, 174] width 16 height 16
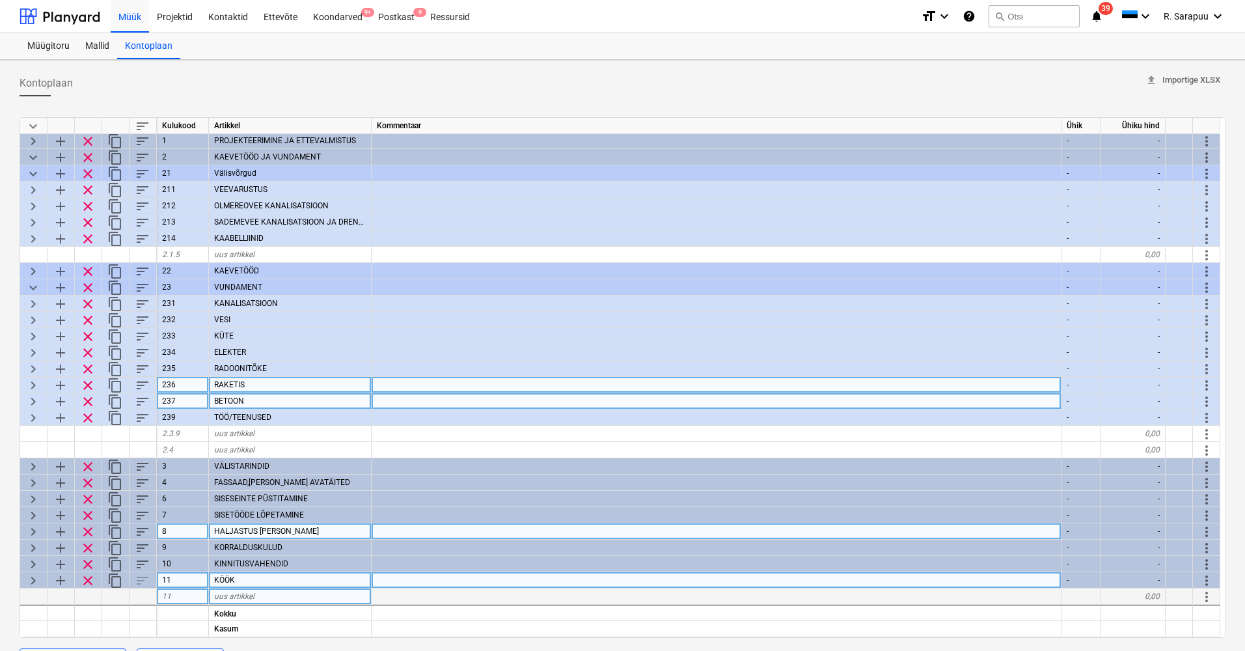
click at [32, 398] on span "keyboard_arrow_right" at bounding box center [33, 402] width 16 height 16
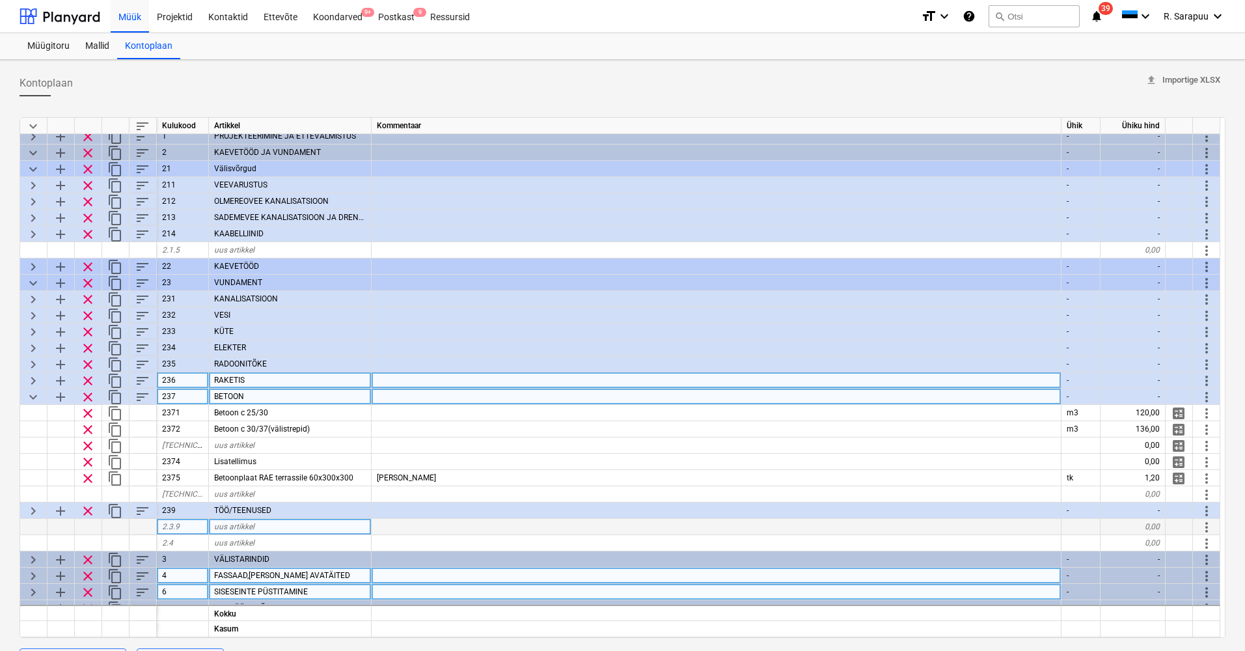
type textarea "x"
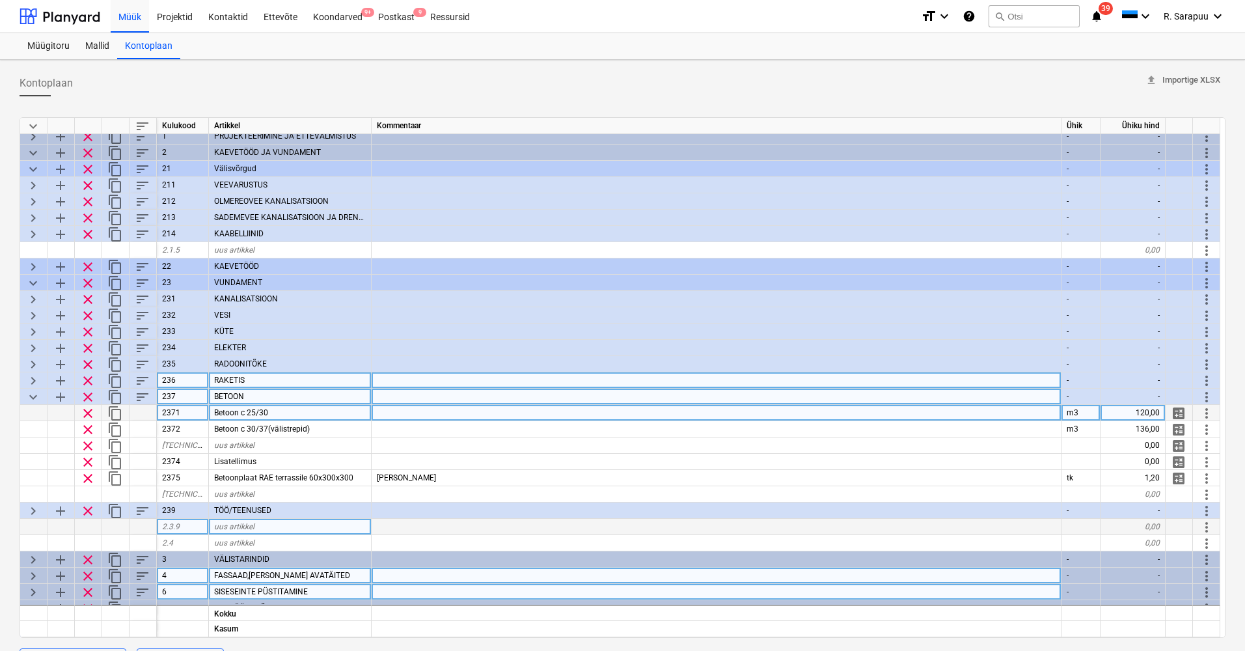
click at [1148, 407] on div "120,00" at bounding box center [1133, 413] width 65 height 16
click at [1157, 410] on input "120" at bounding box center [1133, 413] width 64 height 16
type input "125"
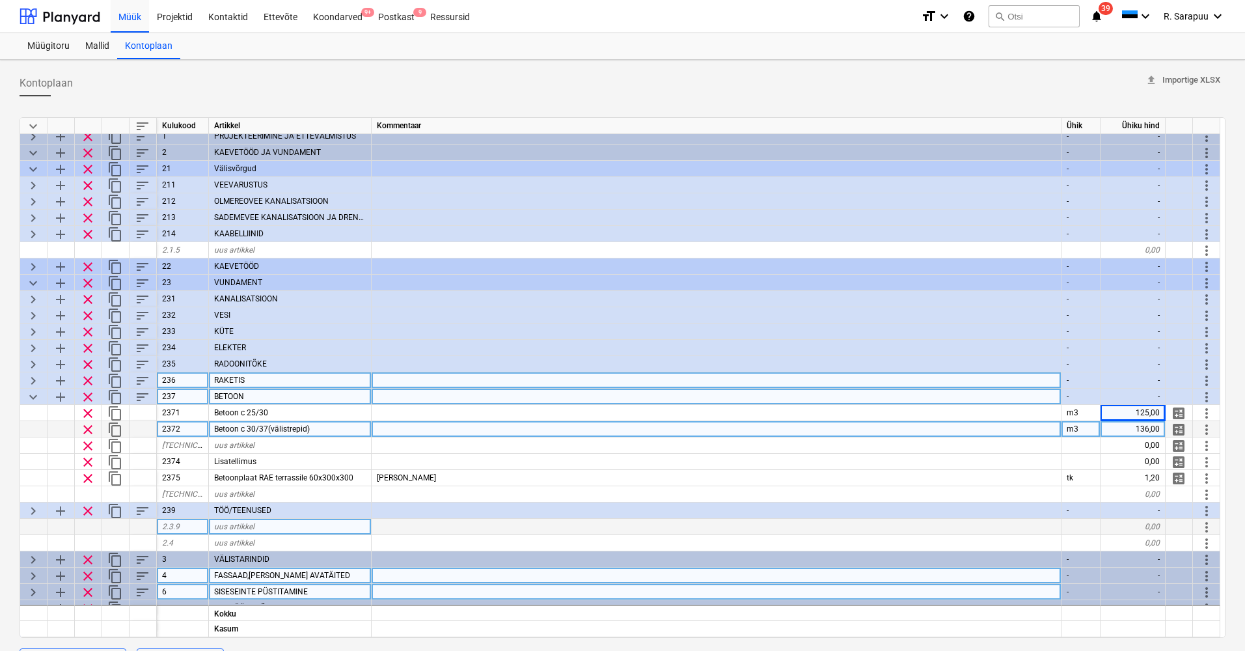
click at [1044, 433] on div at bounding box center [717, 429] width 690 height 16
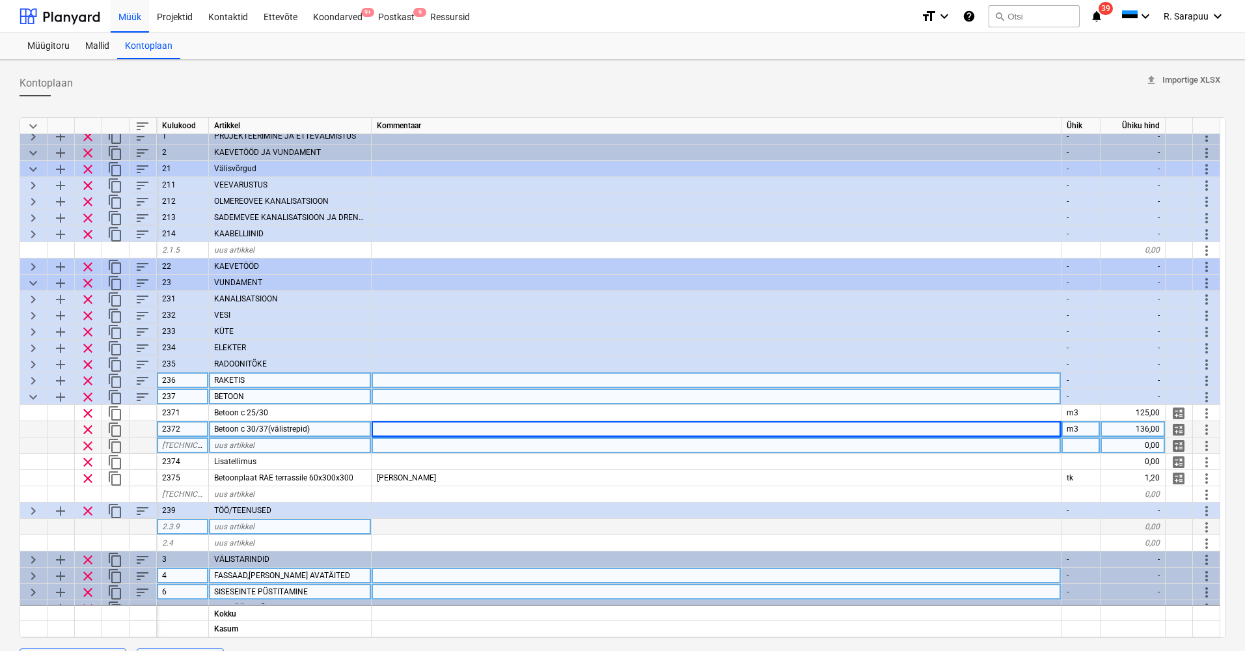
click at [322, 447] on div "uus artikkel" at bounding box center [290, 445] width 163 height 16
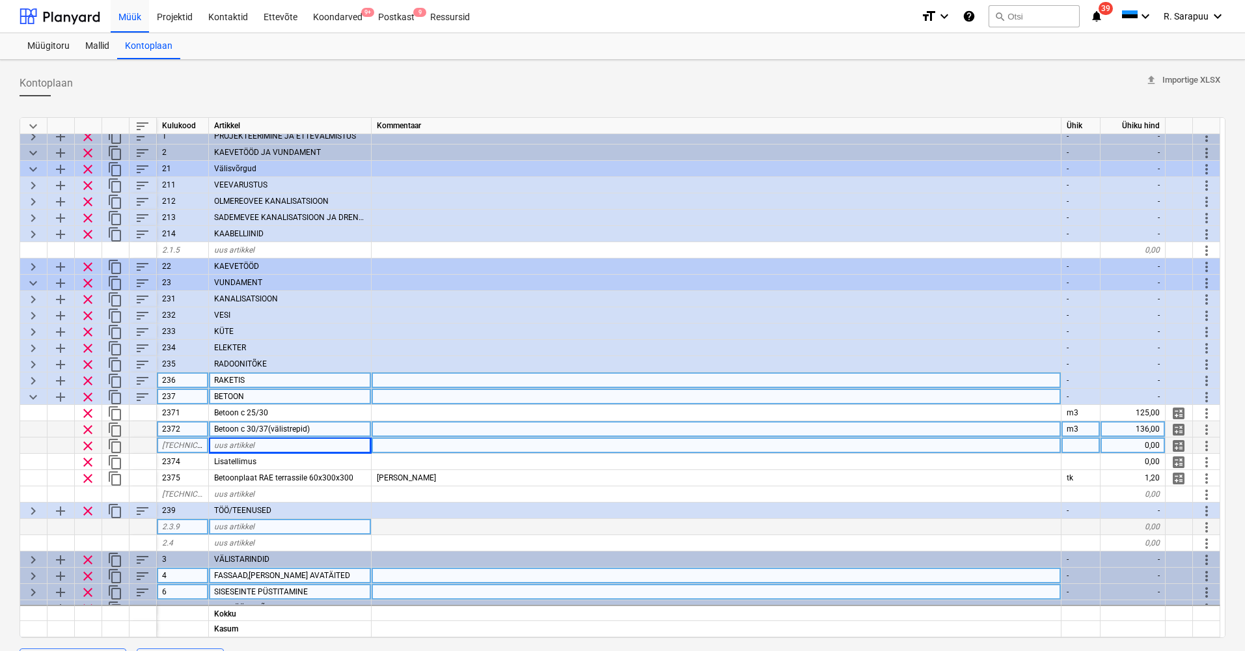
click at [395, 436] on div at bounding box center [717, 429] width 690 height 16
click at [398, 450] on div at bounding box center [717, 445] width 690 height 16
click at [334, 449] on div "uus artikkel" at bounding box center [290, 445] width 163 height 16
click at [391, 426] on div at bounding box center [717, 429] width 690 height 16
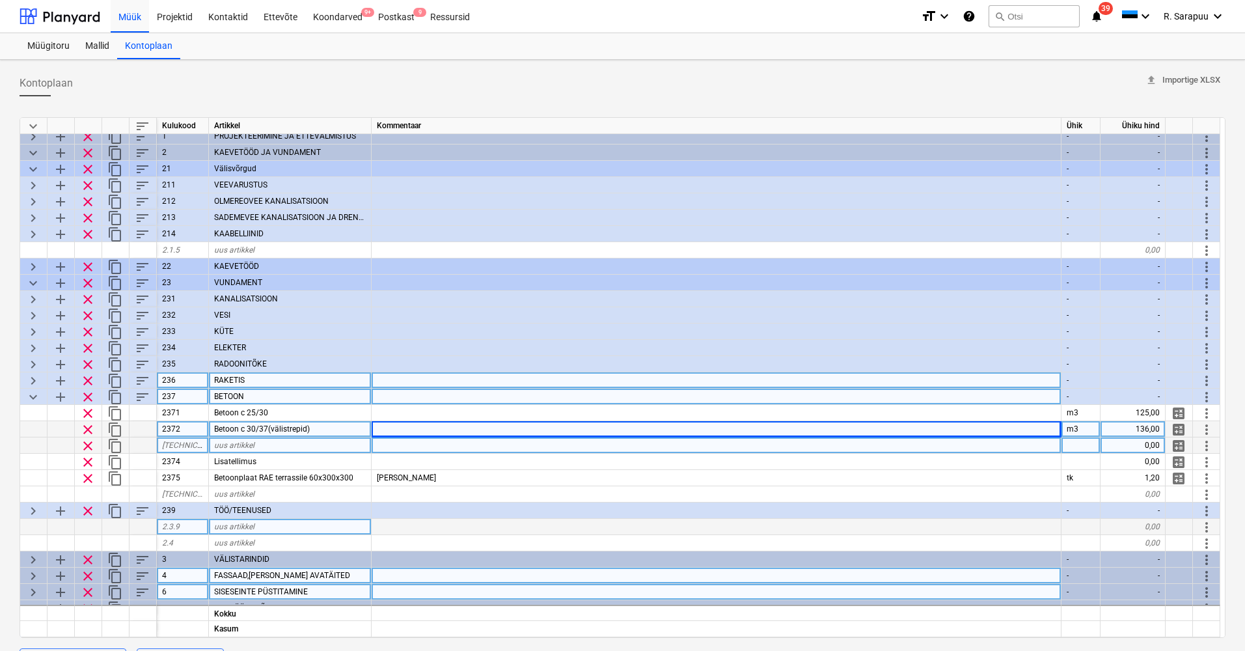
click at [266, 449] on div "uus artikkel" at bounding box center [290, 445] width 163 height 16
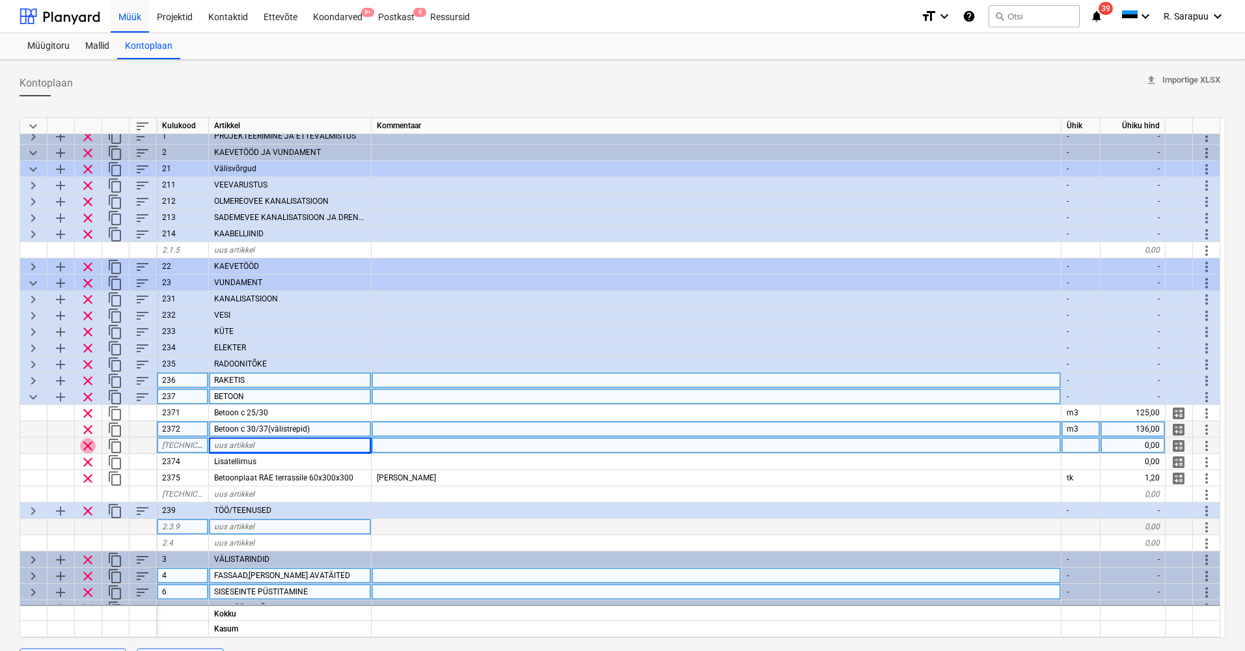
click at [87, 447] on span "clear" at bounding box center [88, 446] width 16 height 16
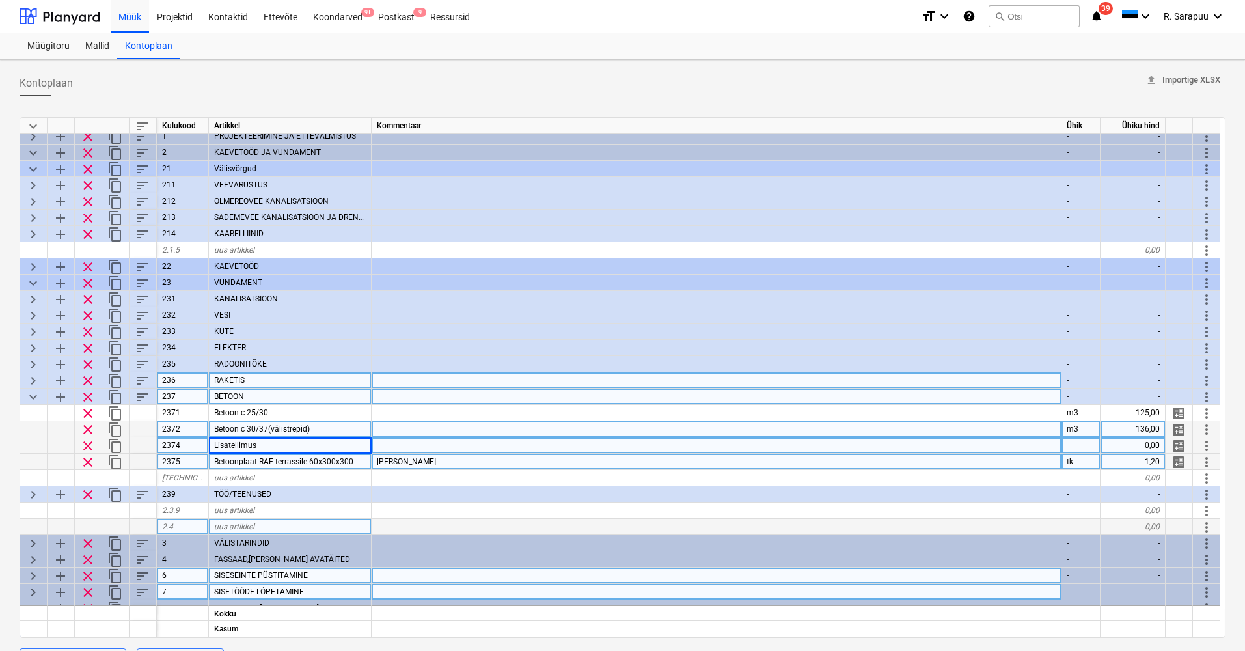
click at [320, 469] on div "Betoonplaat RAE terrassile 60x300x300" at bounding box center [290, 462] width 163 height 16
click at [441, 462] on div "[PERSON_NAME]" at bounding box center [717, 462] width 690 height 16
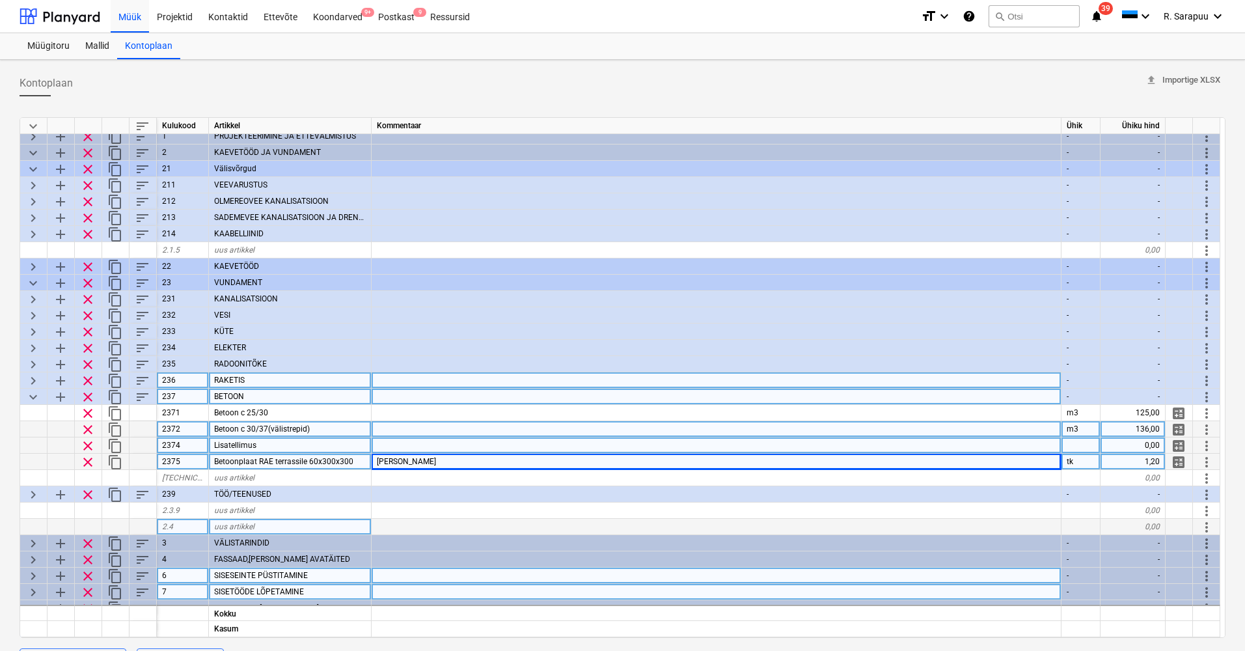
click at [293, 460] on span "Betoonplaat RAE terrassile 60x300x300" at bounding box center [283, 461] width 139 height 9
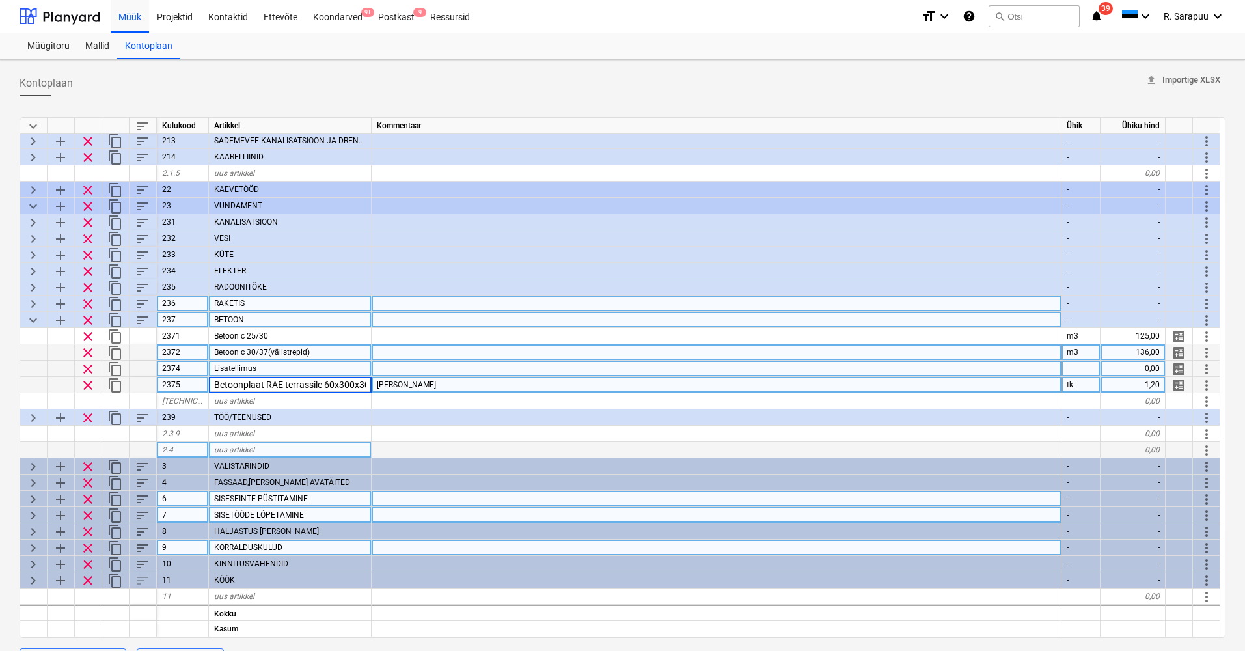
scroll to position [87, 0]
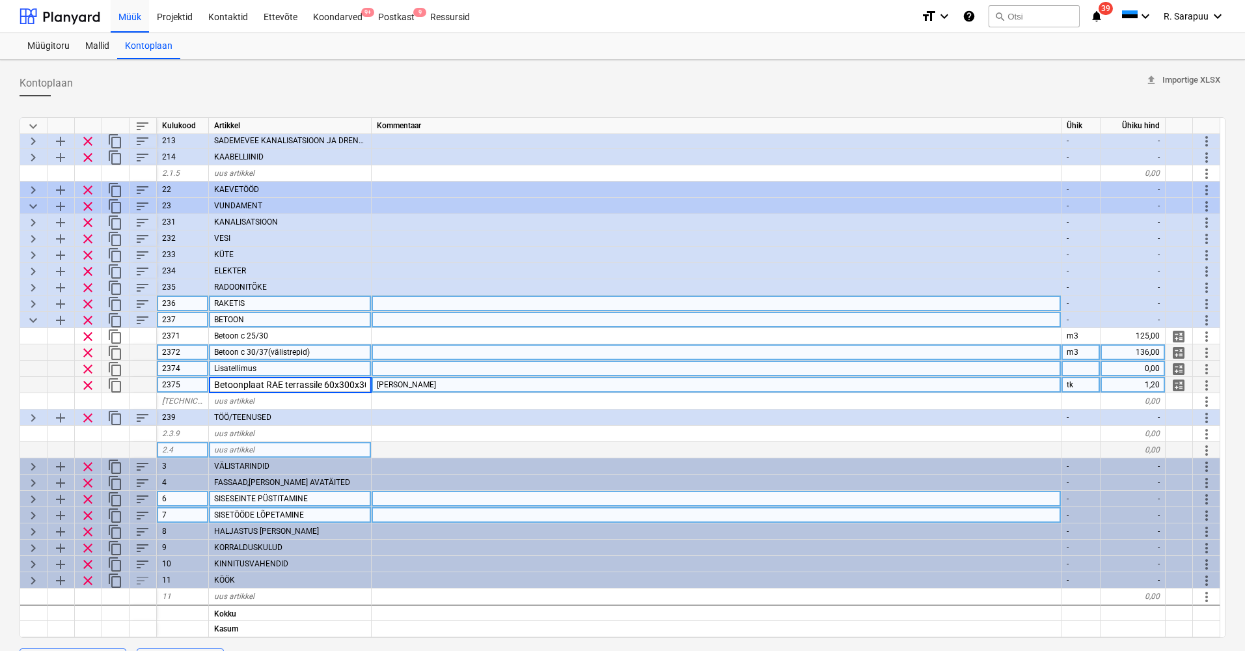
click at [430, 372] on div at bounding box center [717, 369] width 690 height 16
click at [408, 346] on div at bounding box center [717, 352] width 690 height 16
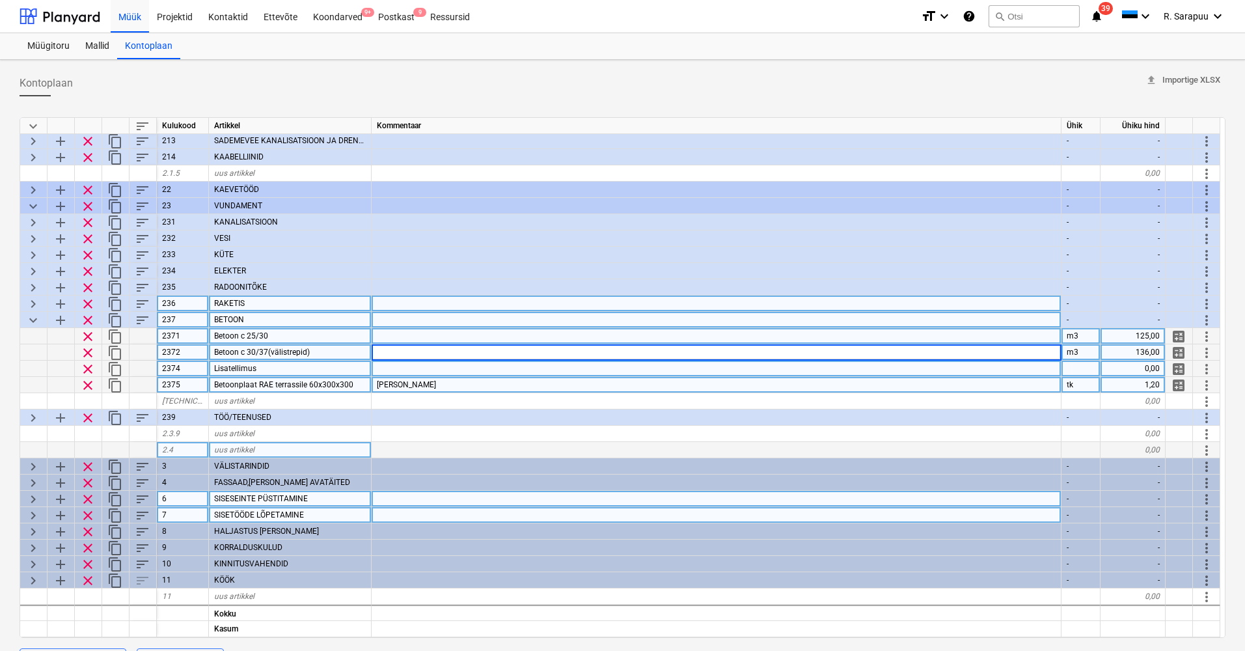
click at [404, 332] on div at bounding box center [717, 336] width 690 height 16
click at [400, 352] on div at bounding box center [717, 352] width 690 height 16
click at [400, 364] on div at bounding box center [717, 369] width 690 height 16
click at [38, 317] on span "keyboard_arrow_down" at bounding box center [33, 320] width 16 height 16
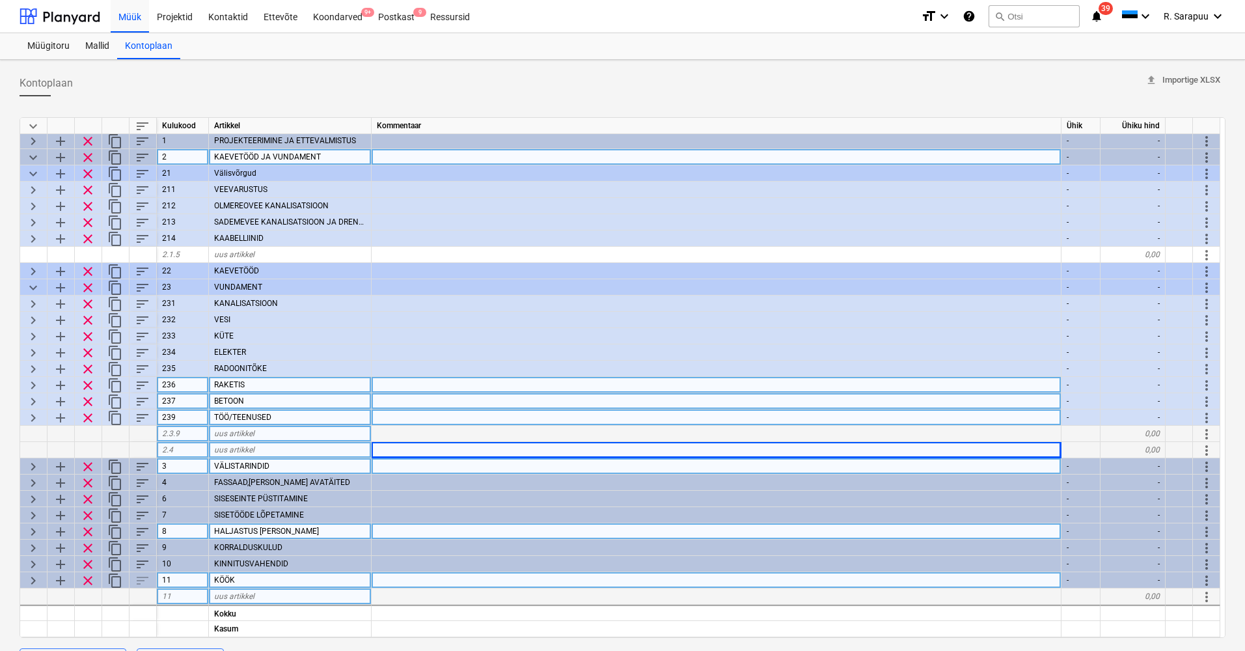
scroll to position [0, 0]
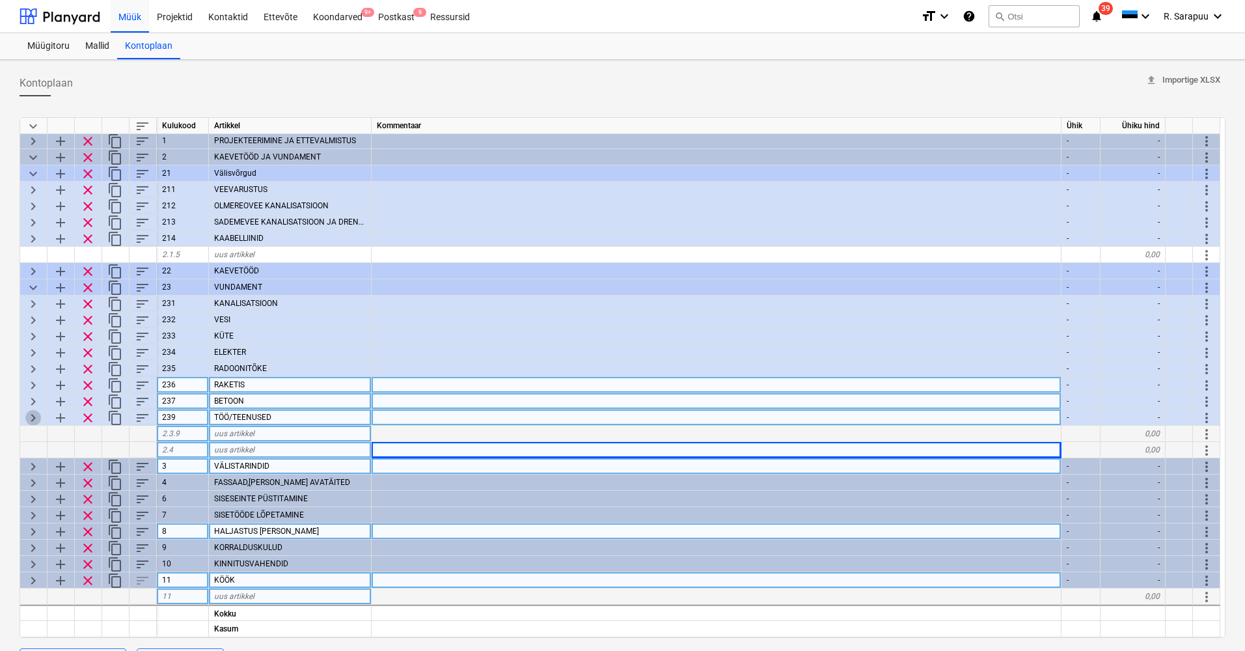
click at [34, 412] on span "keyboard_arrow_right" at bounding box center [33, 418] width 16 height 16
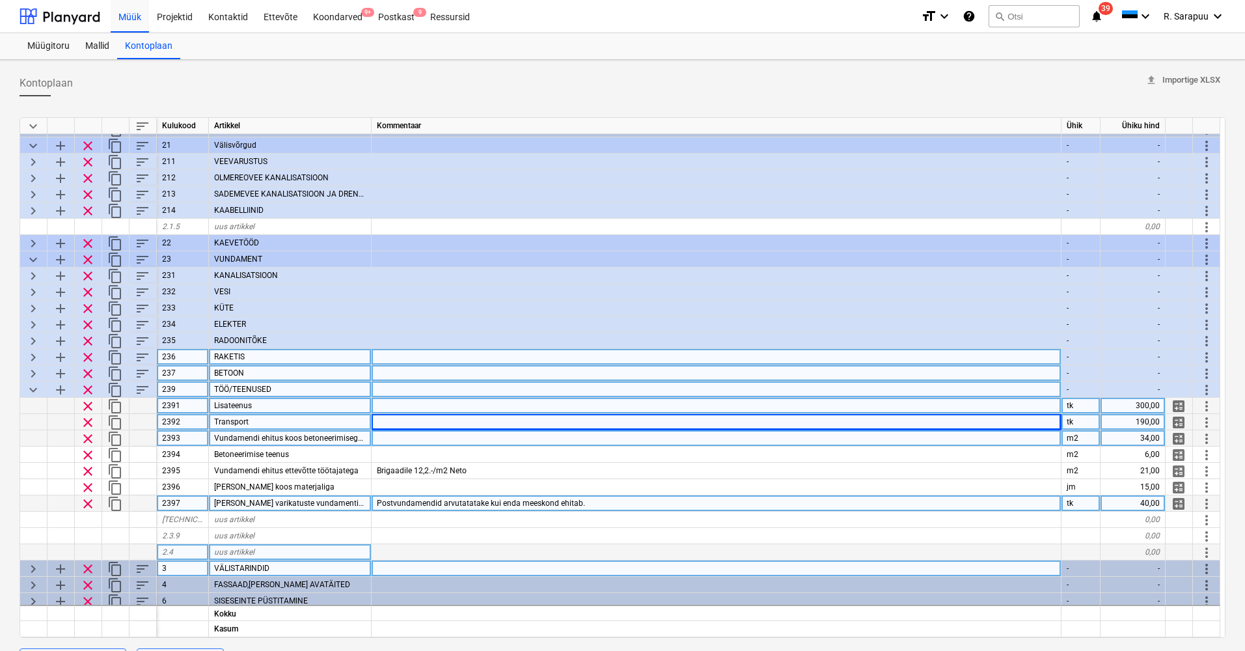
scroll to position [29, 1]
click at [275, 408] on div "Lisateenus" at bounding box center [290, 406] width 163 height 16
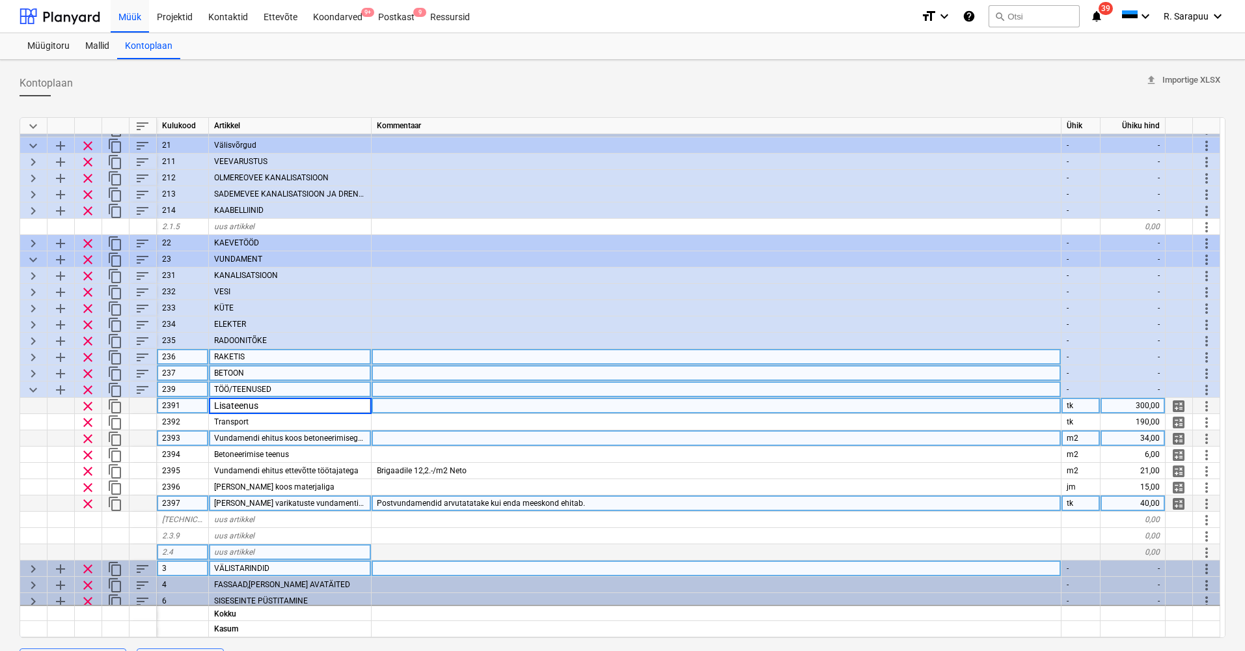
click at [381, 408] on div at bounding box center [717, 406] width 690 height 16
click at [306, 406] on div "Lisateenus" at bounding box center [290, 406] width 163 height 16
click at [398, 408] on div at bounding box center [717, 406] width 690 height 16
click at [90, 405] on span "clear" at bounding box center [88, 406] width 16 height 16
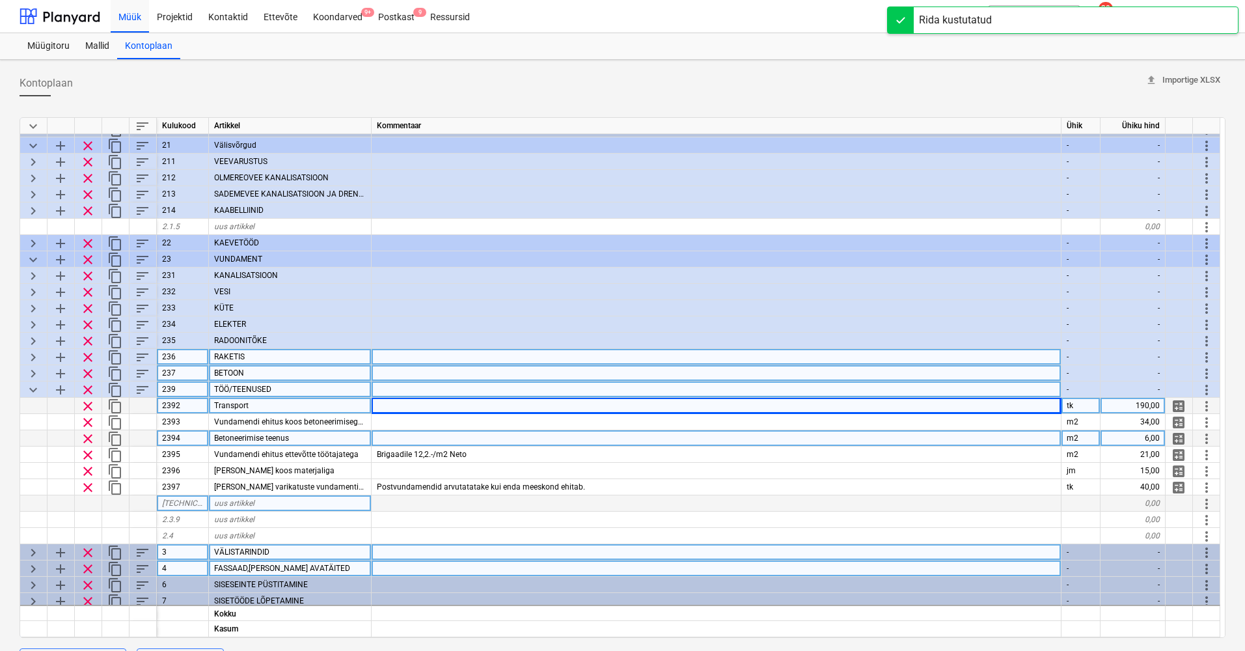
scroll to position [41, 1]
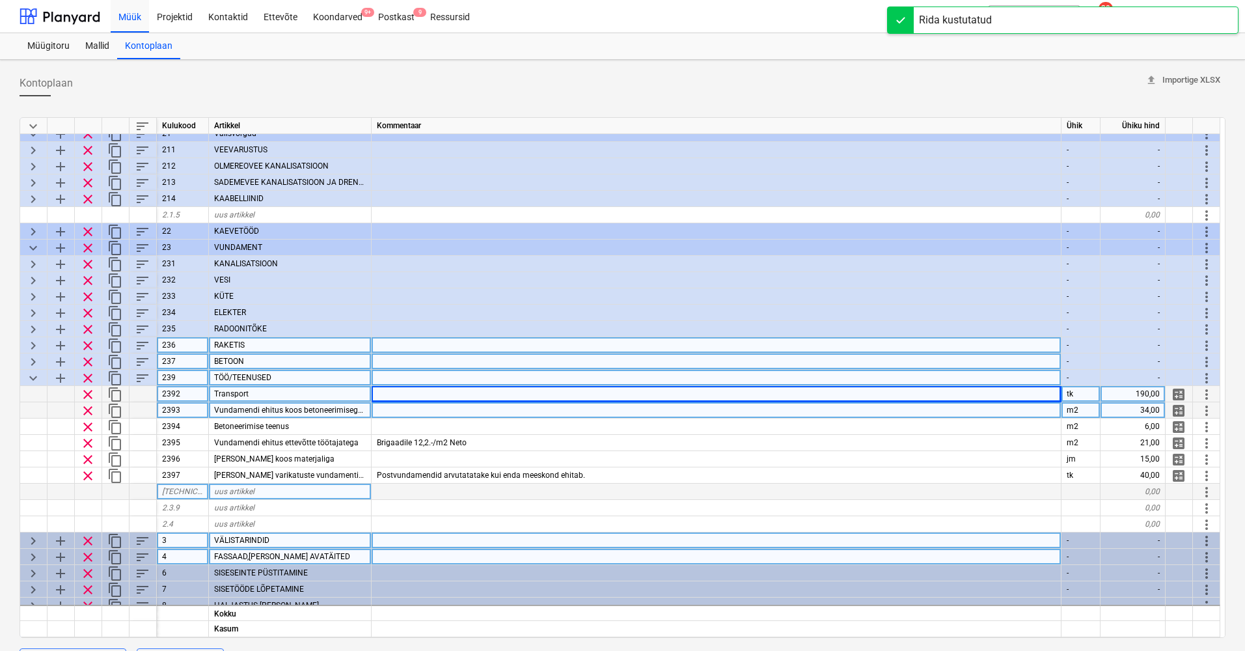
click at [407, 410] on div at bounding box center [717, 410] width 690 height 16
click at [401, 391] on div at bounding box center [717, 394] width 690 height 16
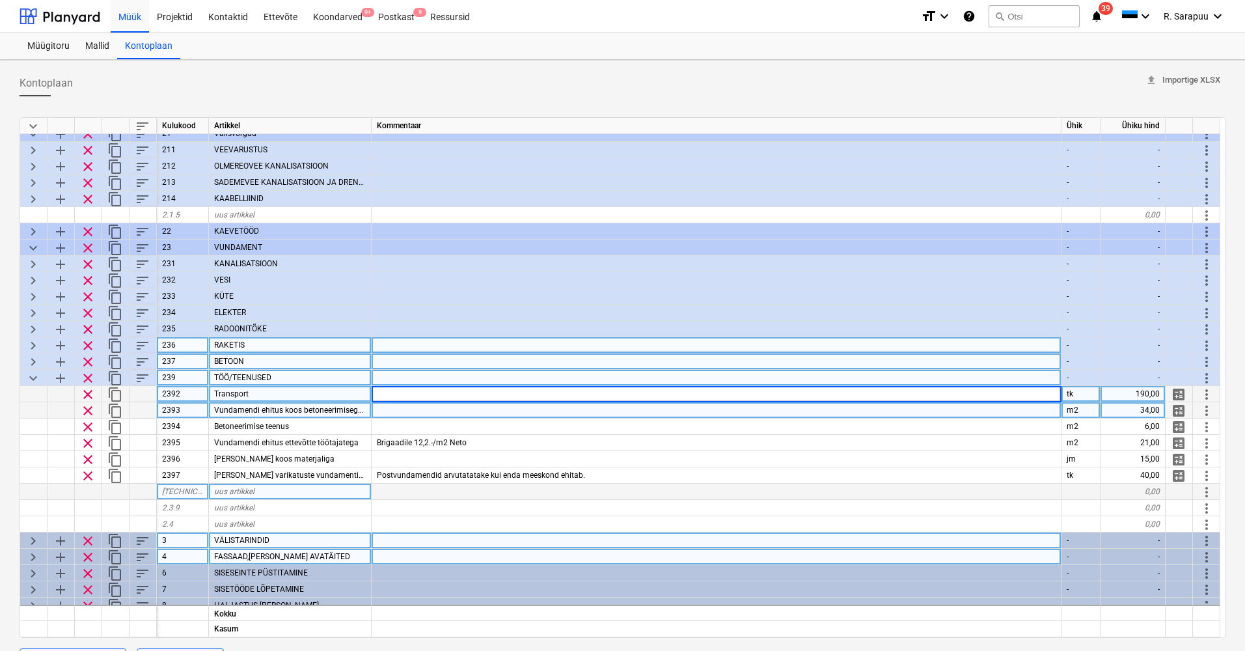
click at [92, 395] on span "clear" at bounding box center [88, 395] width 16 height 16
type textarea "x"
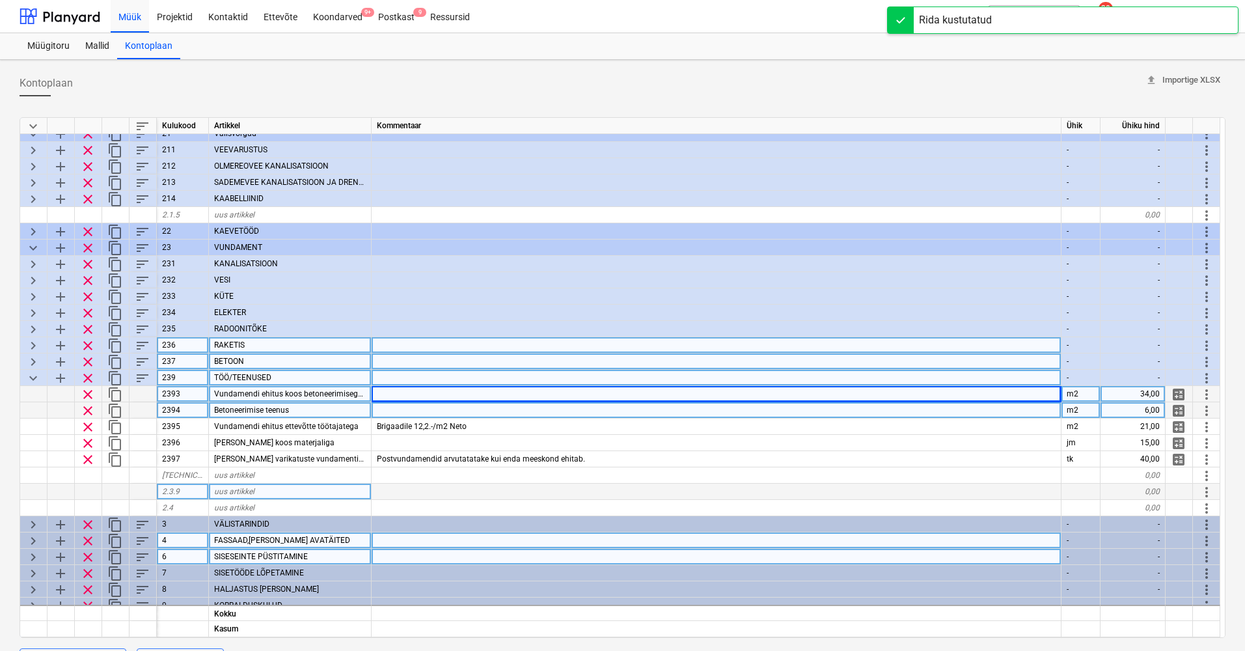
click at [293, 390] on span "Vundamendi ehitus koos betoneerimisega teenus." at bounding box center [302, 393] width 176 height 9
click at [293, 390] on input "Vundamendi ehitus koos betoneerimisega teenus." at bounding box center [290, 394] width 162 height 16
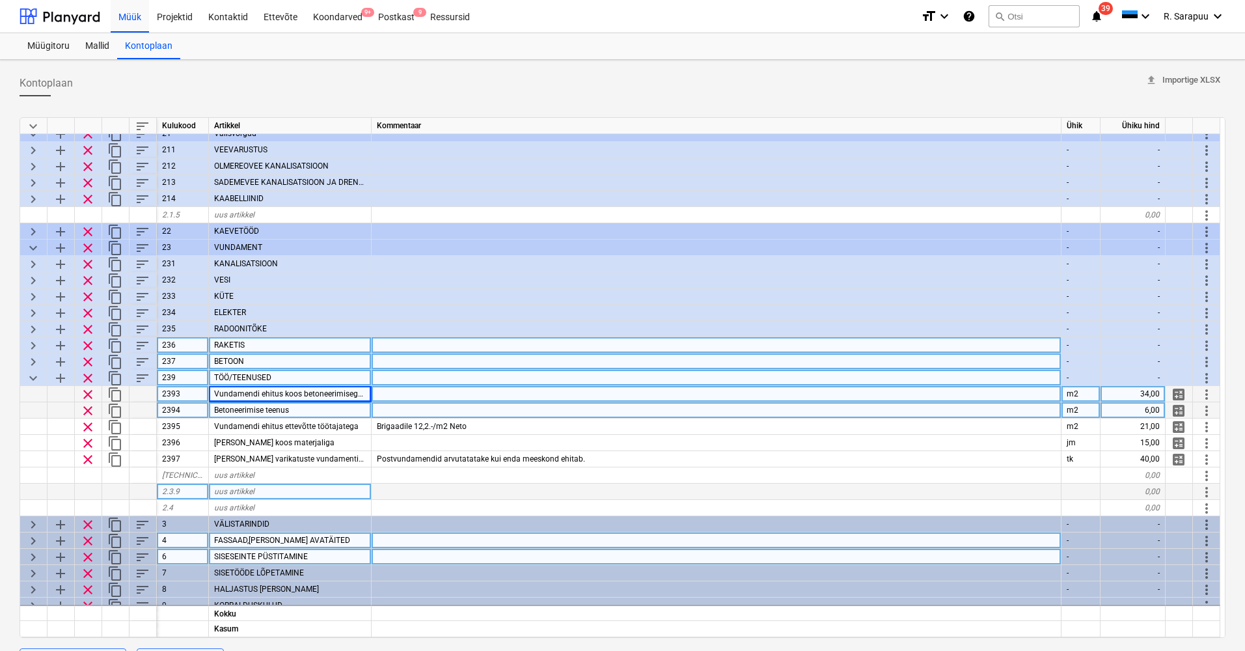
click at [468, 400] on div at bounding box center [717, 394] width 690 height 16
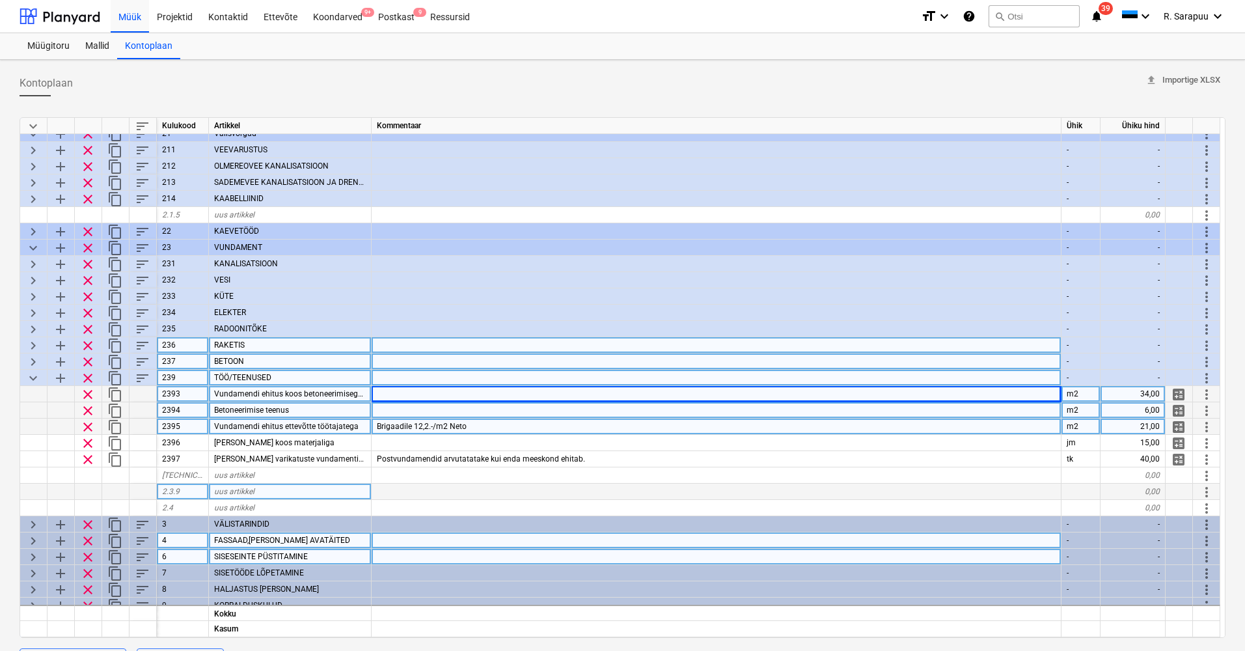
click at [450, 423] on span "Brigaadile 12,2.-/m2 Neto" at bounding box center [422, 426] width 90 height 9
click at [435, 423] on input "Brigaadile 12,2.-/m2 Neto" at bounding box center [716, 427] width 689 height 16
type input "Brigaadile 15.-/m2 Neto"
type textarea "x"
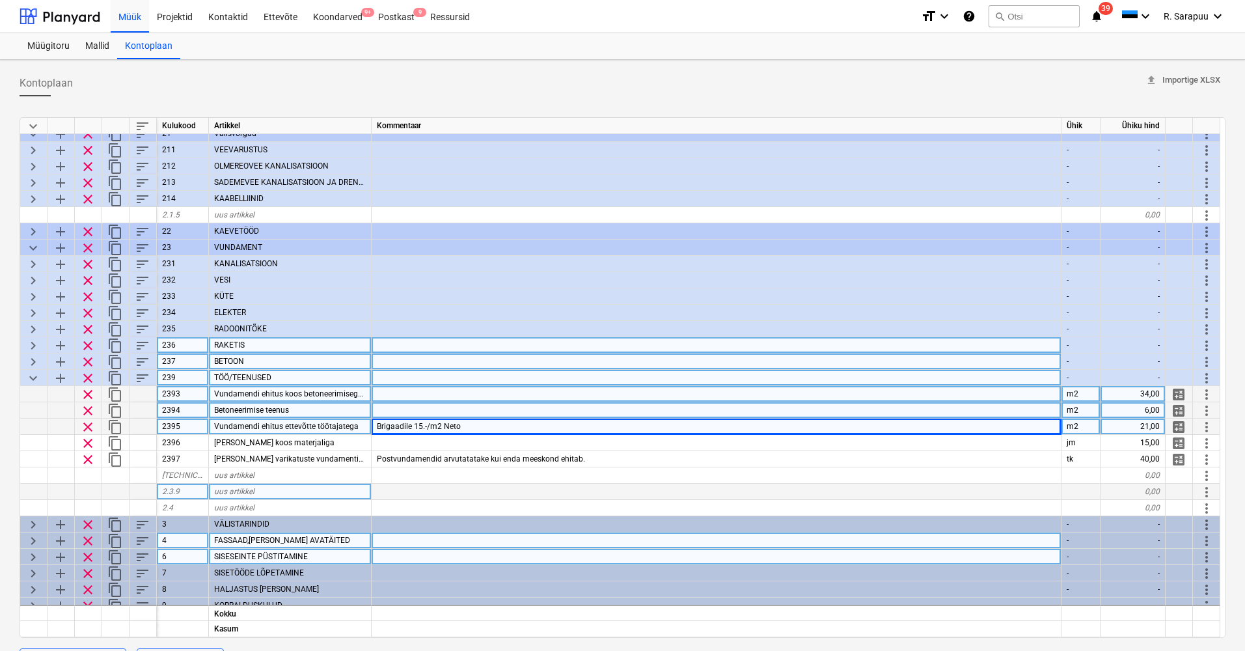
click at [1139, 423] on div "21,00" at bounding box center [1133, 427] width 65 height 16
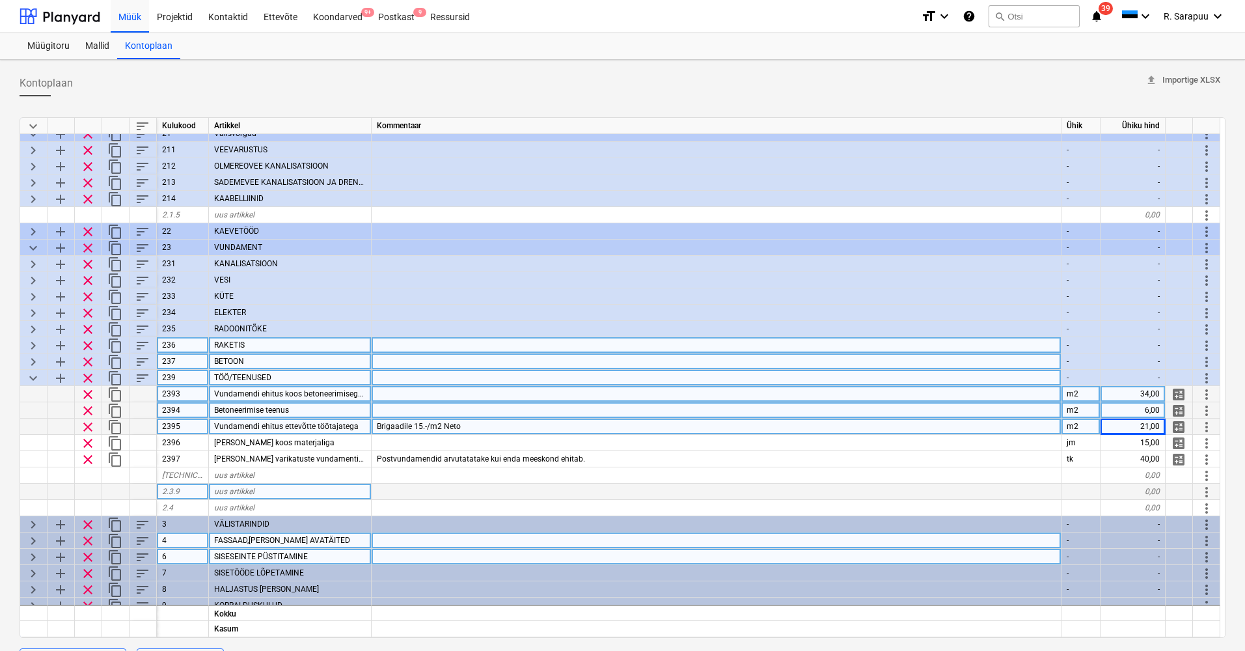
click at [943, 430] on div "Brigaadile 15.-/m2 Neto" at bounding box center [717, 427] width 690 height 16
click at [1133, 426] on div "21,00" at bounding box center [1133, 427] width 65 height 16
type input "25,5"
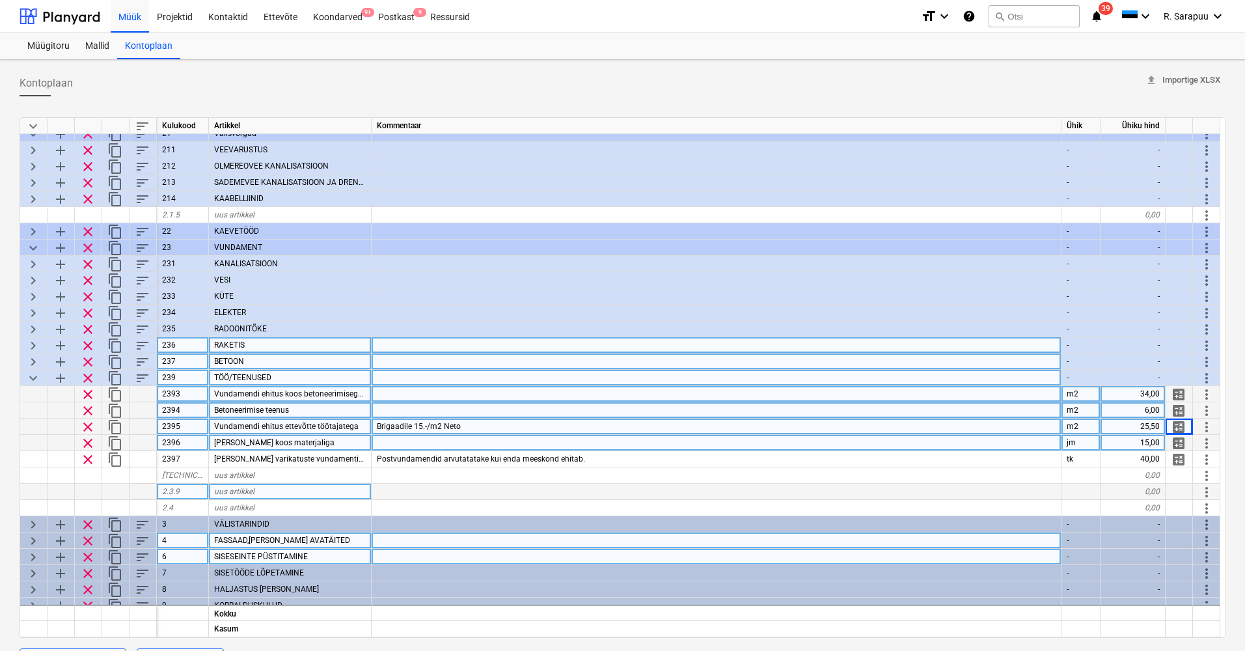
click at [673, 440] on div at bounding box center [717, 443] width 690 height 16
click at [652, 423] on div "Brigaadile 15.-/m2 Neto" at bounding box center [717, 427] width 690 height 16
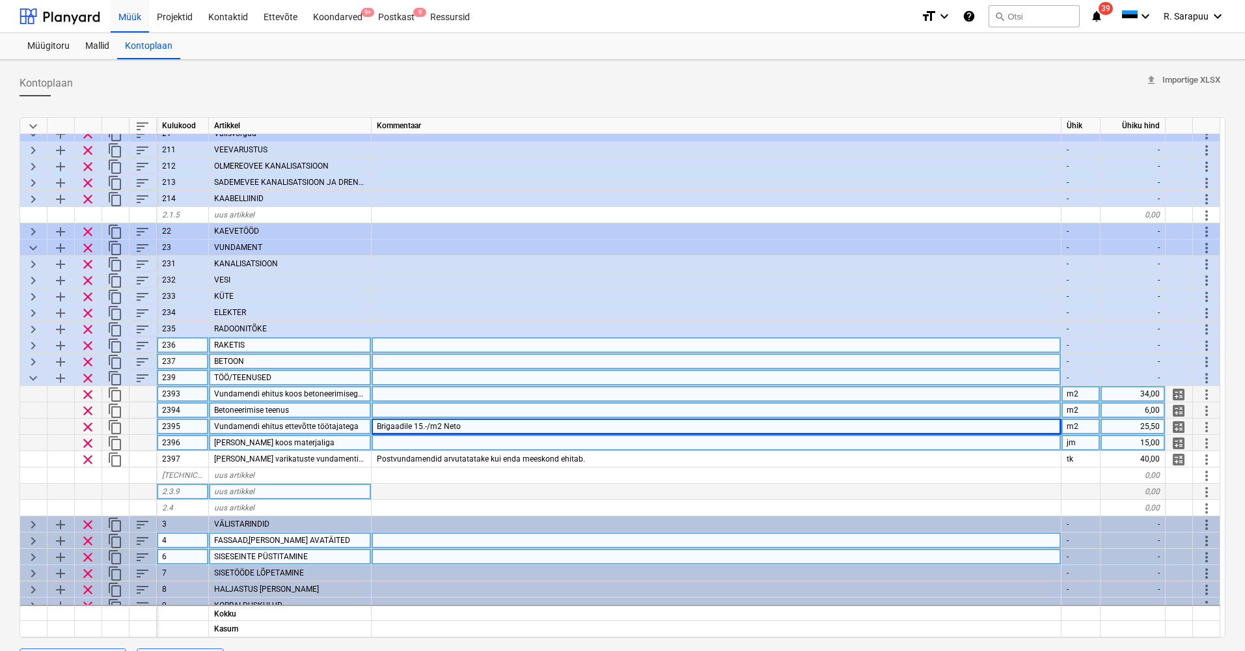
click at [598, 413] on div at bounding box center [717, 410] width 690 height 16
click at [1131, 426] on div "25,50" at bounding box center [1133, 427] width 65 height 16
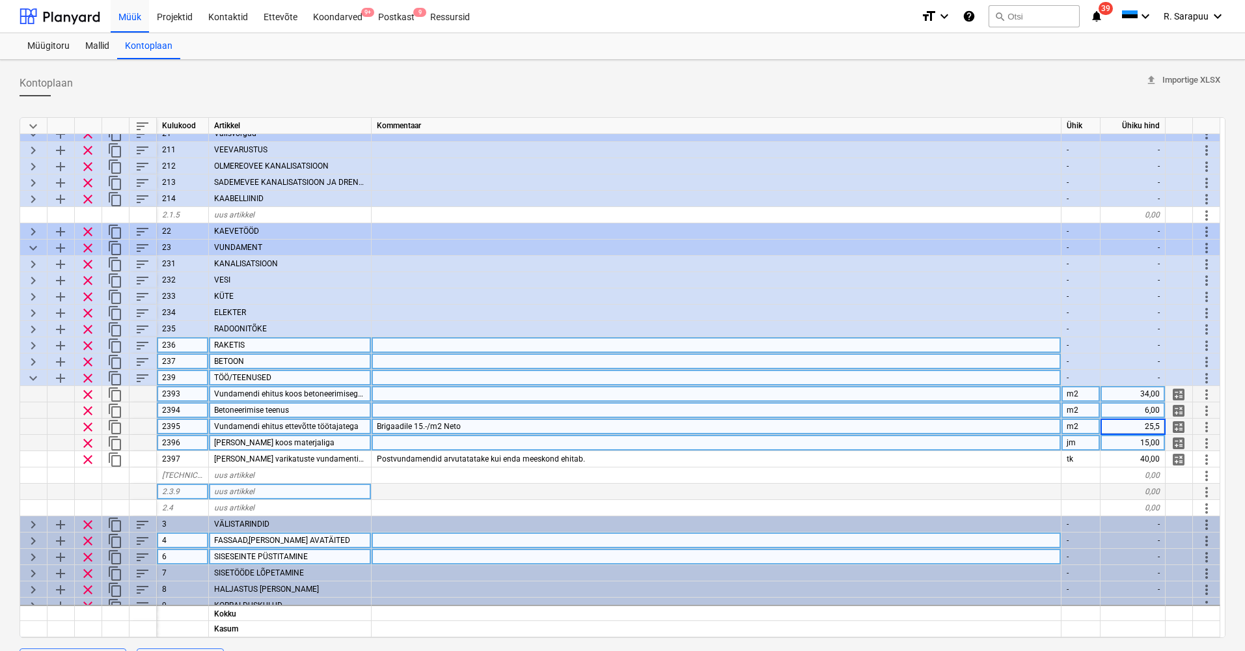
click at [1146, 393] on div "34,00" at bounding box center [1133, 394] width 65 height 16
click at [974, 393] on div at bounding box center [717, 394] width 690 height 16
click at [1141, 386] on div "34,00" at bounding box center [1133, 394] width 65 height 16
click at [592, 424] on div "Brigaadile 15.-/m2 Neto" at bounding box center [717, 427] width 690 height 16
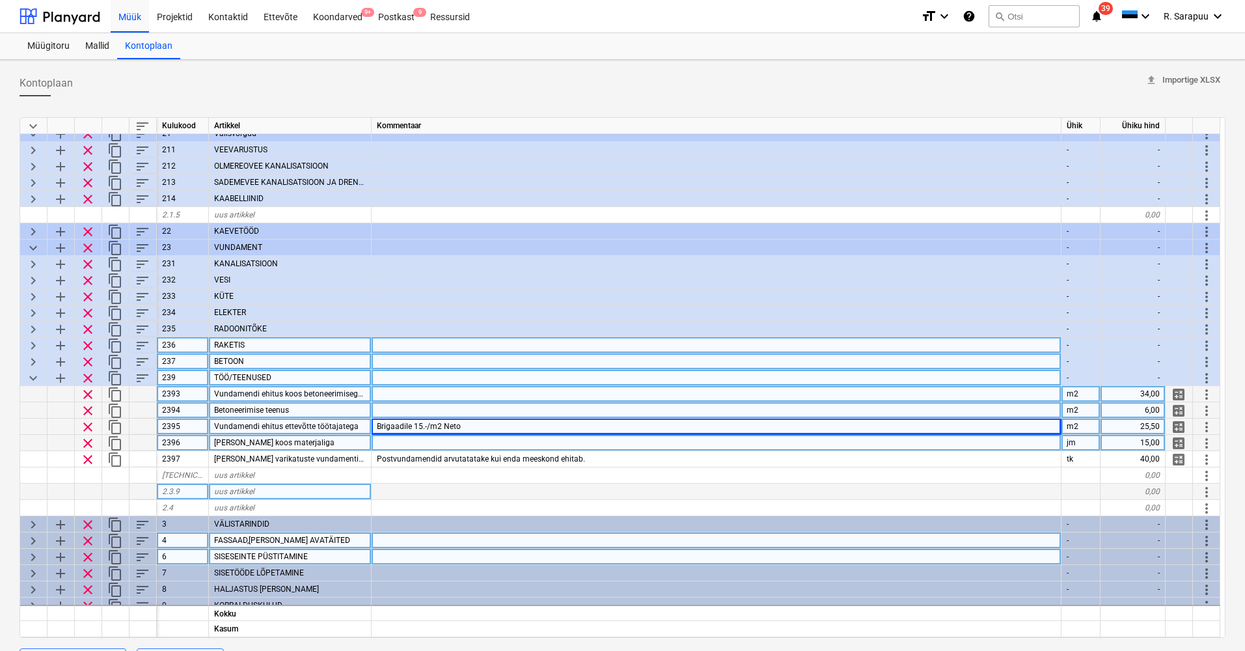
click at [598, 406] on div at bounding box center [717, 410] width 690 height 16
click at [1135, 428] on div "25,50" at bounding box center [1133, 427] width 65 height 16
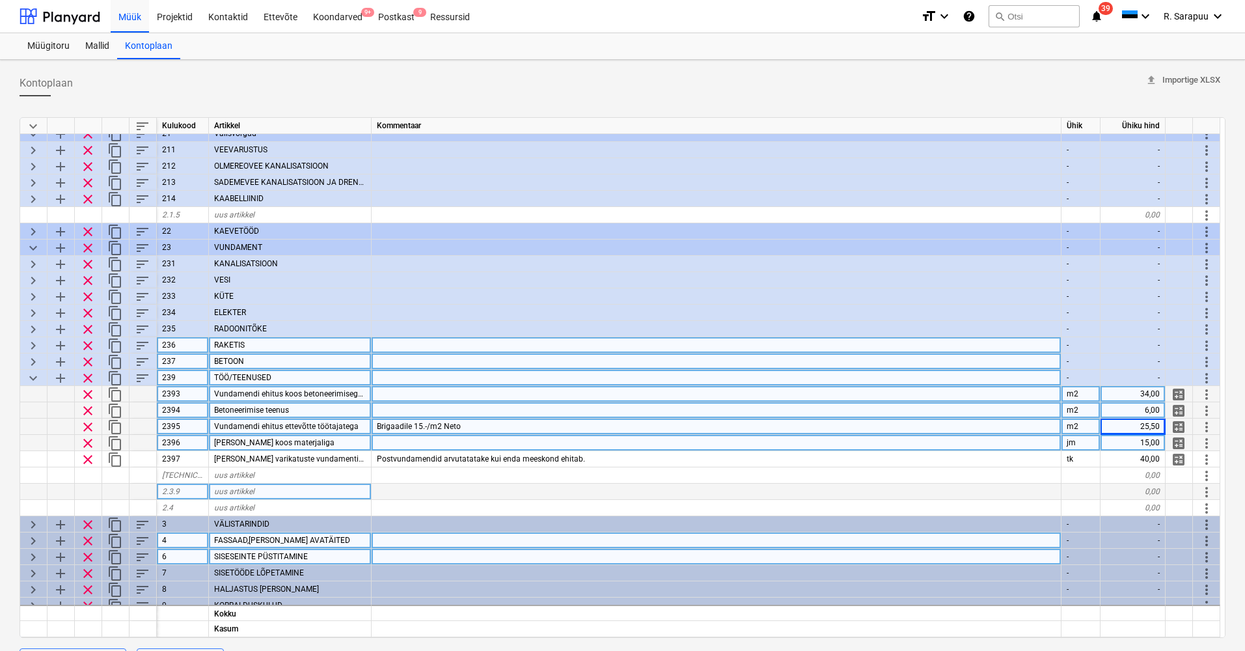
click at [416, 427] on span "Brigaadile 15.-/m2 Neto" at bounding box center [419, 426] width 84 height 9
click at [409, 429] on input "Brigaadile 15.-/m2 Neto" at bounding box center [716, 427] width 689 height 16
click at [1150, 392] on div "34,00" at bounding box center [1133, 394] width 65 height 16
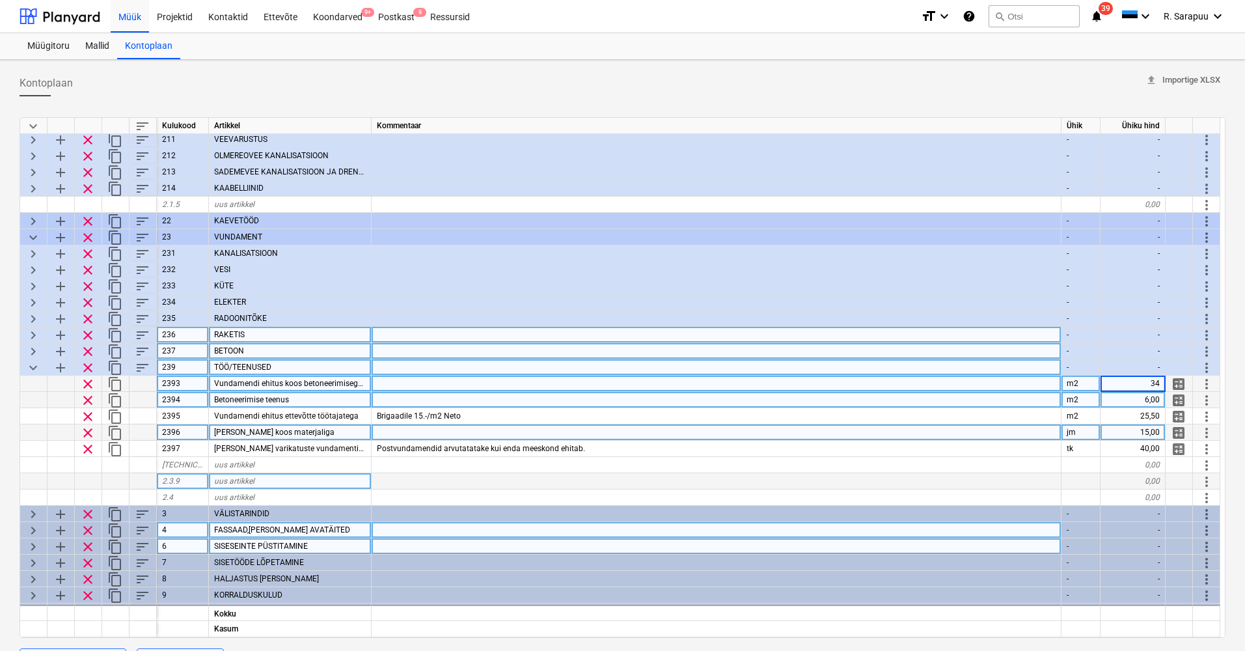
click at [1156, 385] on input "34" at bounding box center [1133, 384] width 64 height 16
click at [1161, 383] on input "34" at bounding box center [1133, 384] width 64 height 16
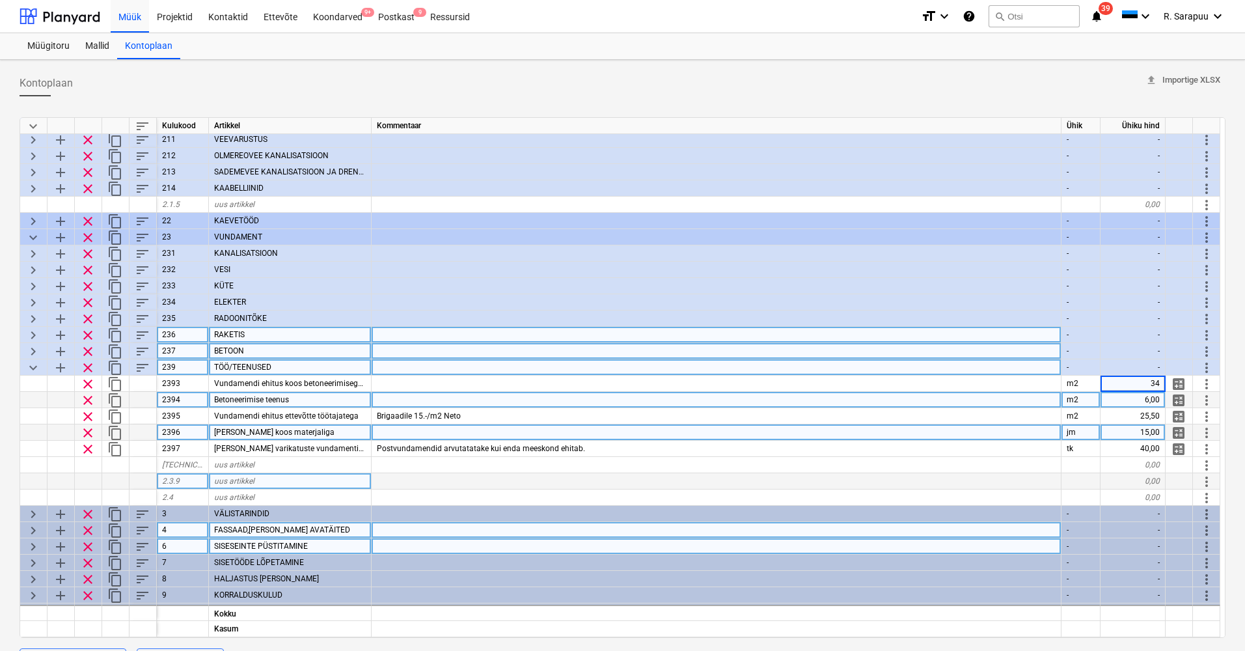
scroll to position [58, 0]
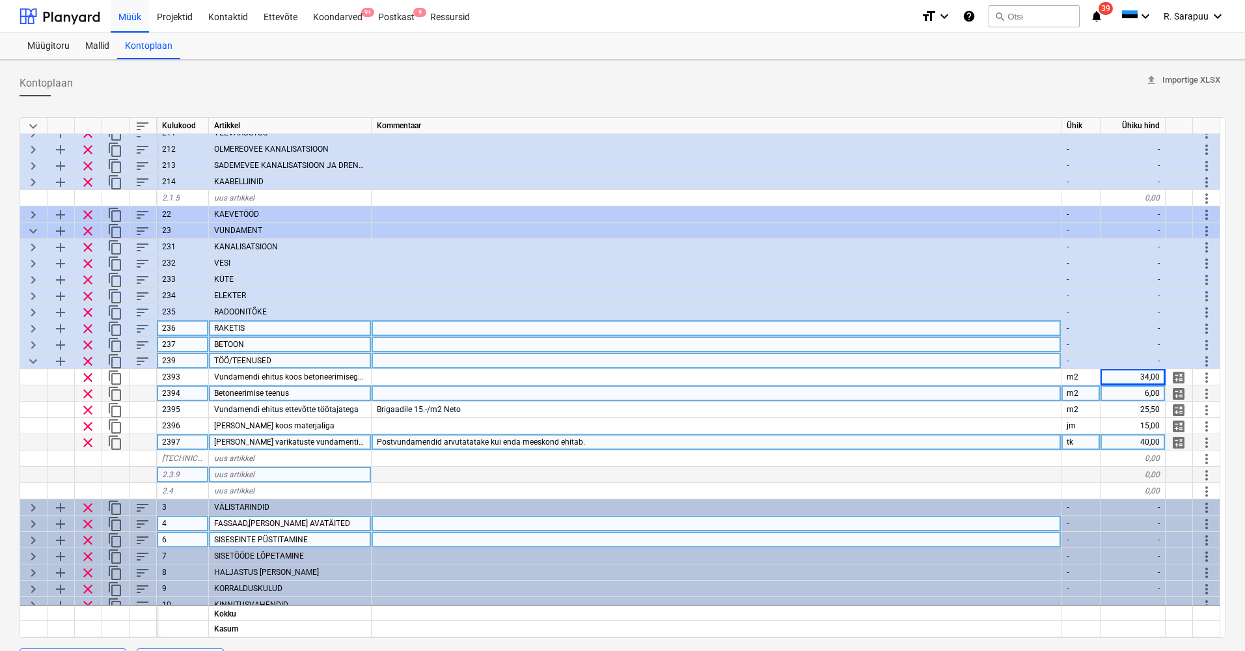
click at [614, 439] on div "Postvundamendid arvutatatake kui enda meeskond ehitab." at bounding box center [717, 442] width 690 height 16
click at [630, 441] on input "Postvundamendid arvutatatake kui enda meeskond ehitab." at bounding box center [716, 442] width 689 height 16
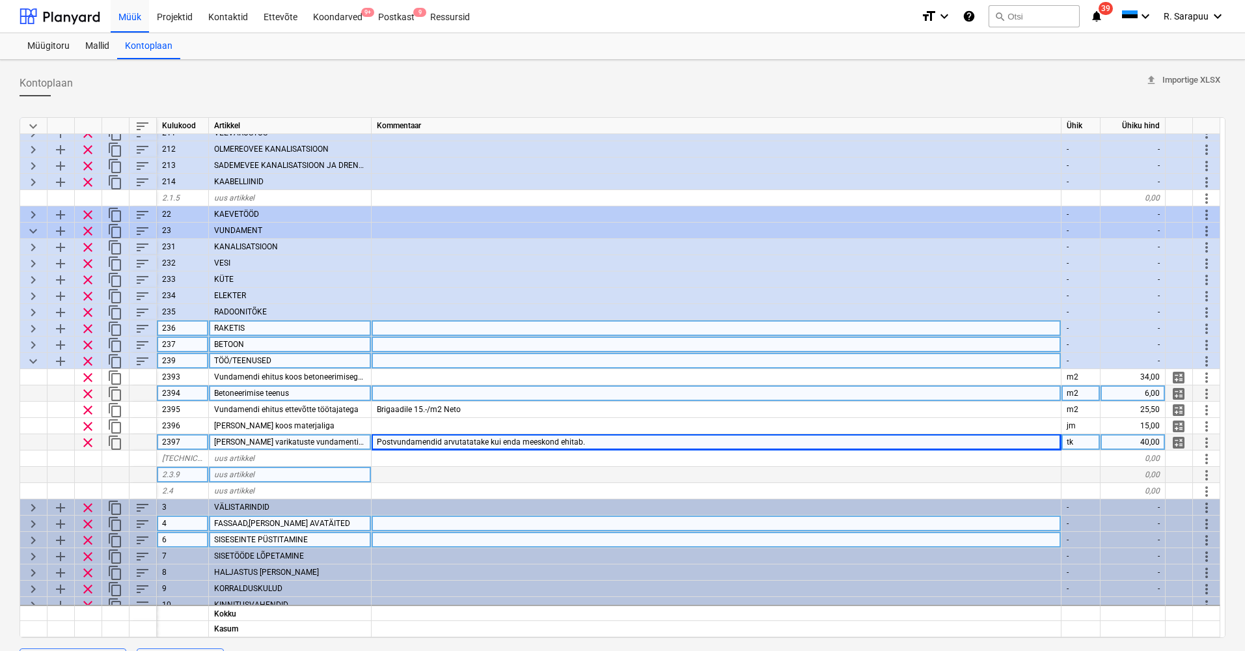
click at [1159, 438] on div "40,00" at bounding box center [1133, 442] width 65 height 16
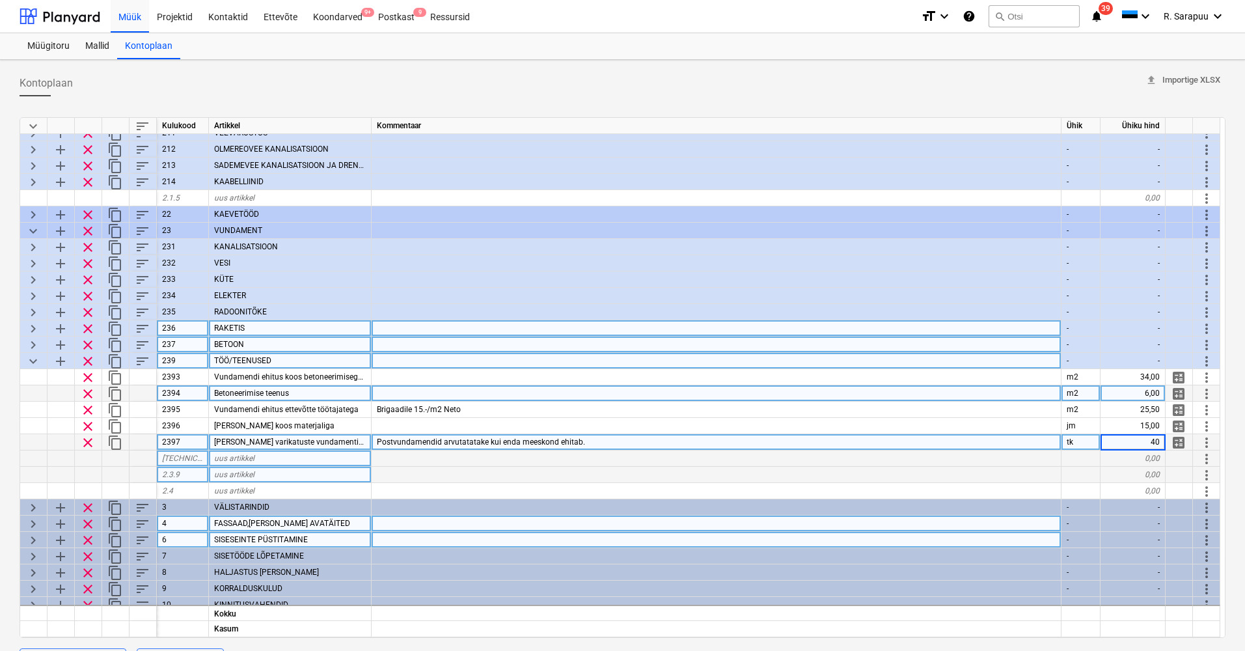
scroll to position [68, 0]
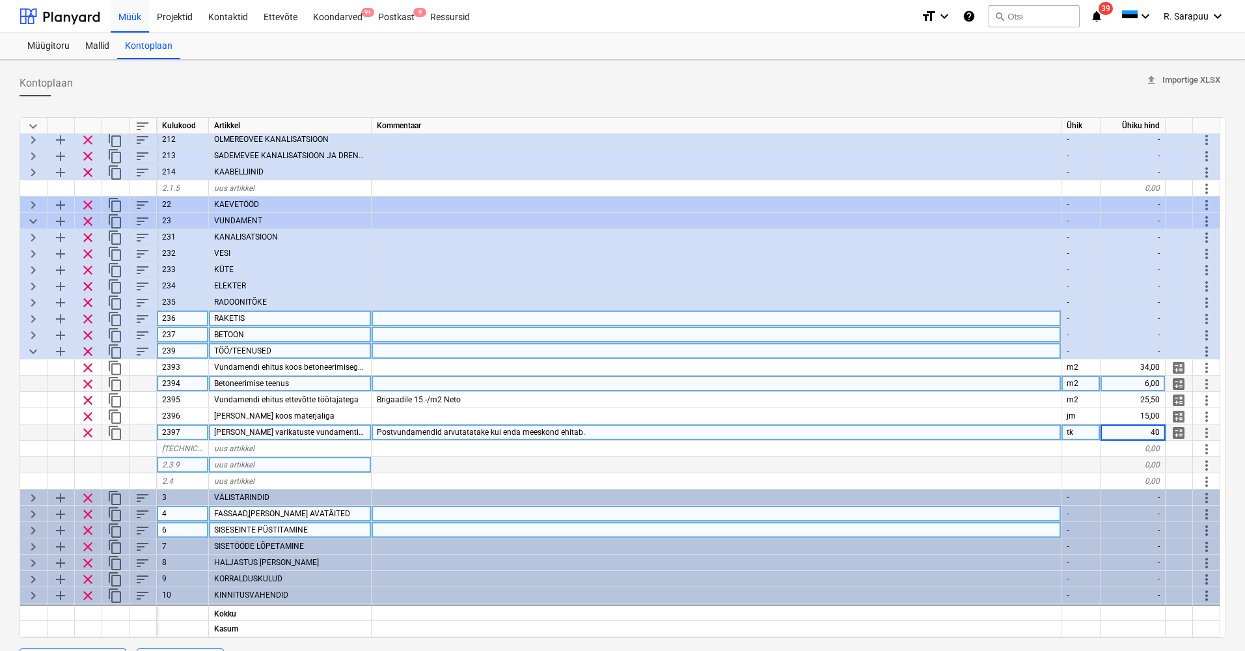
click at [35, 353] on span "keyboard_arrow_down" at bounding box center [33, 352] width 16 height 16
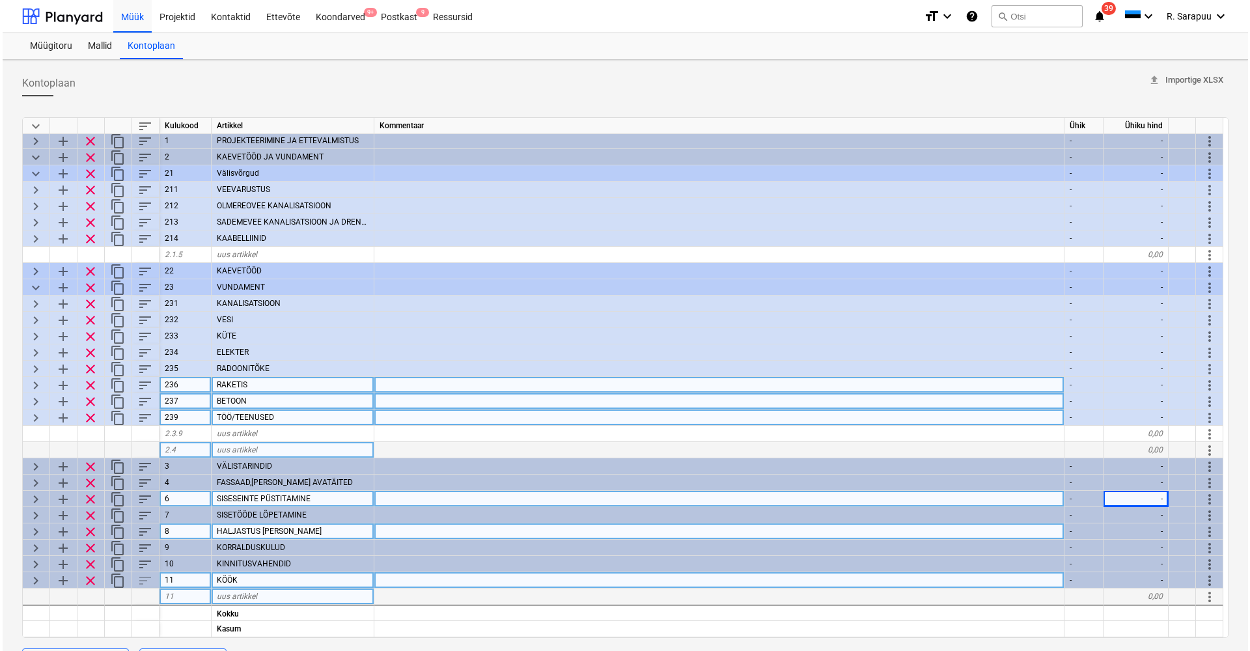
scroll to position [6, 0]
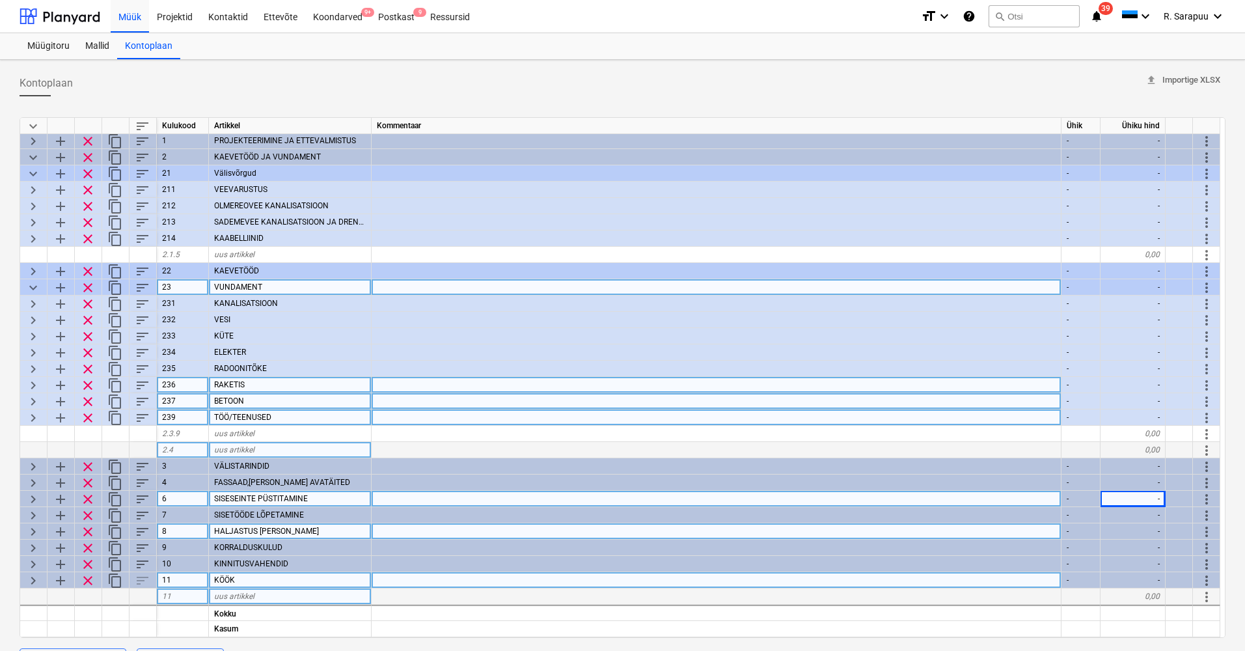
click at [33, 281] on span "keyboard_arrow_down" at bounding box center [33, 288] width 16 height 16
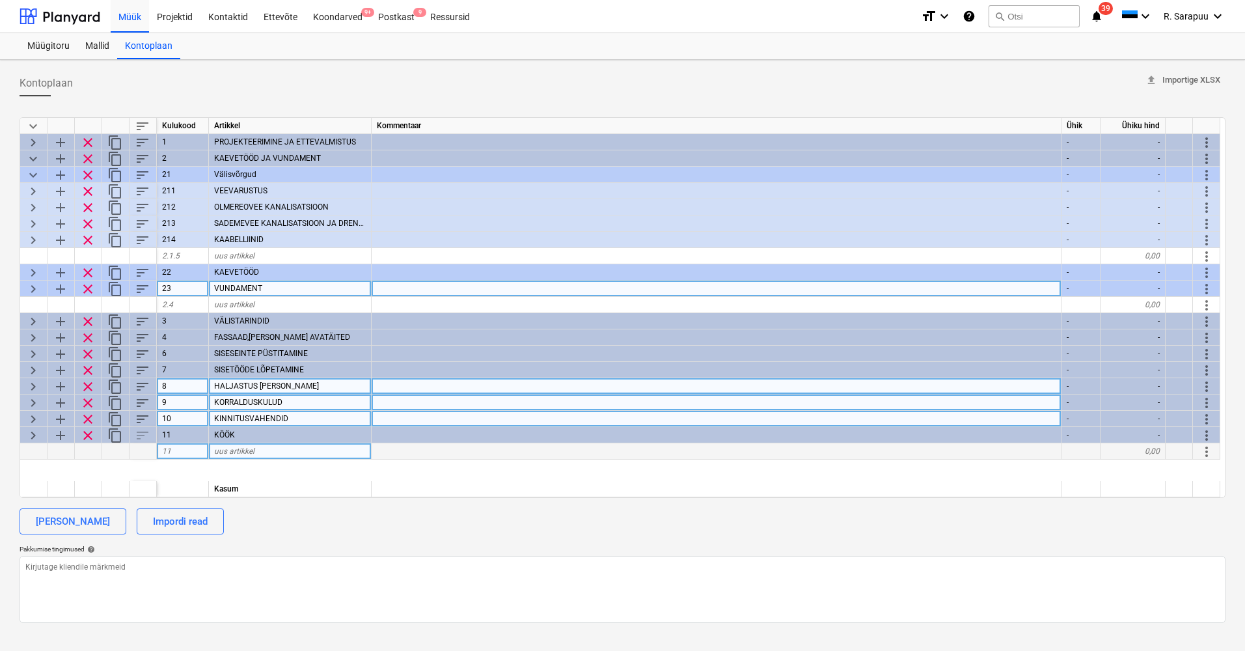
scroll to position [0, 0]
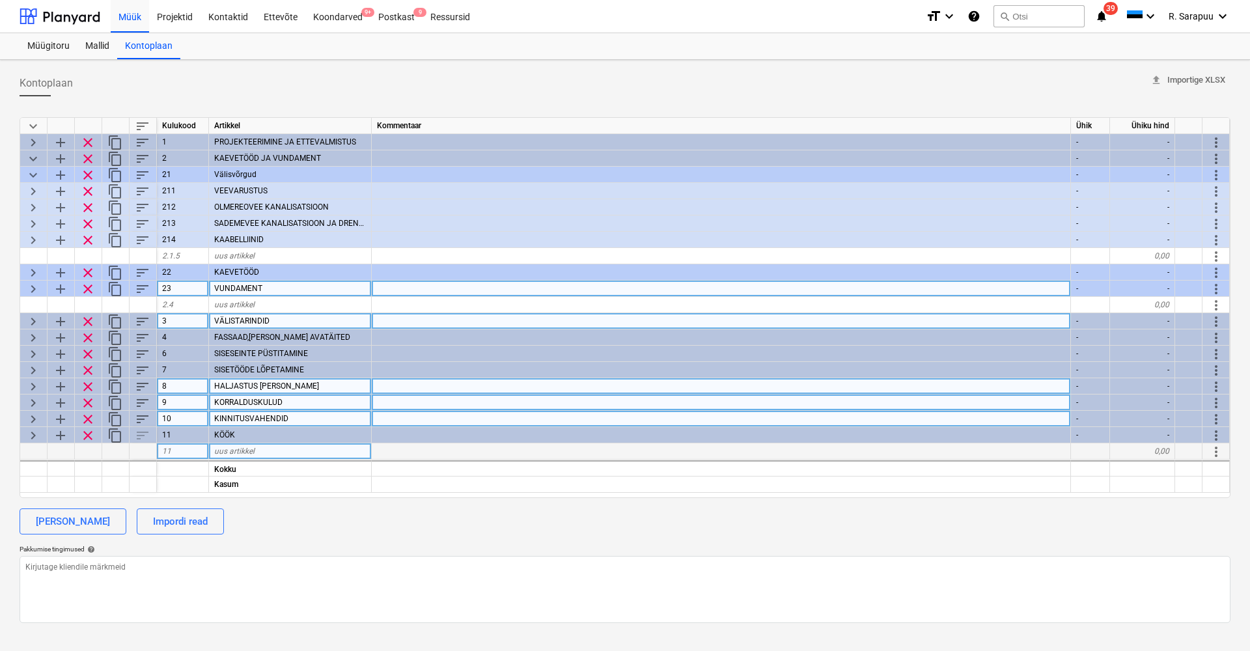
click at [31, 324] on span "keyboard_arrow_right" at bounding box center [33, 322] width 16 height 16
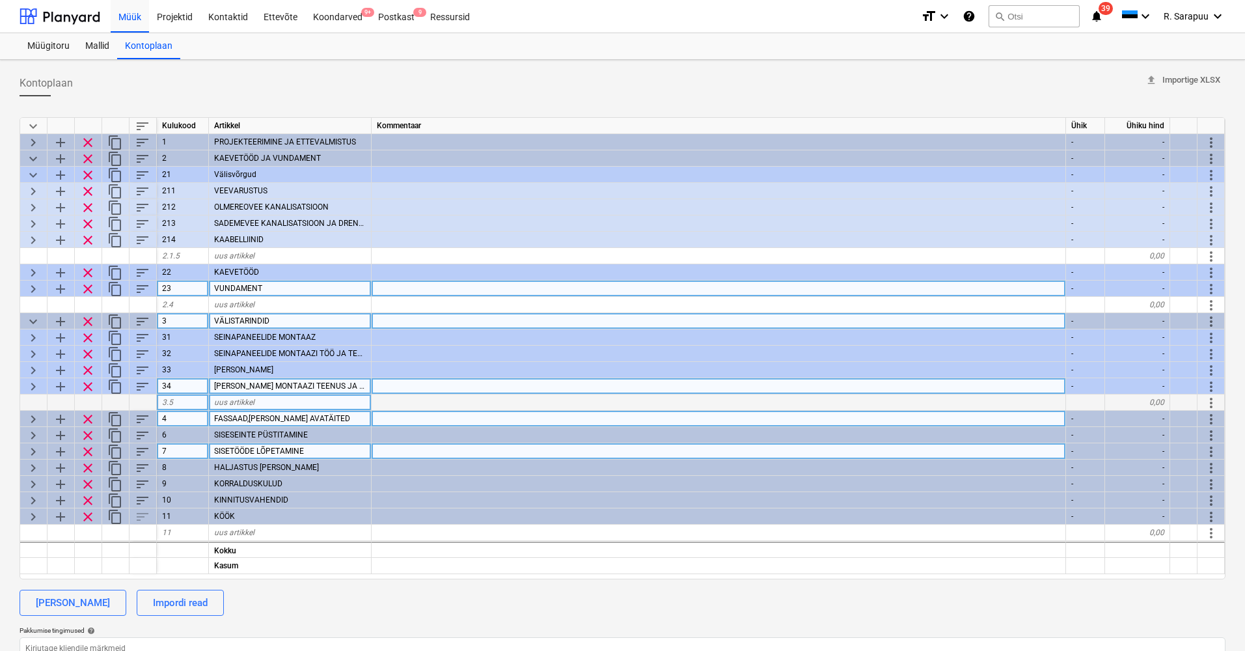
type textarea "x"
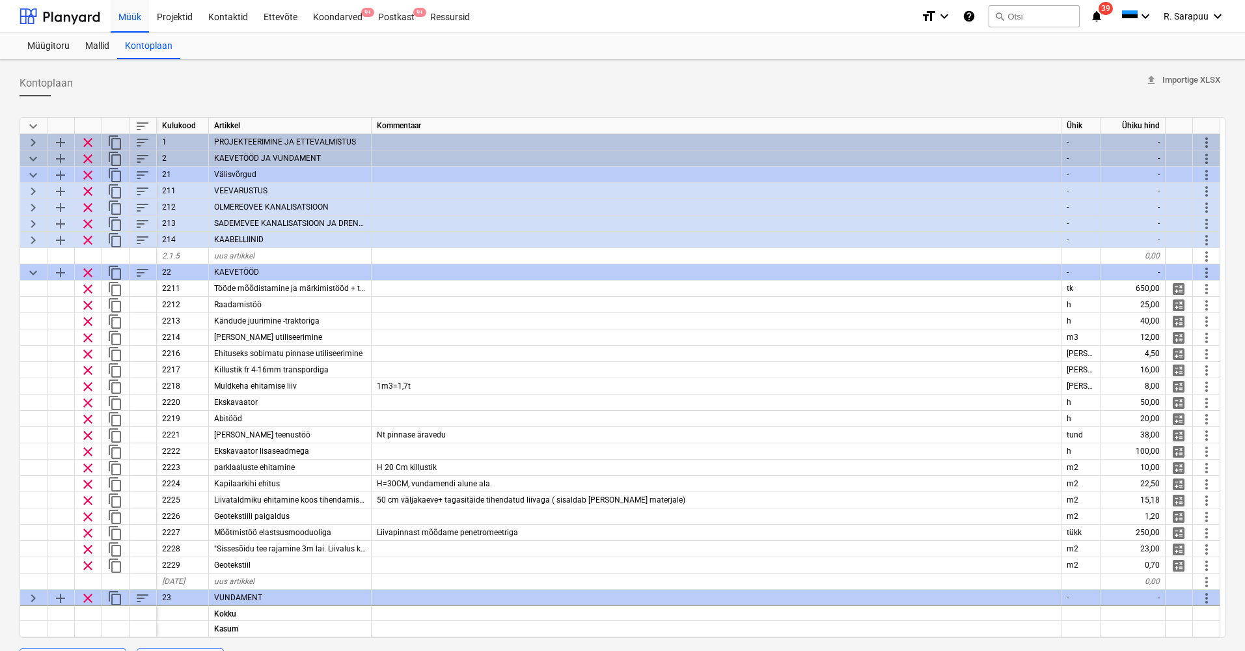
click at [33, 122] on span "keyboard_arrow_down" at bounding box center [33, 126] width 16 height 16
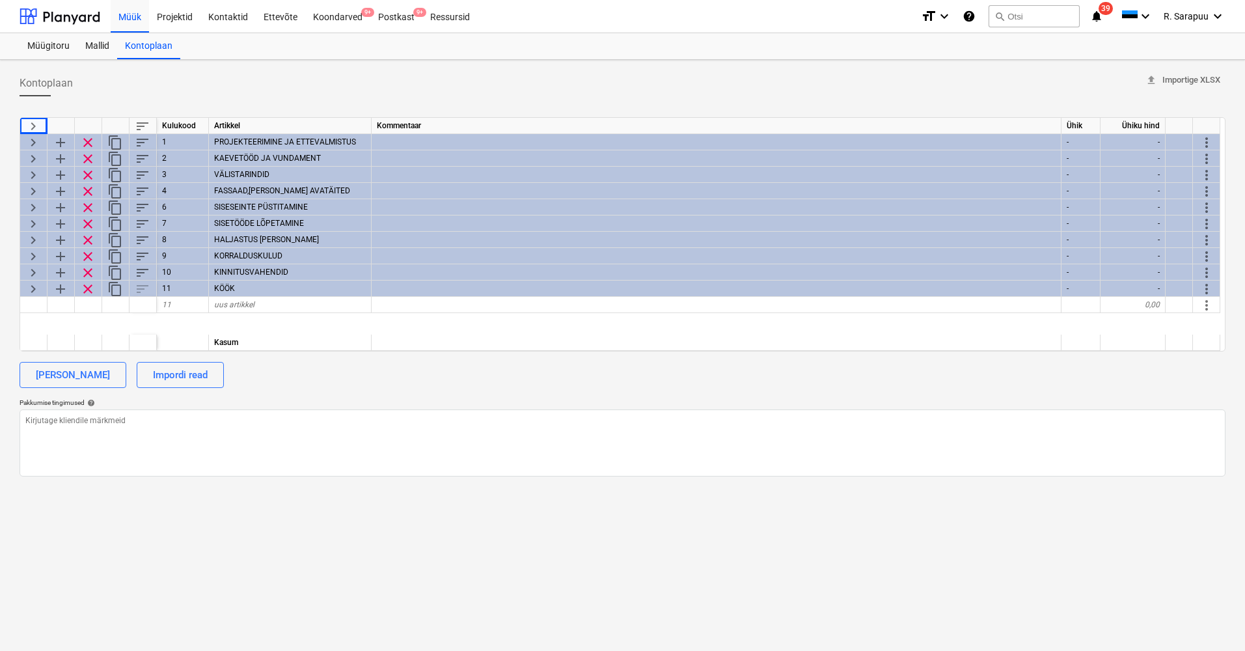
type textarea "x"
click at [174, 14] on div "Projektid" at bounding box center [174, 15] width 51 height 33
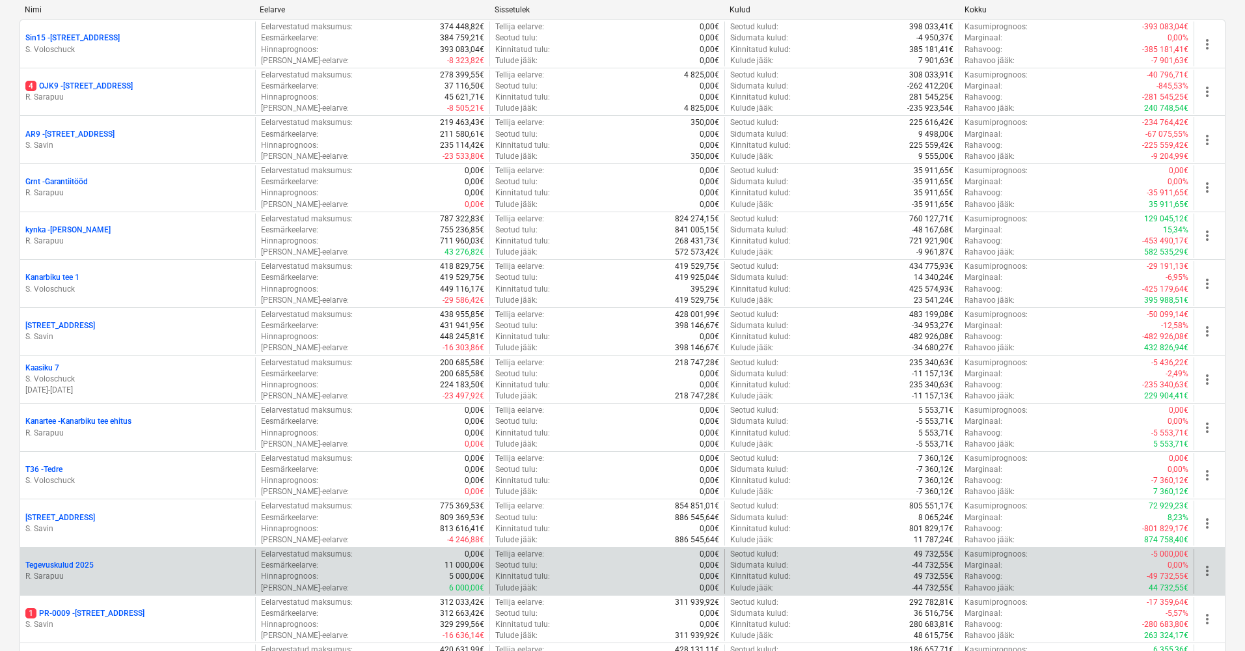
scroll to position [265, 0]
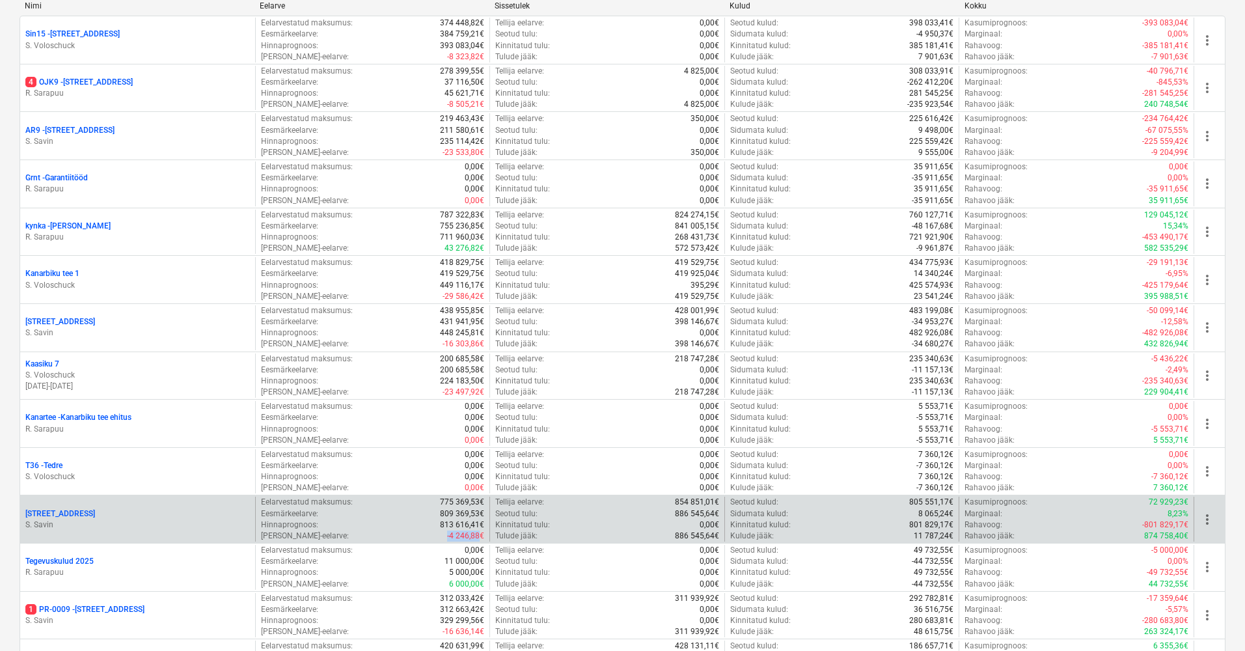
drag, startPoint x: 433, startPoint y: 529, endPoint x: 489, endPoint y: 529, distance: 56.0
click at [486, 530] on div "Eelarvestatud maksumus : 775 369,53€ Eesmärkeelarve : 809 369,53€ Hinnaprognoos…" at bounding box center [372, 519] width 235 height 45
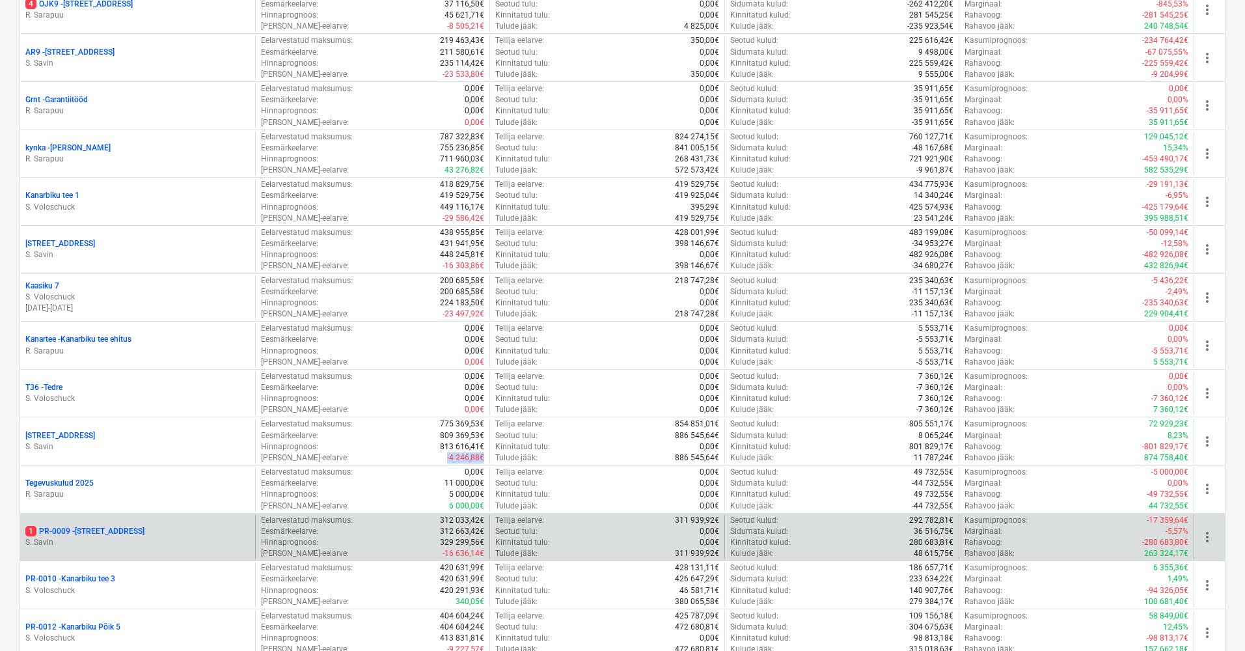
scroll to position [361, 0]
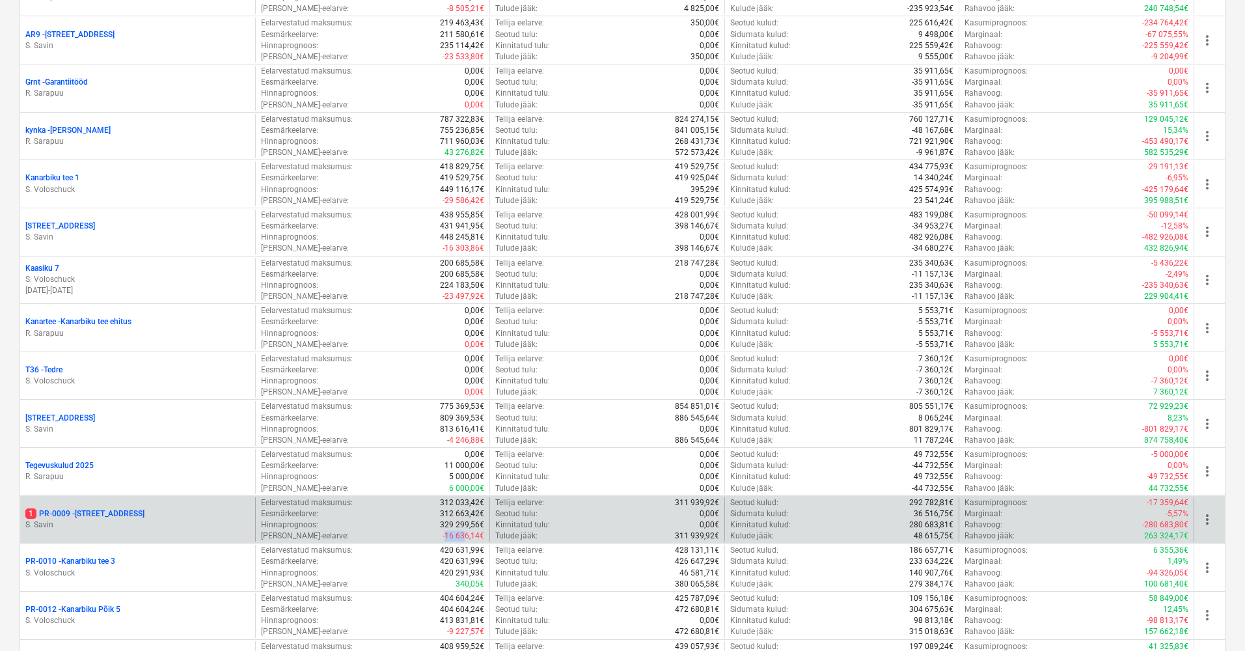
drag, startPoint x: 445, startPoint y: 530, endPoint x: 485, endPoint y: 529, distance: 39.7
click at [485, 529] on div "Eelarvestatud maksumus : 312 033,42€ Eesmärkeelarve : 312 663,42€ Hinnaprognoos…" at bounding box center [372, 519] width 235 height 45
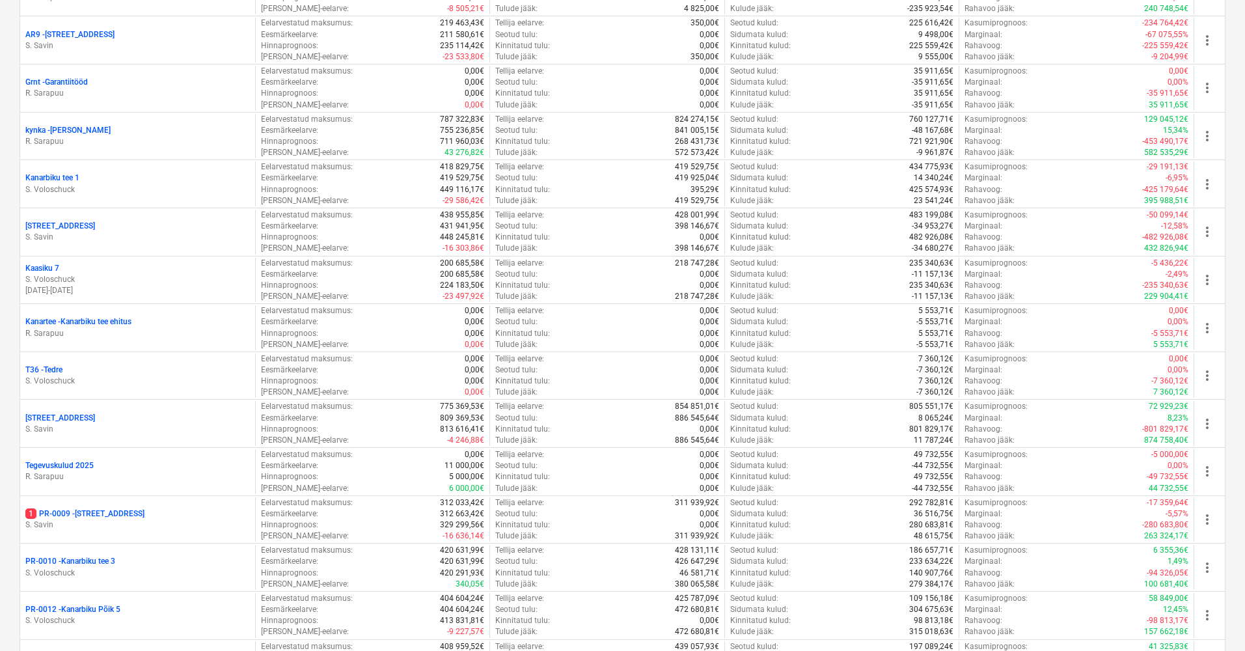
click at [122, 512] on div "1 PR-0009 - Pohla tee 4" at bounding box center [137, 513] width 225 height 11
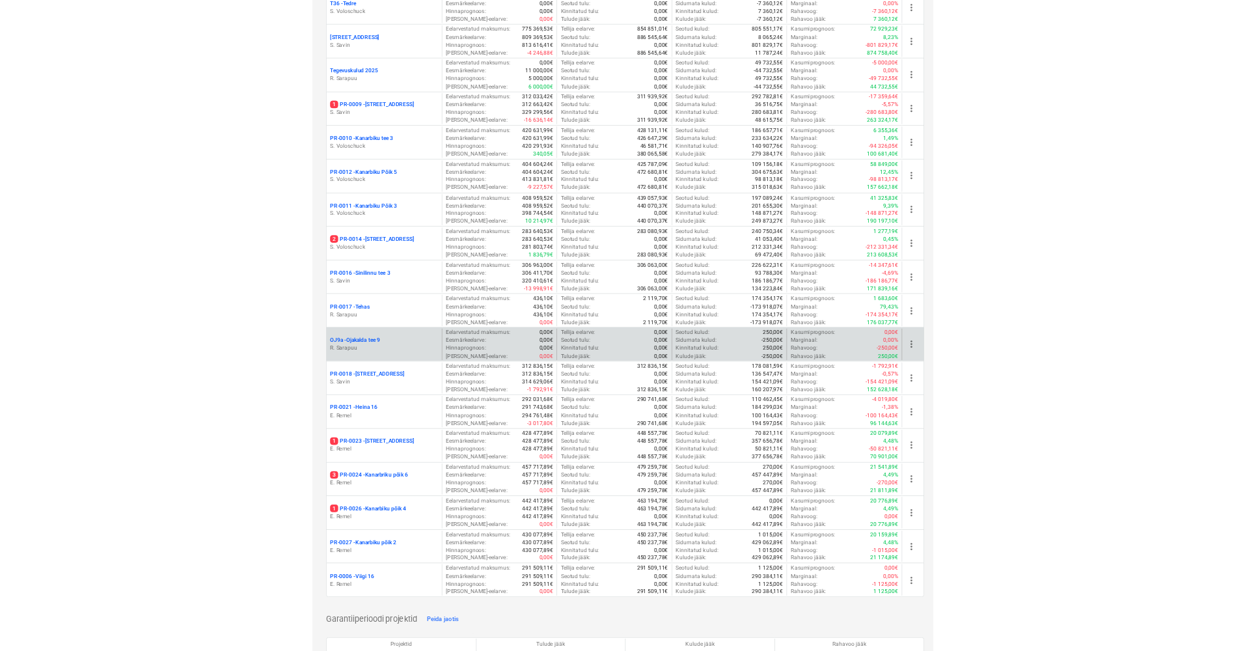
scroll to position [727, 0]
